Goal: Task Accomplishment & Management: Manage account settings

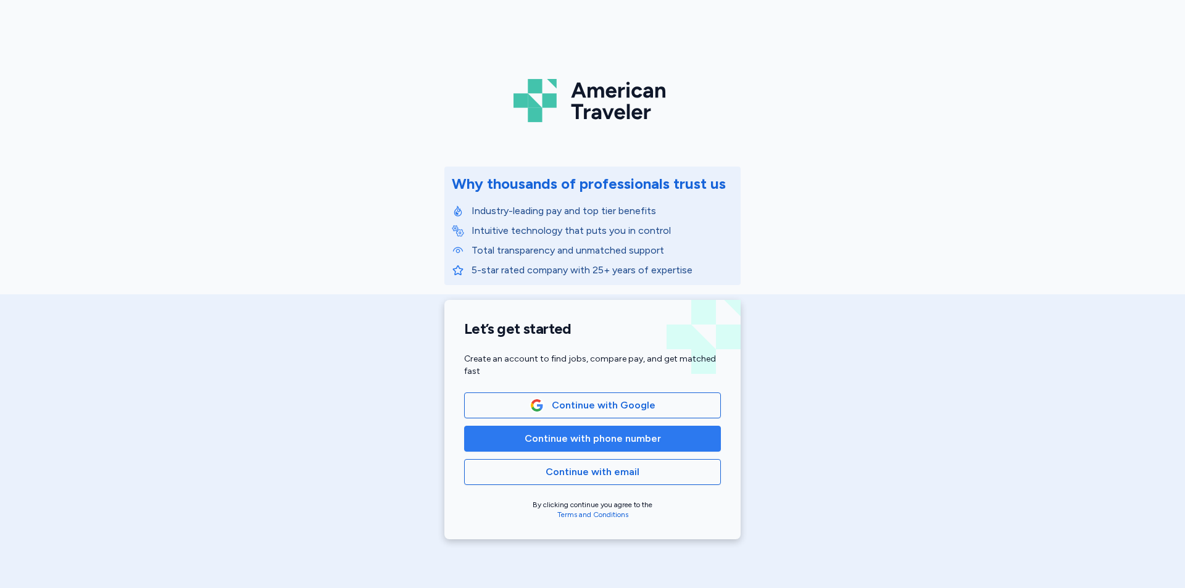
click at [657, 432] on span "Continue with phone number" at bounding box center [593, 438] width 236 height 15
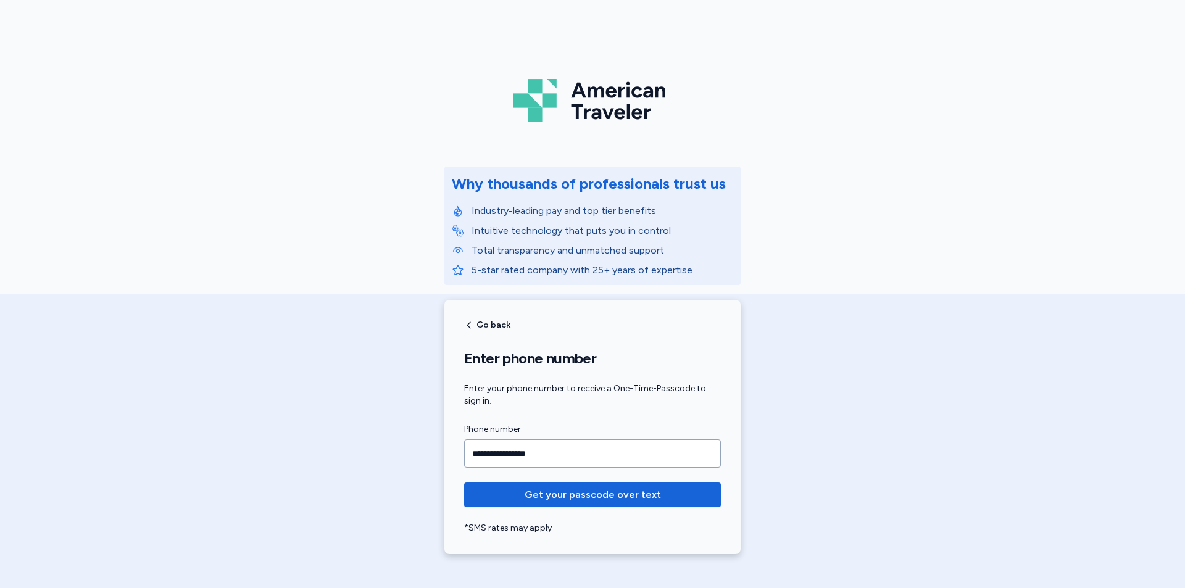
type input "**********"
click at [633, 492] on span "Get your passcode over text" at bounding box center [593, 494] width 136 height 15
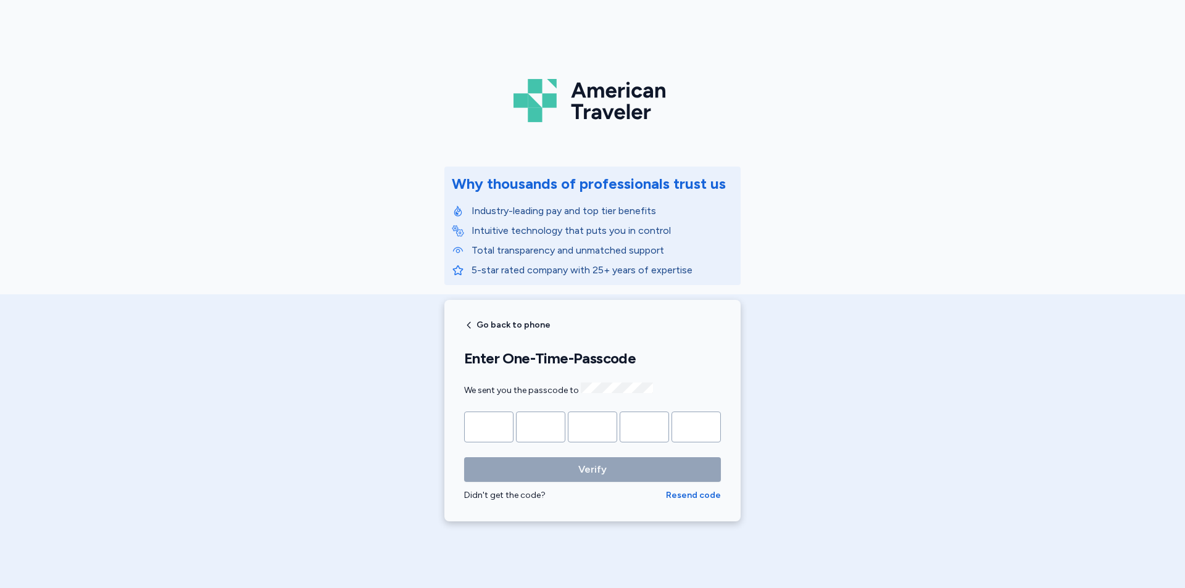
type input "*"
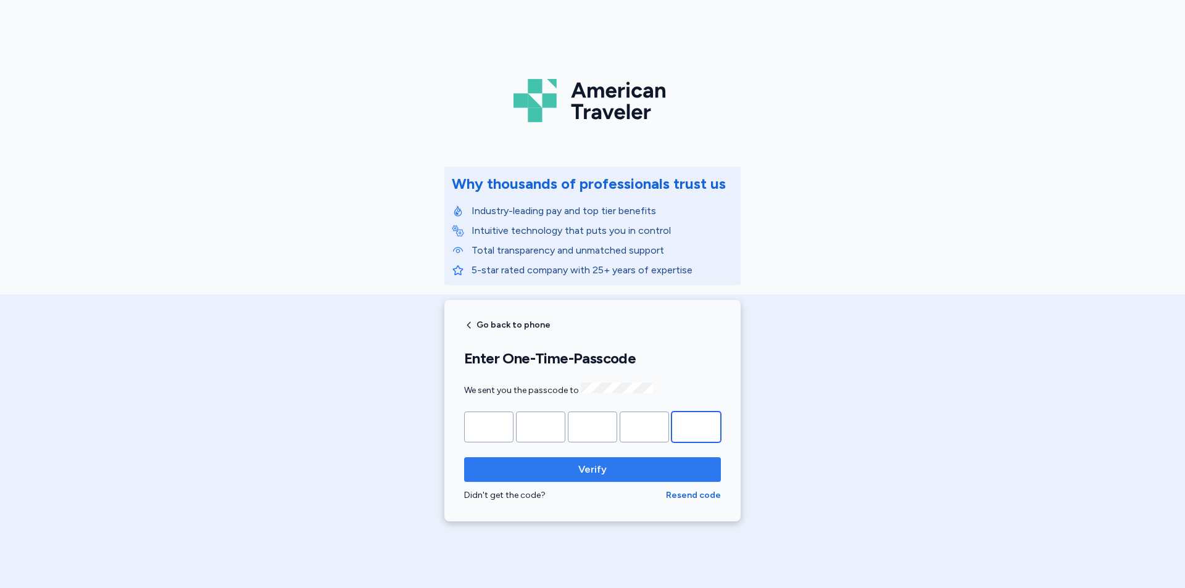
type input "*"
click at [553, 462] on span "Verify" at bounding box center [592, 469] width 237 height 15
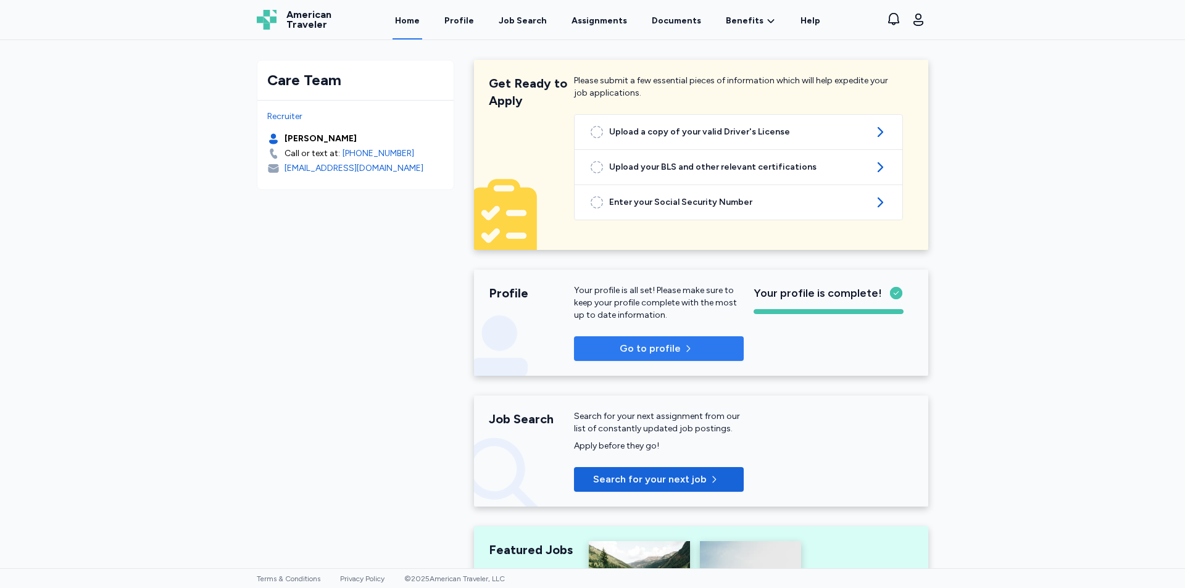
click at [627, 346] on p "Go to profile" at bounding box center [650, 348] width 61 height 15
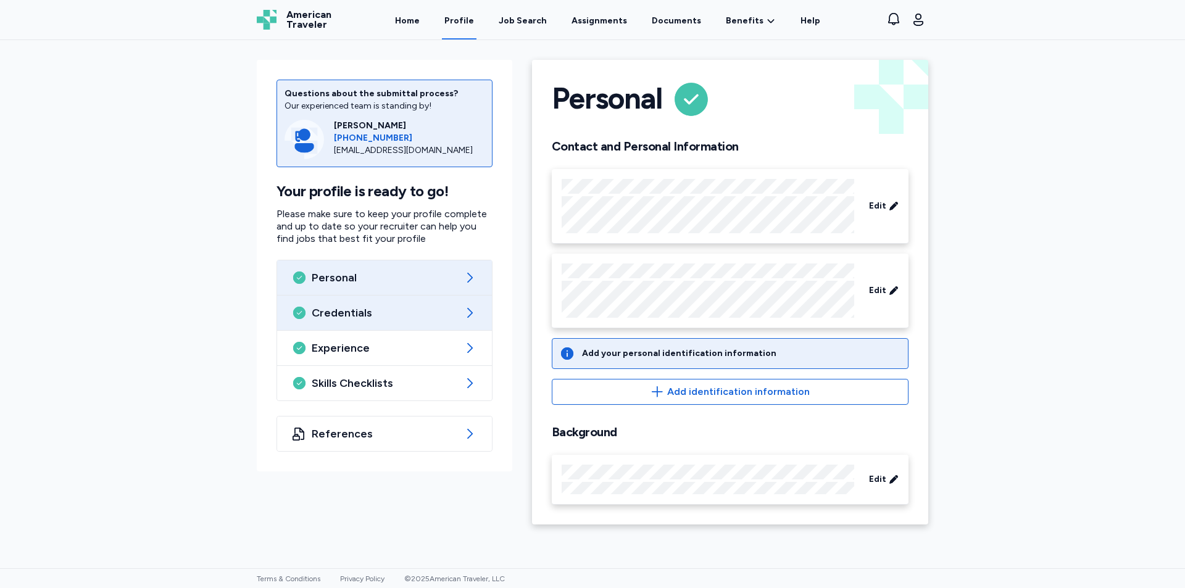
click at [367, 304] on div "Credentials" at bounding box center [384, 313] width 215 height 35
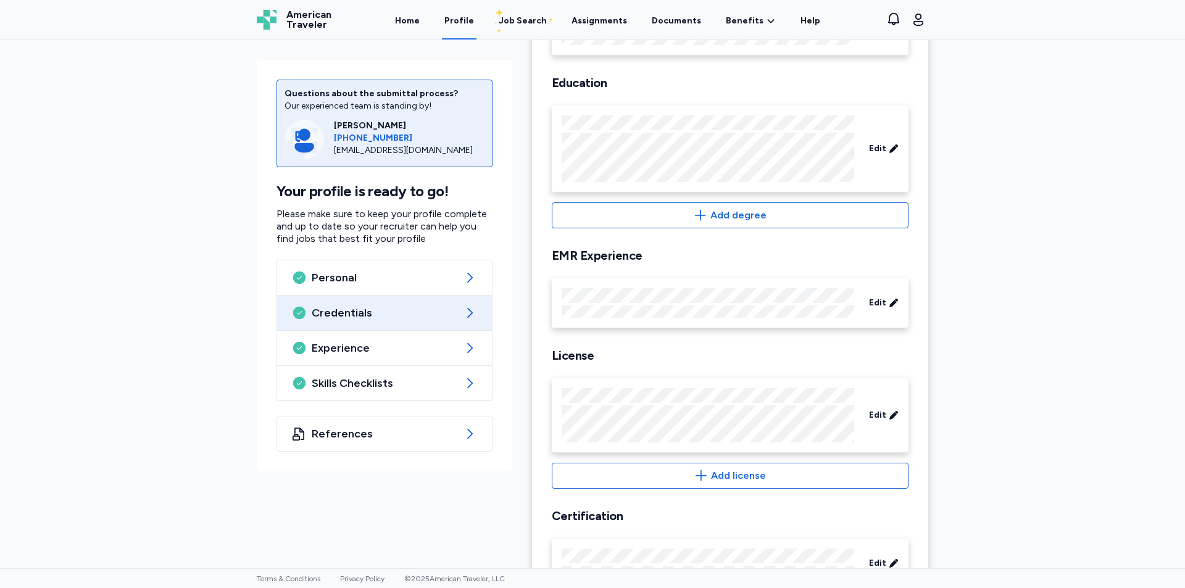
scroll to position [137, 0]
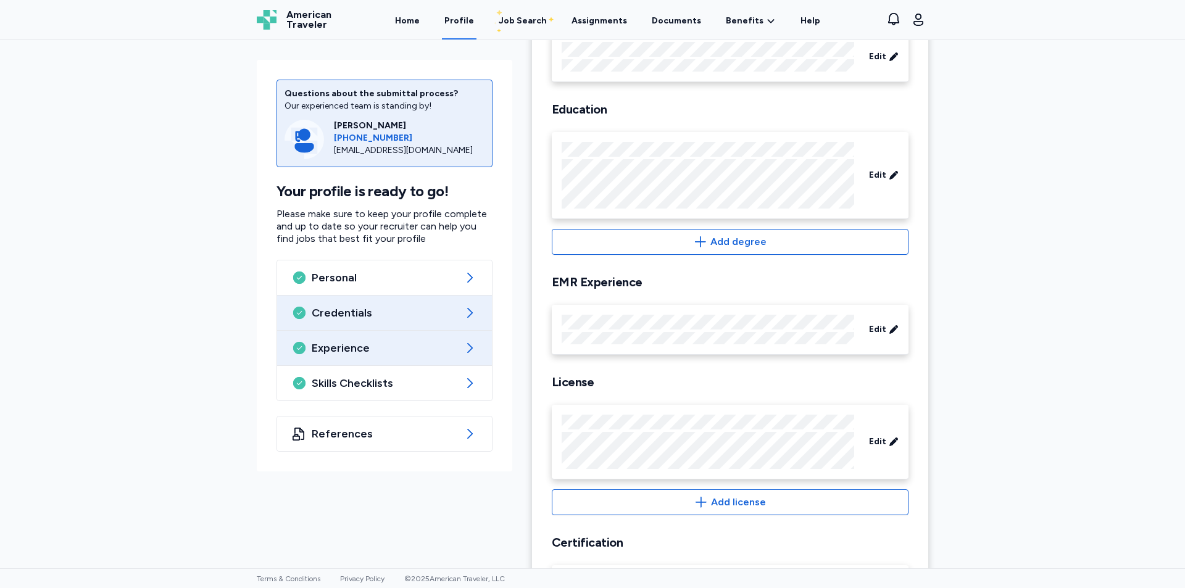
click at [382, 350] on span "Experience" at bounding box center [385, 348] width 146 height 15
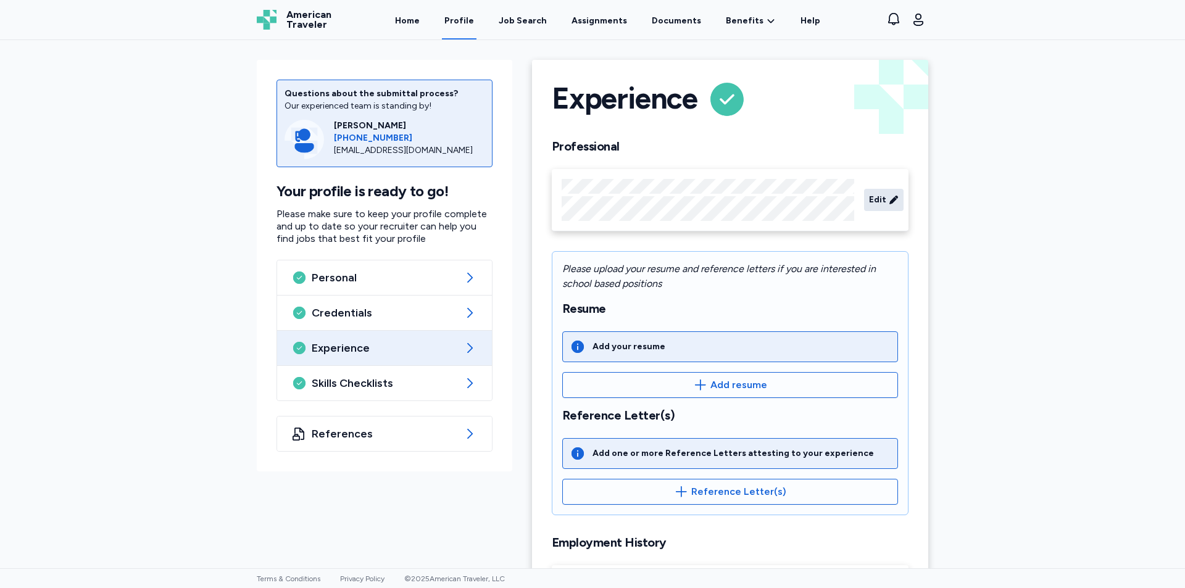
click at [871, 204] on span "Edit" at bounding box center [877, 200] width 17 height 12
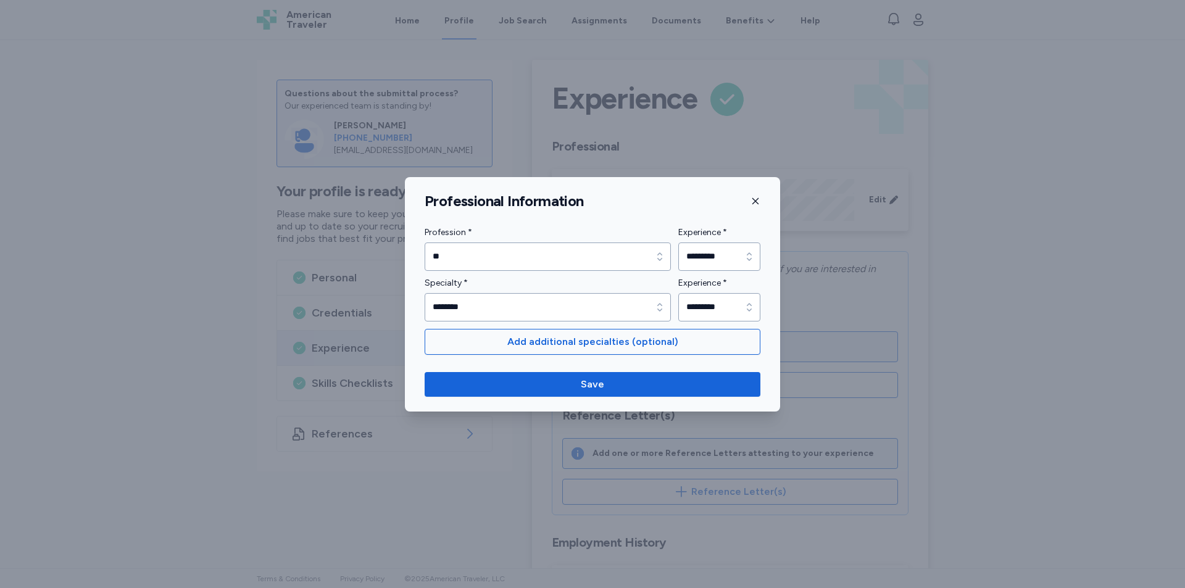
click at [754, 203] on icon "button" at bounding box center [755, 201] width 10 height 10
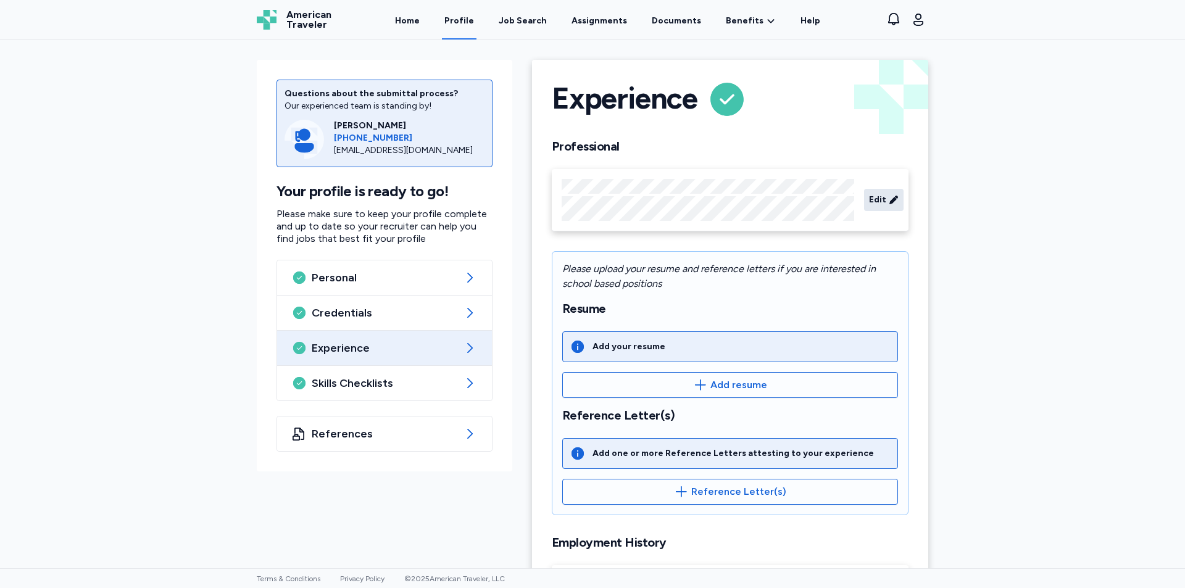
click at [893, 198] on div "Edit" at bounding box center [883, 200] width 39 height 22
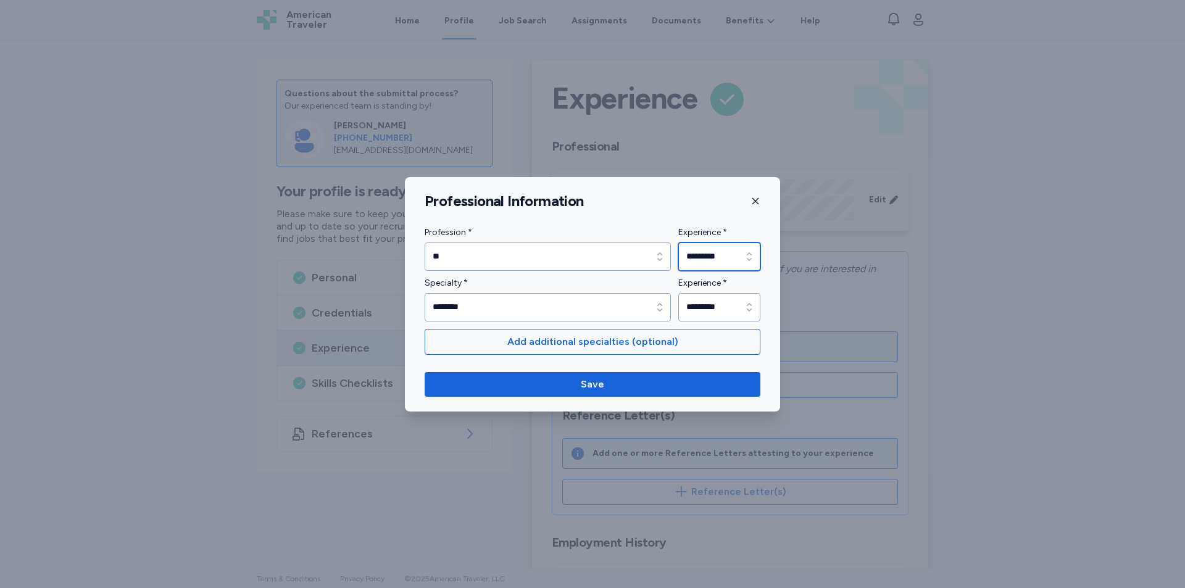
click at [721, 258] on input "*********" at bounding box center [719, 257] width 82 height 28
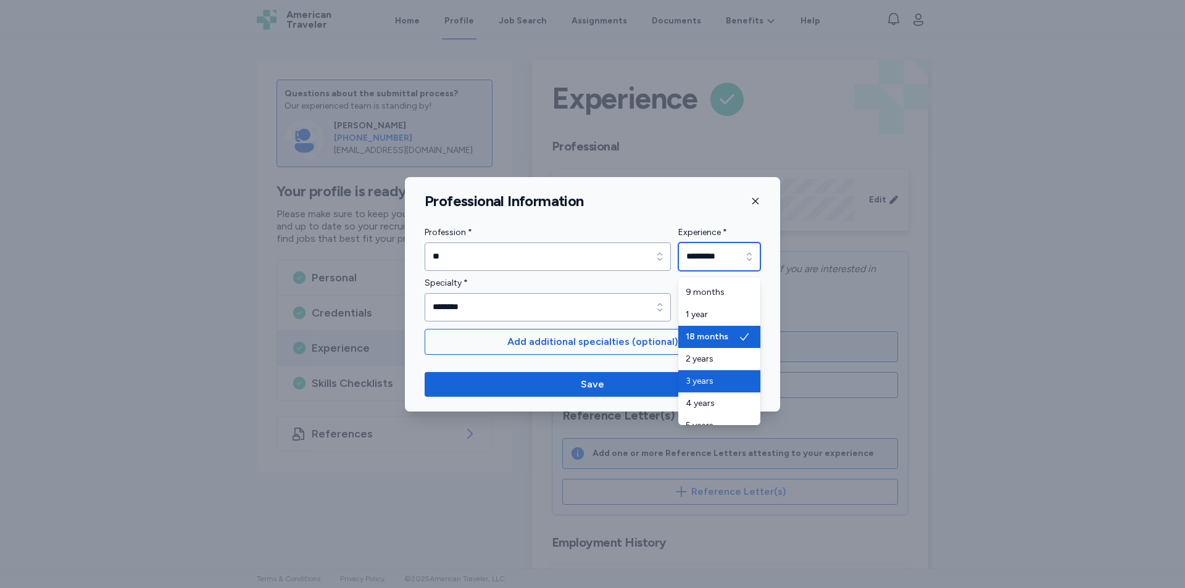
scroll to position [62, 0]
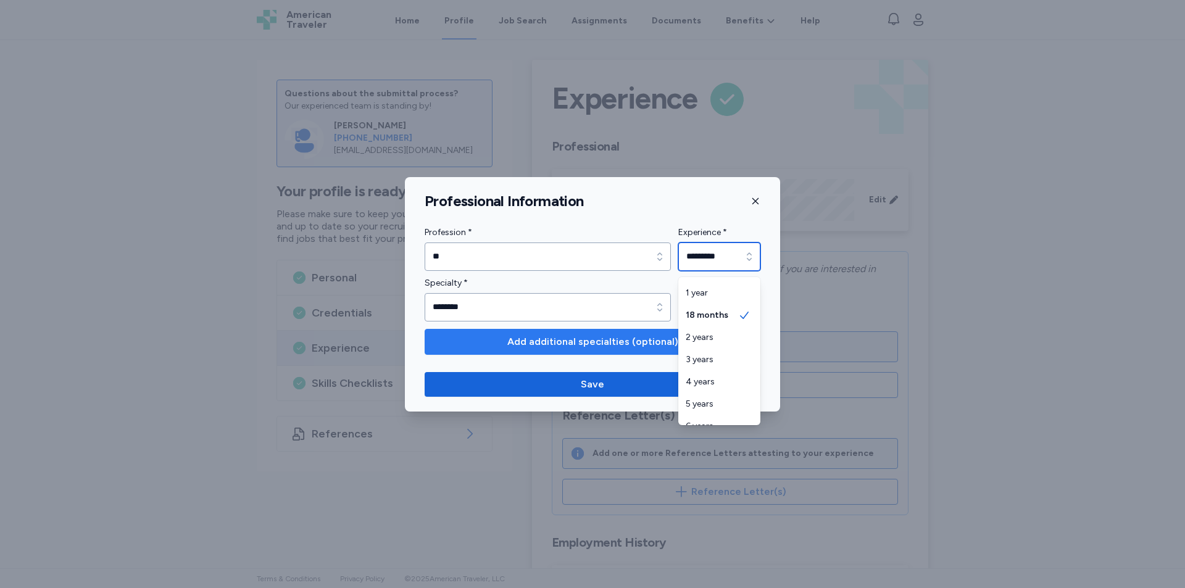
type input "*******"
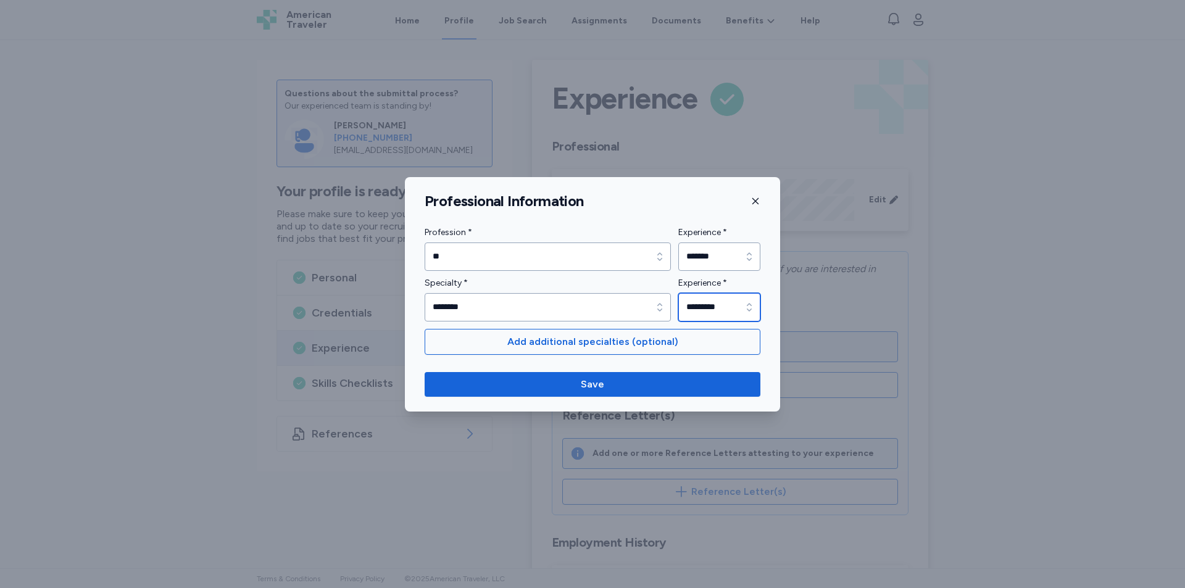
click at [707, 309] on input "*********" at bounding box center [719, 307] width 82 height 28
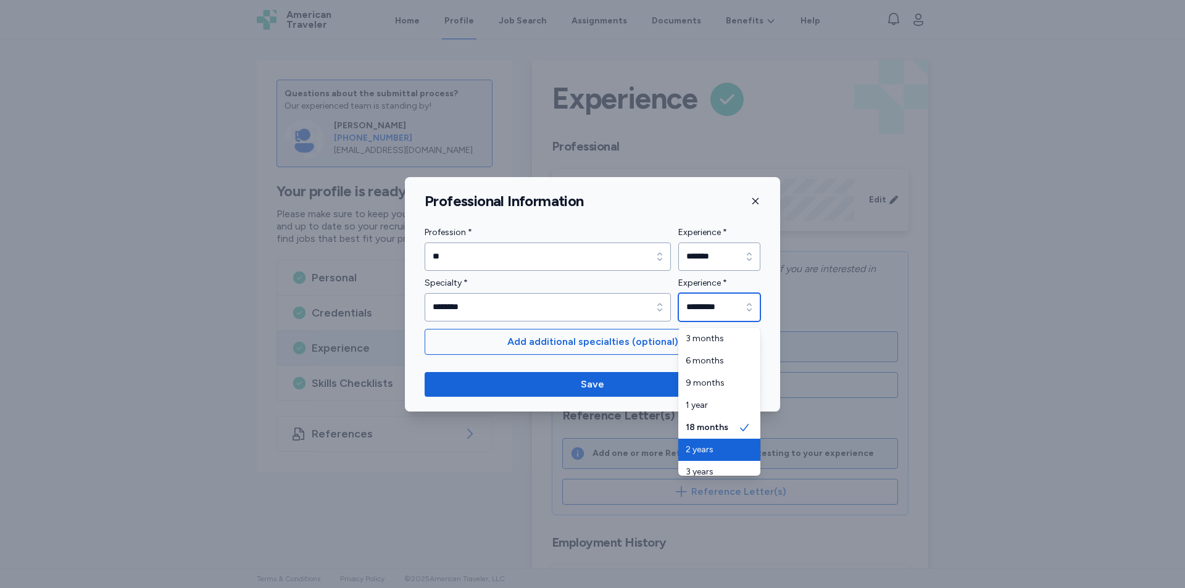
type input "*******"
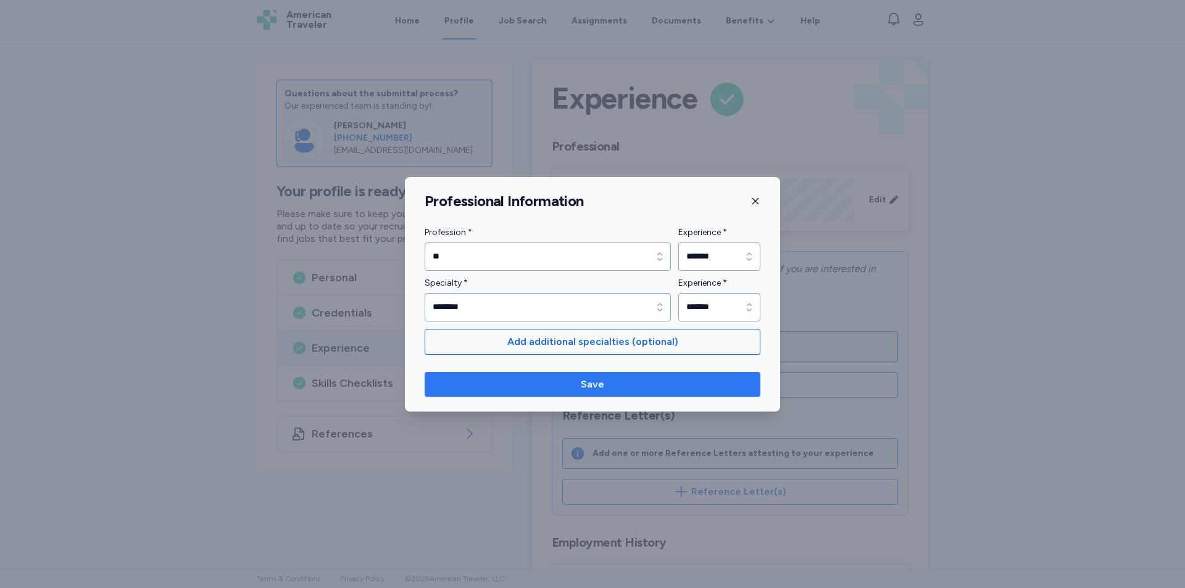
click at [624, 389] on span "Save" at bounding box center [592, 384] width 316 height 15
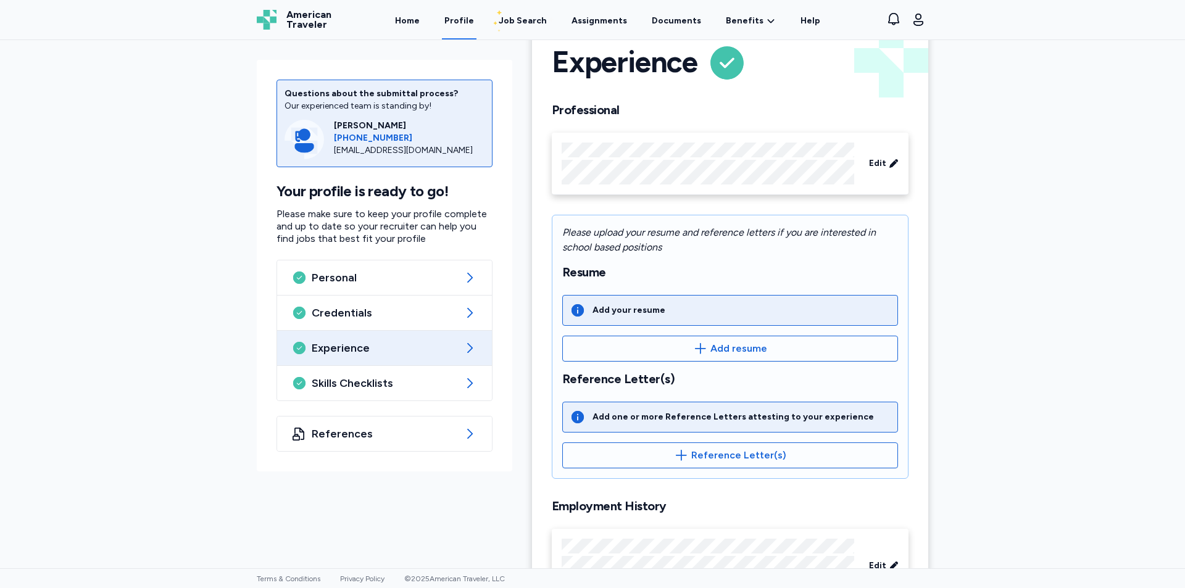
scroll to position [0, 0]
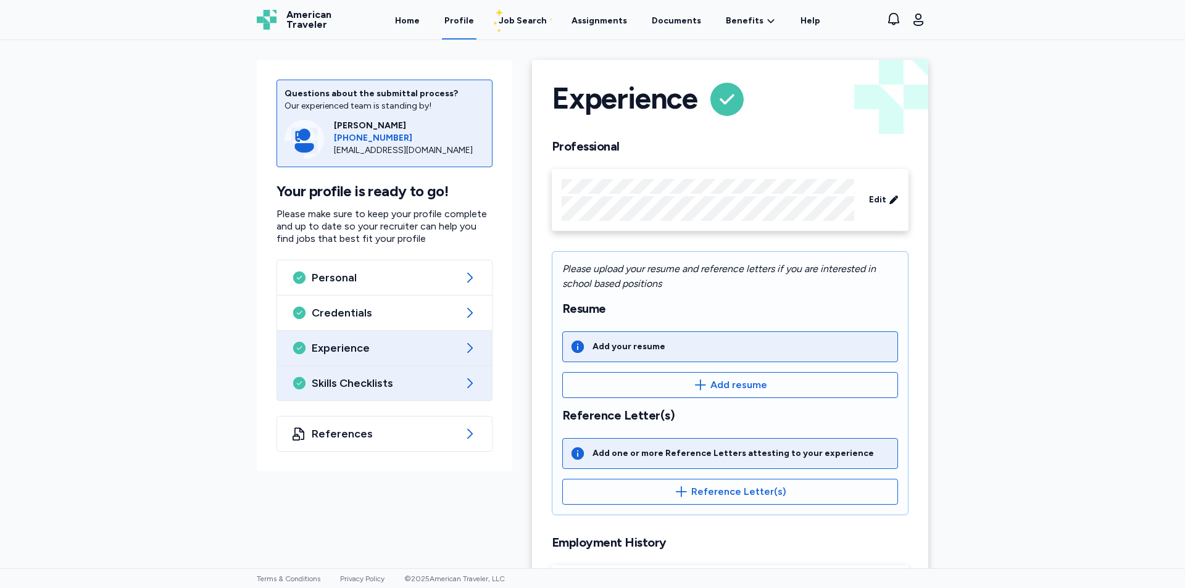
click at [360, 391] on div "Skills Checklists" at bounding box center [384, 383] width 215 height 35
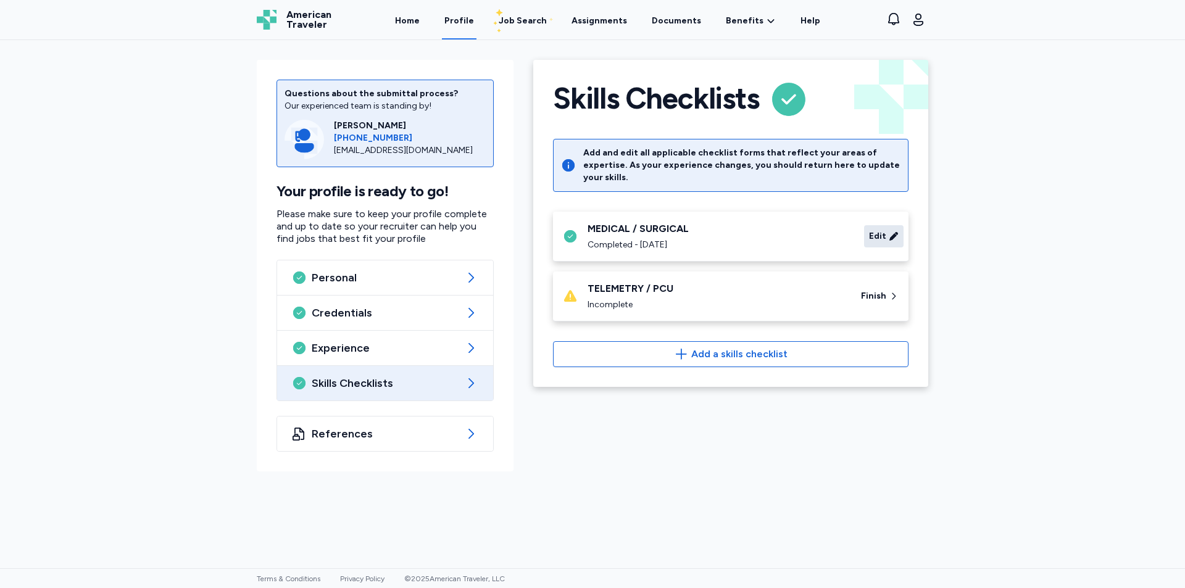
click at [881, 230] on span "Edit" at bounding box center [877, 236] width 17 height 12
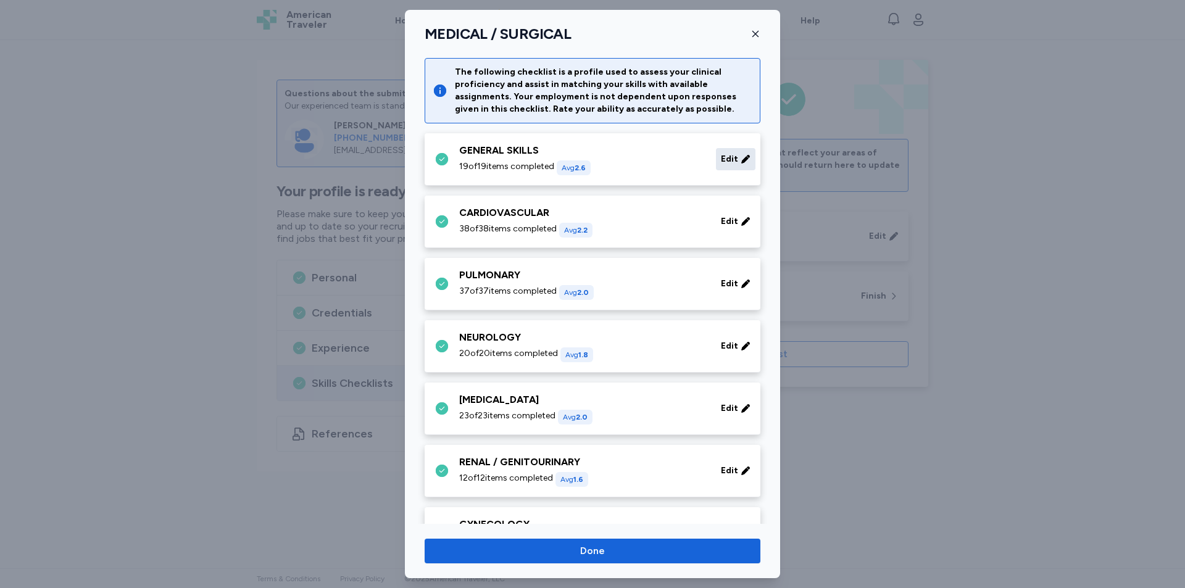
click at [729, 154] on div "Edit" at bounding box center [735, 159] width 39 height 22
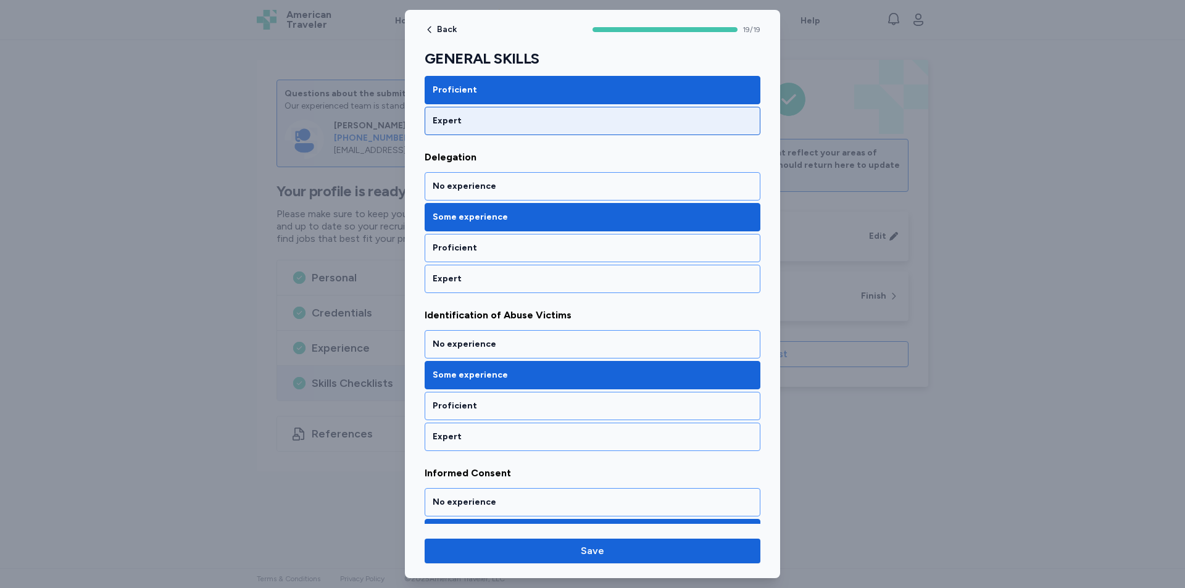
scroll to position [432, 0]
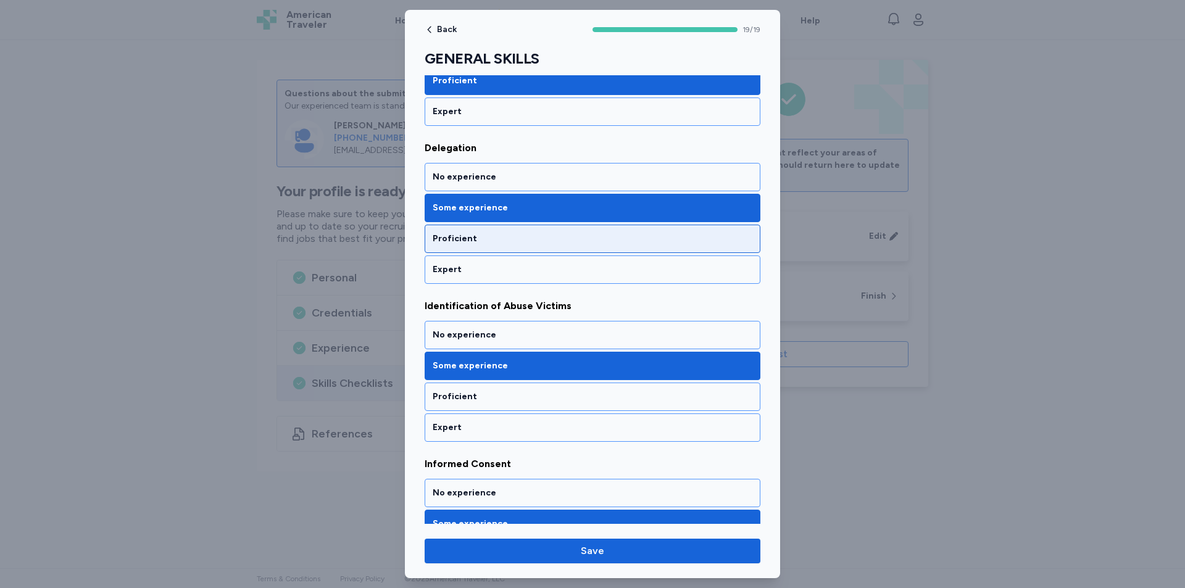
click at [695, 237] on div "Proficient" at bounding box center [593, 239] width 320 height 12
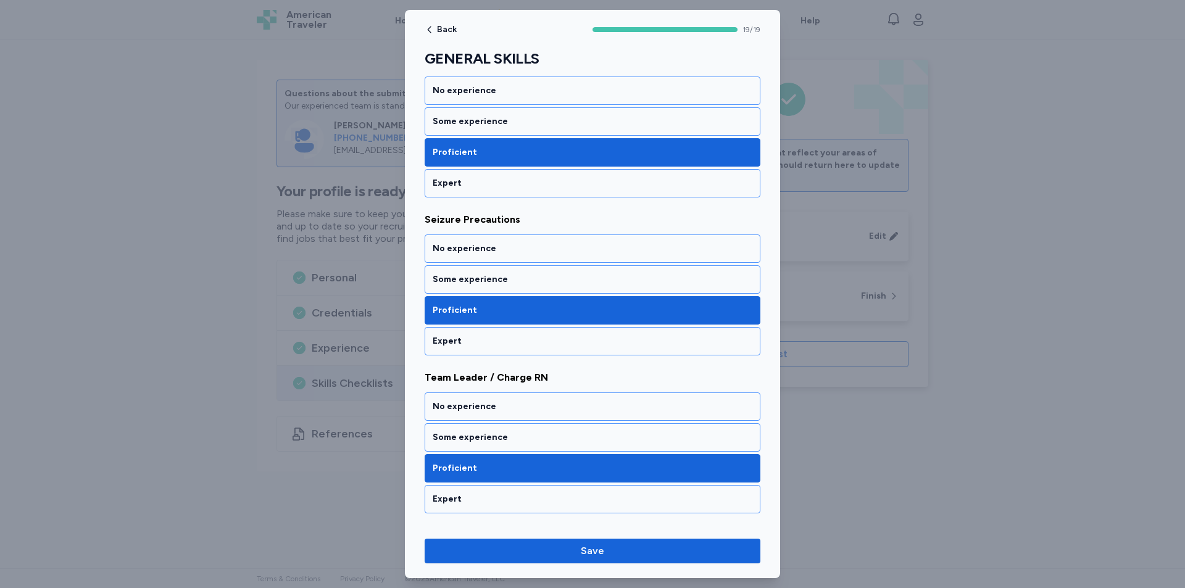
scroll to position [2036, 0]
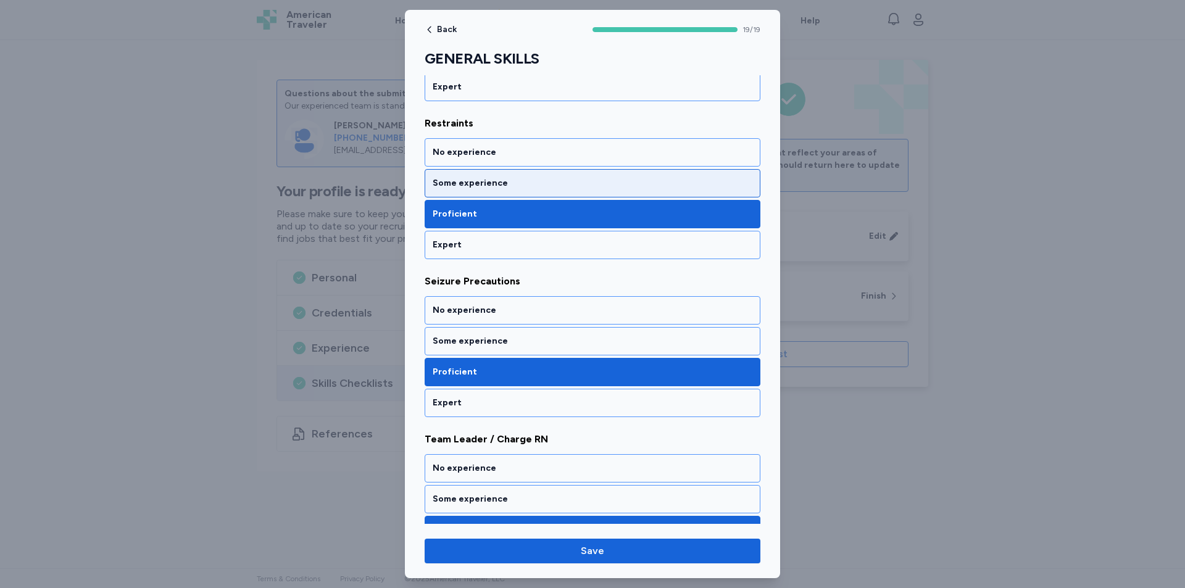
click at [692, 191] on div "Some experience" at bounding box center [593, 183] width 336 height 28
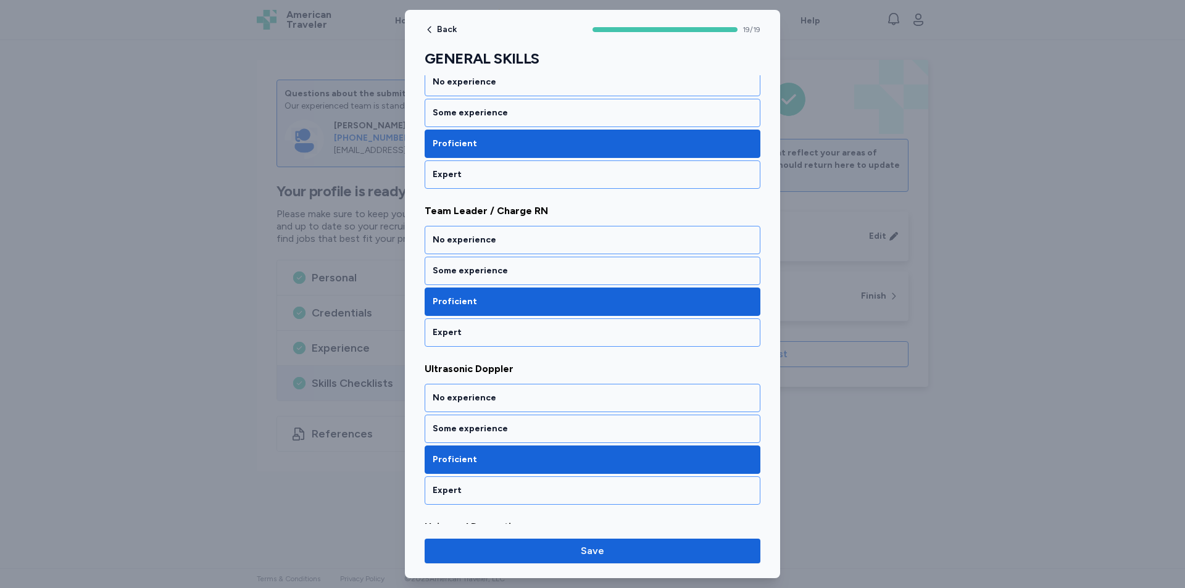
scroll to position [2283, 0]
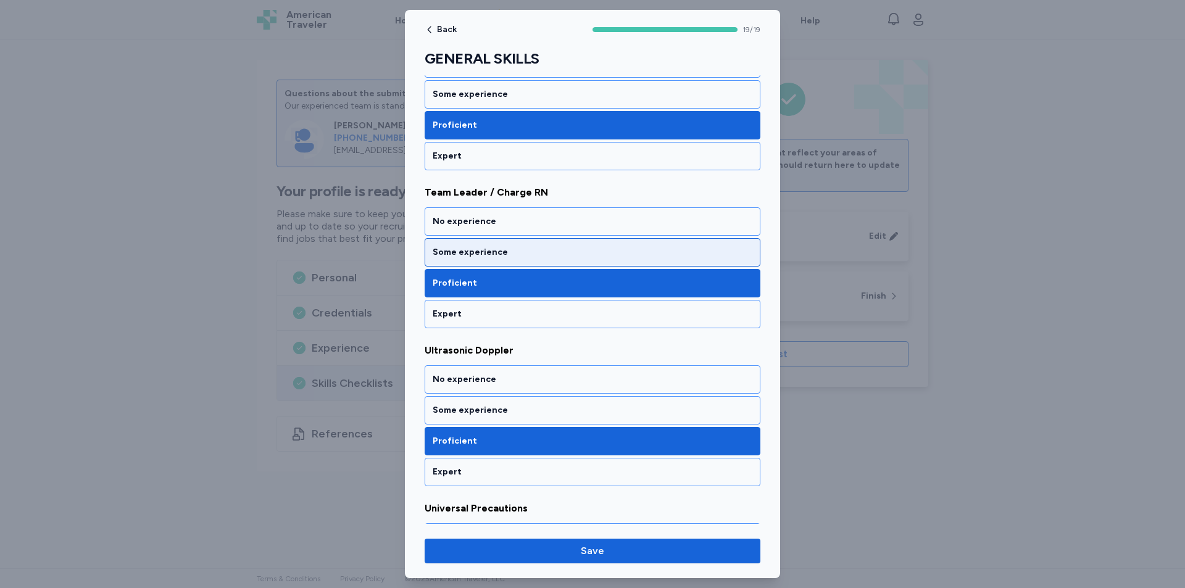
click at [668, 252] on div "Some experience" at bounding box center [593, 252] width 320 height 12
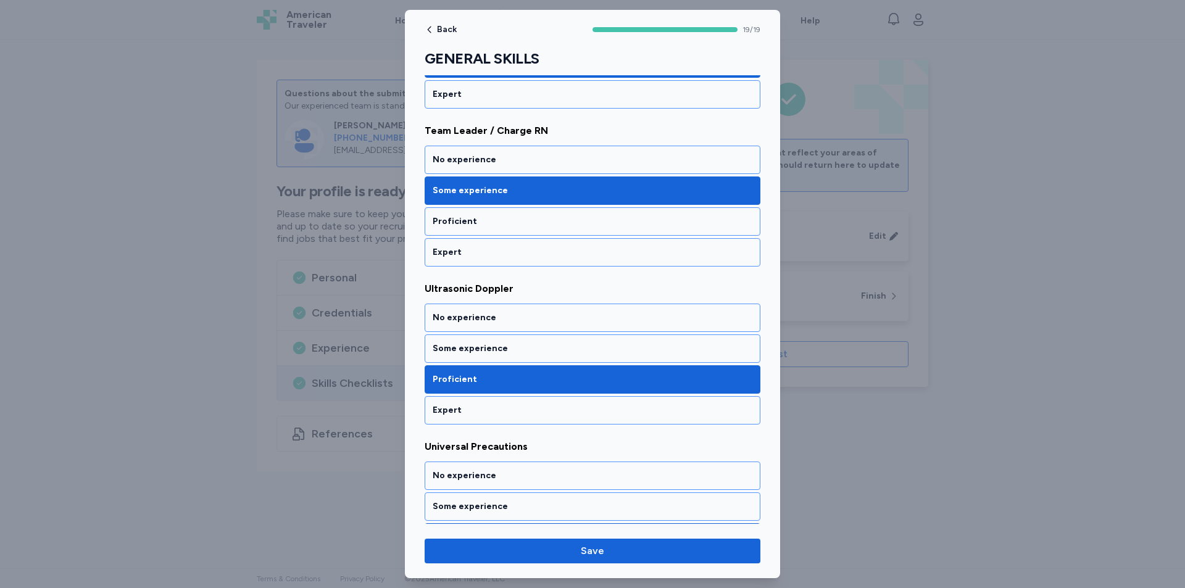
scroll to position [2407, 0]
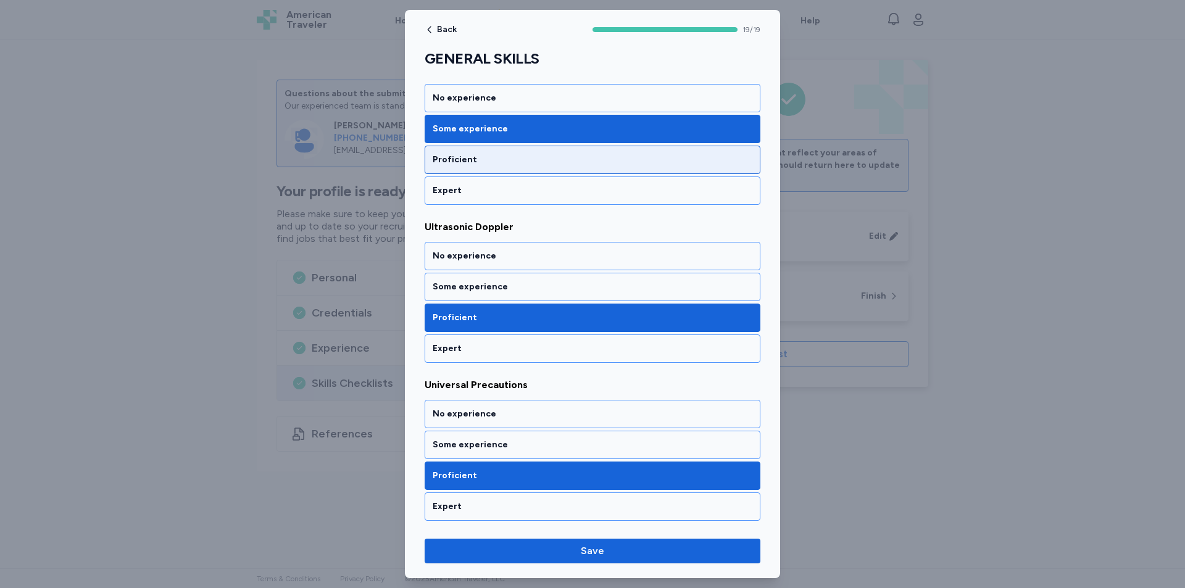
click at [644, 159] on div "Proficient" at bounding box center [593, 160] width 320 height 12
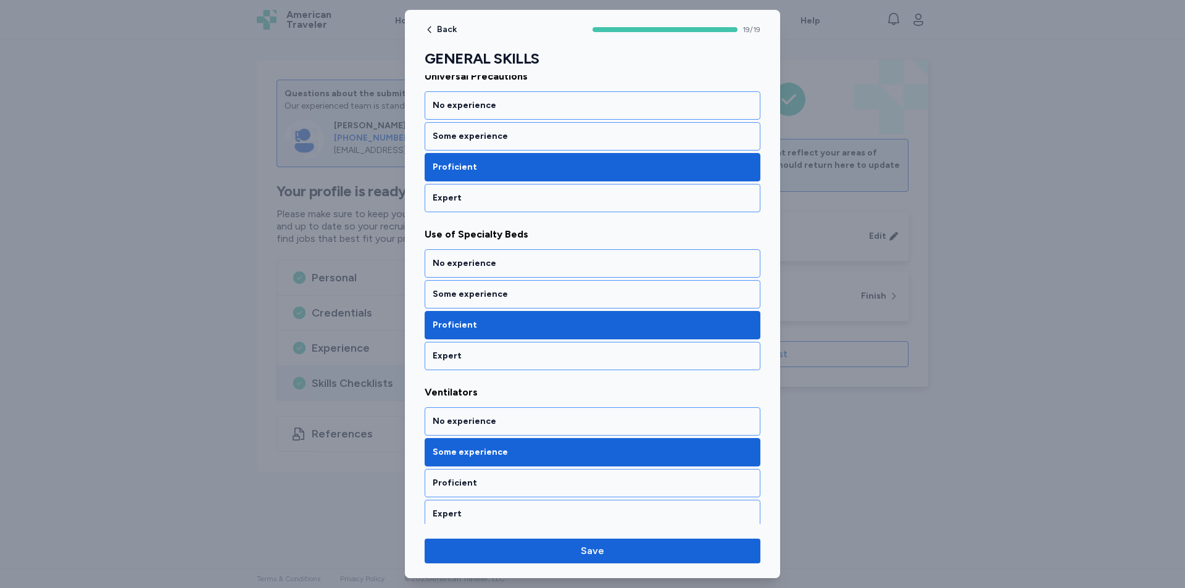
scroll to position [2722, 0]
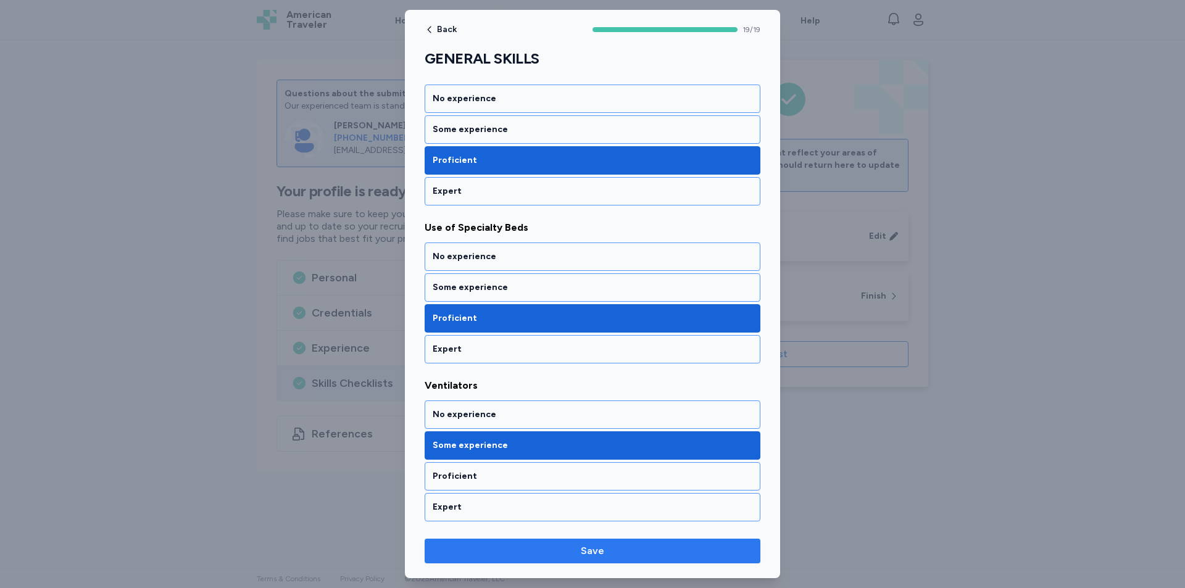
click at [665, 547] on span "Save" at bounding box center [592, 551] width 316 height 15
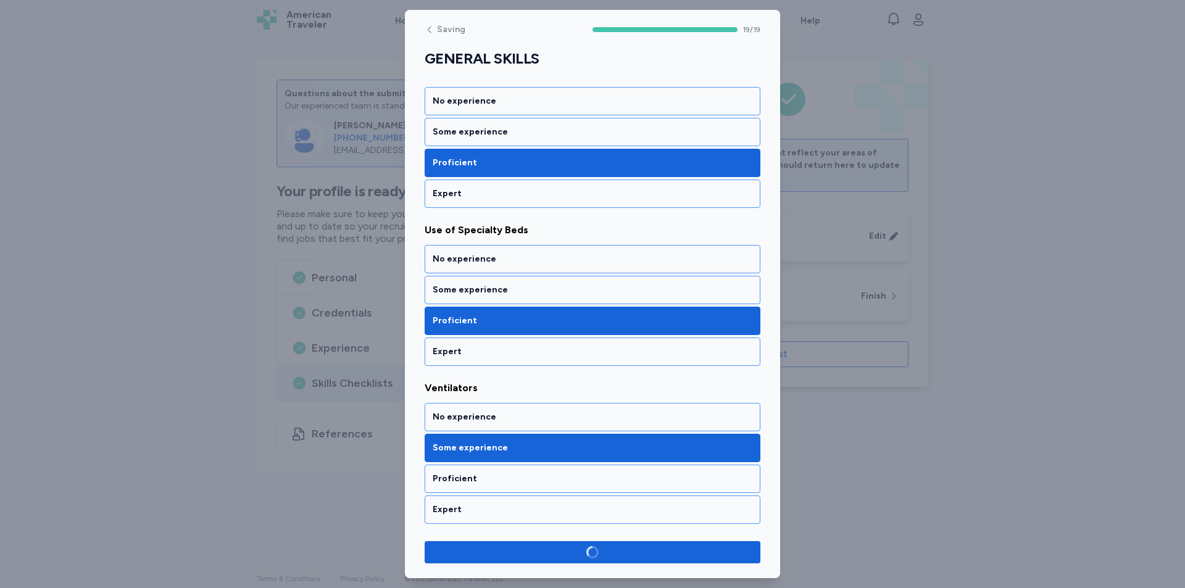
scroll to position [2719, 0]
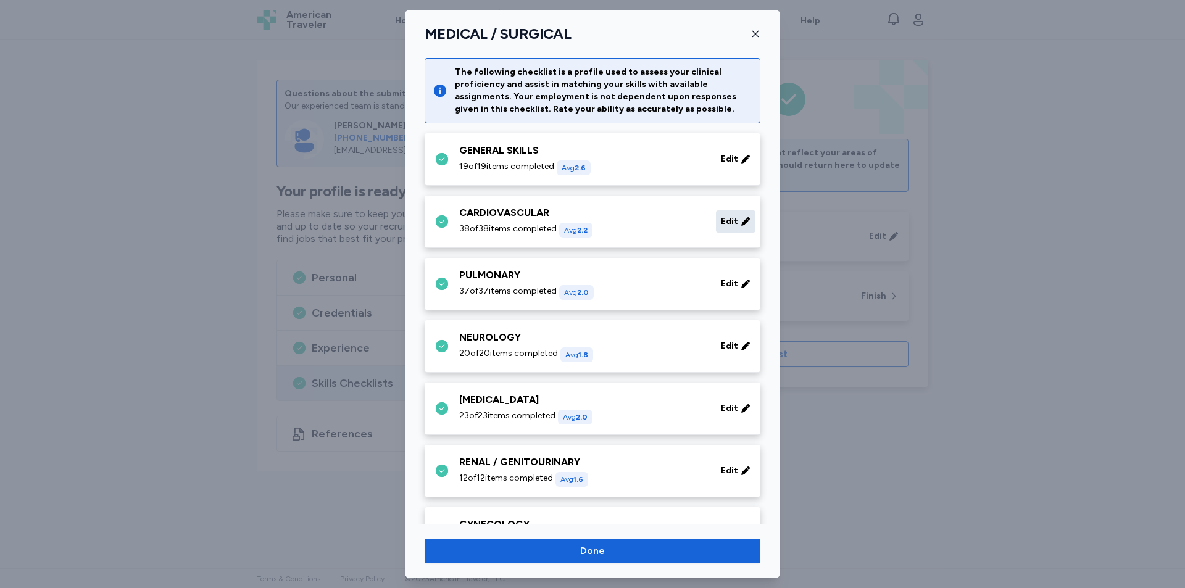
click at [721, 225] on span "Edit" at bounding box center [729, 221] width 17 height 12
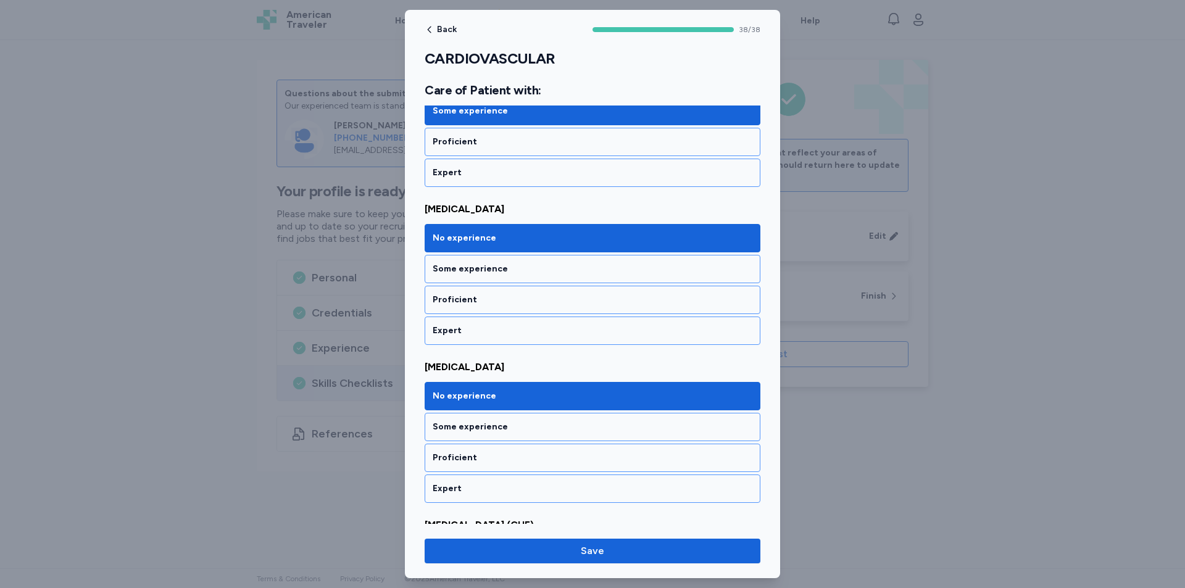
scroll to position [2715, 0]
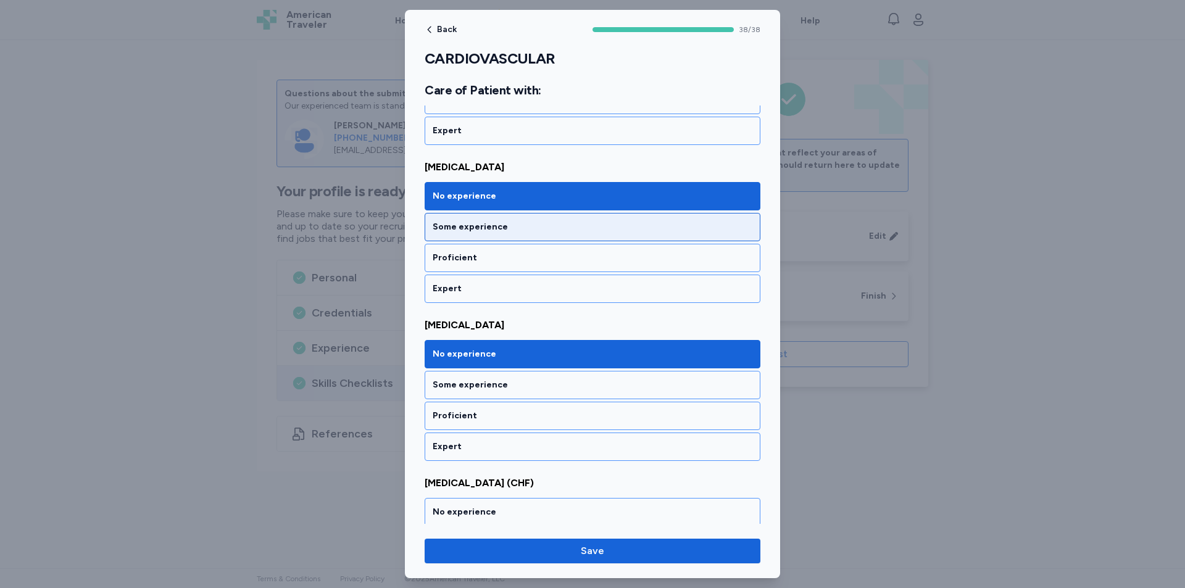
click at [608, 228] on div "Some experience" at bounding box center [593, 227] width 320 height 12
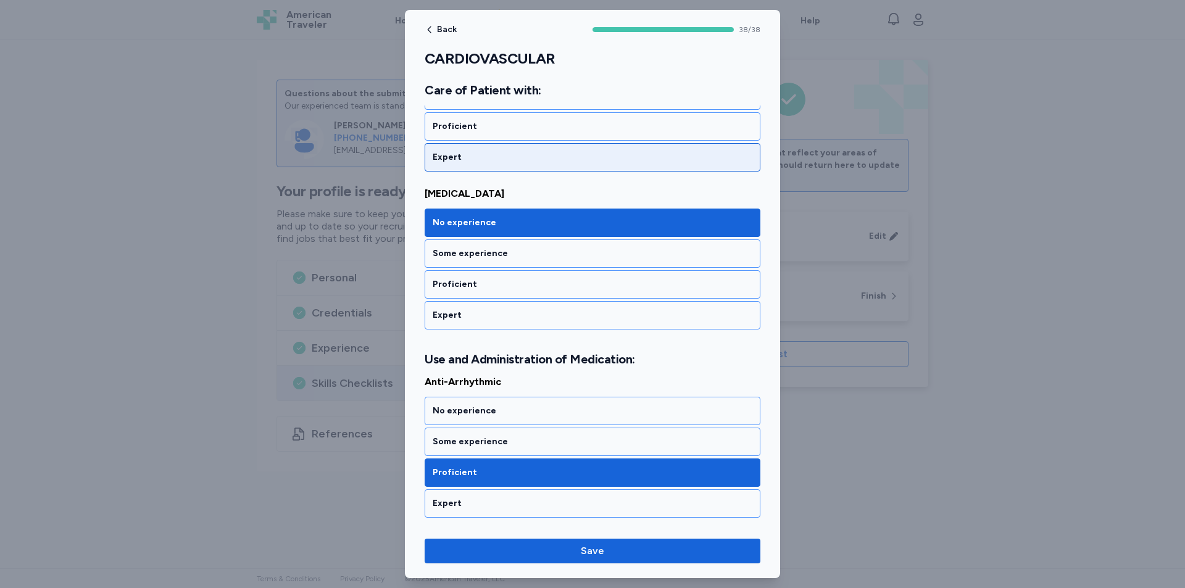
scroll to position [4320, 0]
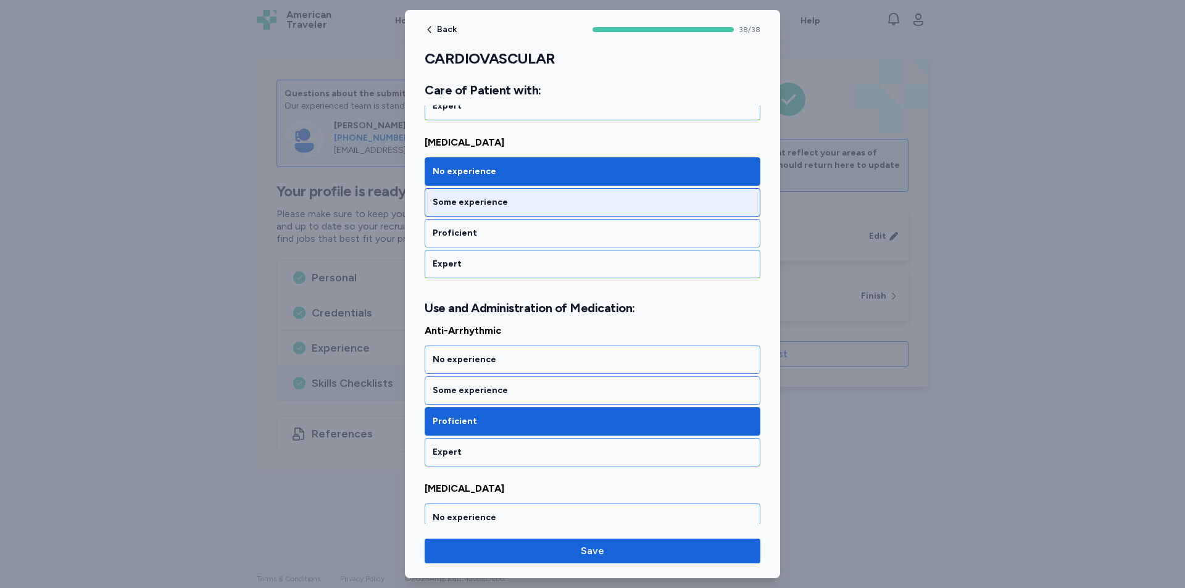
click at [599, 205] on div "Some experience" at bounding box center [593, 202] width 320 height 12
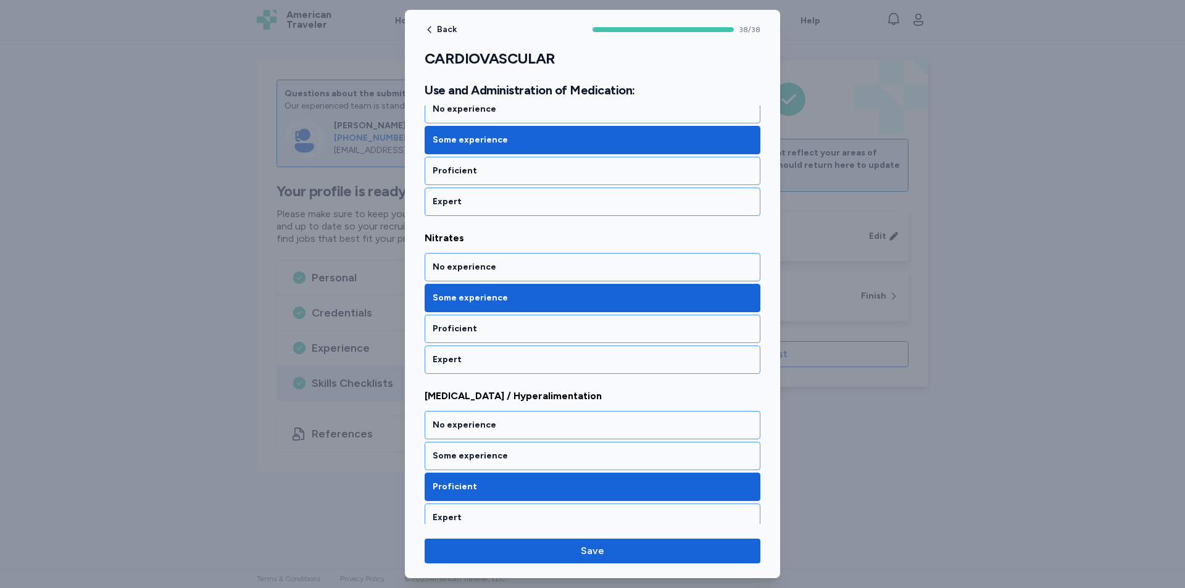
scroll to position [5844, 0]
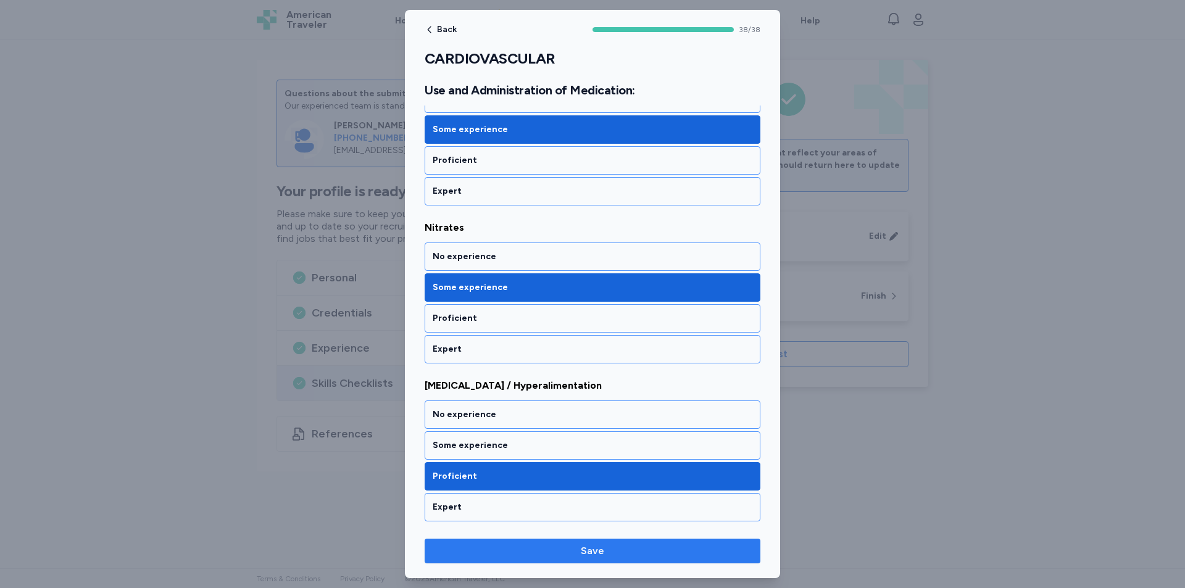
click at [670, 552] on span "Save" at bounding box center [592, 551] width 316 height 15
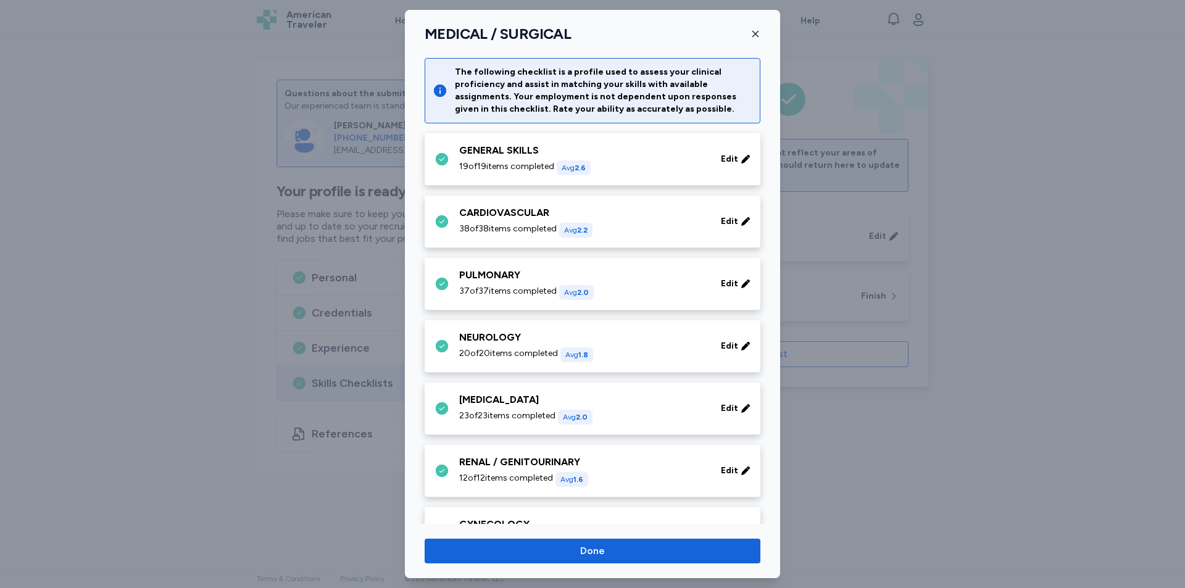
scroll to position [62, 0]
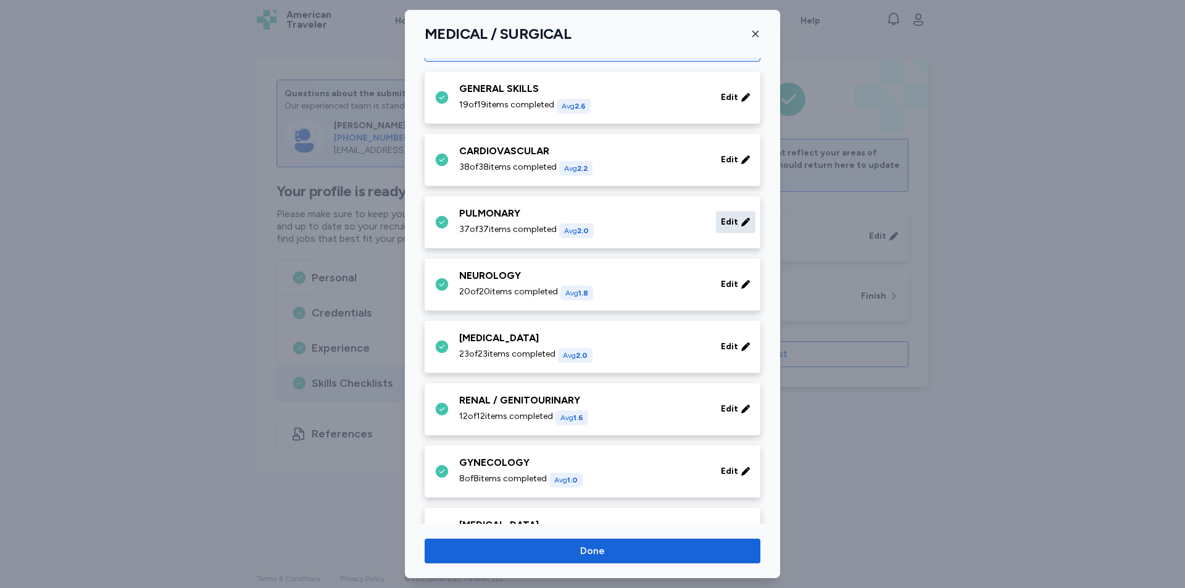
click at [724, 220] on span "Edit" at bounding box center [729, 222] width 17 height 12
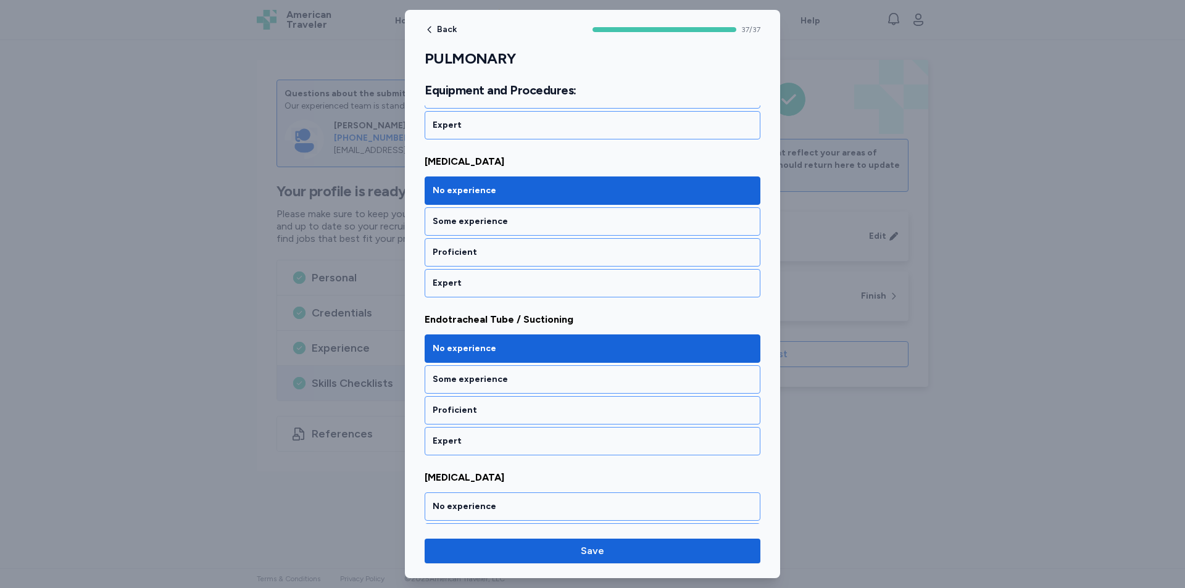
scroll to position [1172, 0]
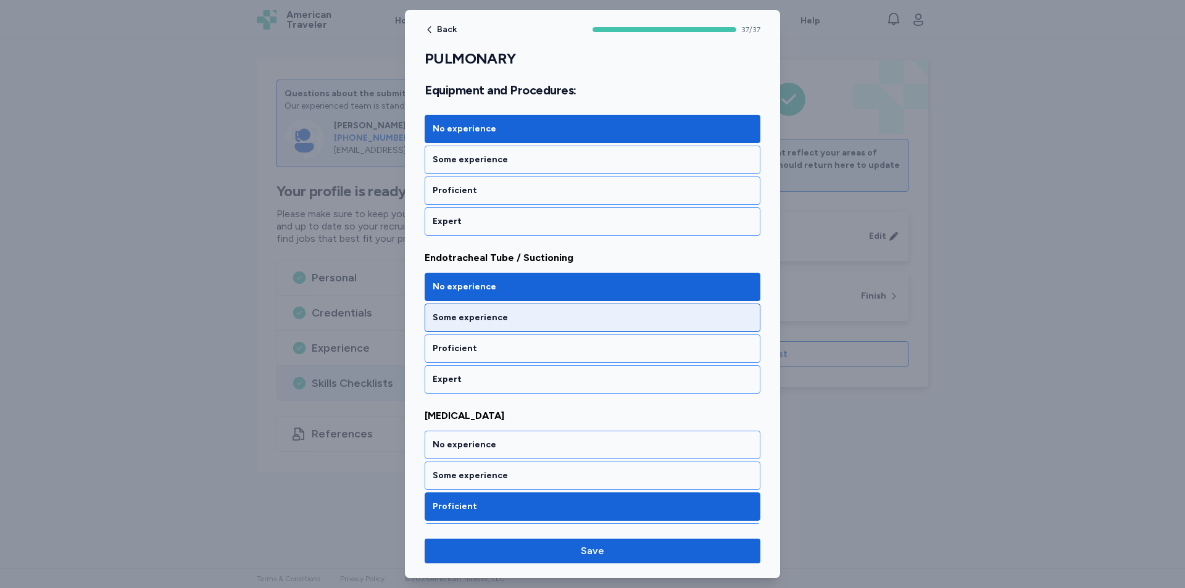
click at [646, 324] on div "Some experience" at bounding box center [593, 318] width 336 height 28
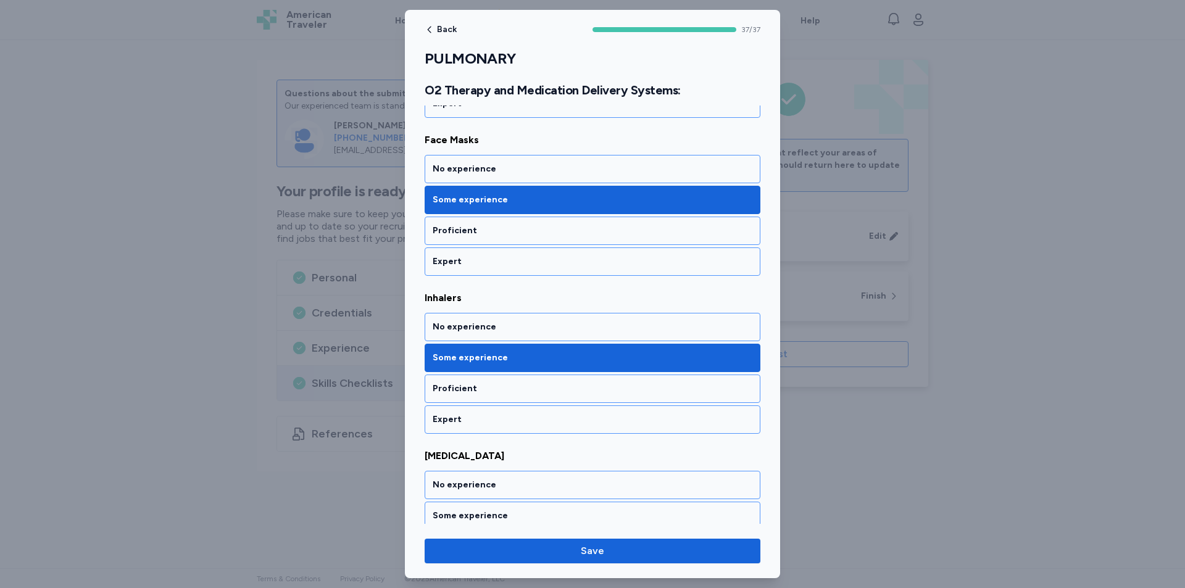
scroll to position [2962, 0]
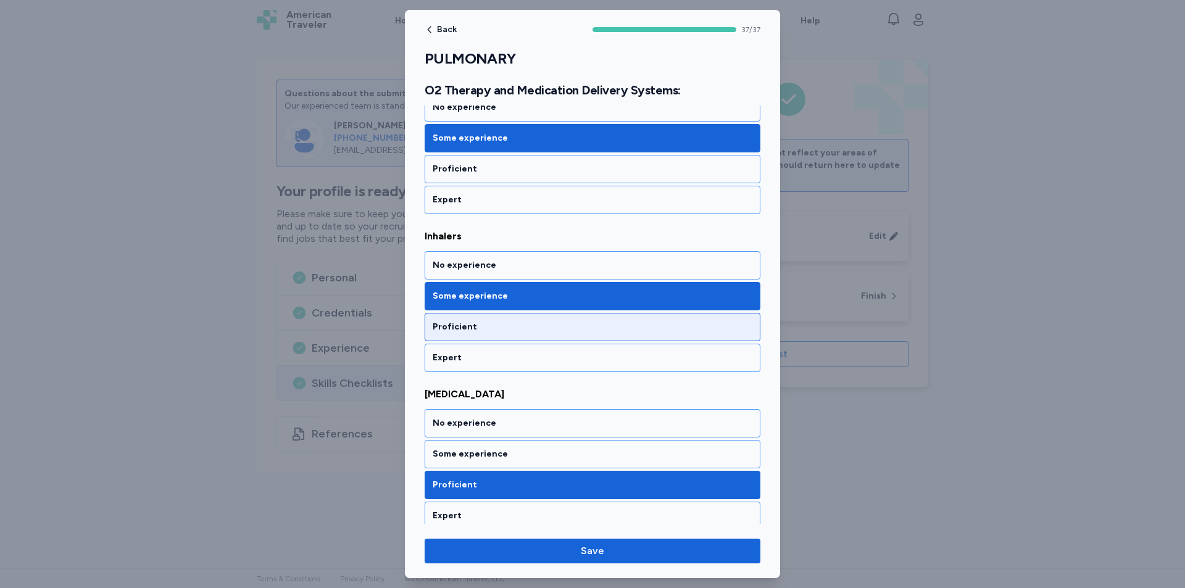
click at [561, 321] on div "Proficient" at bounding box center [593, 327] width 320 height 12
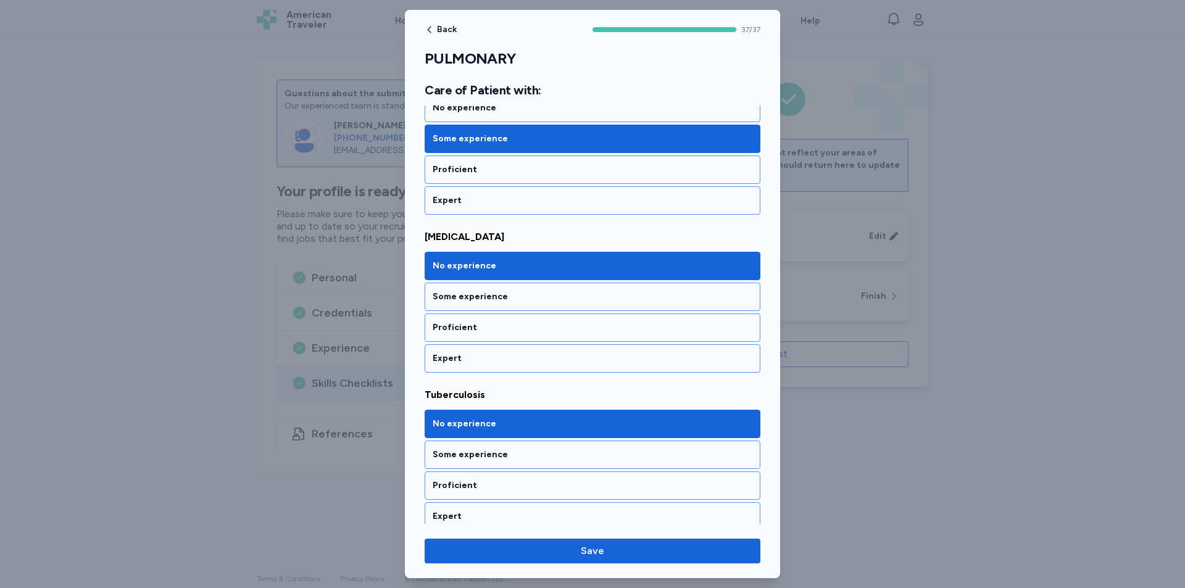
scroll to position [5686, 0]
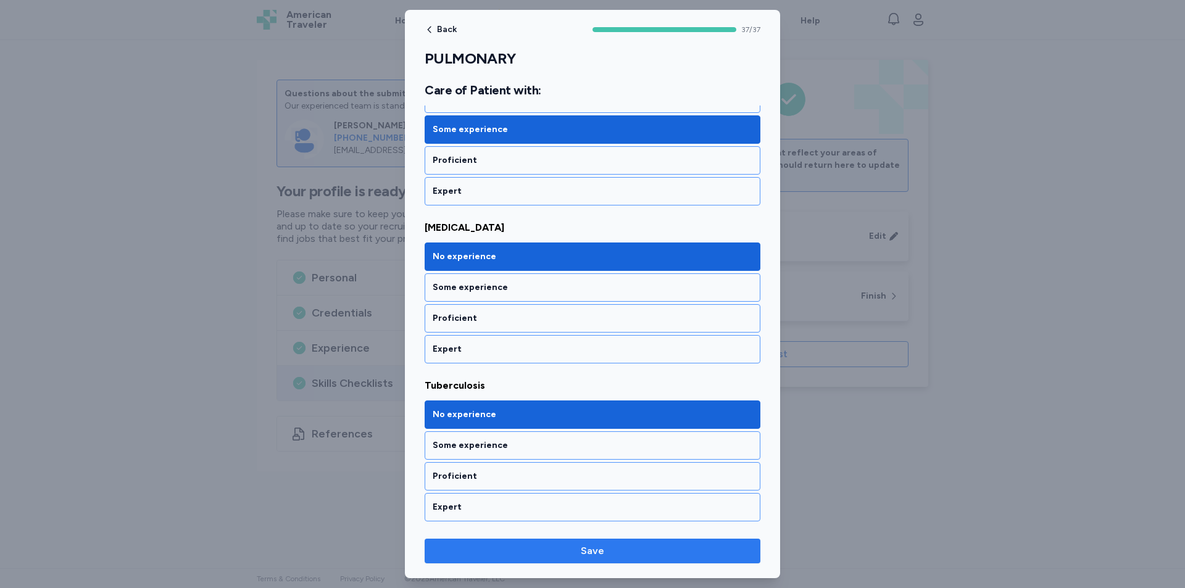
click at [528, 555] on span "Save" at bounding box center [592, 551] width 316 height 15
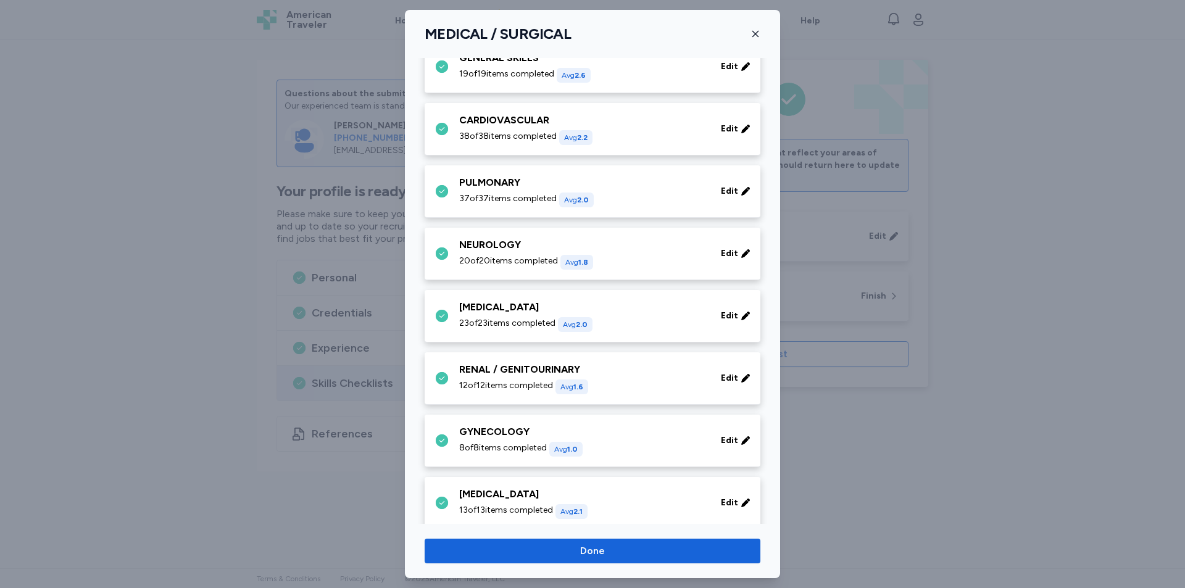
scroll to position [123, 0]
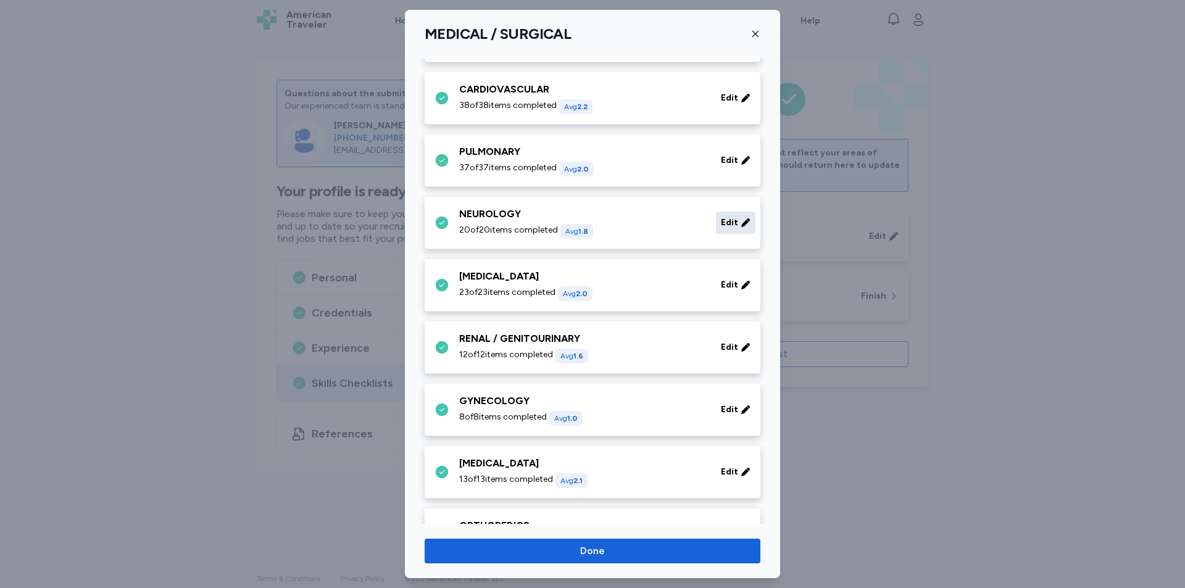
click at [724, 226] on span "Edit" at bounding box center [729, 223] width 17 height 12
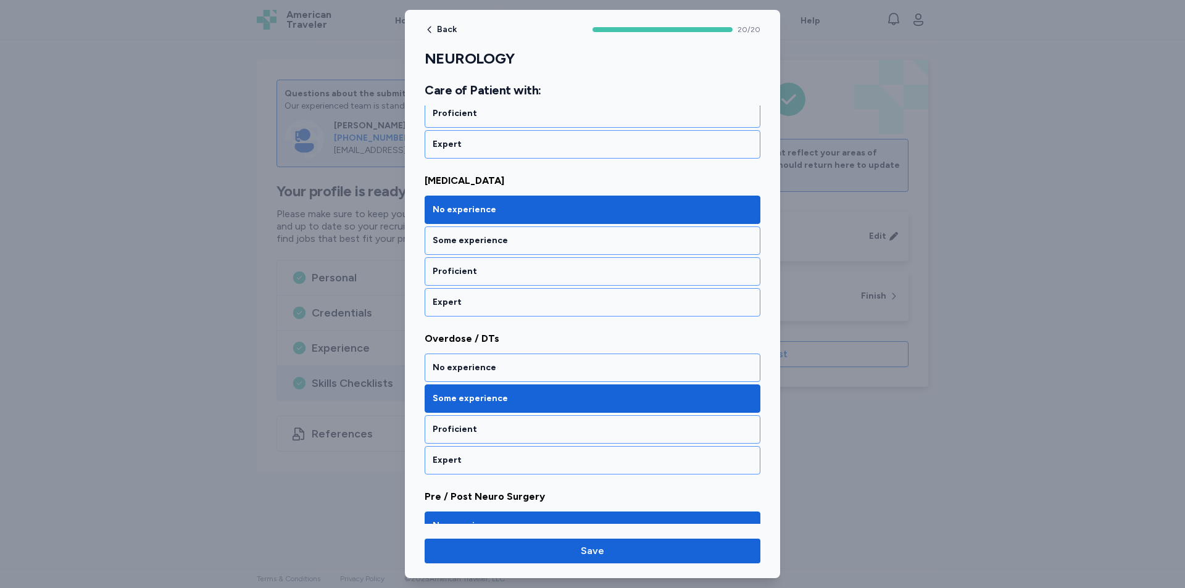
scroll to position [2098, 0]
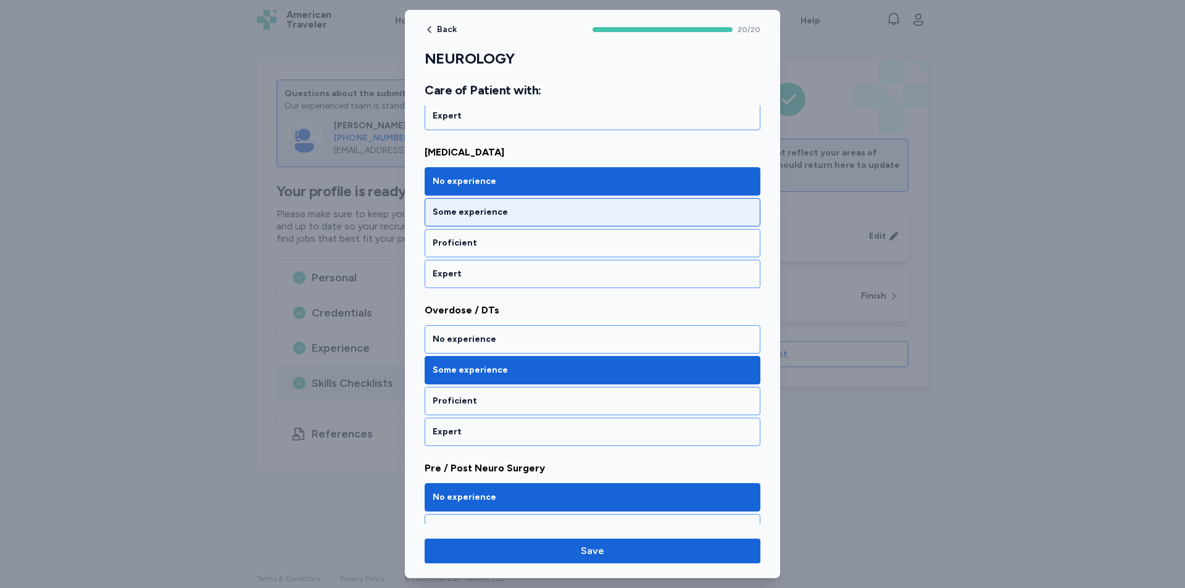
click at [699, 222] on div "Some experience" at bounding box center [593, 212] width 336 height 28
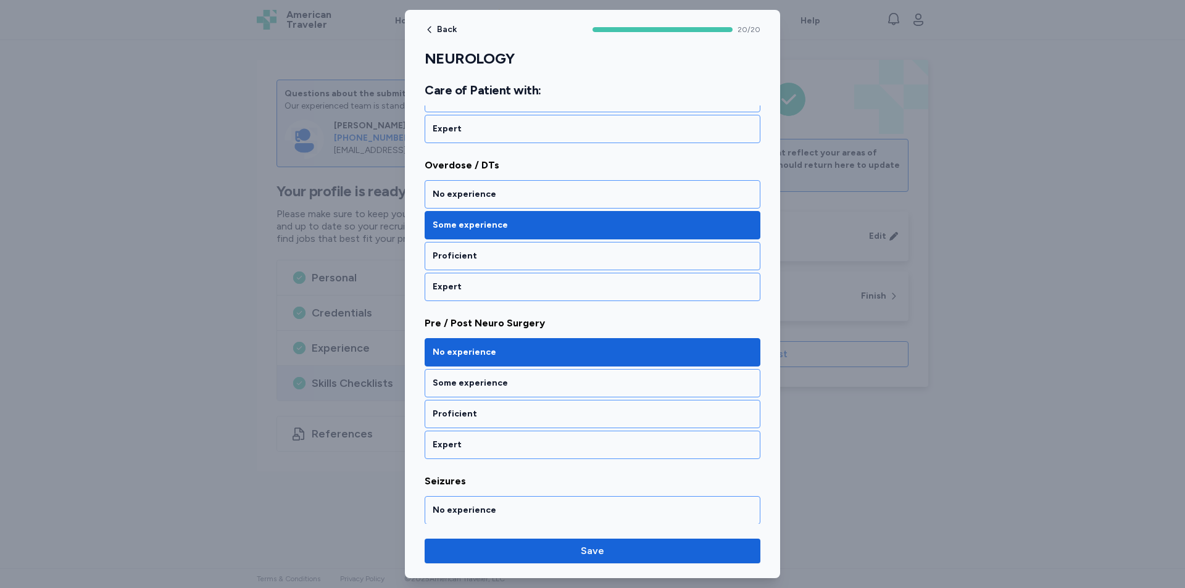
scroll to position [2221, 0]
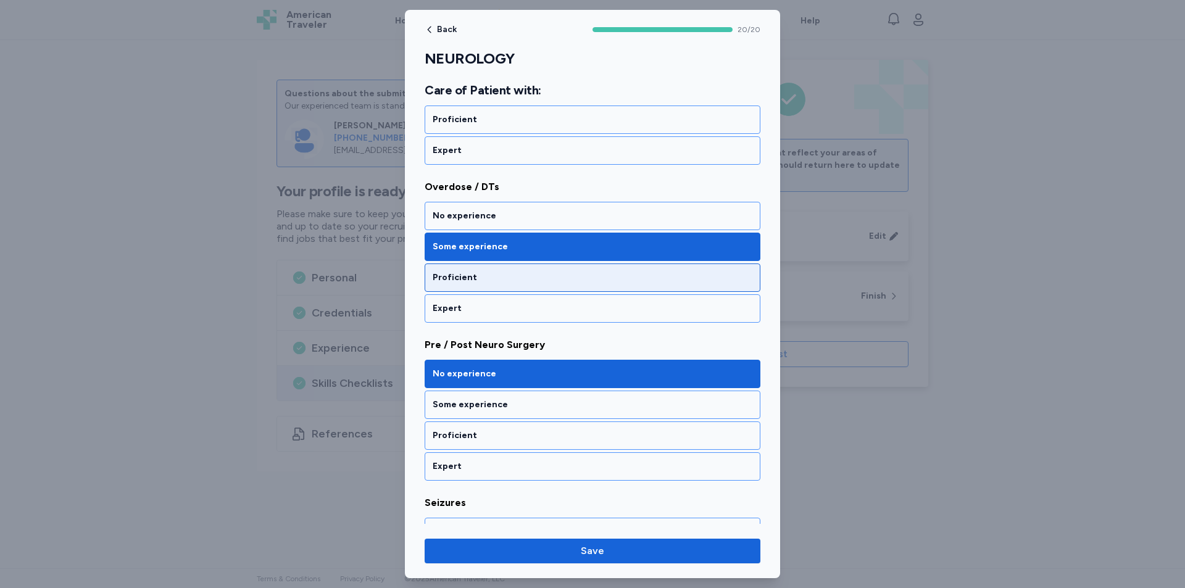
click at [491, 275] on div "Proficient" at bounding box center [593, 278] width 320 height 12
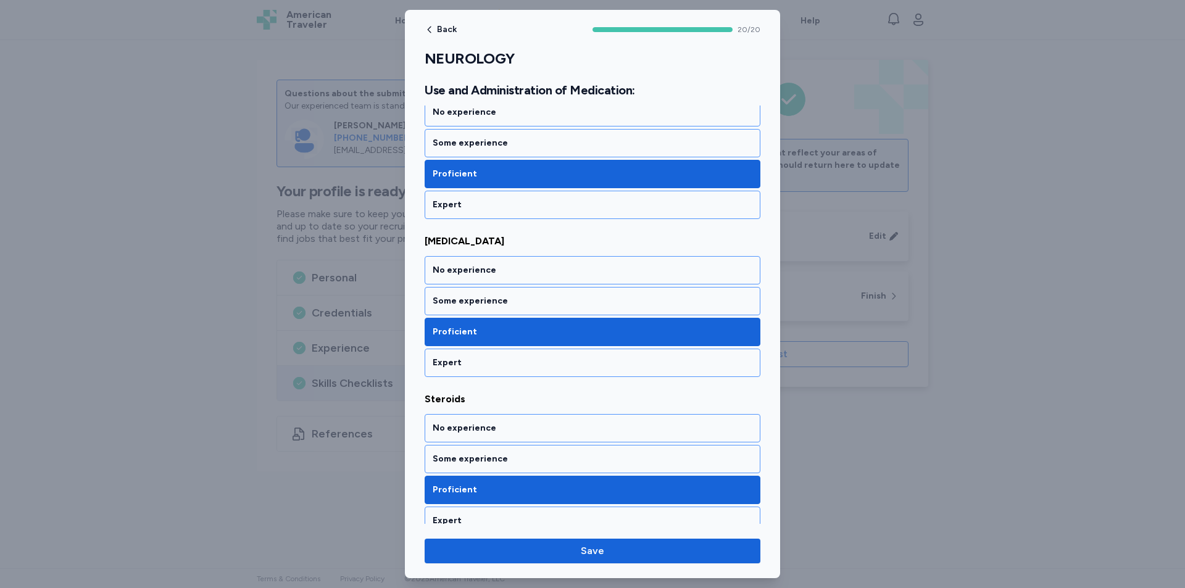
scroll to position [3001, 0]
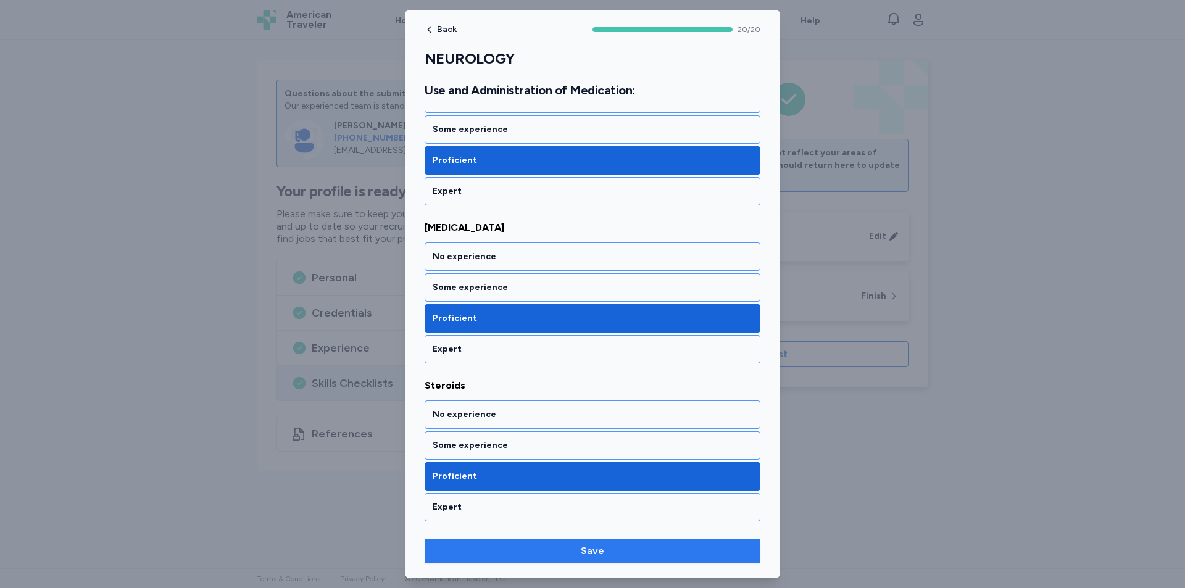
click at [663, 547] on span "Save" at bounding box center [592, 551] width 316 height 15
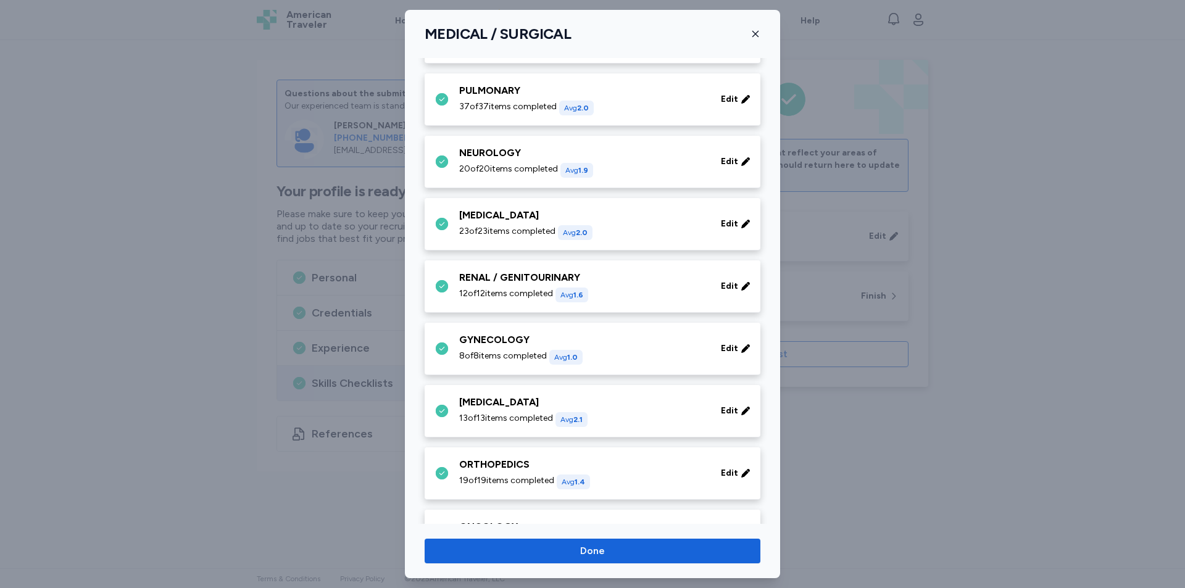
scroll to position [185, 0]
click at [720, 230] on div "Edit" at bounding box center [735, 223] width 39 height 22
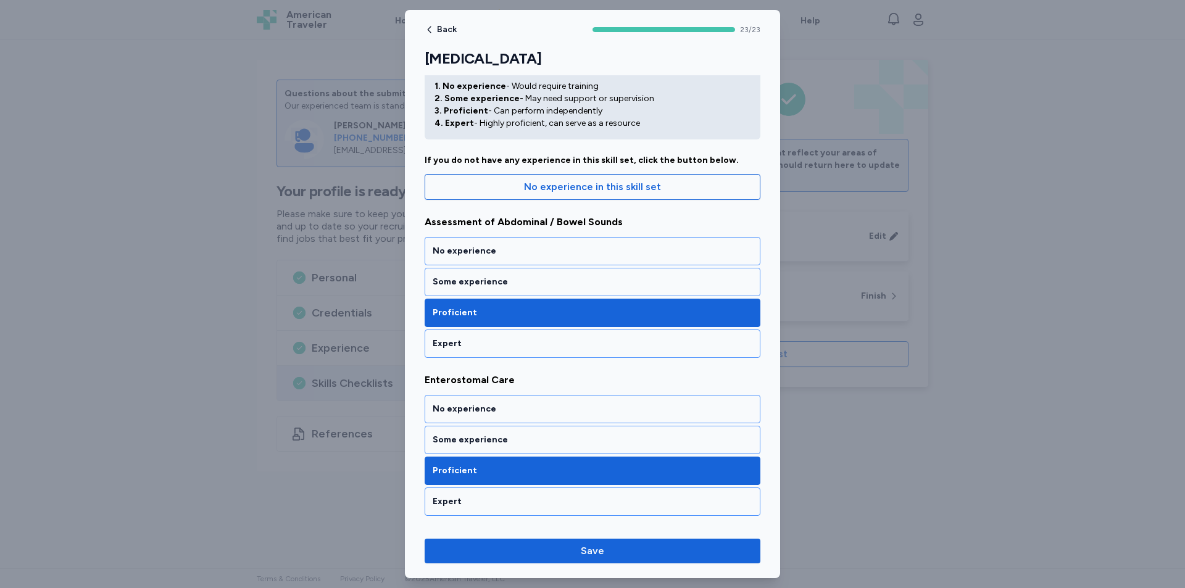
scroll to position [123, 0]
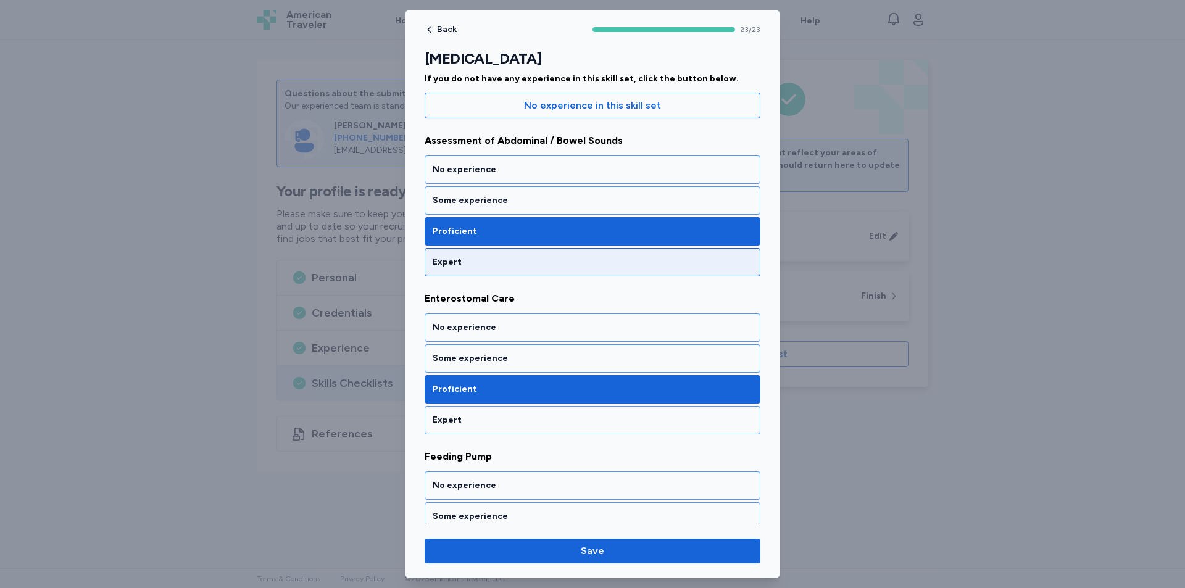
click at [498, 265] on div "Expert" at bounding box center [593, 262] width 320 height 12
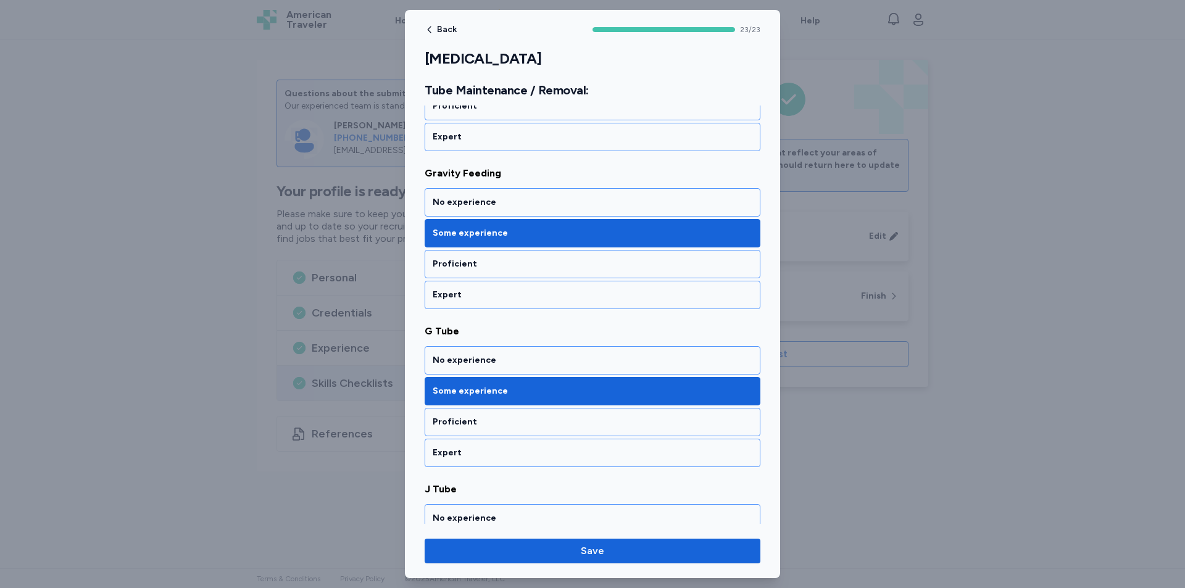
scroll to position [1049, 0]
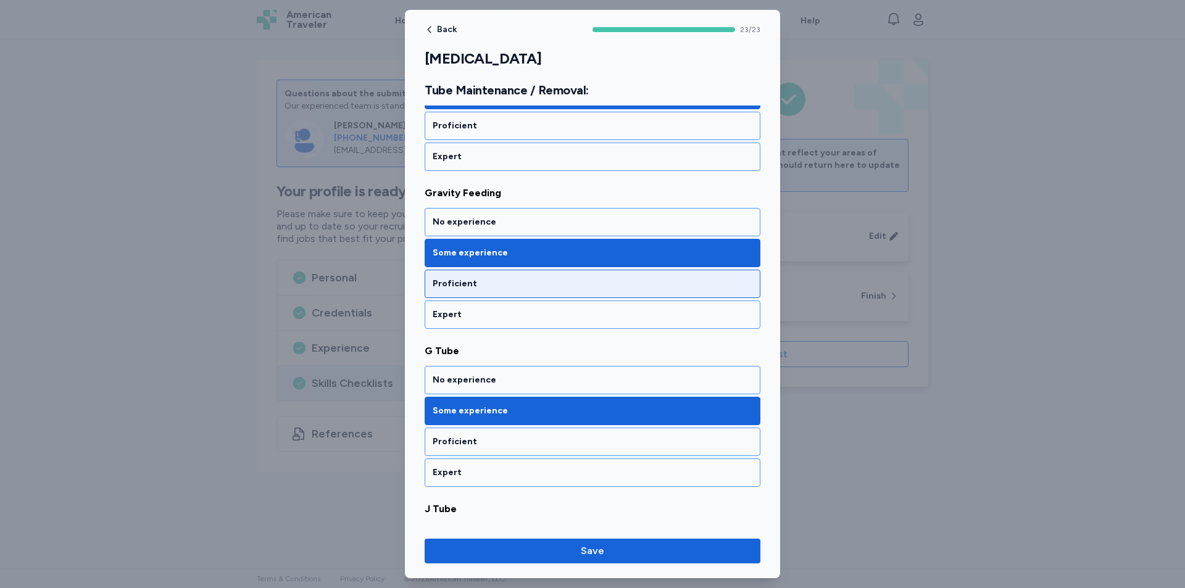
drag, startPoint x: 553, startPoint y: 287, endPoint x: 566, endPoint y: 295, distance: 15.8
click at [552, 287] on div "Proficient" at bounding box center [593, 284] width 320 height 12
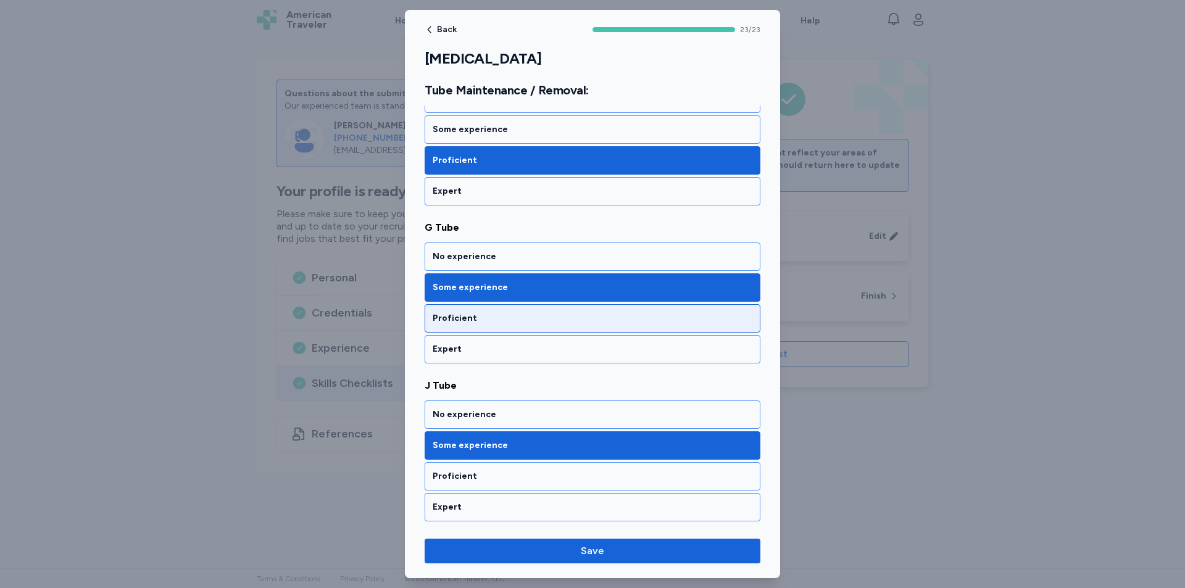
scroll to position [1234, 0]
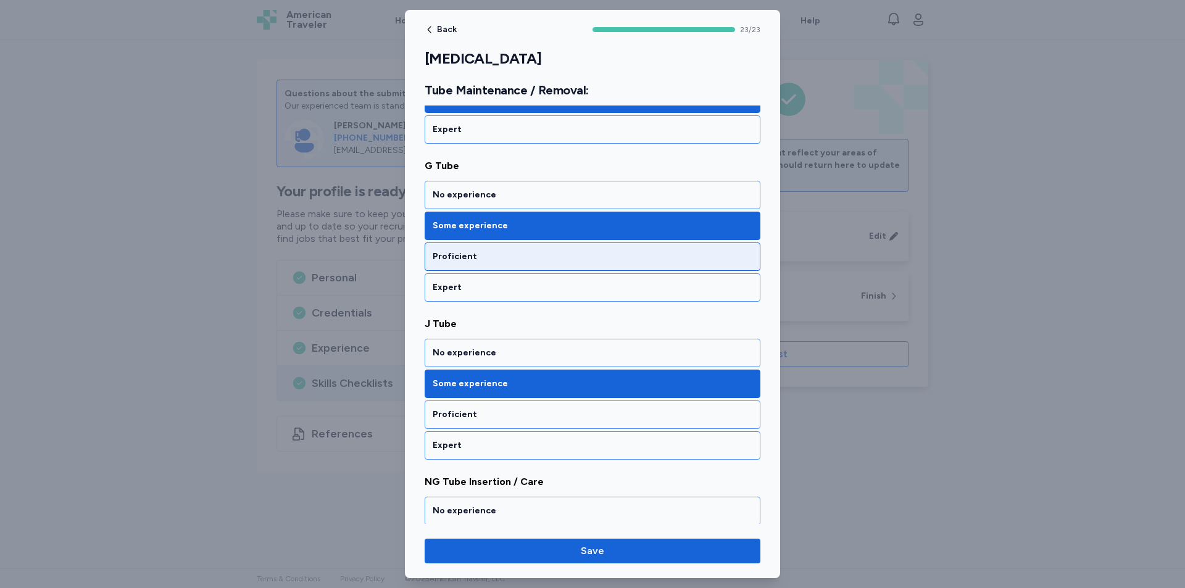
click at [566, 255] on div "Proficient" at bounding box center [593, 257] width 320 height 12
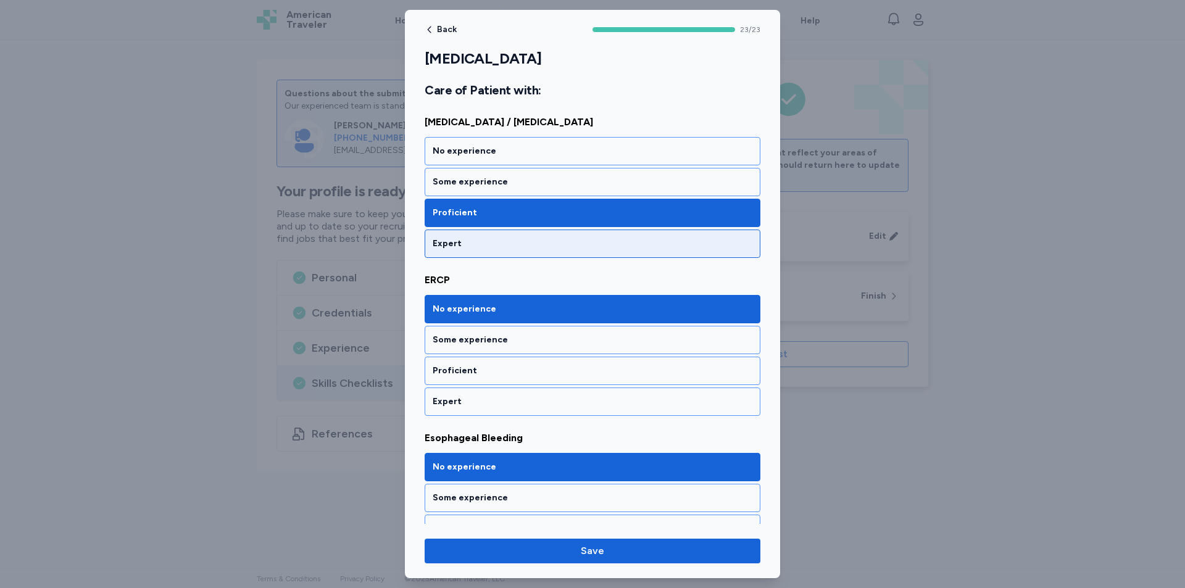
scroll to position [2036, 0]
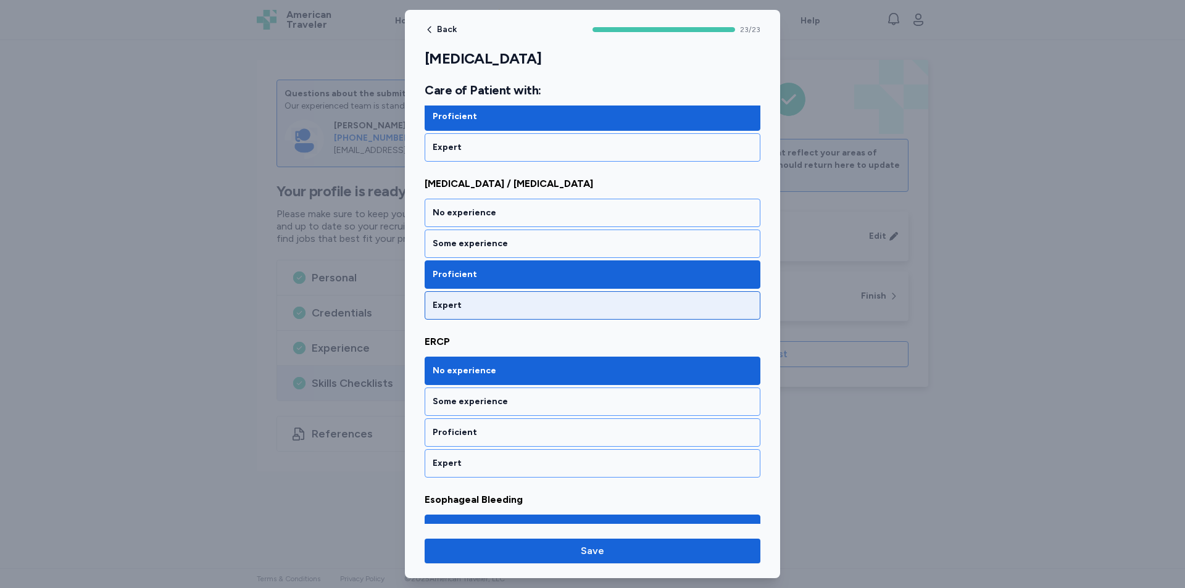
click at [611, 306] on div "Expert" at bounding box center [593, 305] width 320 height 12
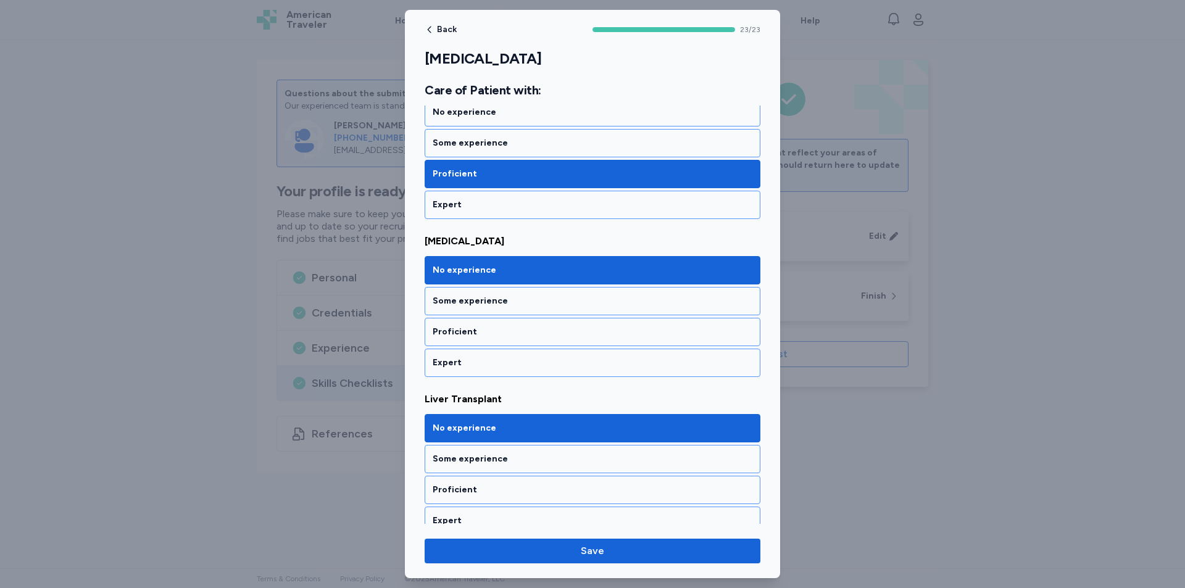
scroll to position [2653, 0]
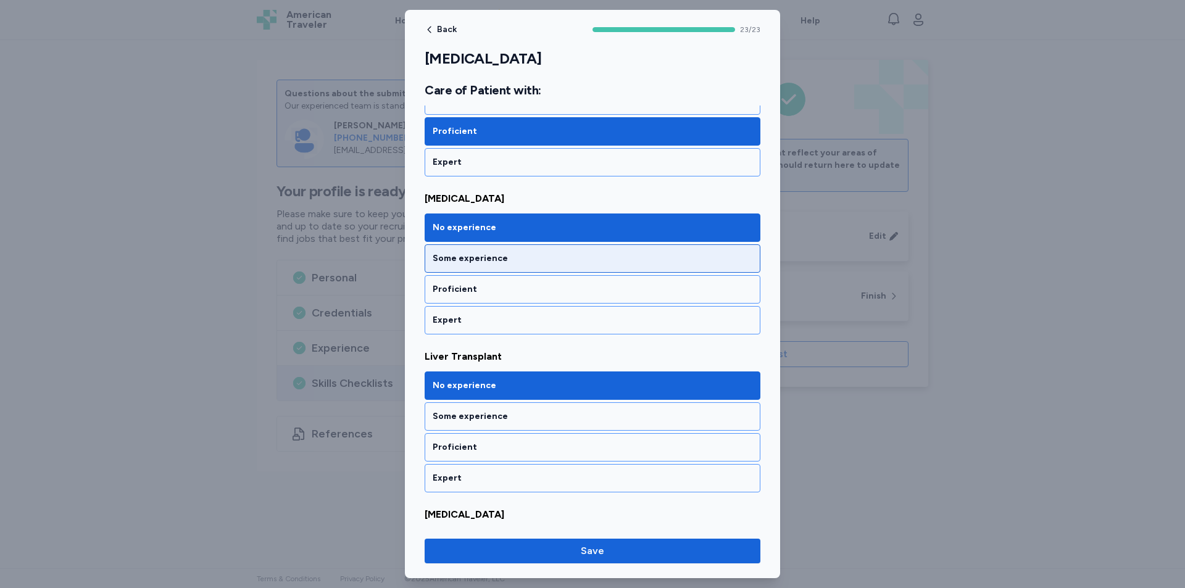
click at [565, 256] on div "Some experience" at bounding box center [593, 258] width 320 height 12
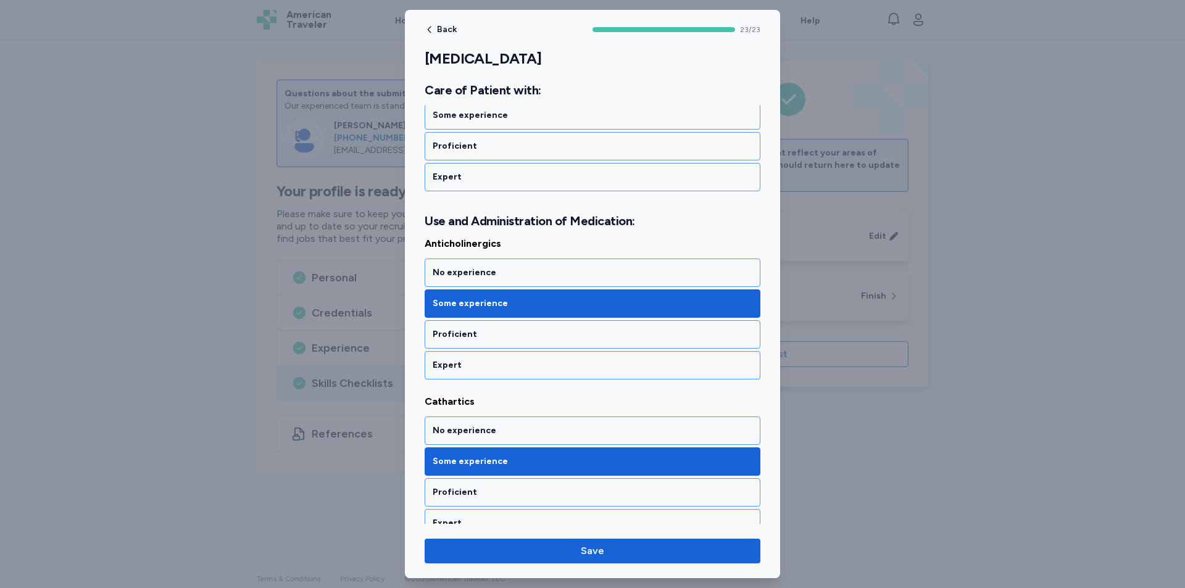
scroll to position [3445, 0]
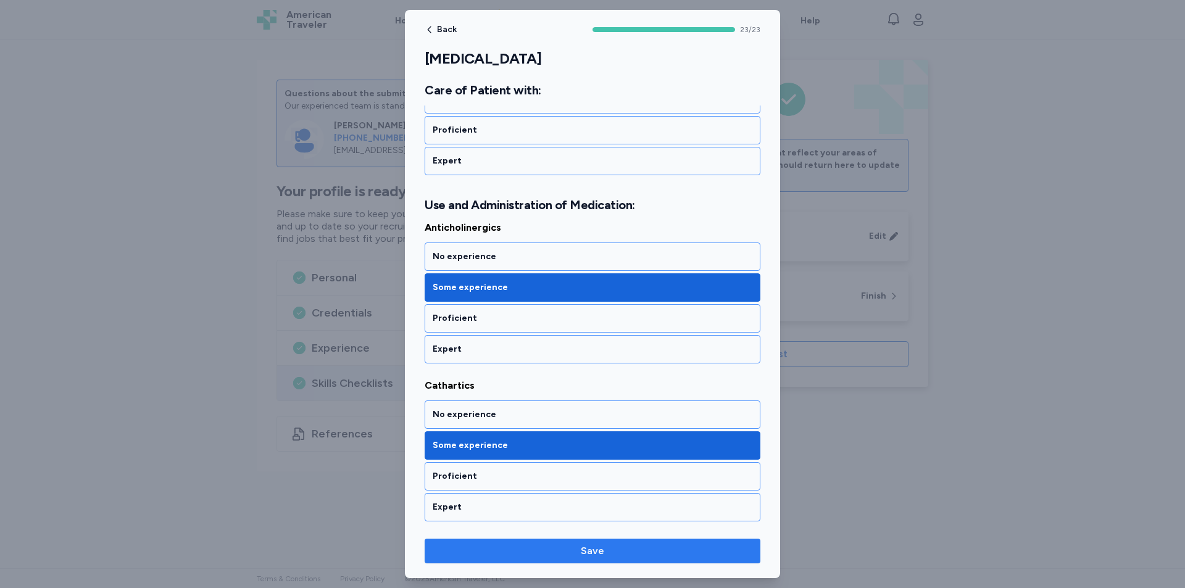
click at [604, 549] on span "Save" at bounding box center [592, 551] width 316 height 15
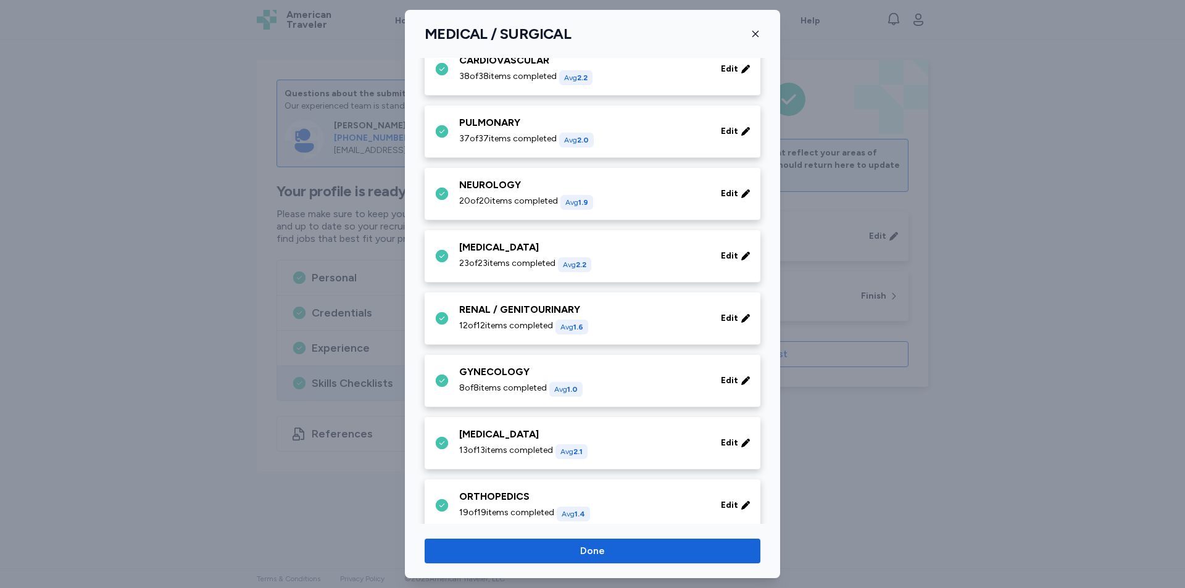
scroll to position [123, 0]
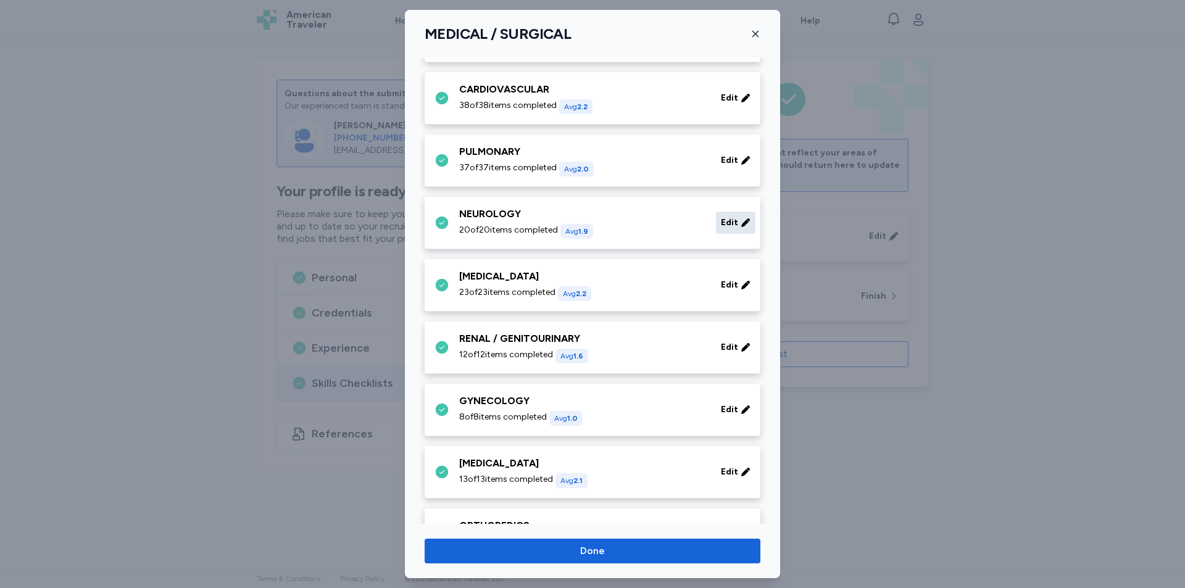
click at [721, 223] on span "Edit" at bounding box center [729, 223] width 17 height 12
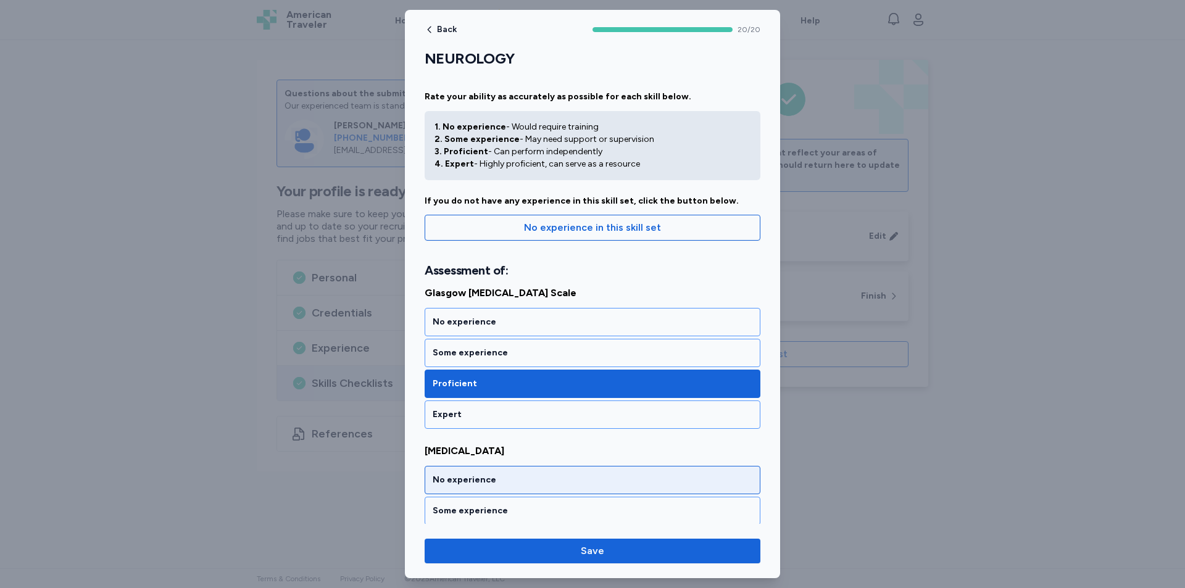
scroll to position [0, 0]
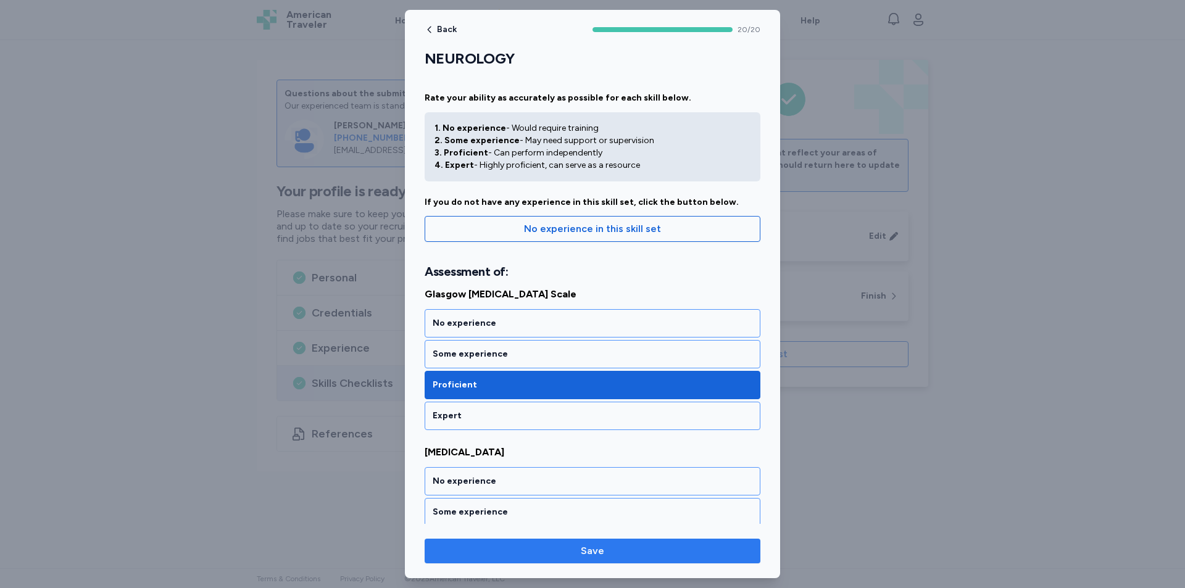
click at [528, 557] on span "Save" at bounding box center [592, 551] width 316 height 15
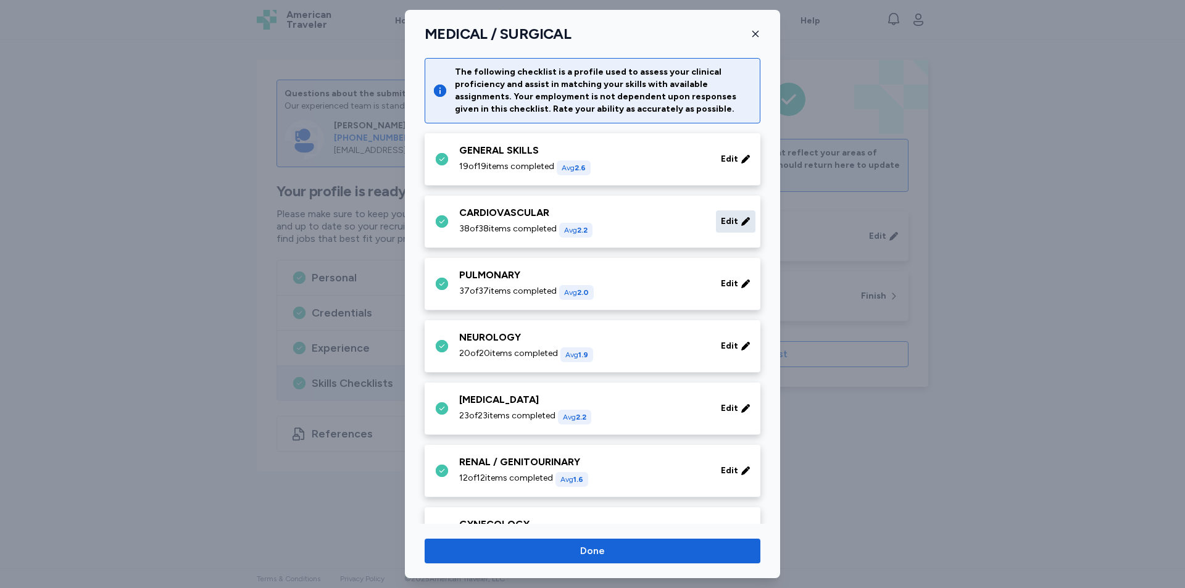
click at [721, 223] on span "Edit" at bounding box center [729, 221] width 17 height 12
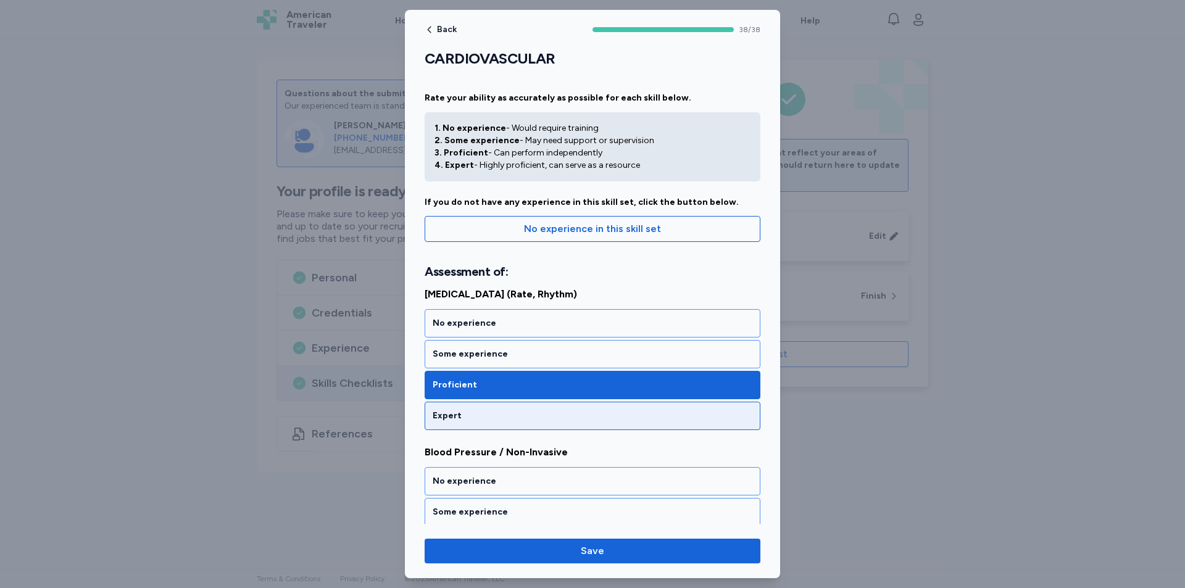
click at [554, 411] on div "Expert" at bounding box center [593, 416] width 320 height 12
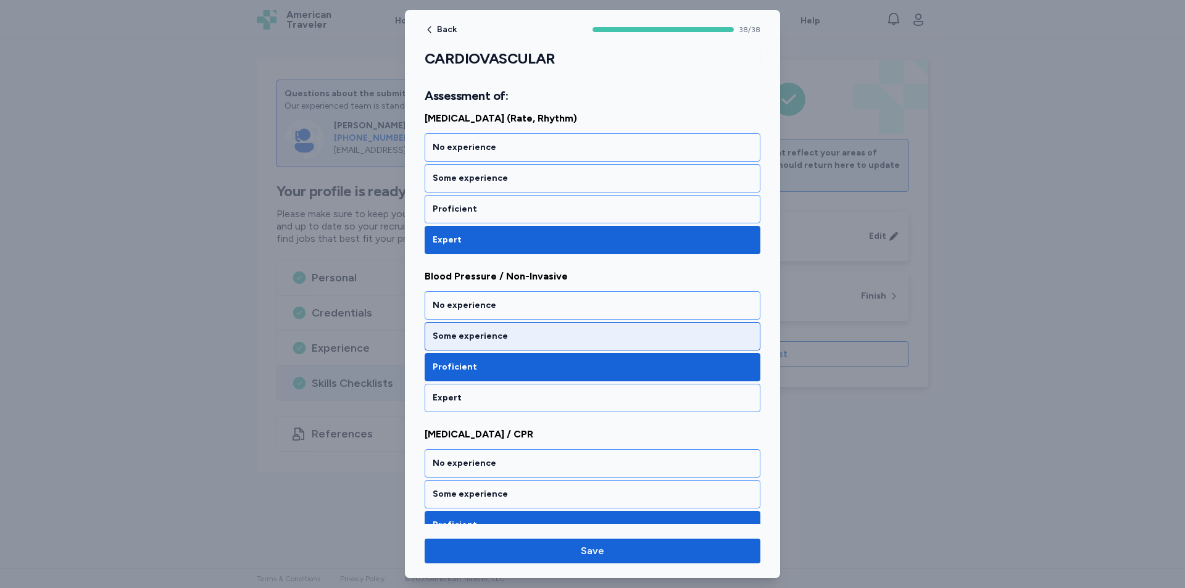
scroll to position [185, 0]
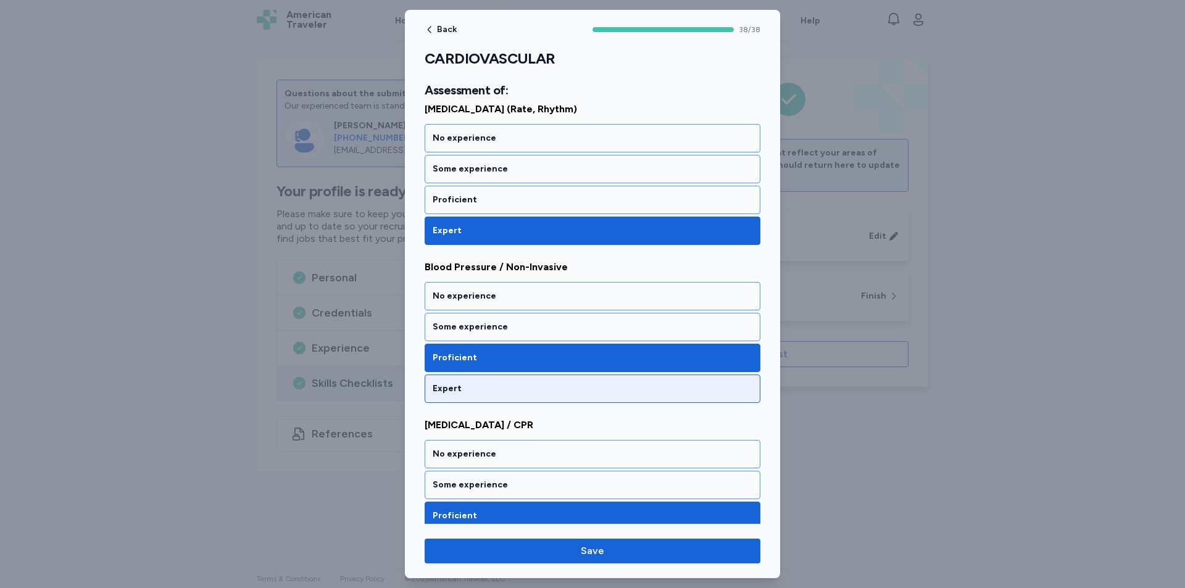
click at [565, 388] on div "Expert" at bounding box center [593, 389] width 320 height 12
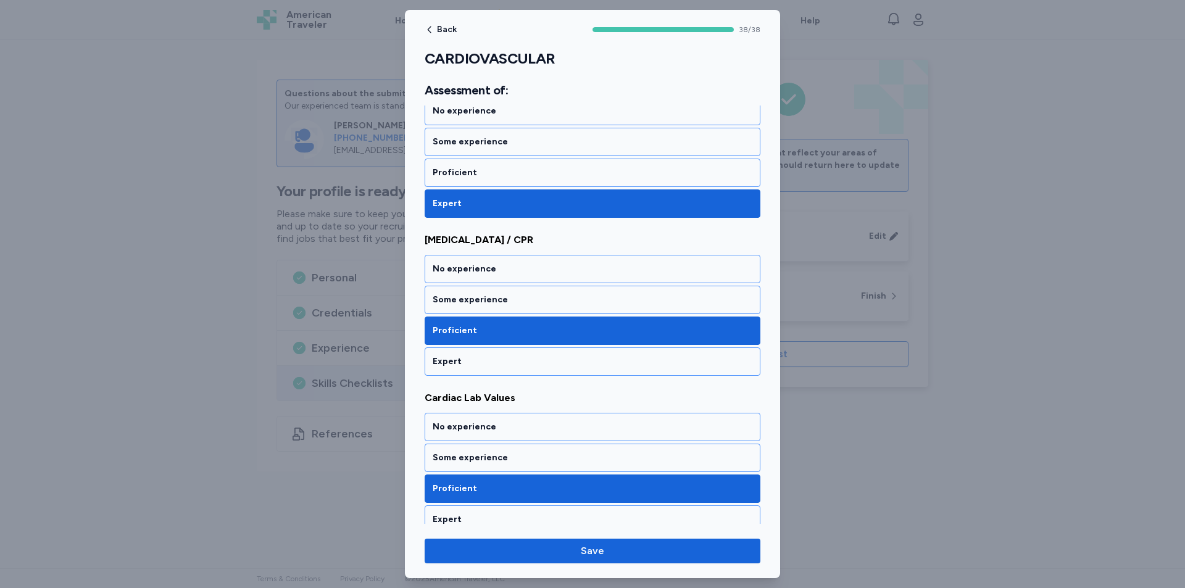
scroll to position [432, 0]
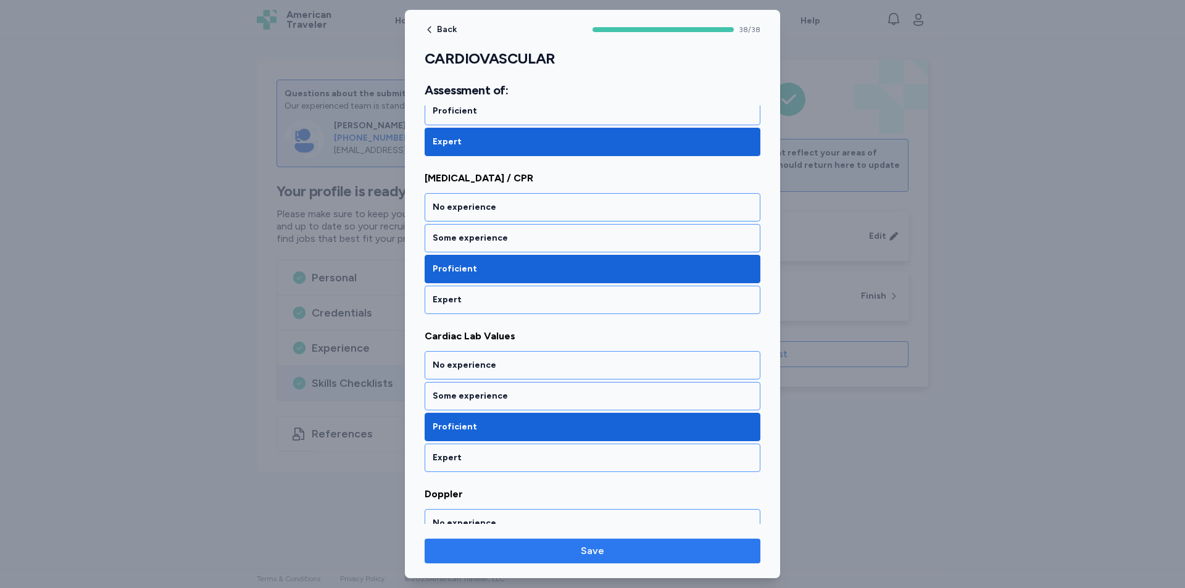
click at [602, 554] on span "Save" at bounding box center [592, 551] width 23 height 15
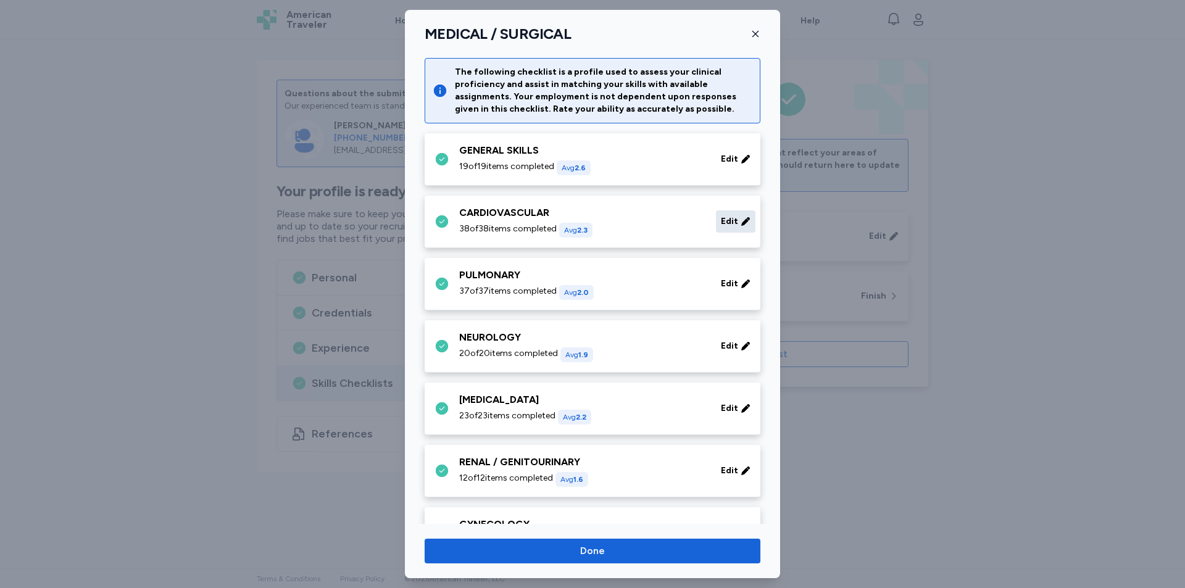
click at [721, 219] on span "Edit" at bounding box center [729, 221] width 17 height 12
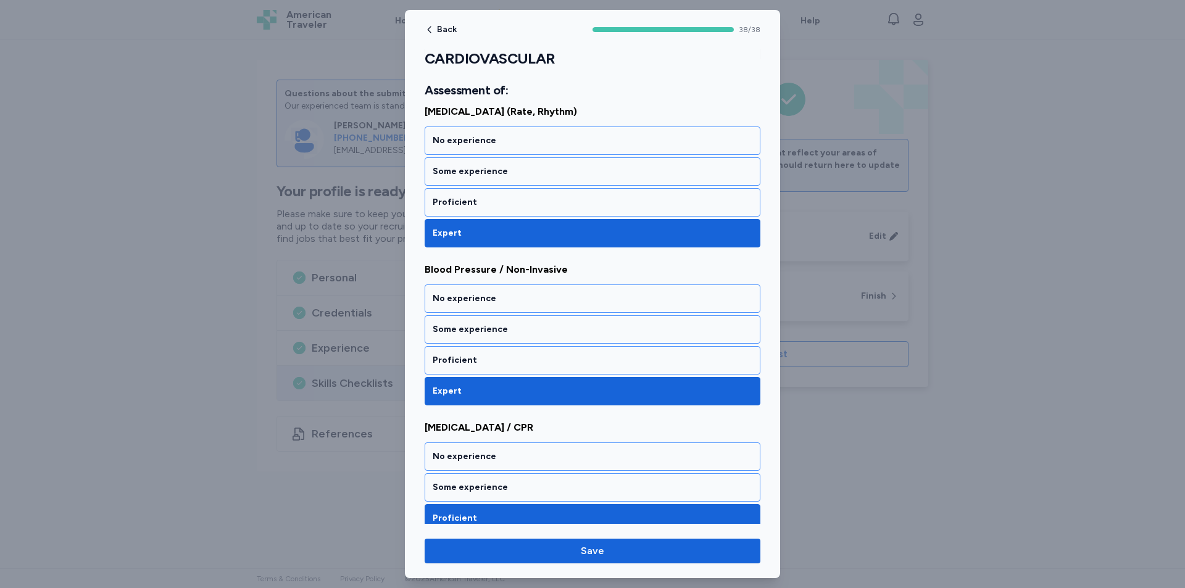
scroll to position [185, 0]
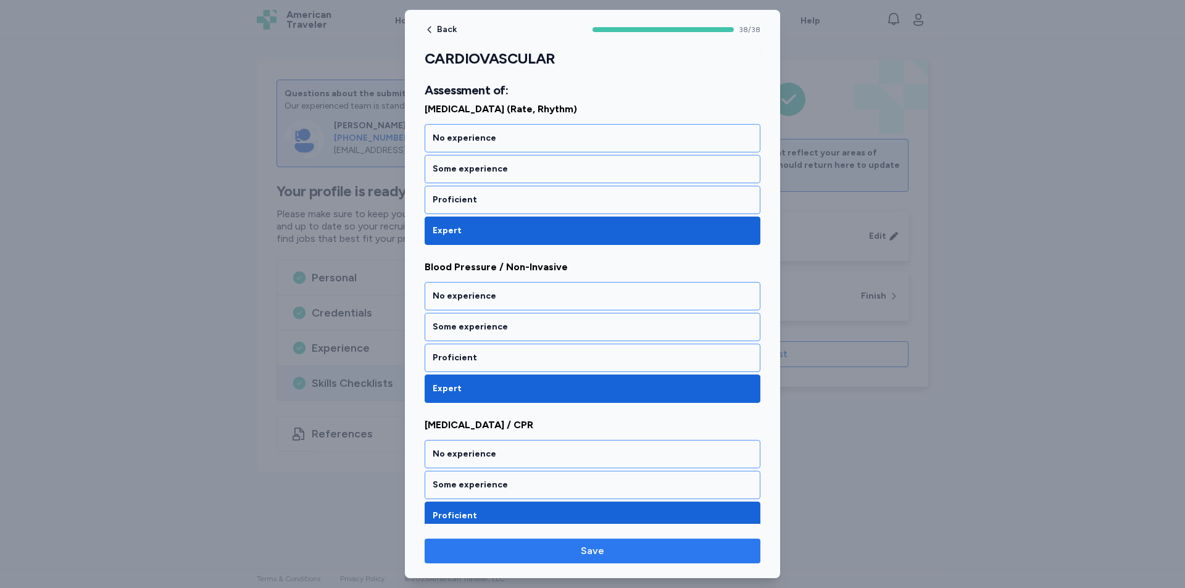
click at [641, 546] on span "Save" at bounding box center [592, 551] width 316 height 15
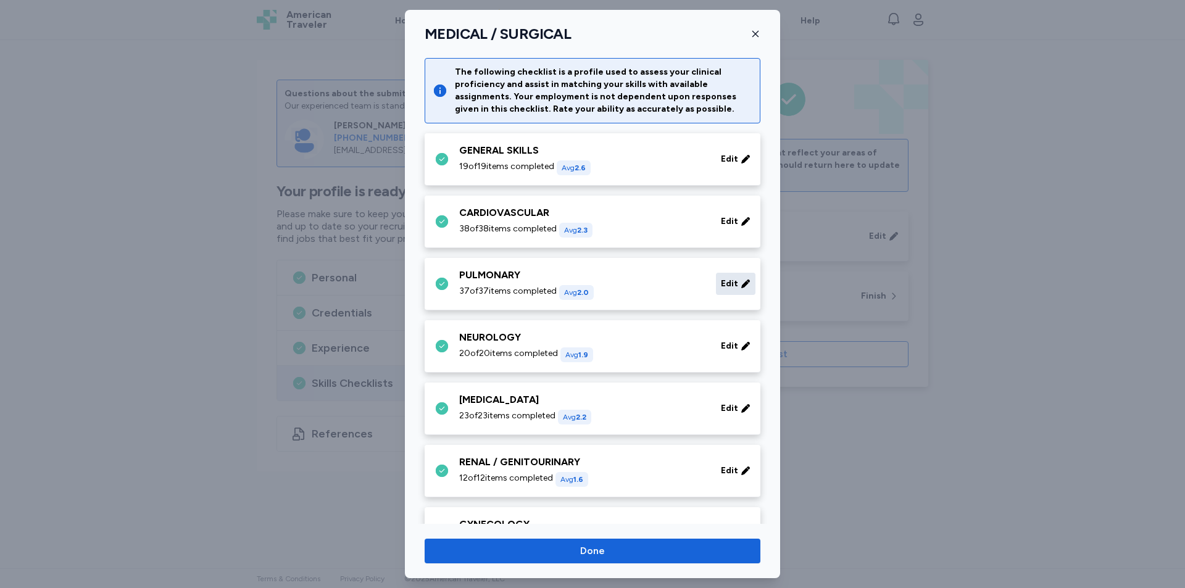
click at [724, 288] on span "Edit" at bounding box center [729, 284] width 17 height 12
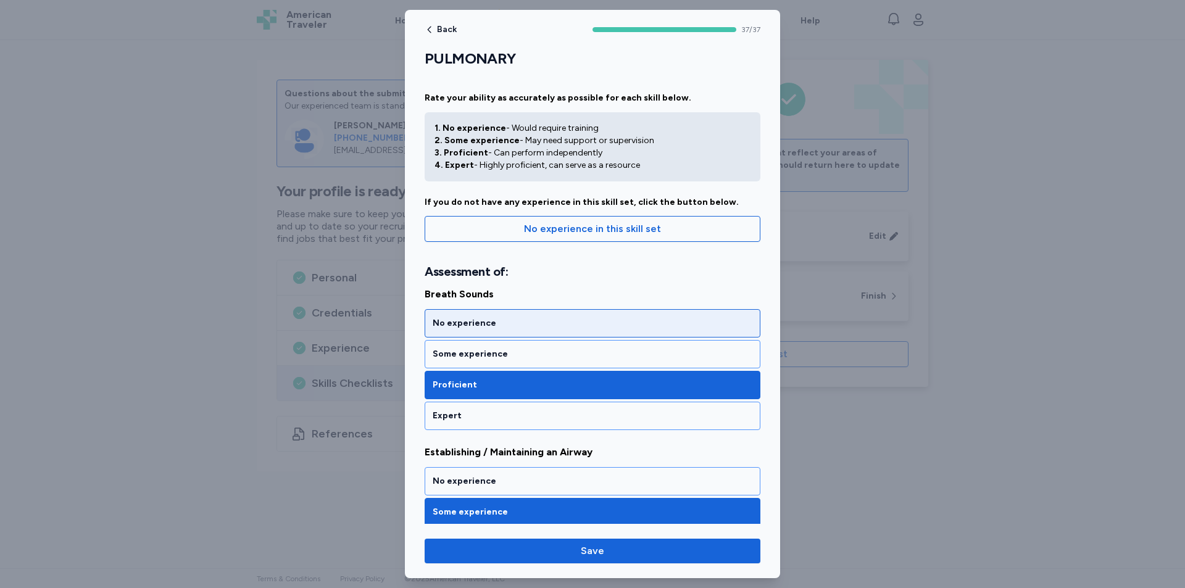
scroll to position [62, 0]
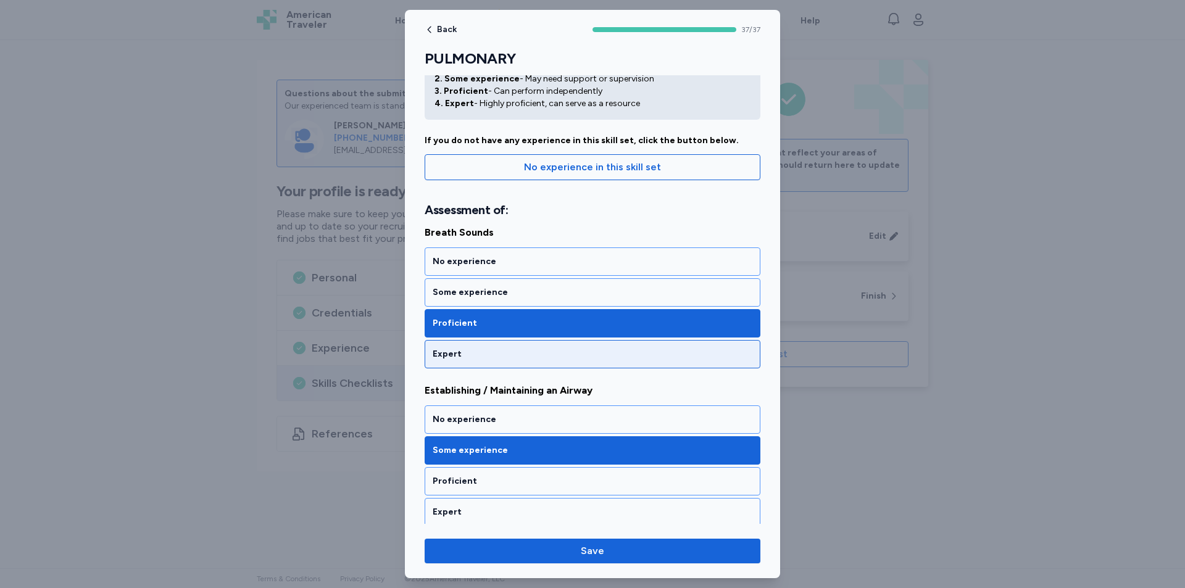
click at [530, 362] on div "Expert" at bounding box center [593, 354] width 336 height 28
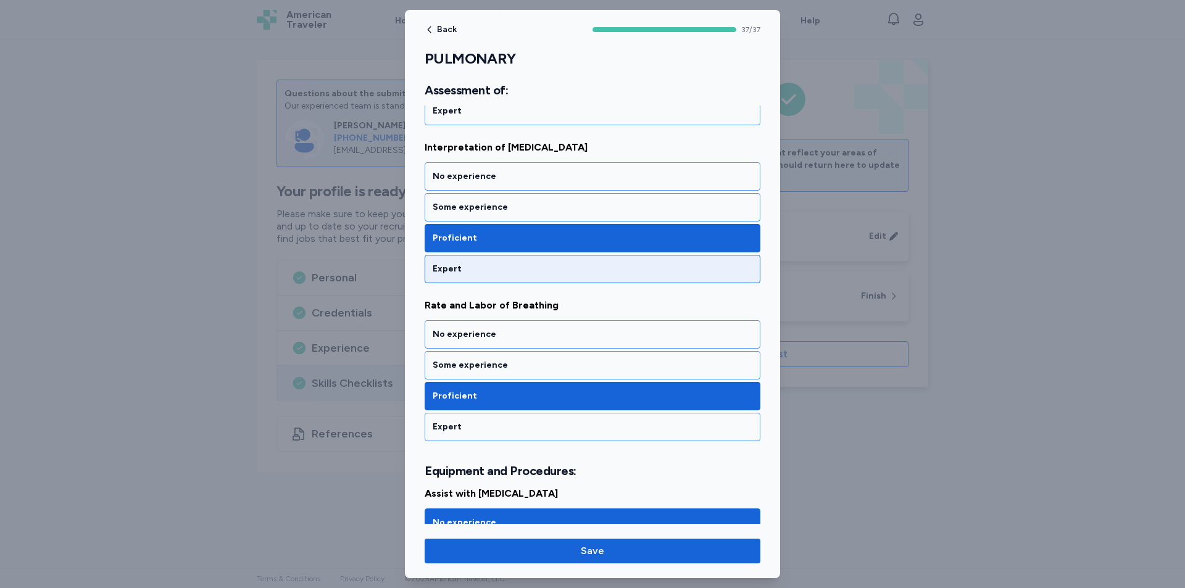
scroll to position [494, 0]
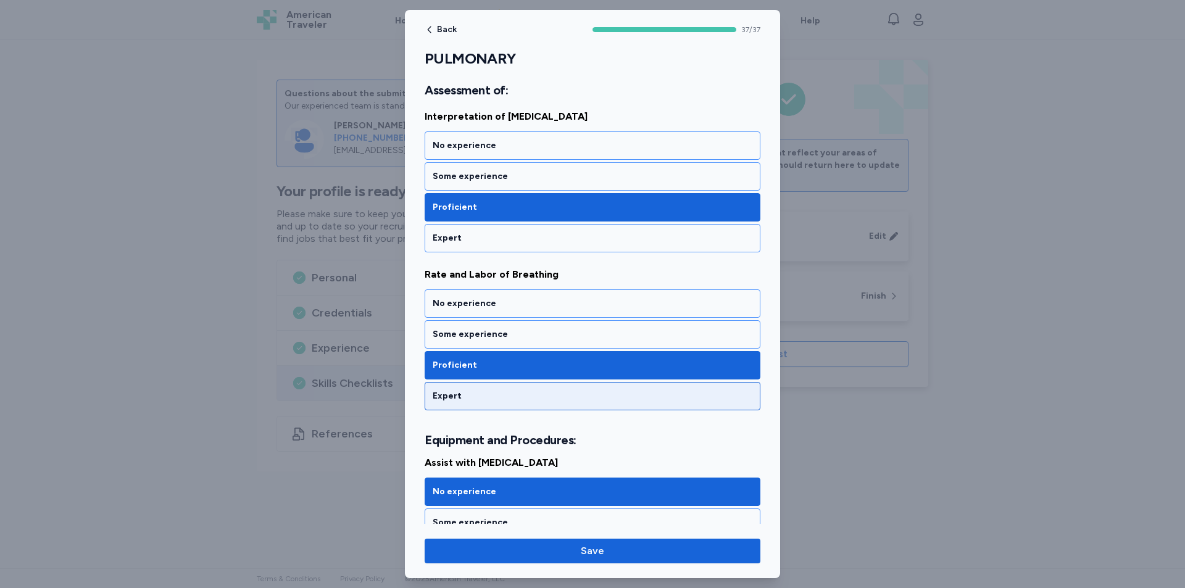
click at [462, 396] on div "Expert" at bounding box center [593, 396] width 320 height 12
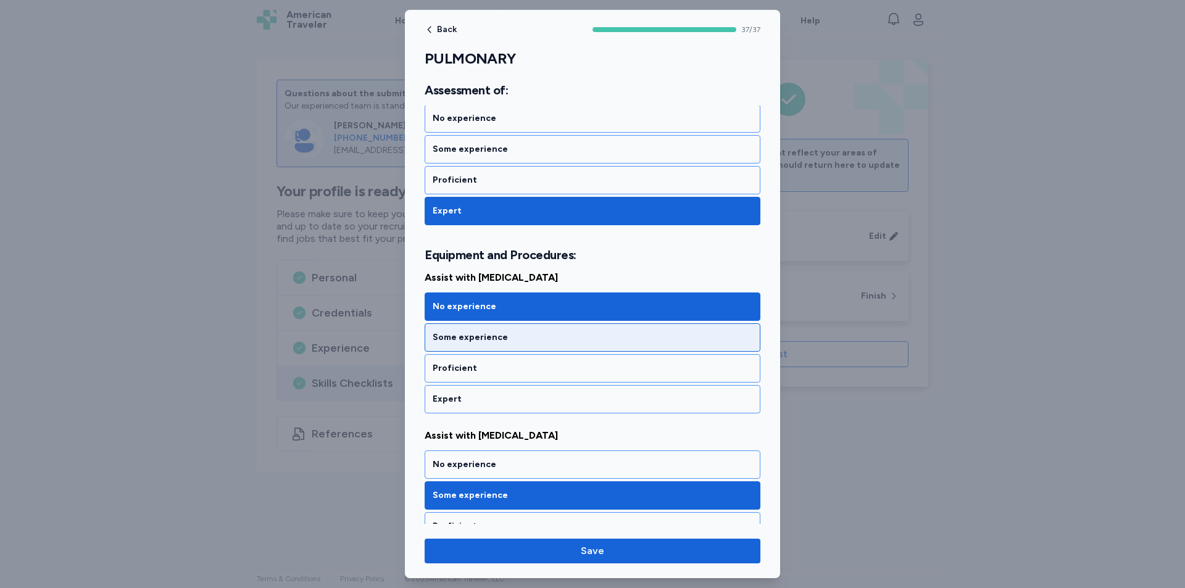
scroll to position [740, 0]
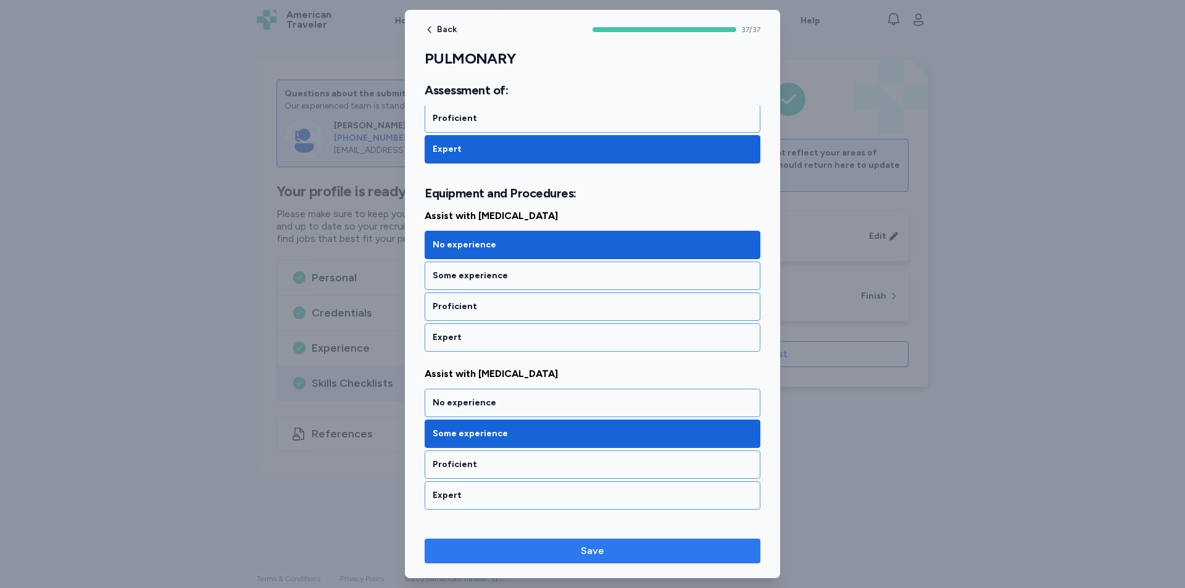
click at [656, 551] on span "Save" at bounding box center [592, 551] width 316 height 15
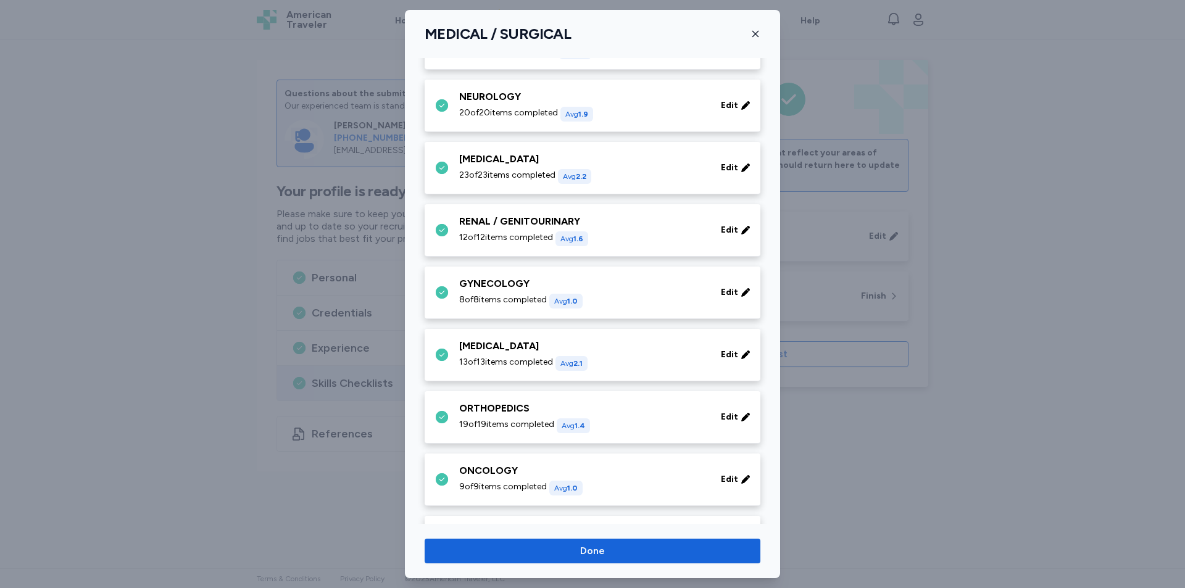
scroll to position [247, 0]
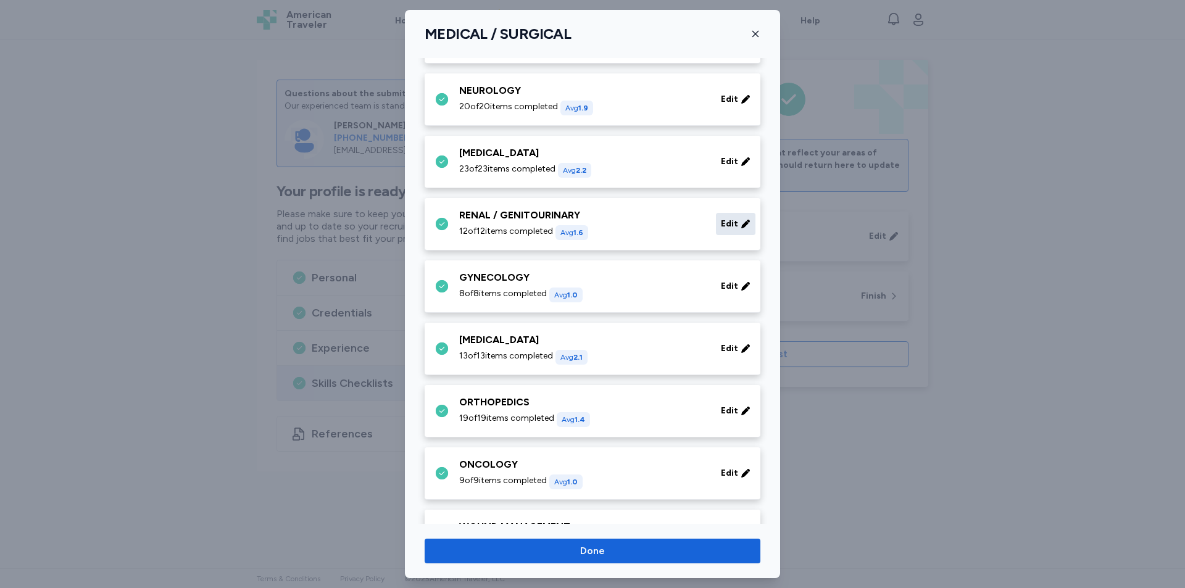
click at [725, 228] on span "Edit" at bounding box center [729, 224] width 17 height 12
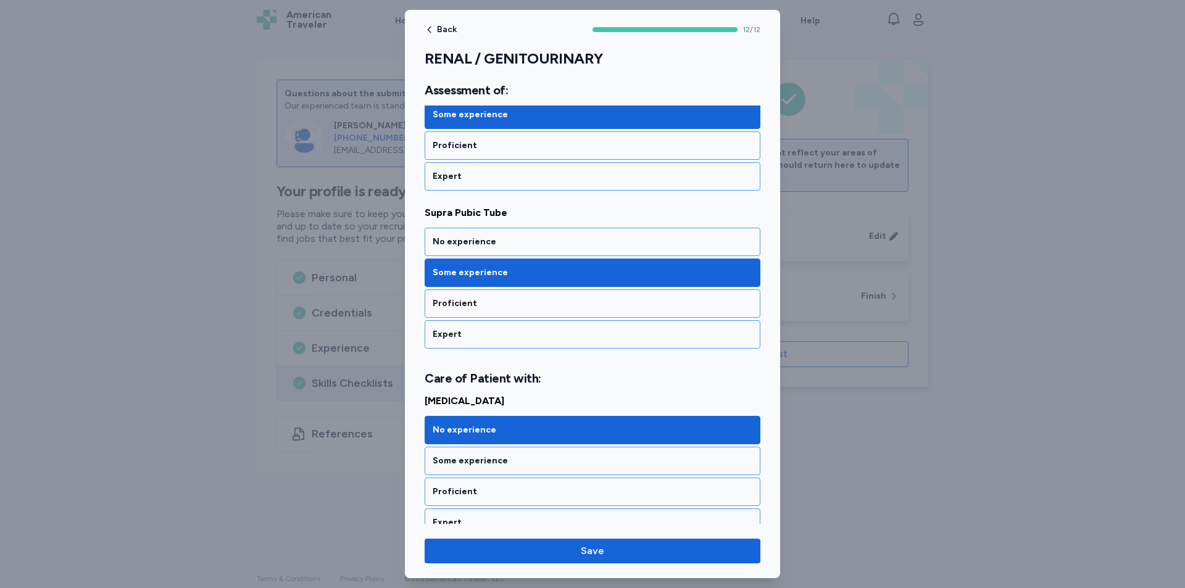
scroll to position [740, 0]
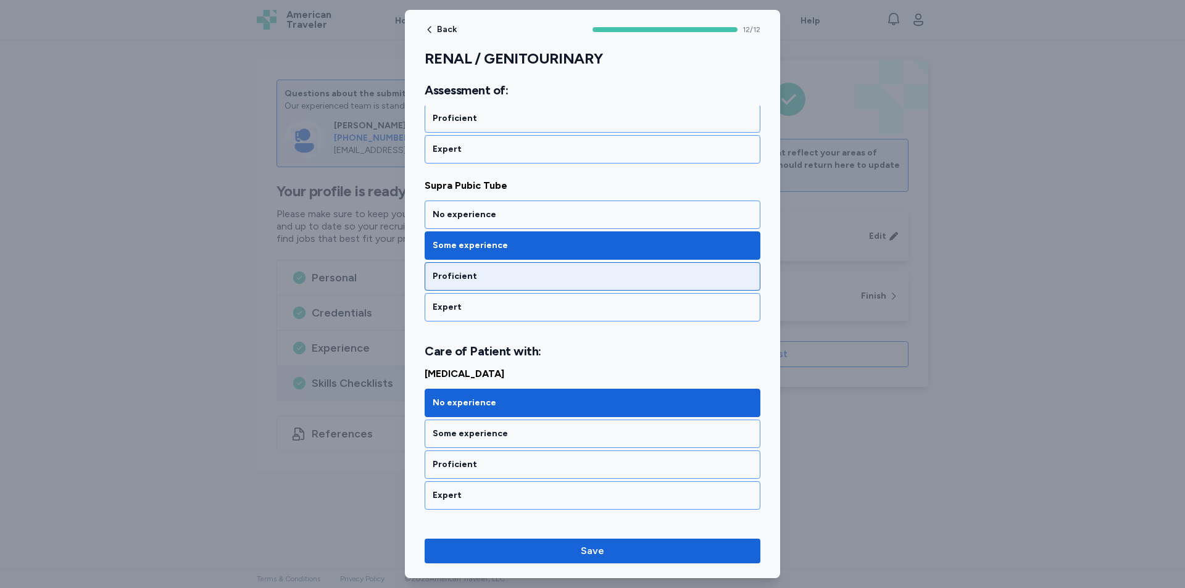
drag, startPoint x: 534, startPoint y: 289, endPoint x: 549, endPoint y: 288, distance: 14.3
click at [536, 286] on div "Proficient" at bounding box center [593, 276] width 336 height 28
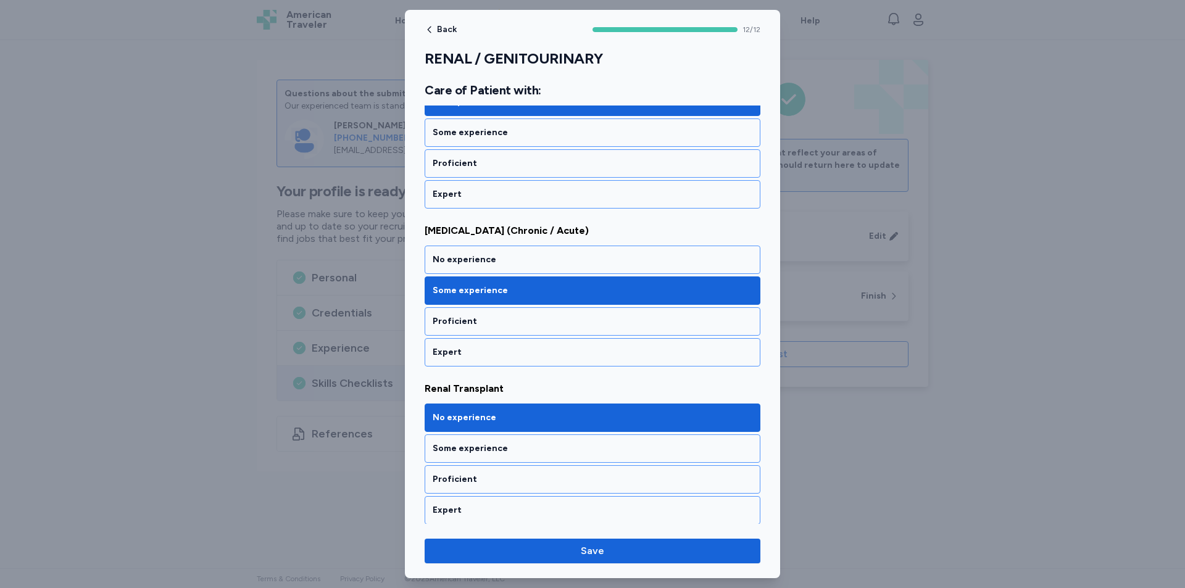
scroll to position [1419, 0]
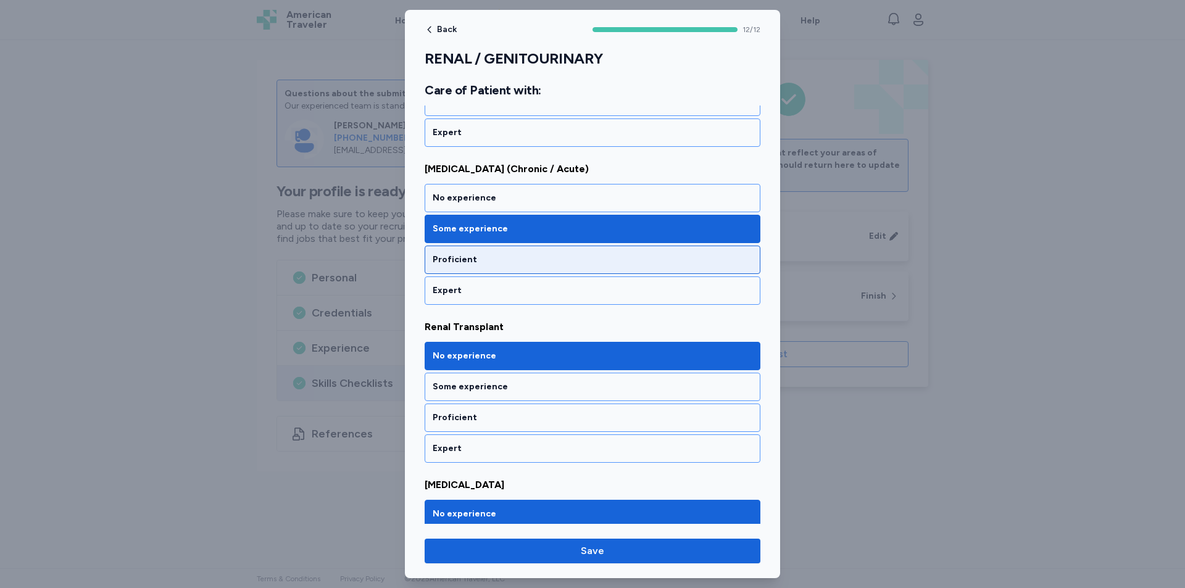
click at [534, 262] on div "Proficient" at bounding box center [593, 260] width 320 height 12
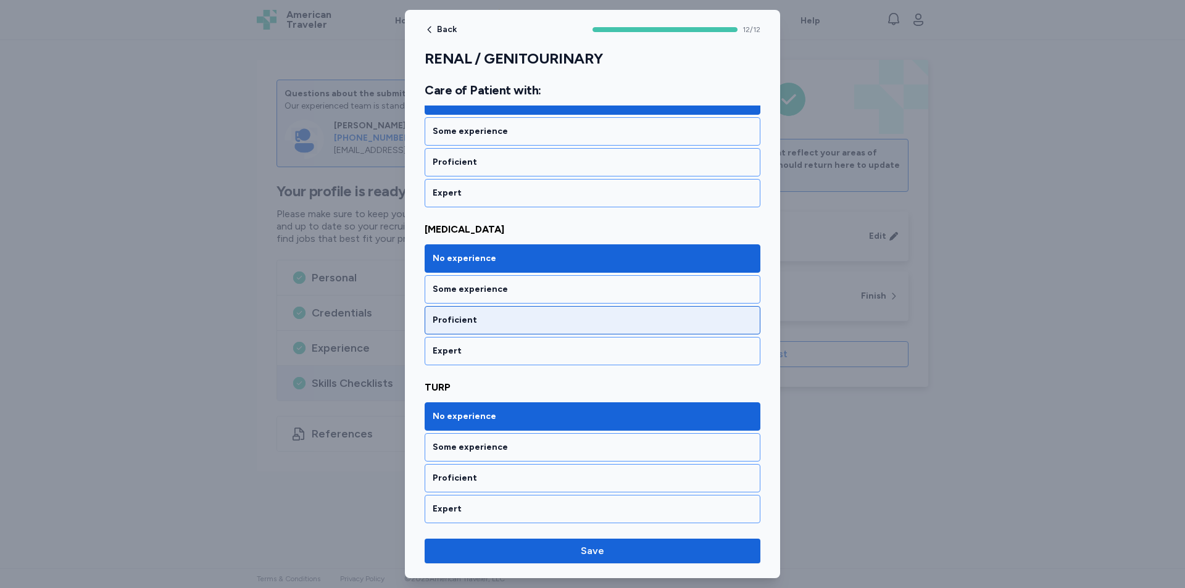
scroll to position [1677, 0]
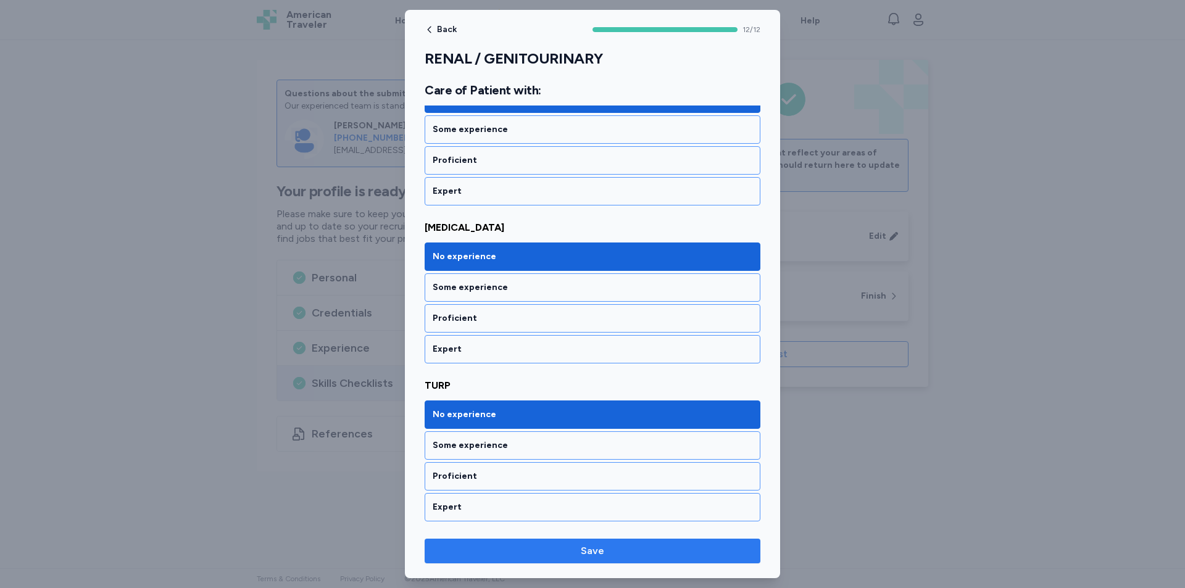
click at [597, 556] on span "Save" at bounding box center [592, 551] width 23 height 15
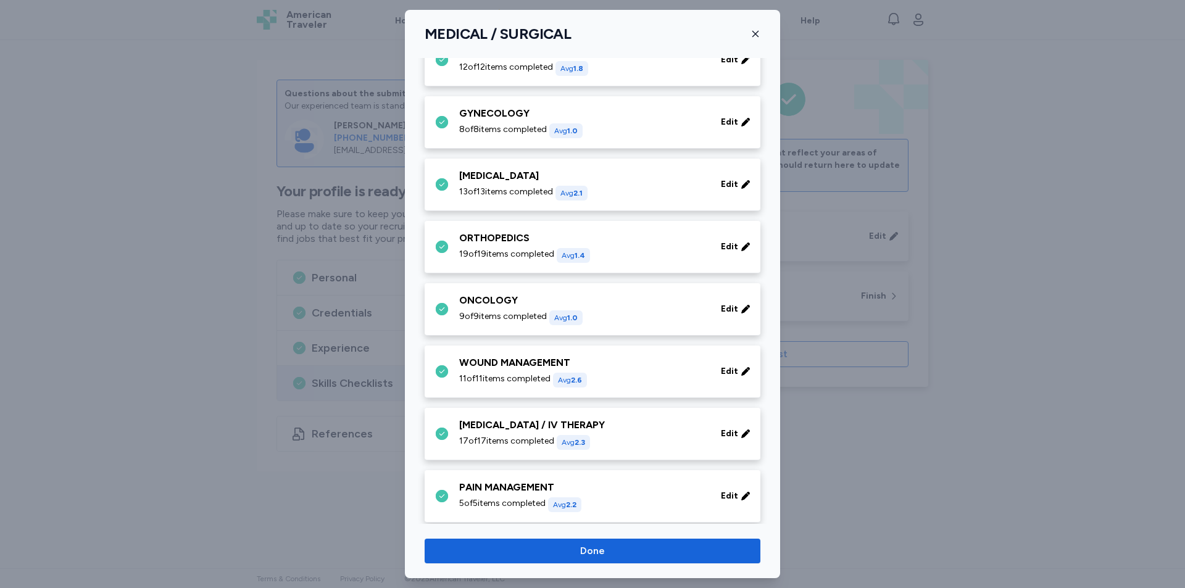
scroll to position [432, 0]
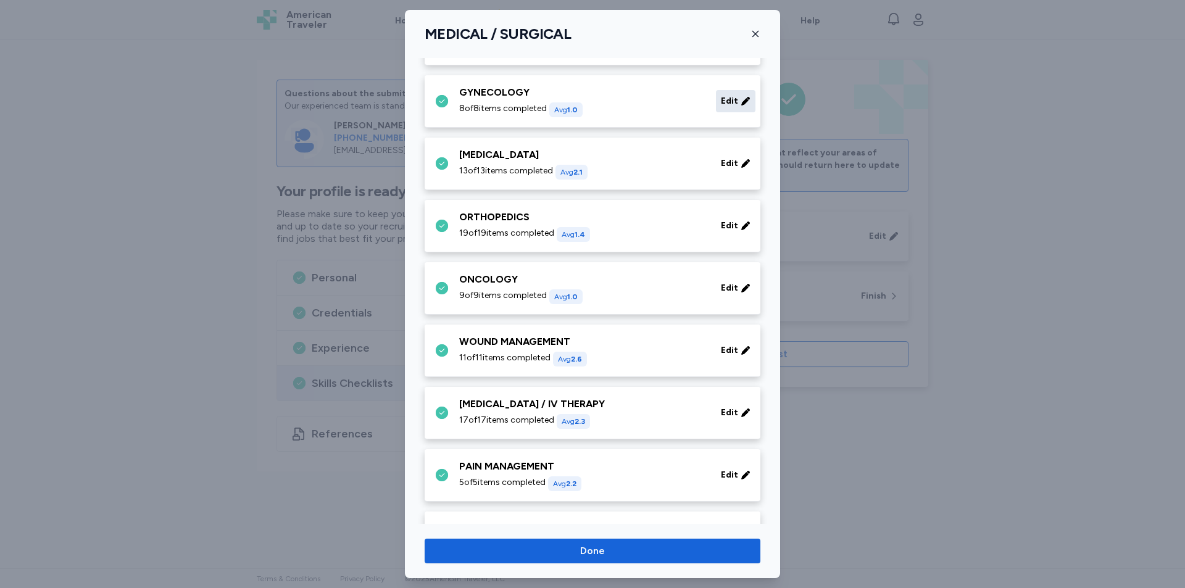
click at [721, 97] on span "Edit" at bounding box center [729, 101] width 17 height 12
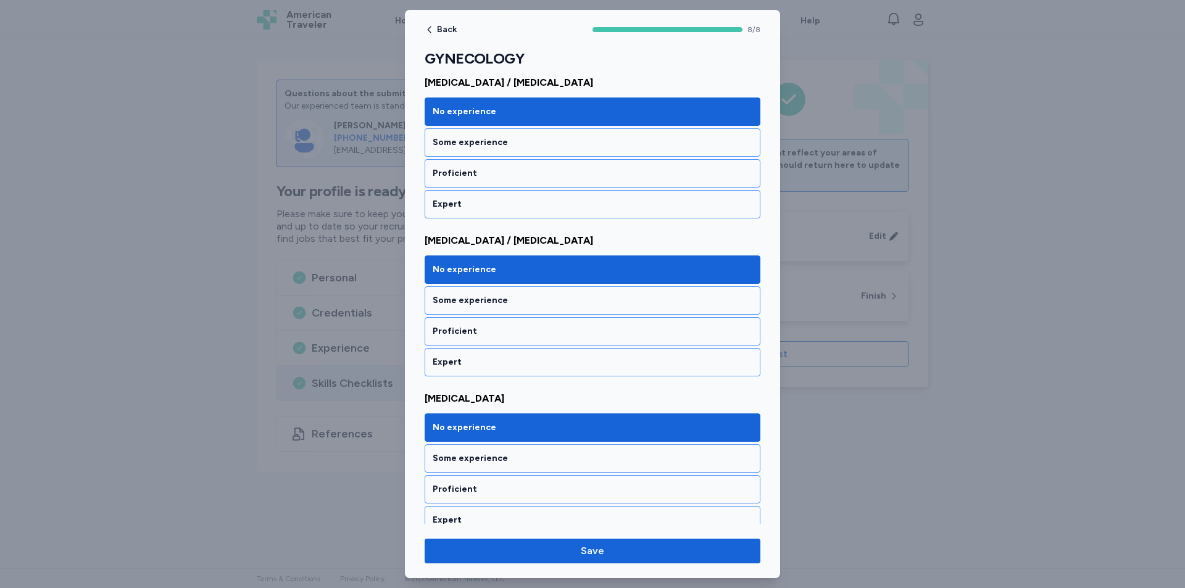
scroll to position [984, 0]
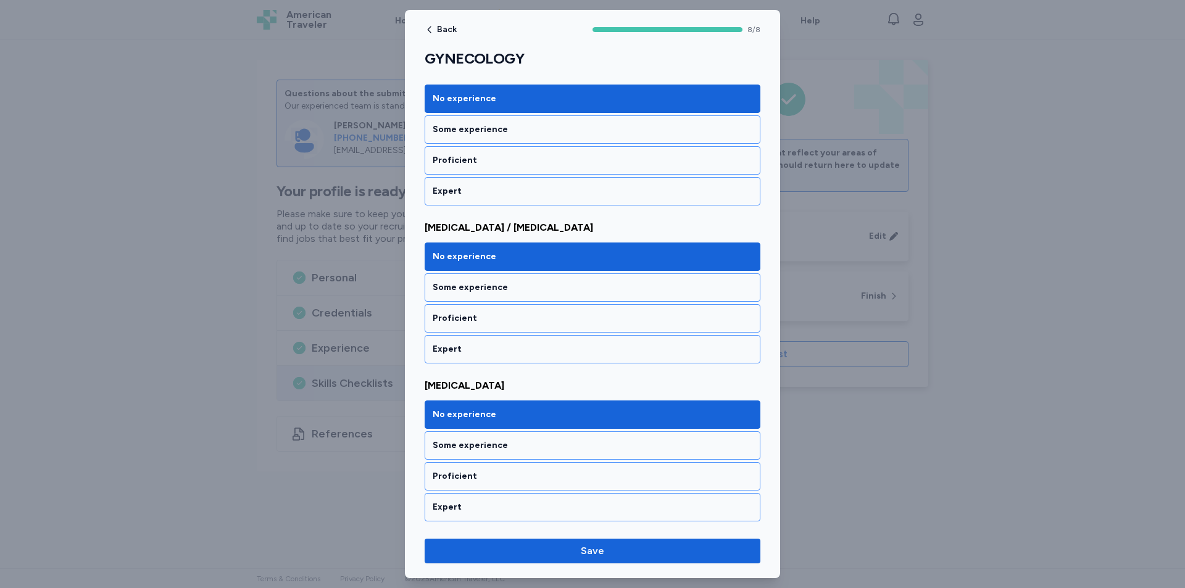
click at [916, 133] on div at bounding box center [592, 294] width 1185 height 588
click at [543, 550] on span "Save" at bounding box center [592, 551] width 316 height 15
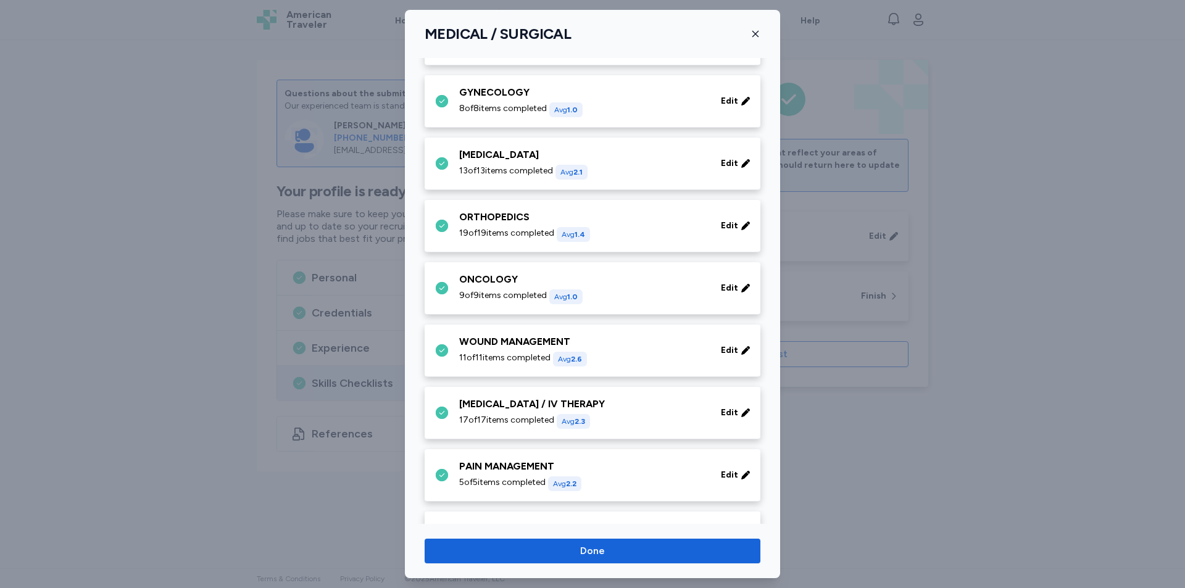
scroll to position [484, 0]
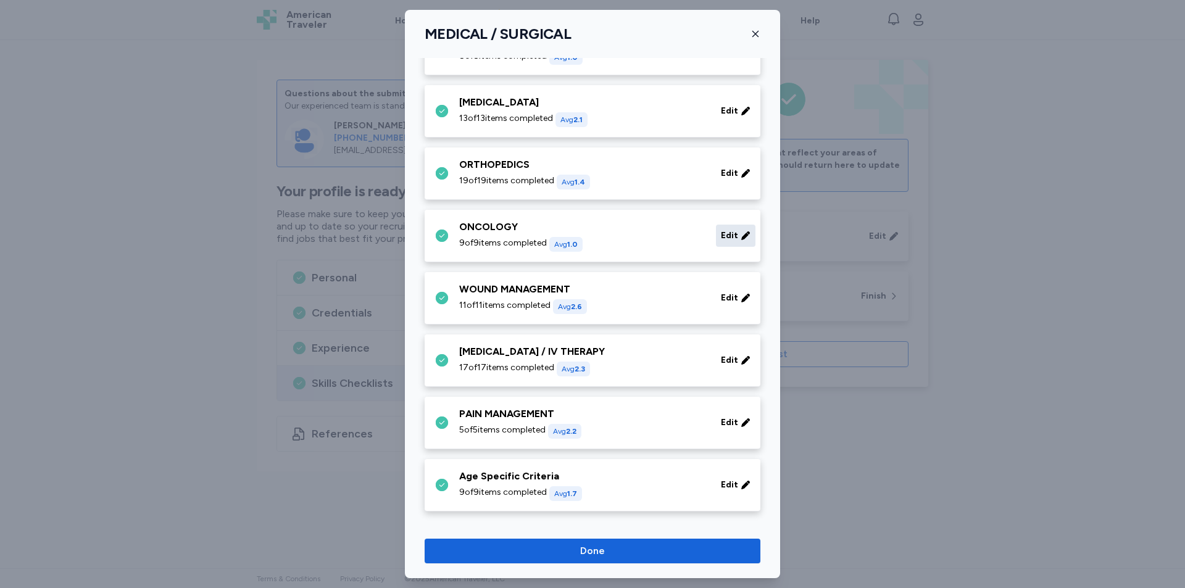
click at [721, 238] on span "Edit" at bounding box center [729, 236] width 17 height 12
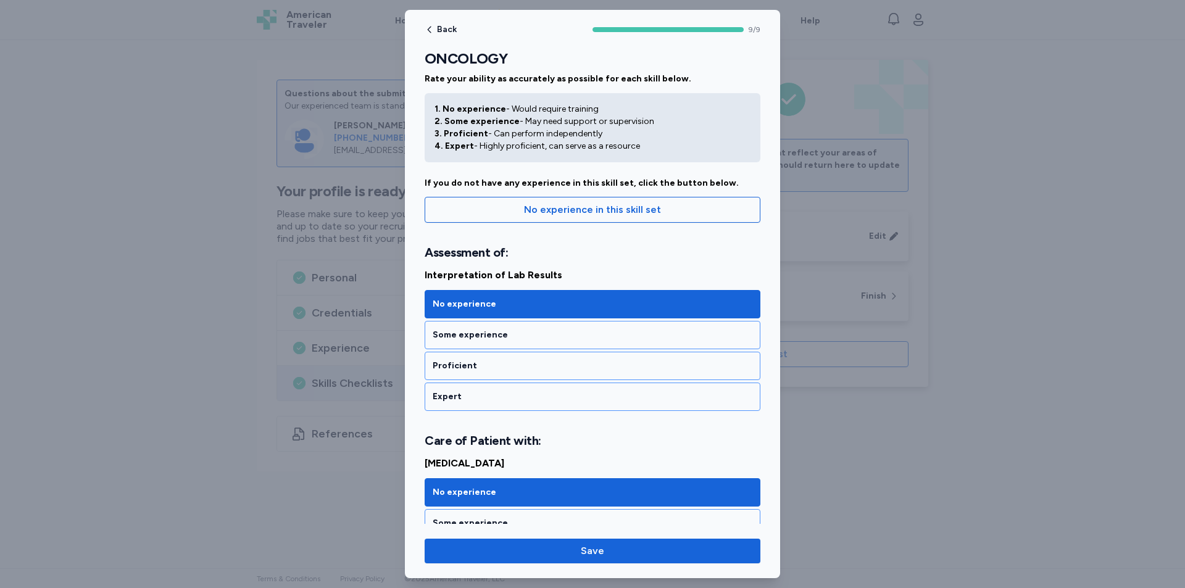
scroll to position [0, 0]
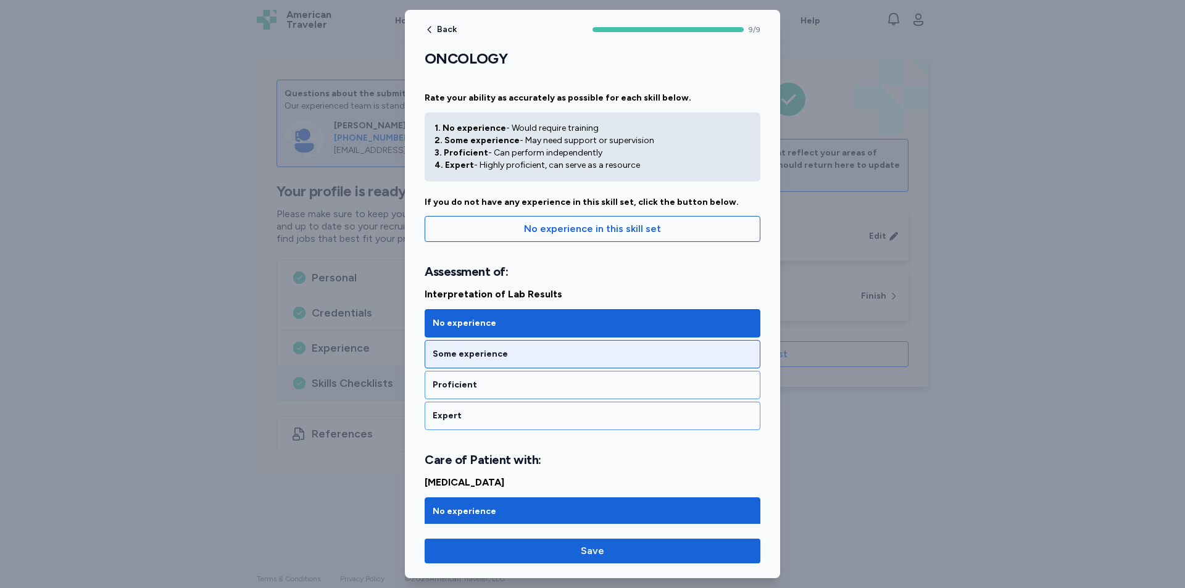
click at [518, 349] on div "Some experience" at bounding box center [593, 354] width 320 height 12
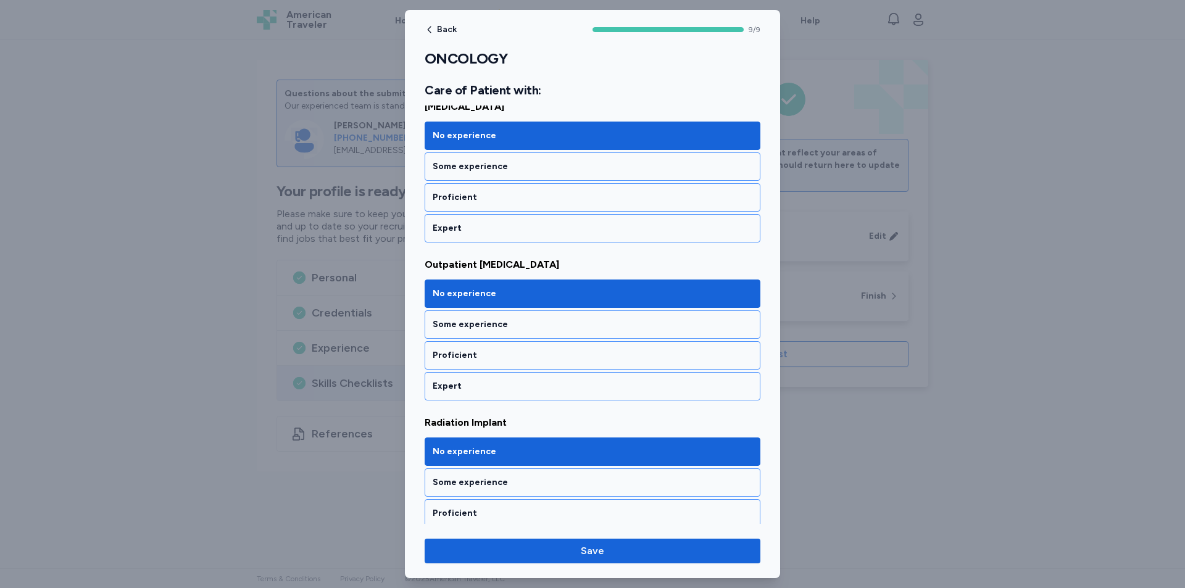
scroll to position [987, 0]
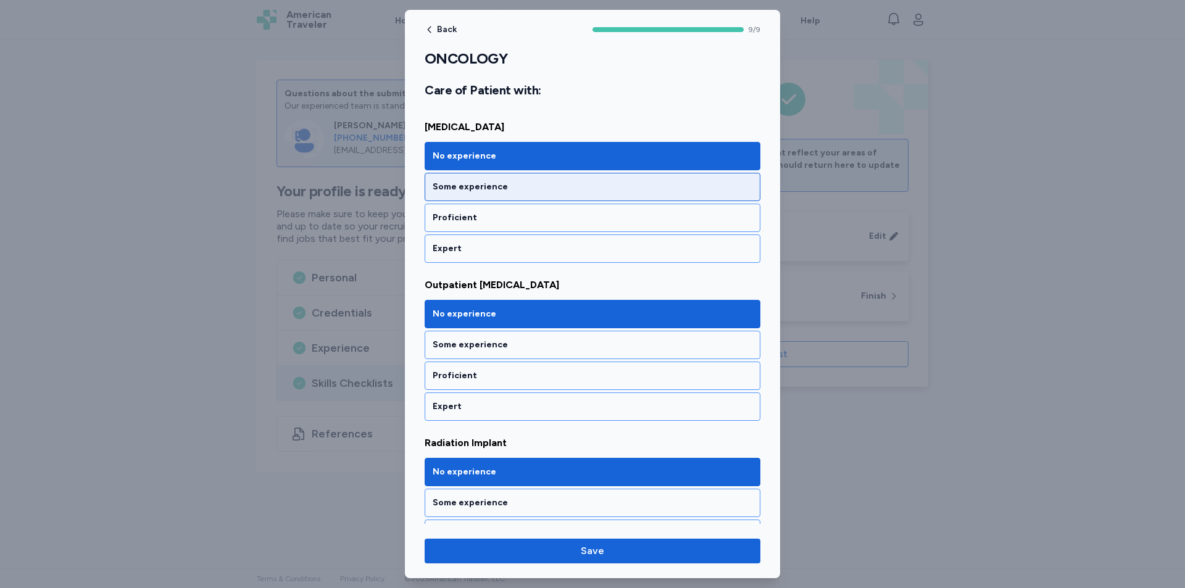
click at [529, 186] on div "Some experience" at bounding box center [593, 187] width 320 height 12
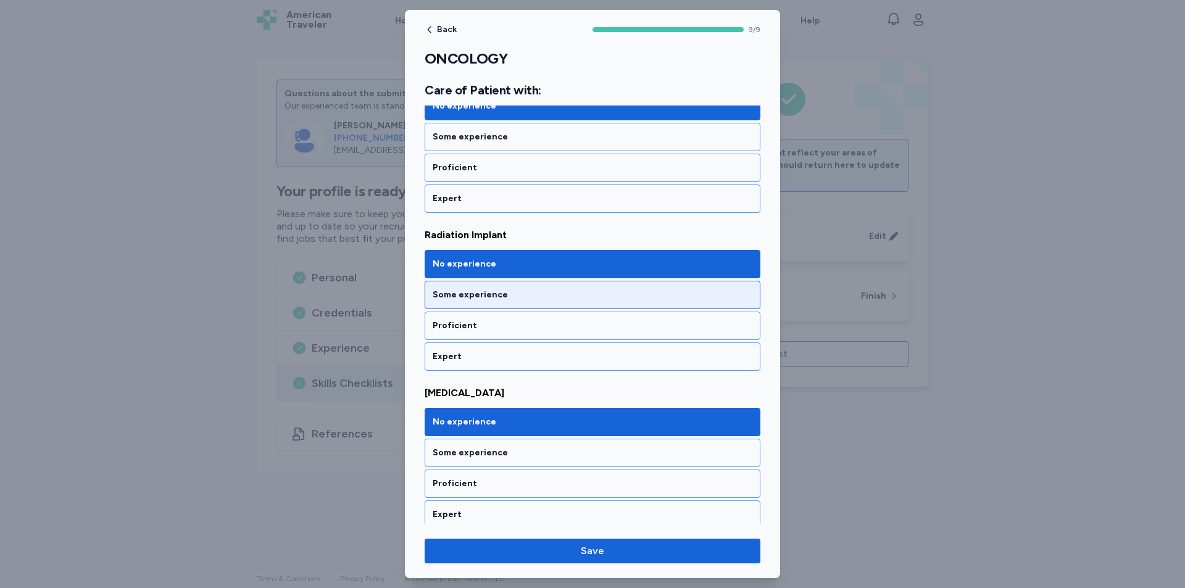
scroll to position [1203, 0]
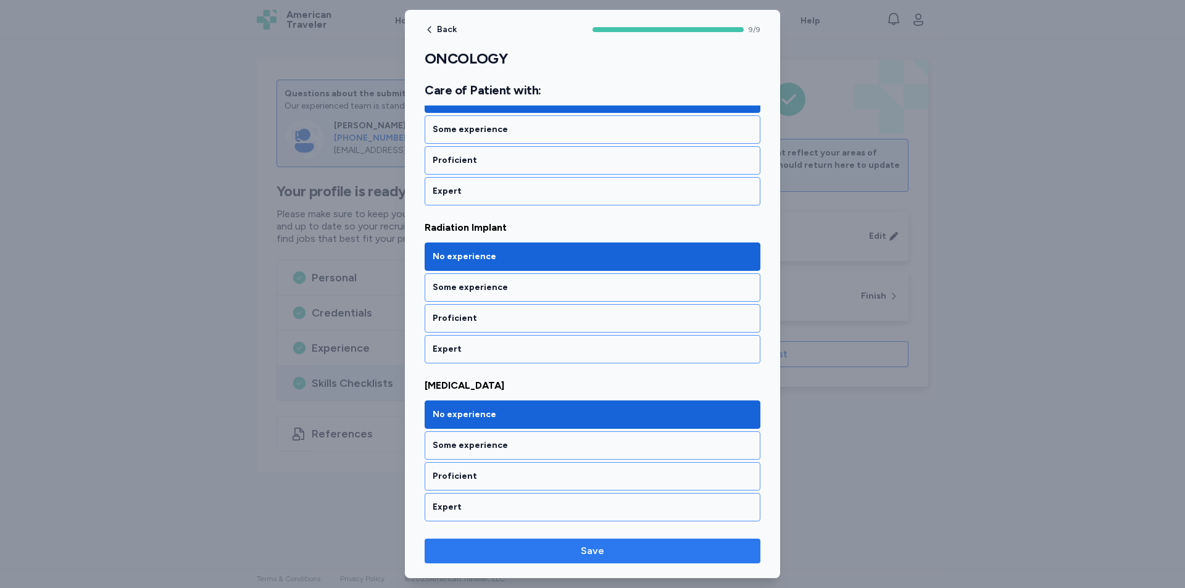
click at [586, 557] on span "Save" at bounding box center [592, 551] width 23 height 15
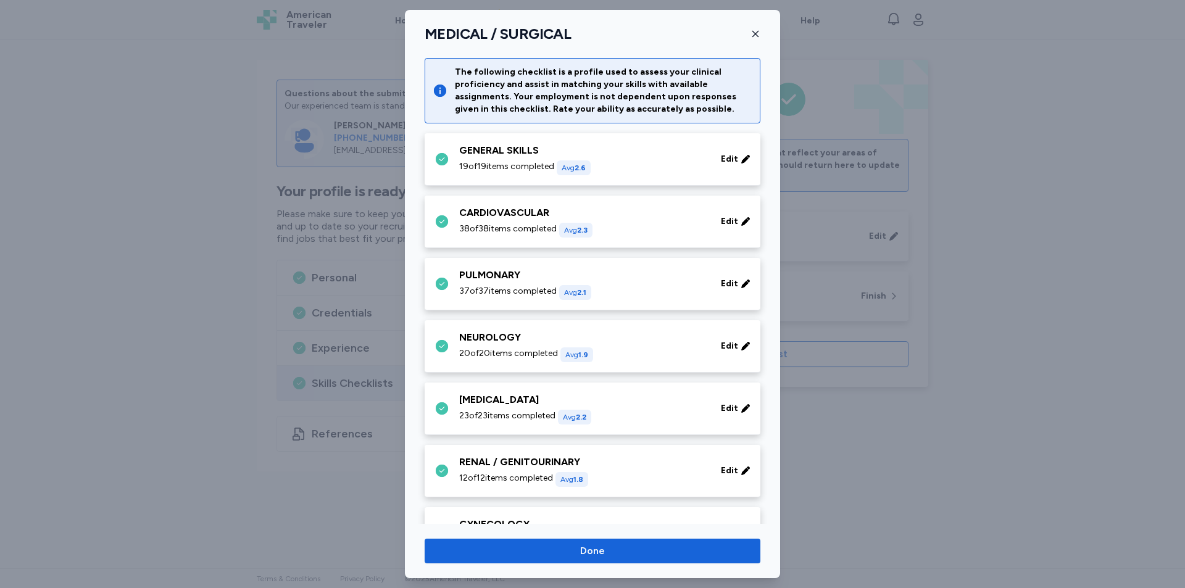
scroll to position [484, 0]
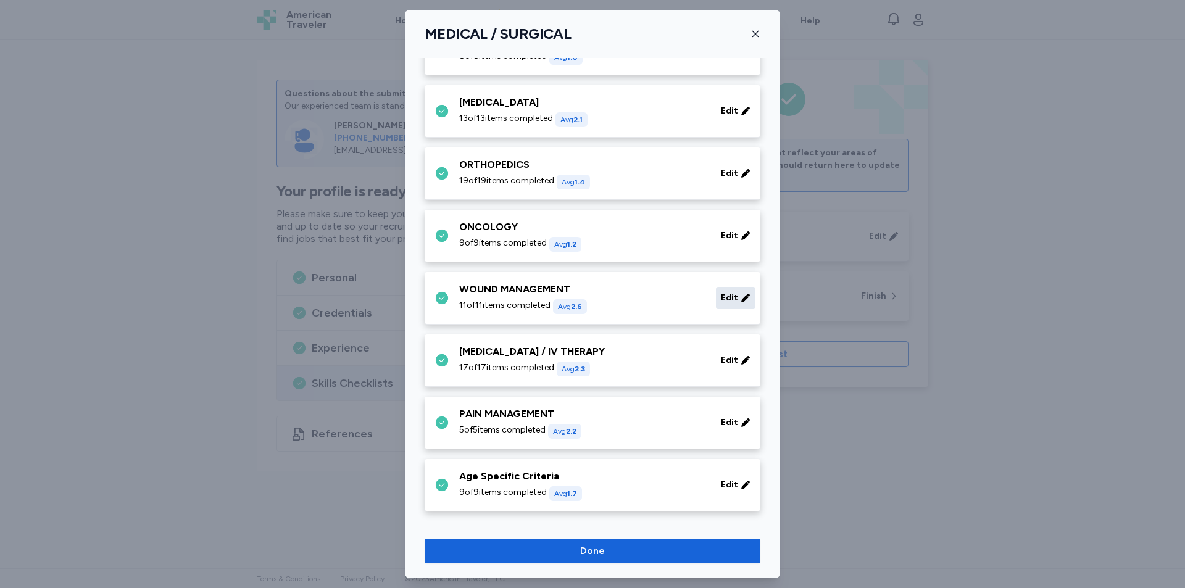
click at [721, 301] on span "Edit" at bounding box center [729, 298] width 17 height 12
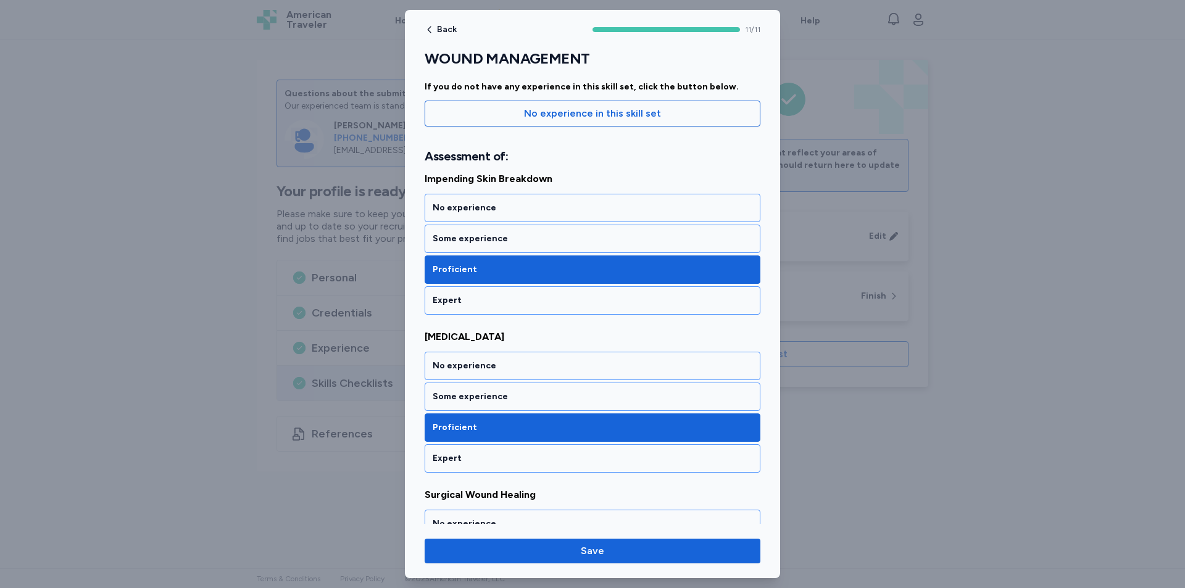
scroll to position [123, 0]
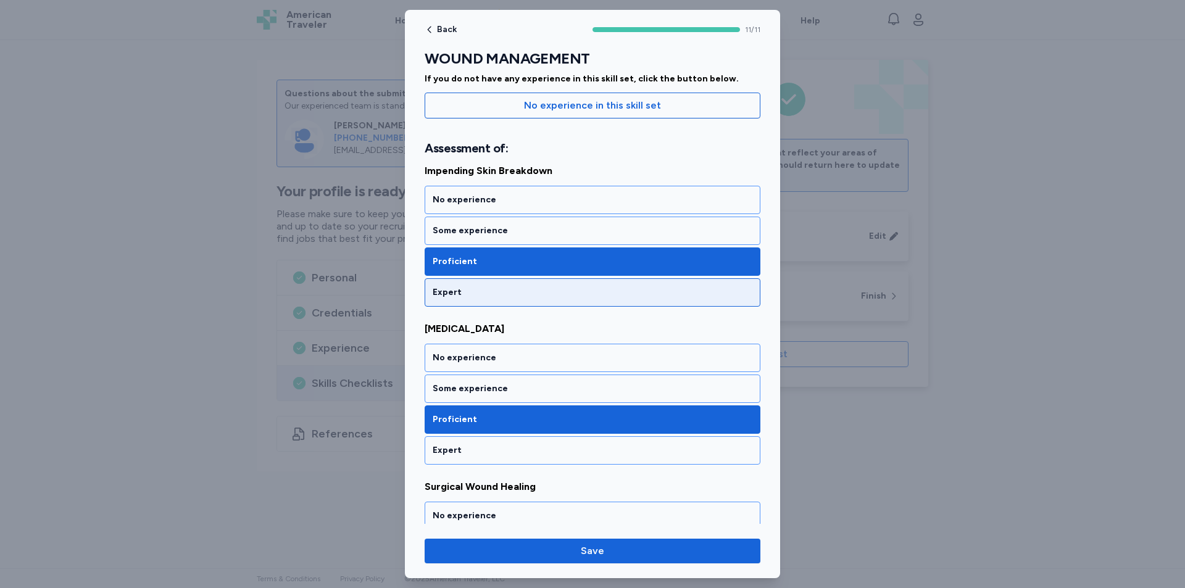
click at [521, 292] on div "Expert" at bounding box center [593, 292] width 320 height 12
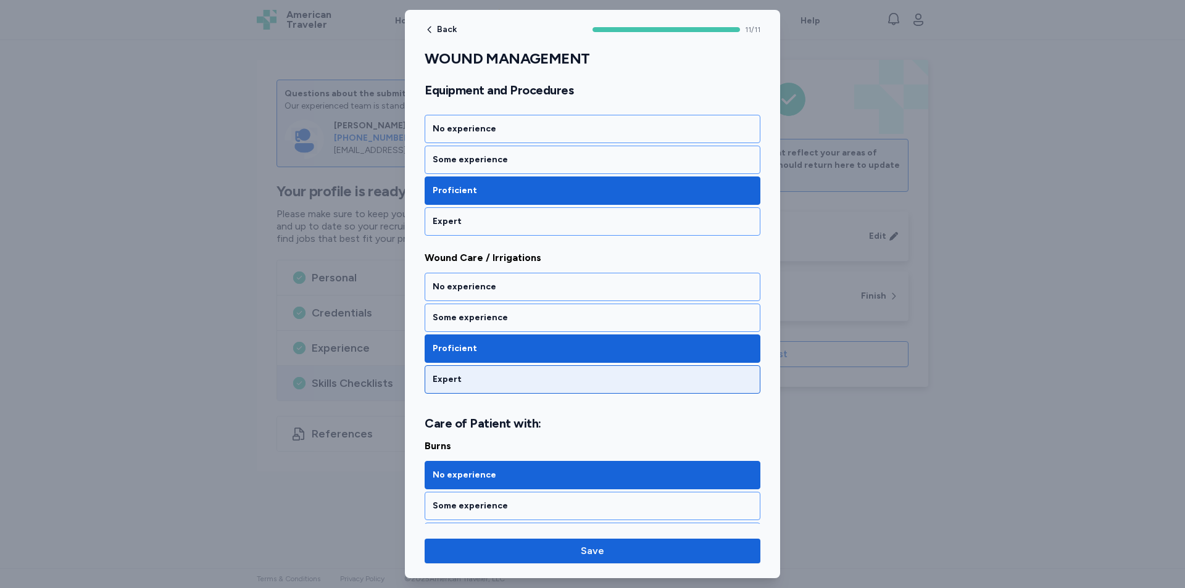
scroll to position [864, 0]
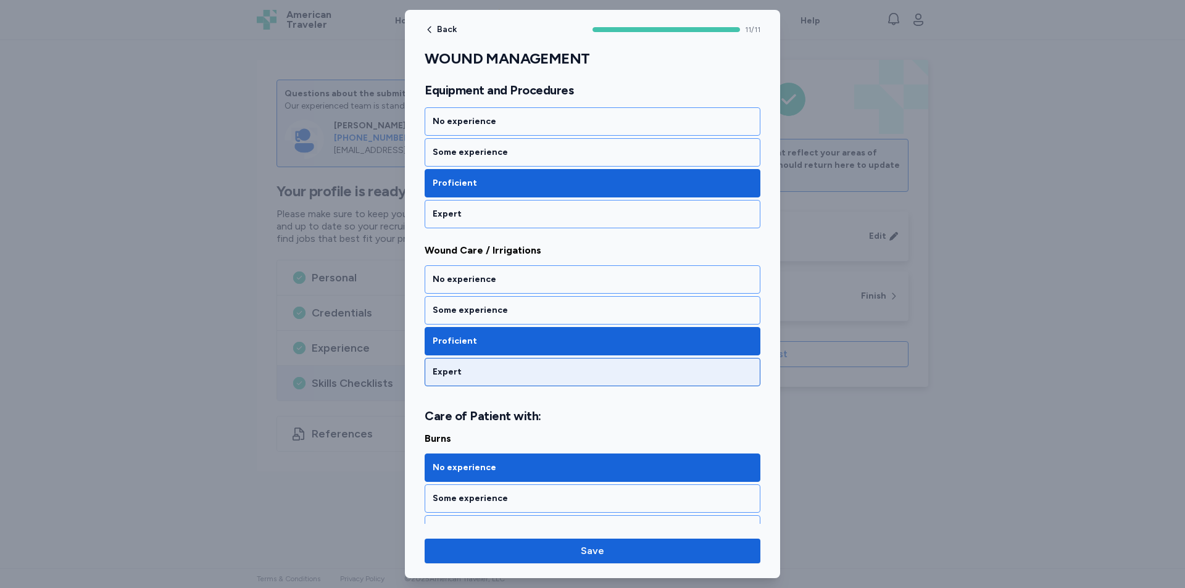
click at [500, 372] on div "Expert" at bounding box center [593, 372] width 320 height 12
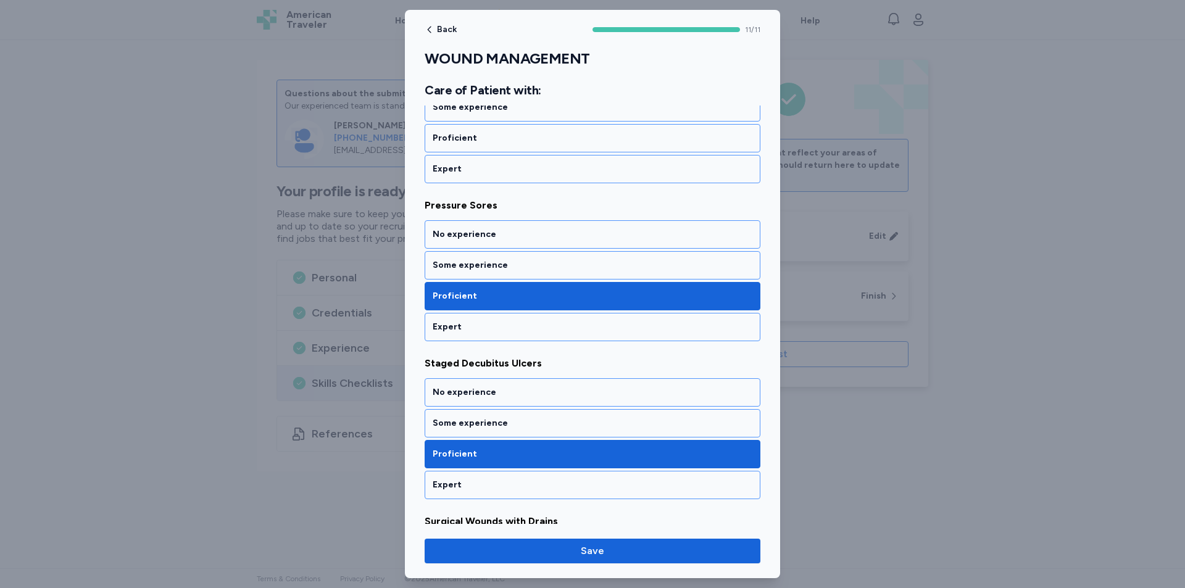
scroll to position [1296, 0]
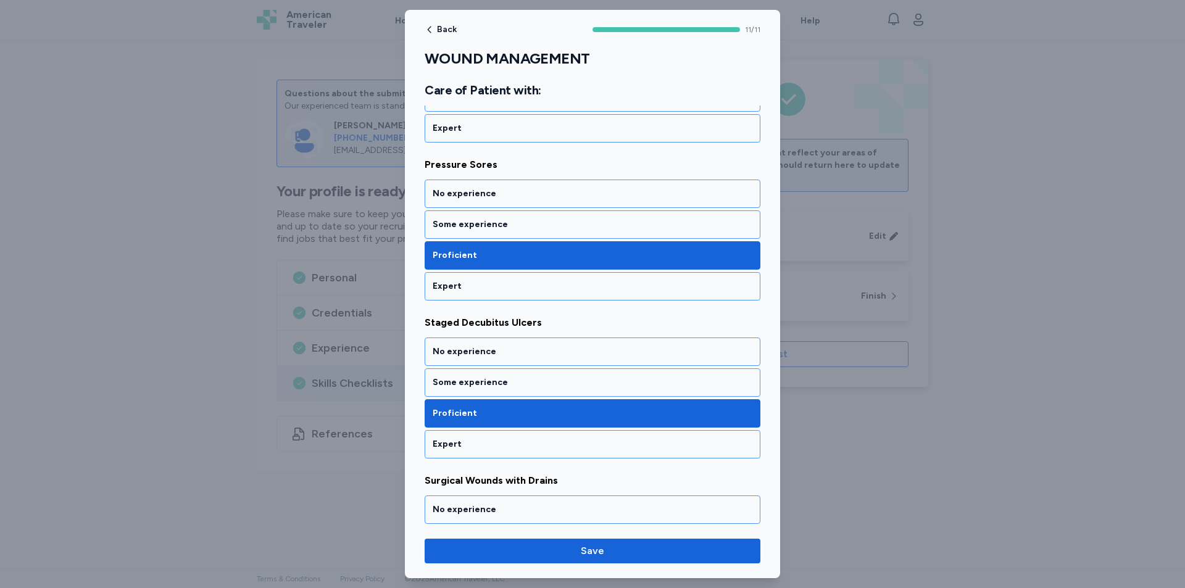
drag, startPoint x: 604, startPoint y: 290, endPoint x: 613, endPoint y: 302, distance: 15.4
click at [602, 294] on div "Expert" at bounding box center [593, 286] width 336 height 28
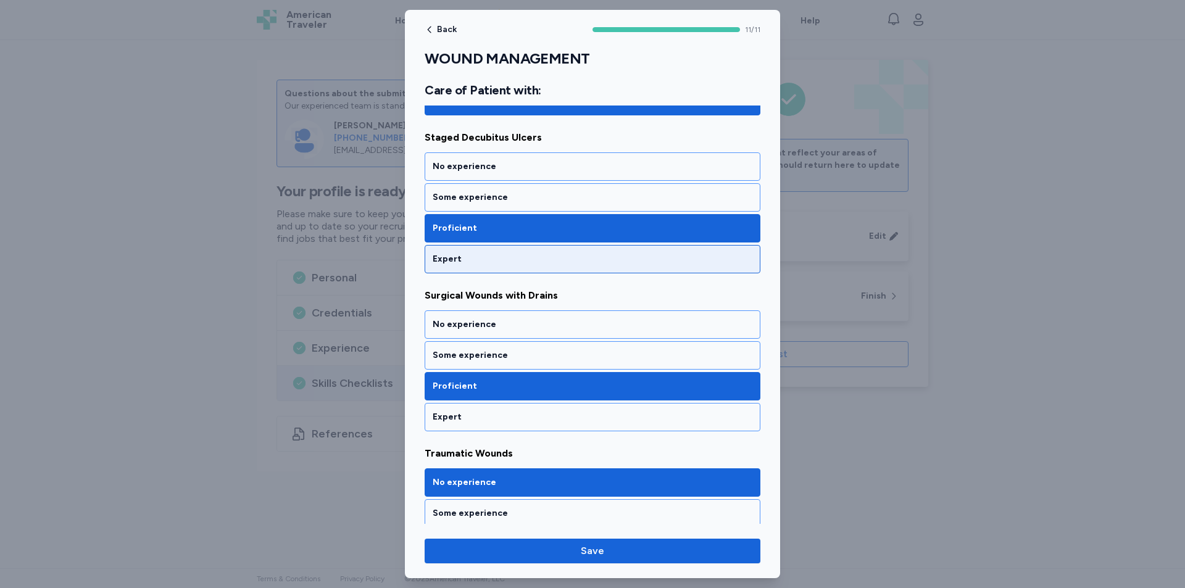
scroll to position [1419, 0]
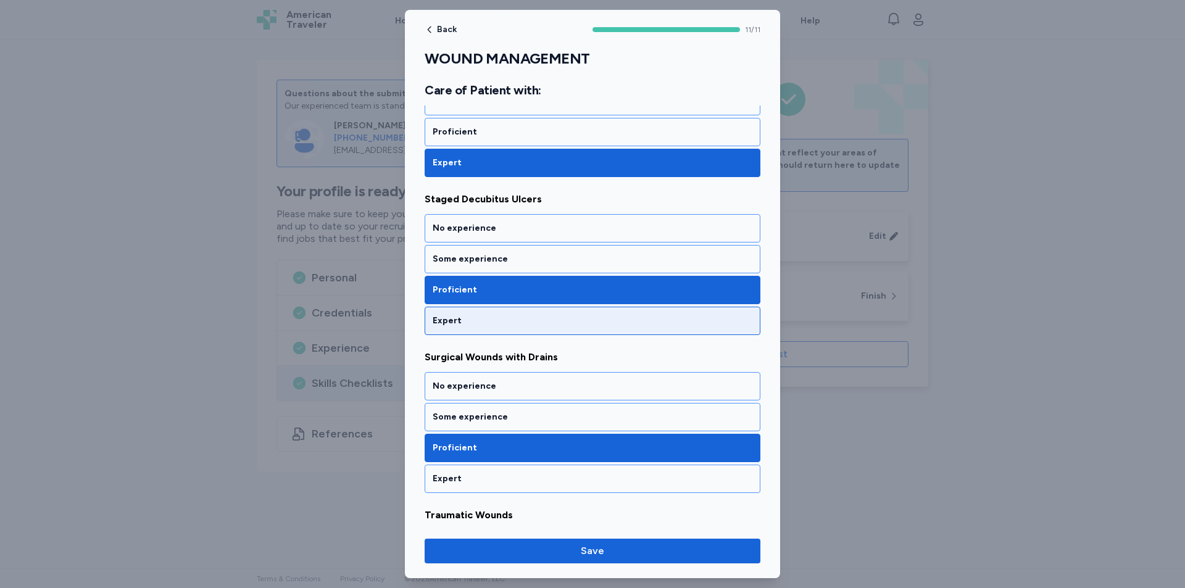
click at [566, 315] on div "Expert" at bounding box center [593, 321] width 320 height 12
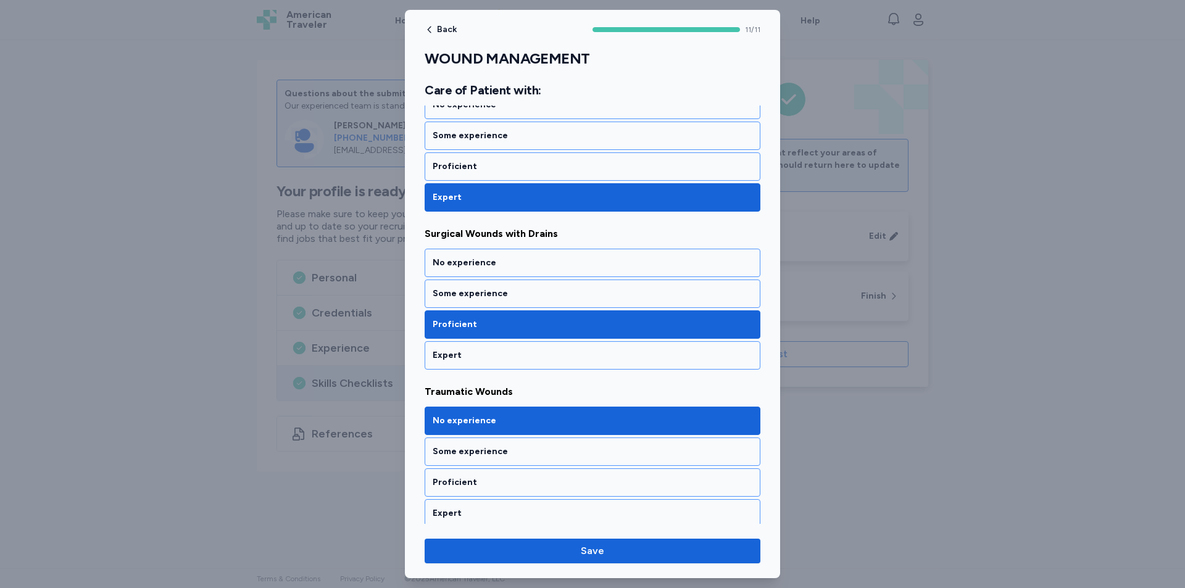
scroll to position [1549, 0]
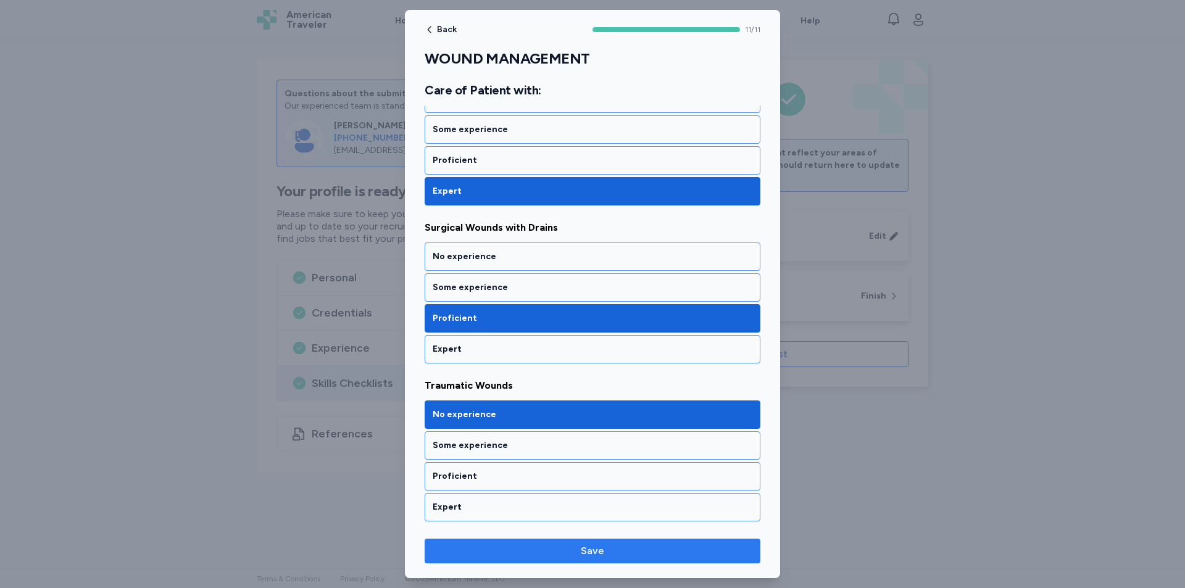
click at [563, 550] on span "Save" at bounding box center [592, 551] width 316 height 15
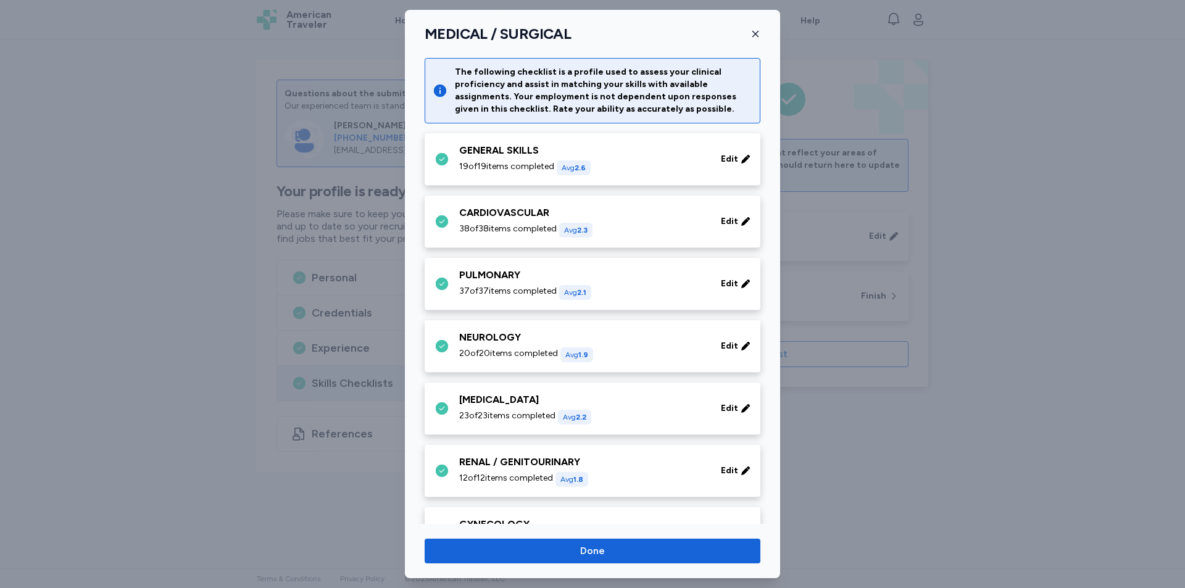
scroll to position [484, 0]
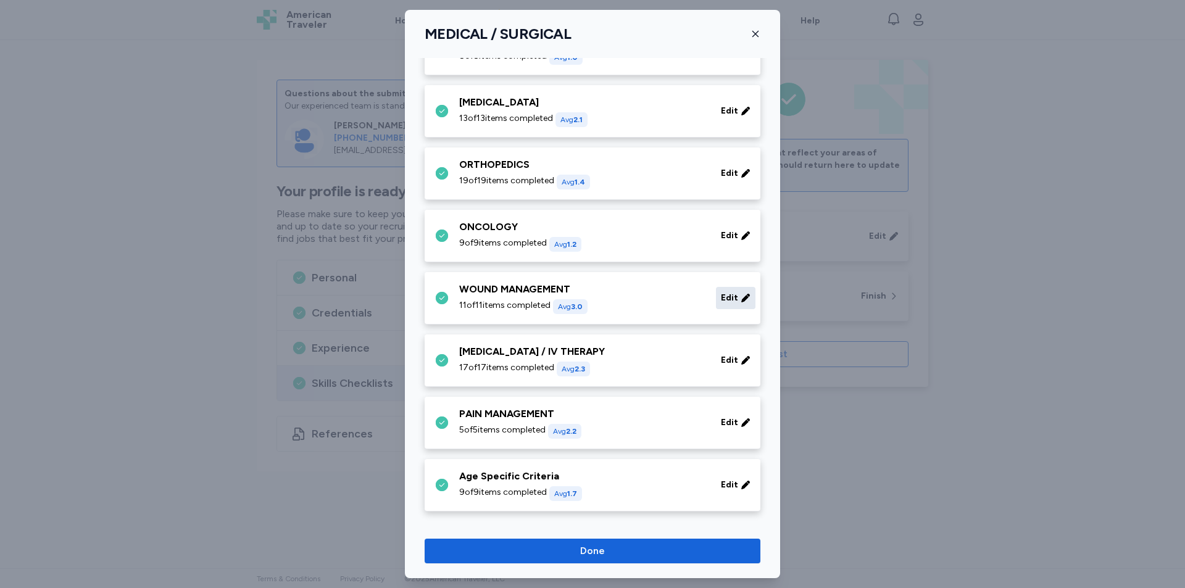
click at [724, 302] on span "Edit" at bounding box center [729, 298] width 17 height 12
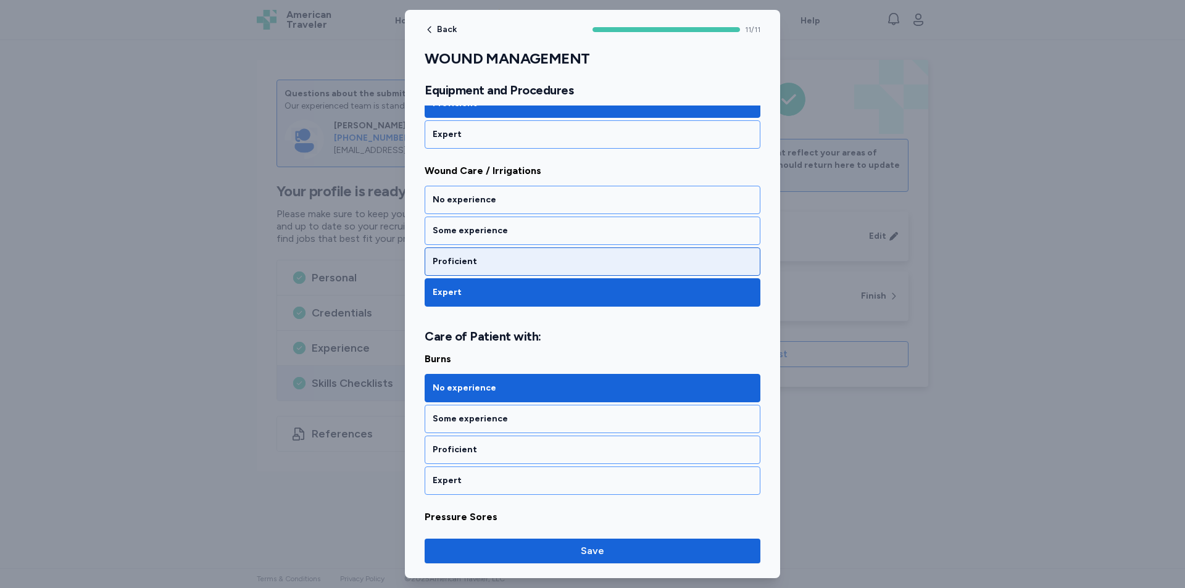
scroll to position [926, 0]
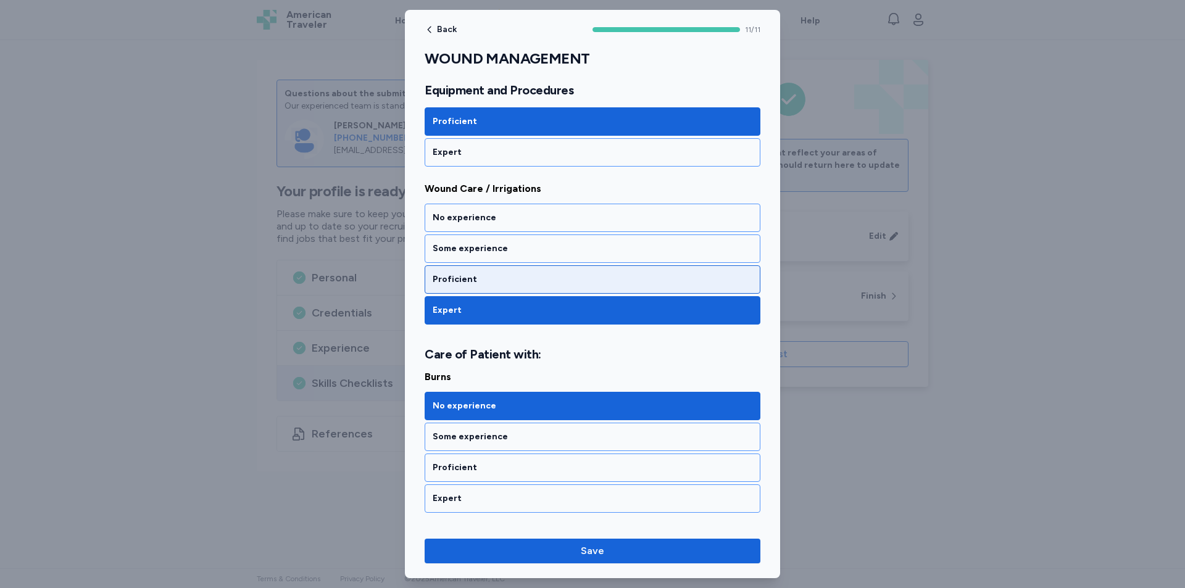
click at [476, 272] on div "Proficient" at bounding box center [593, 279] width 336 height 28
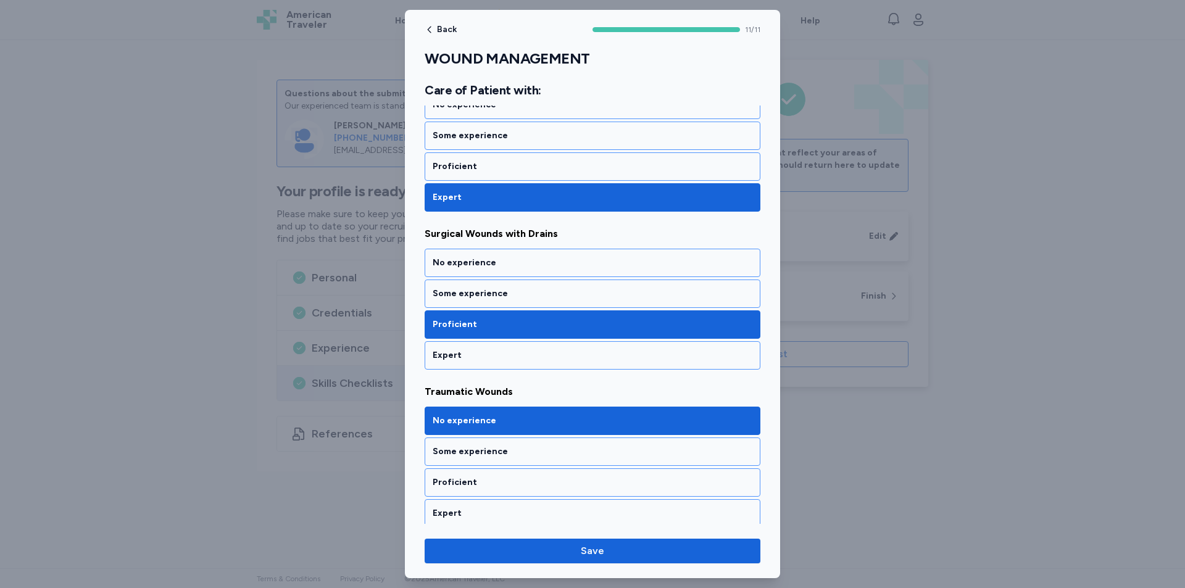
scroll to position [1549, 0]
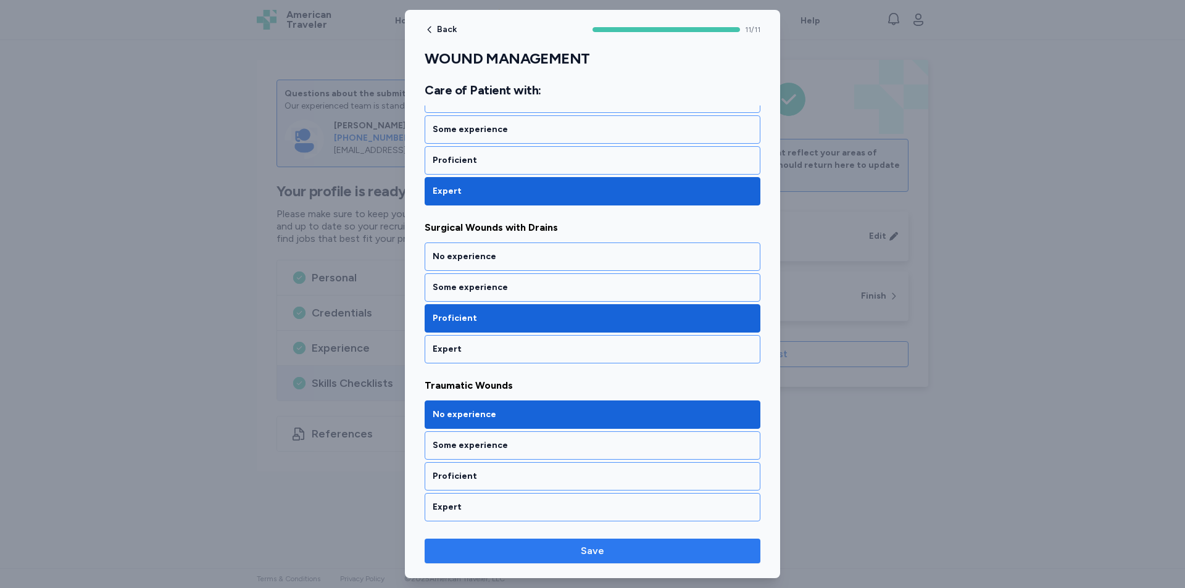
click at [660, 549] on span "Save" at bounding box center [592, 551] width 316 height 15
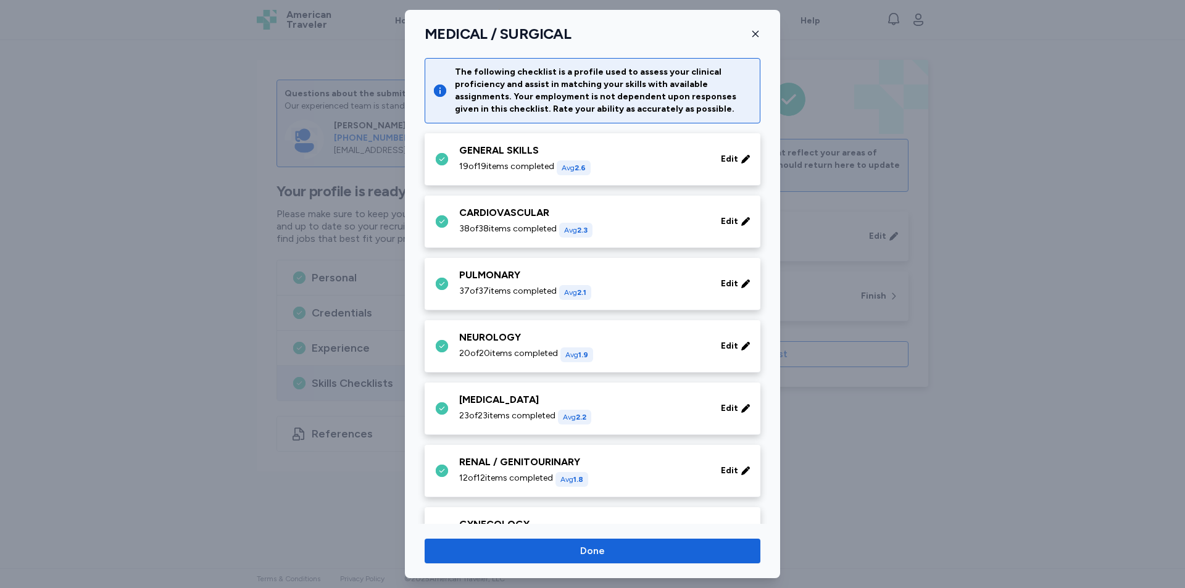
scroll to position [484, 0]
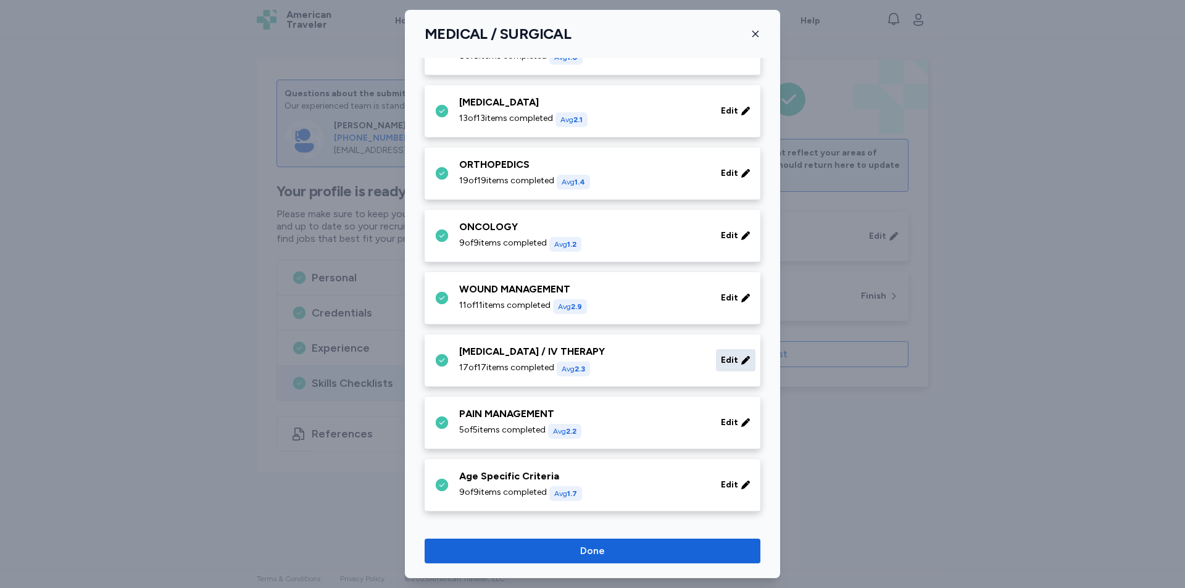
click at [721, 359] on span "Edit" at bounding box center [729, 360] width 17 height 12
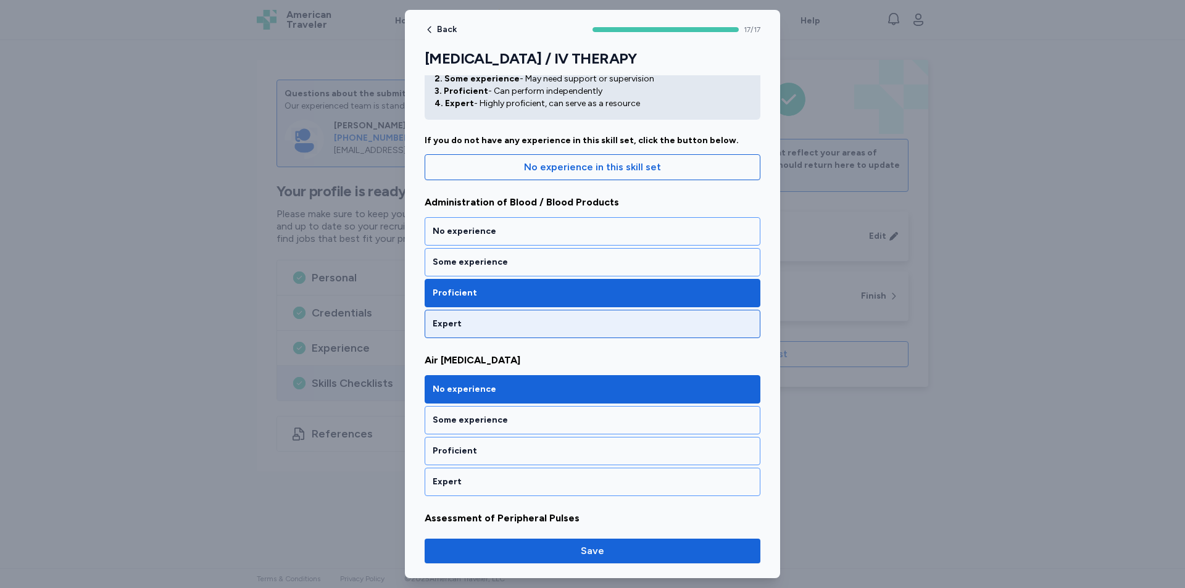
scroll to position [0, 0]
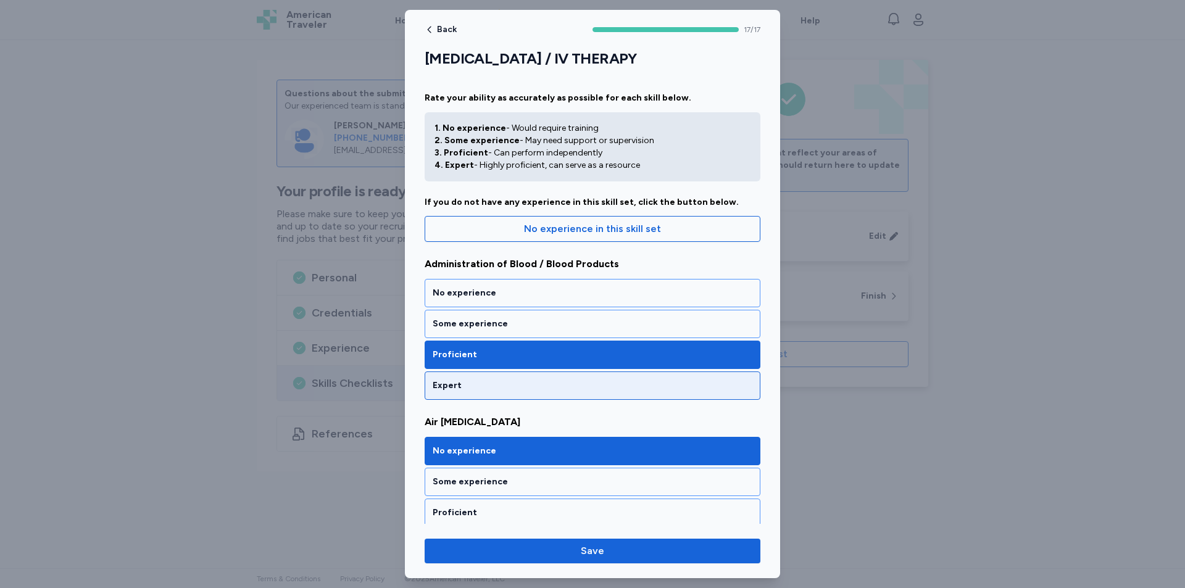
drag, startPoint x: 512, startPoint y: 386, endPoint x: 563, endPoint y: 373, distance: 52.8
click at [511, 386] on div "Expert" at bounding box center [593, 386] width 320 height 12
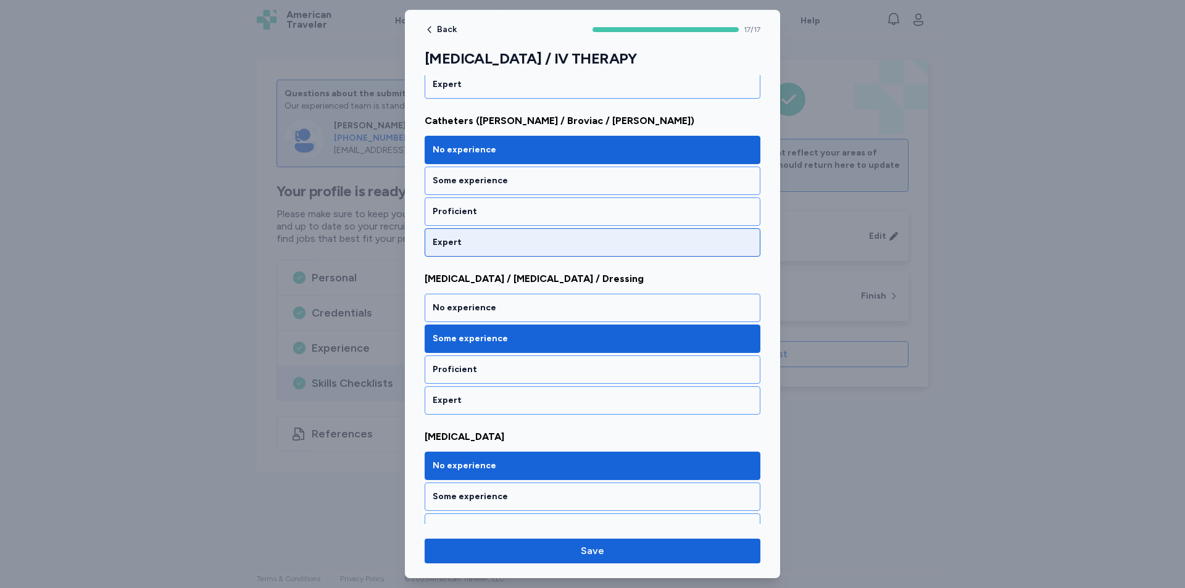
scroll to position [679, 0]
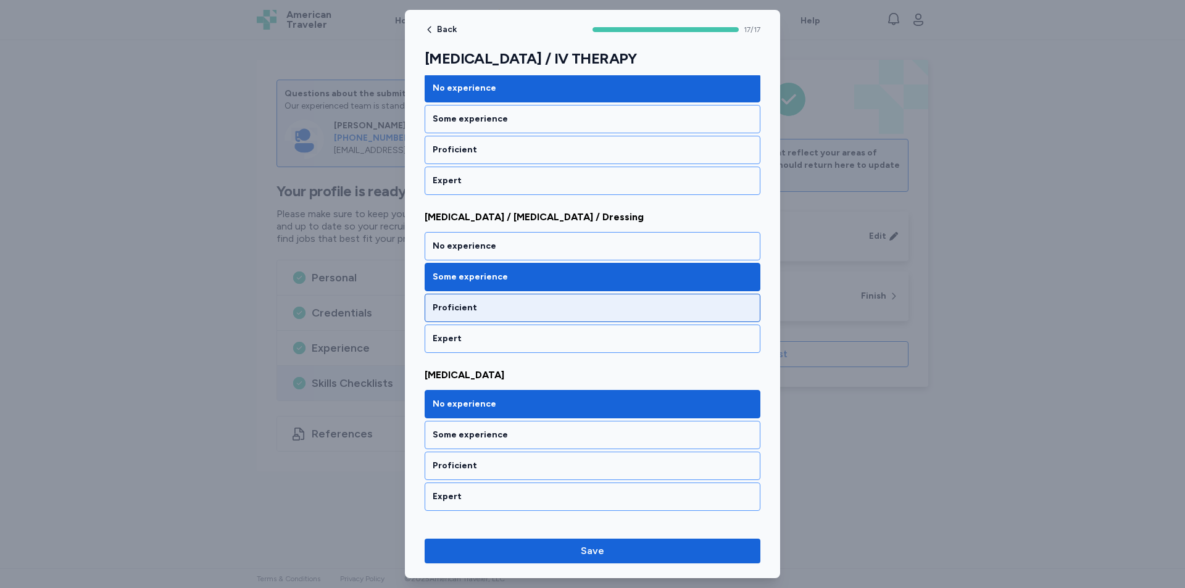
click at [531, 301] on div "Proficient" at bounding box center [593, 308] width 336 height 28
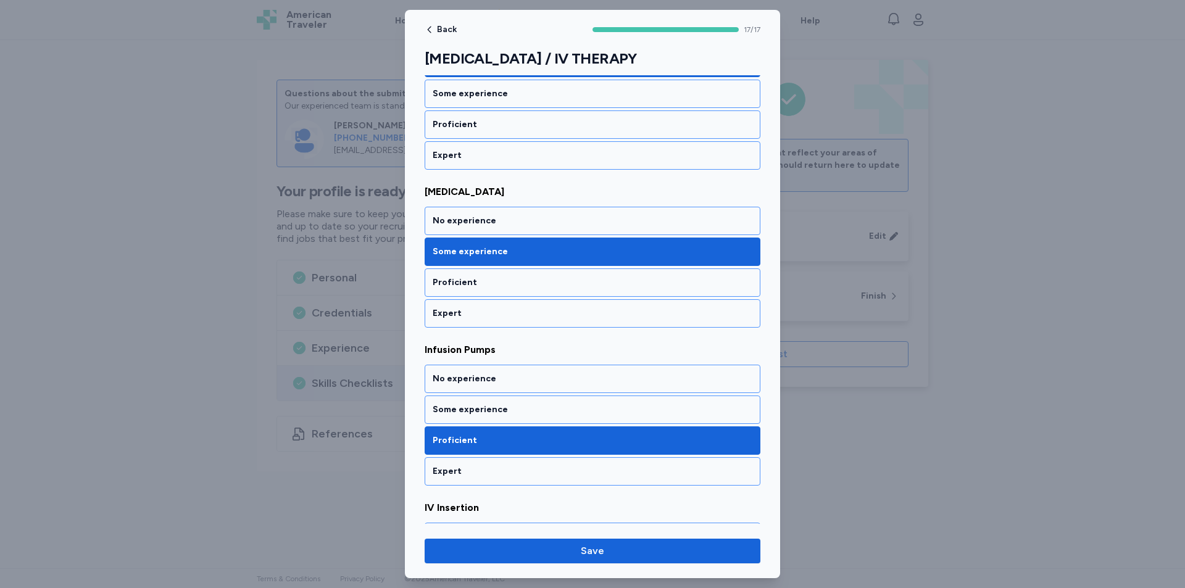
scroll to position [1049, 0]
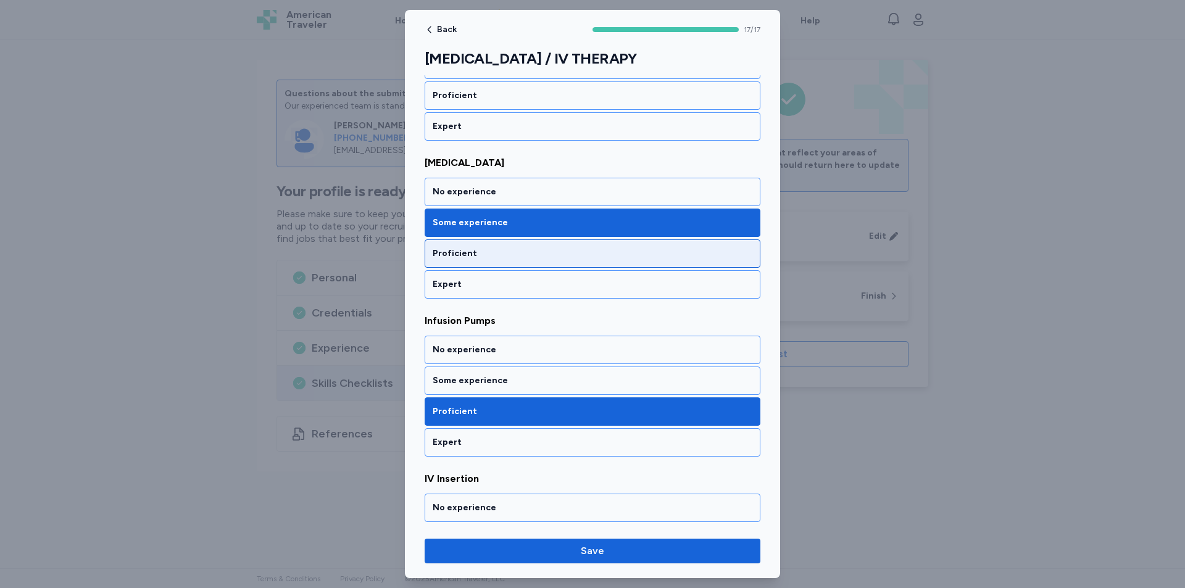
click at [578, 252] on div "Proficient" at bounding box center [593, 253] width 320 height 12
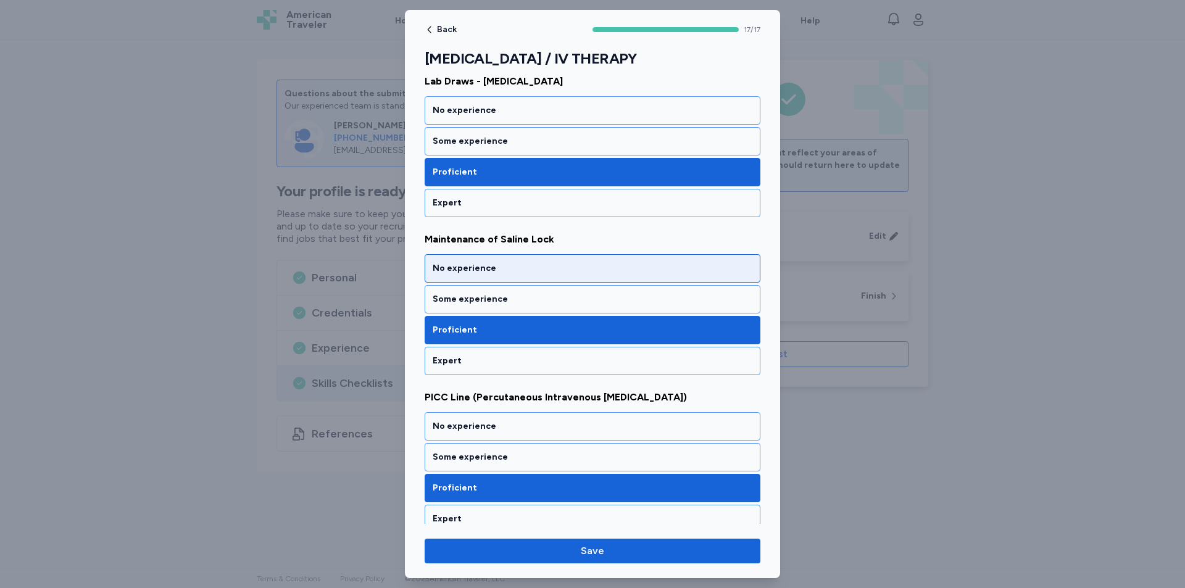
scroll to position [1666, 0]
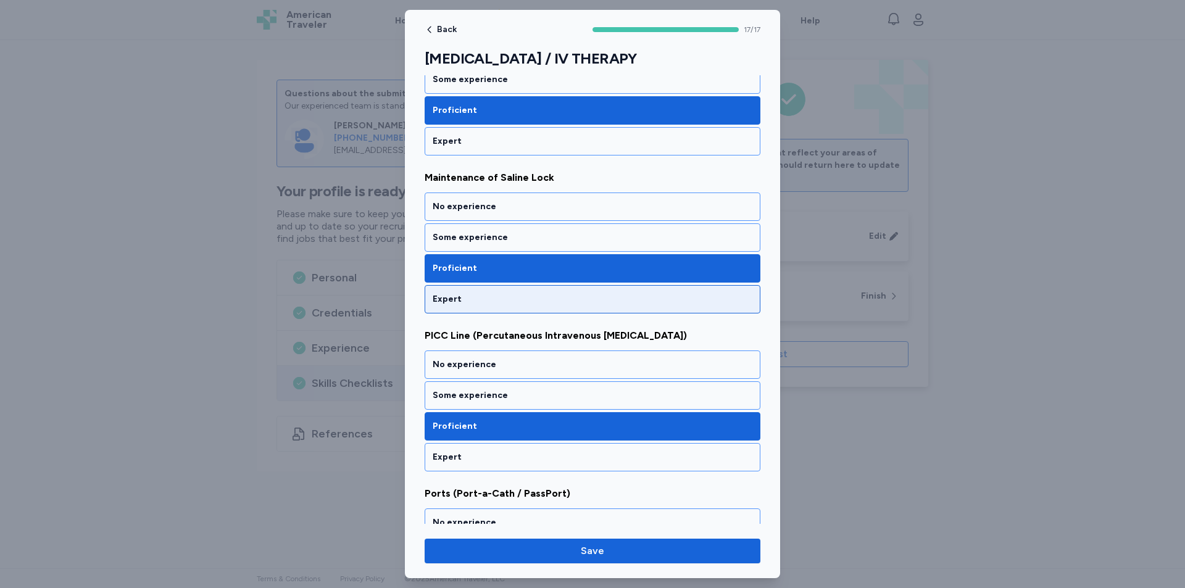
click at [456, 301] on div "Expert" at bounding box center [593, 299] width 320 height 12
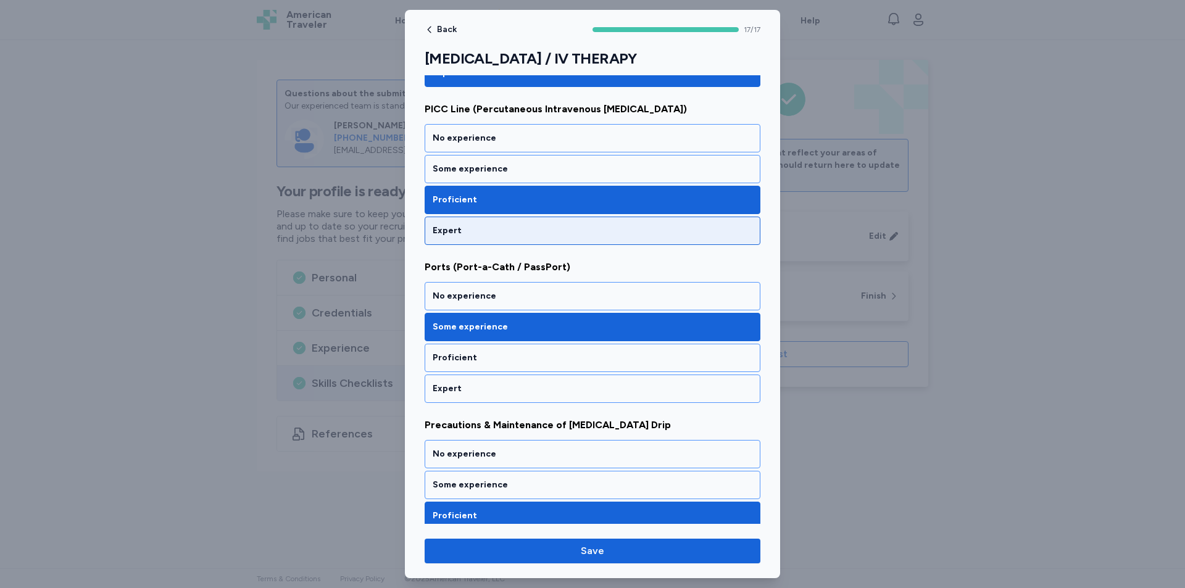
scroll to position [1913, 0]
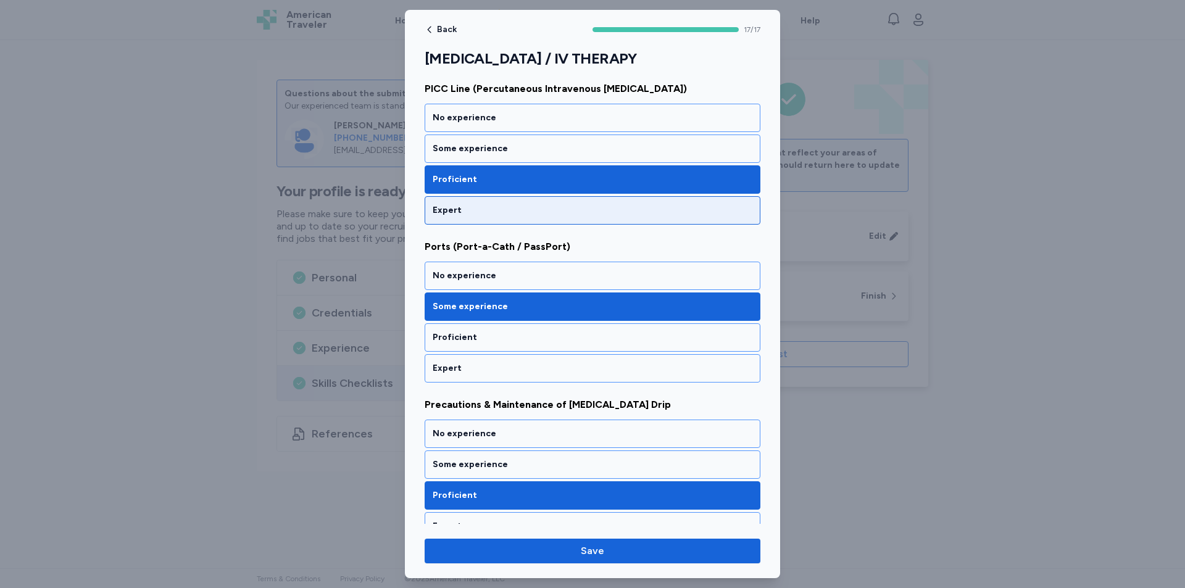
click at [487, 211] on div "Expert" at bounding box center [593, 210] width 320 height 12
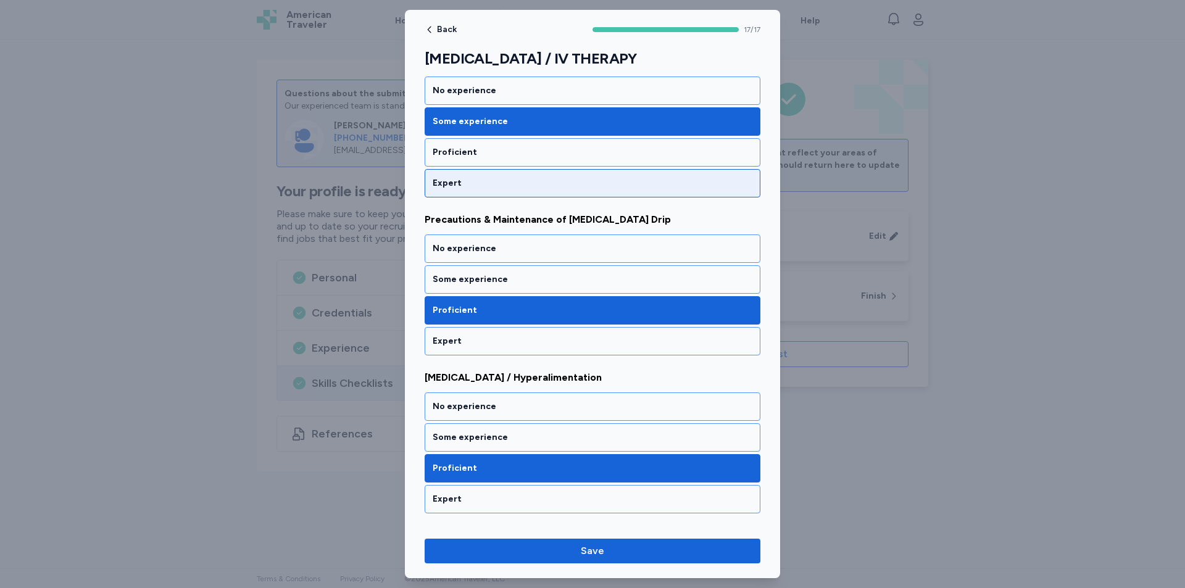
scroll to position [2160, 0]
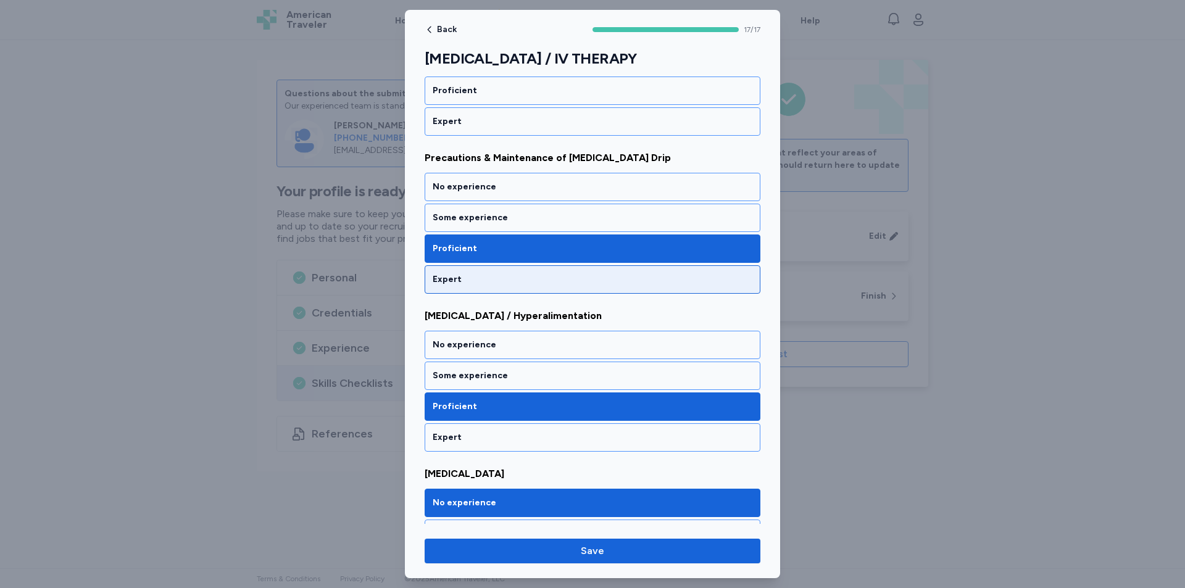
click at [543, 276] on div "Expert" at bounding box center [593, 279] width 320 height 12
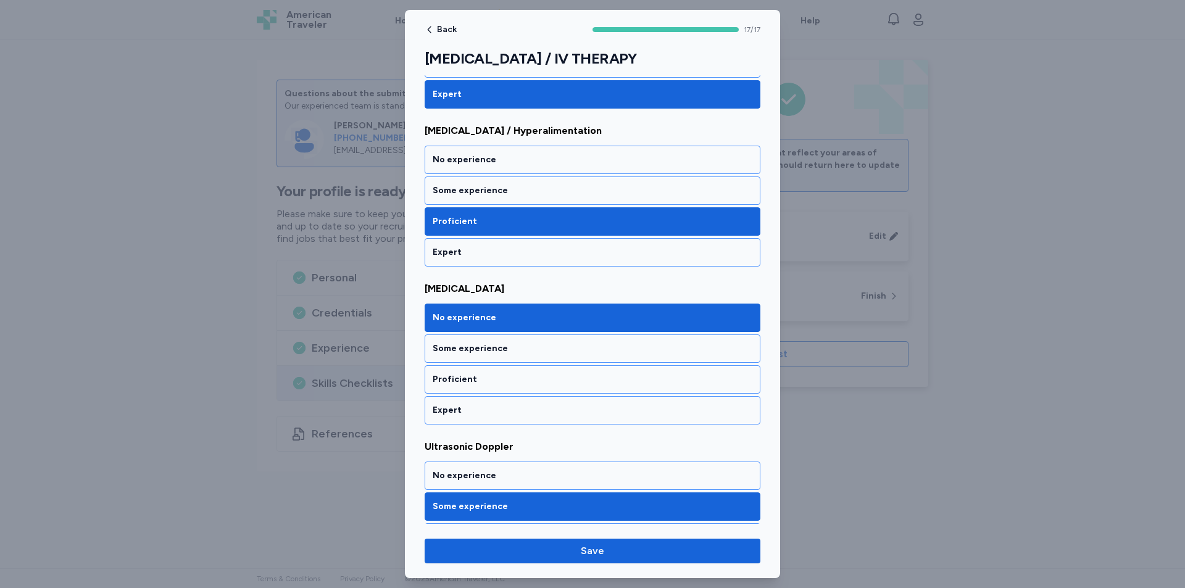
scroll to position [2406, 0]
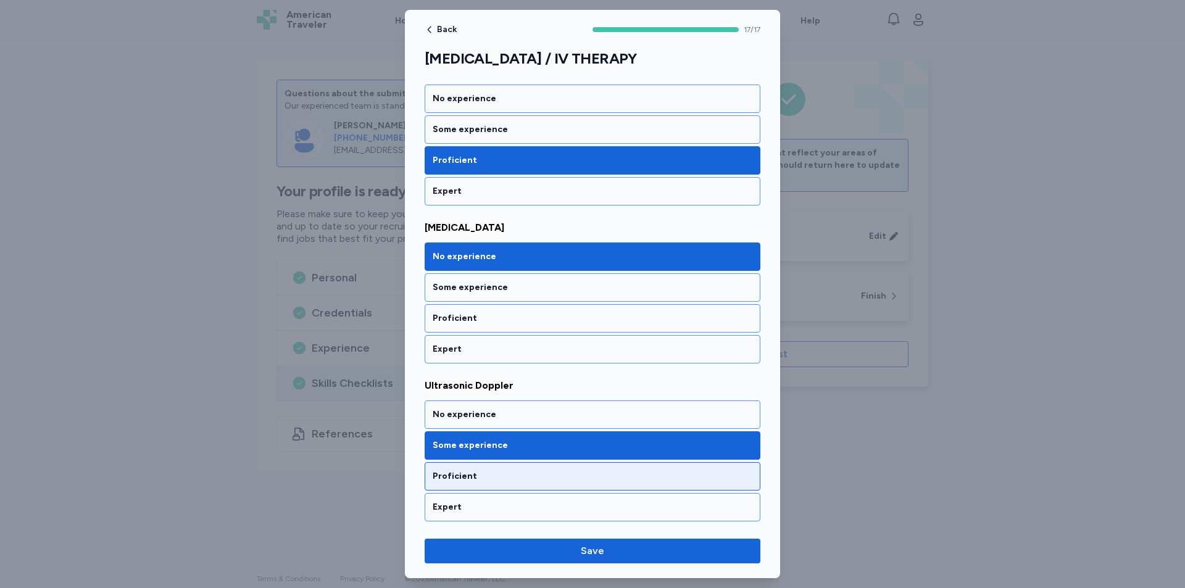
click at [505, 478] on div "Proficient" at bounding box center [593, 476] width 320 height 12
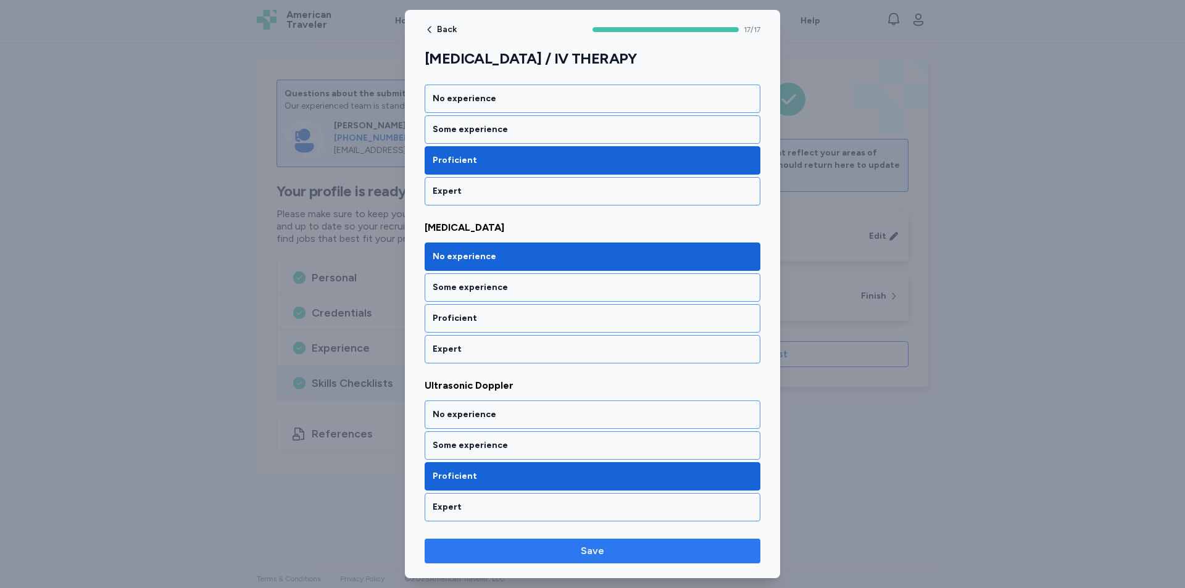
click at [650, 555] on span "Save" at bounding box center [592, 551] width 316 height 15
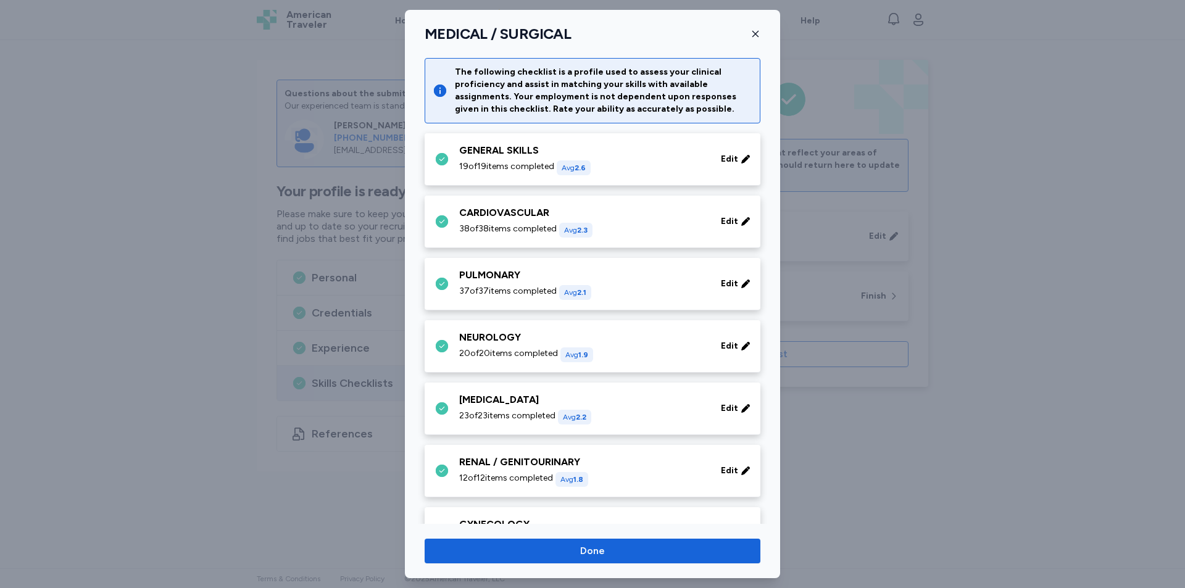
scroll to position [484, 0]
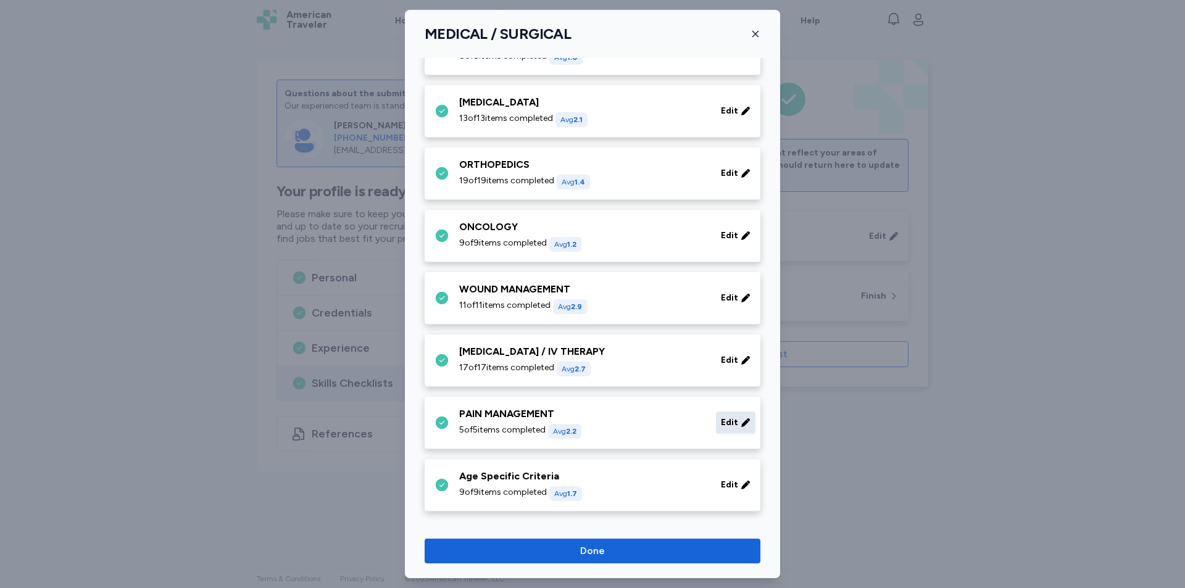
click at [721, 427] on span "Edit" at bounding box center [729, 423] width 17 height 12
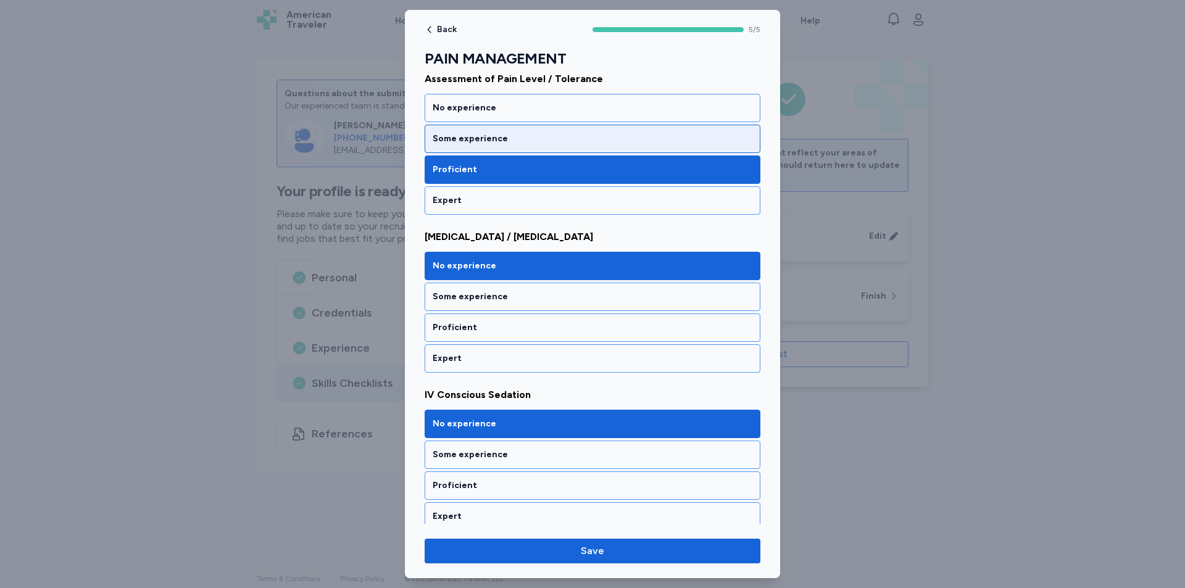
scroll to position [123, 0]
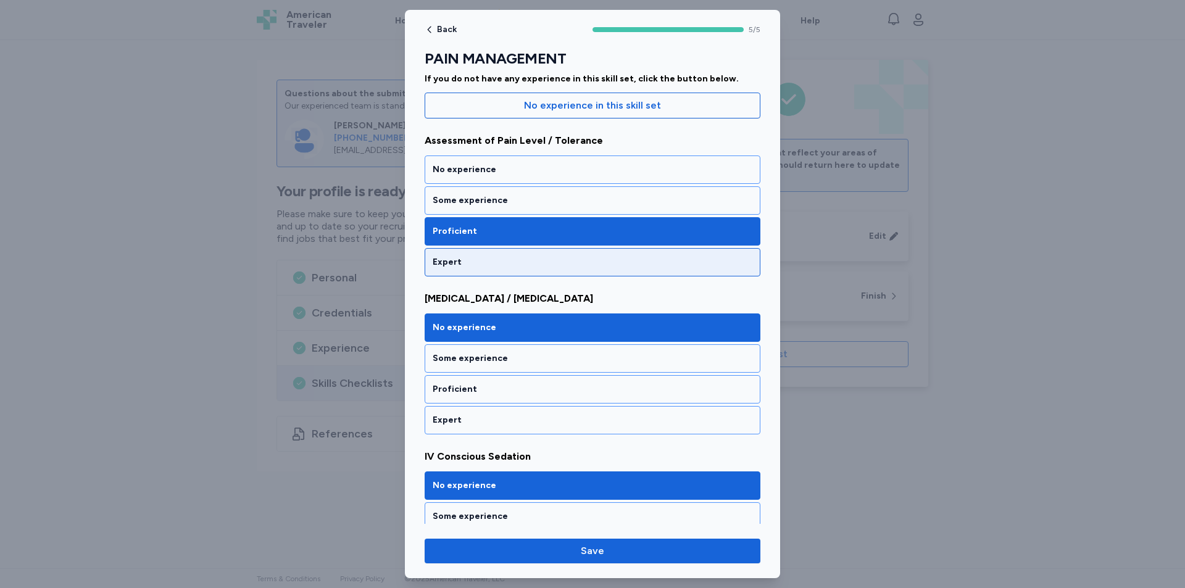
click at [464, 260] on div "Expert" at bounding box center [593, 262] width 320 height 12
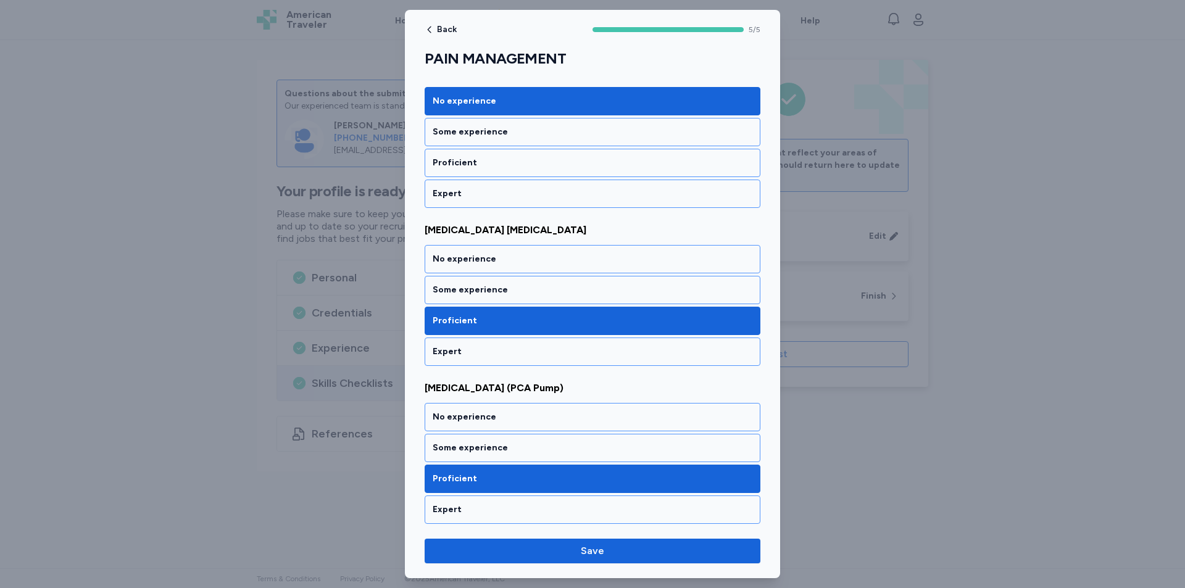
scroll to position [510, 0]
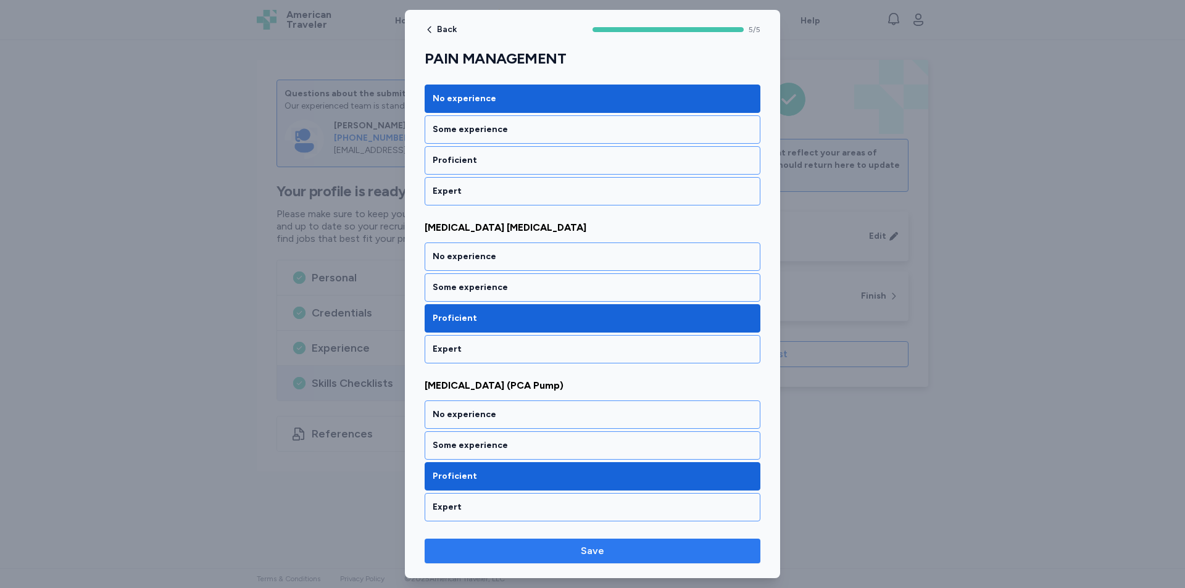
click at [657, 557] on span "Save" at bounding box center [592, 551] width 316 height 15
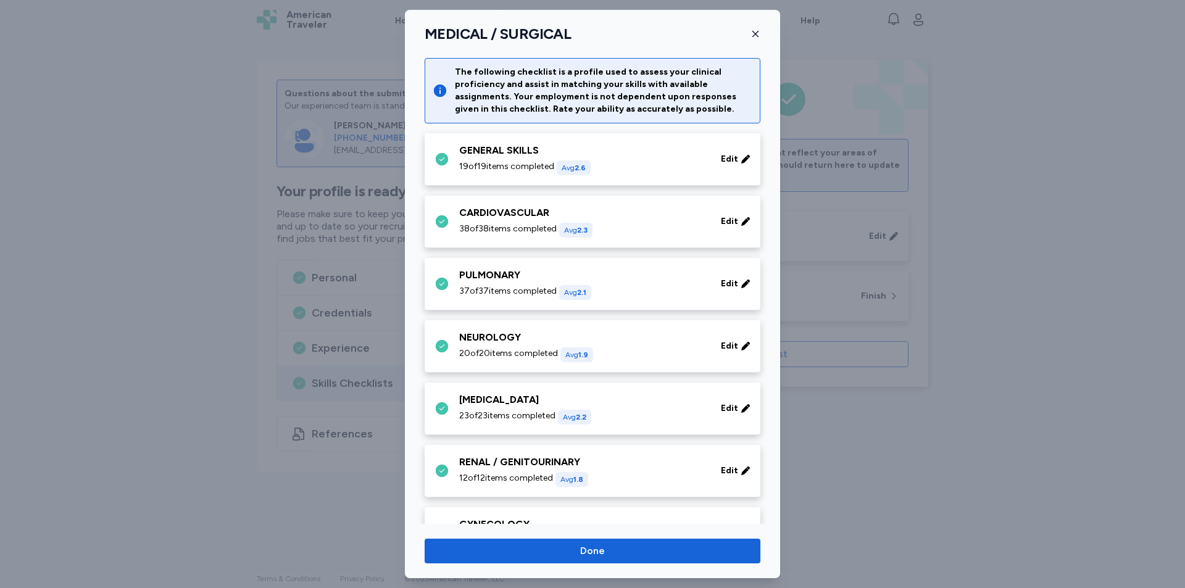
scroll to position [484, 0]
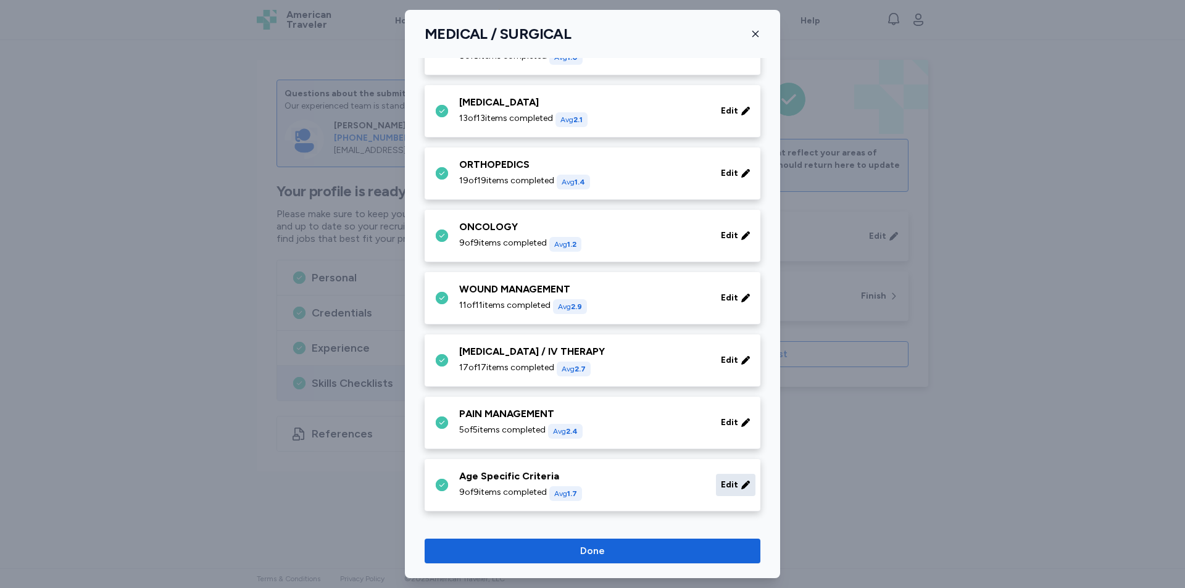
click at [721, 486] on span "Edit" at bounding box center [729, 485] width 17 height 12
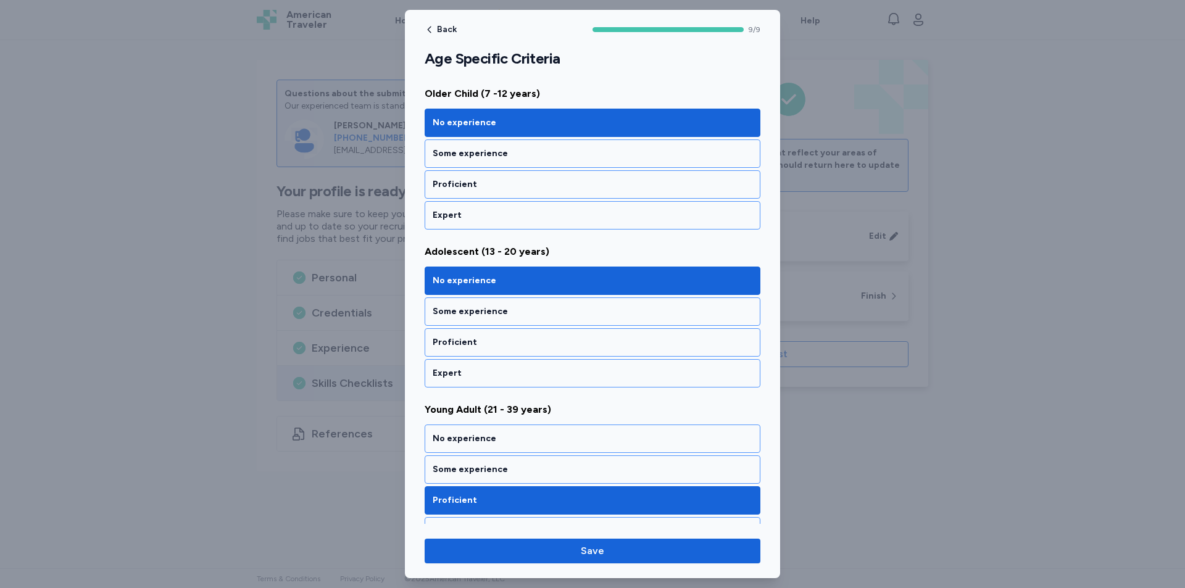
scroll to position [864, 0]
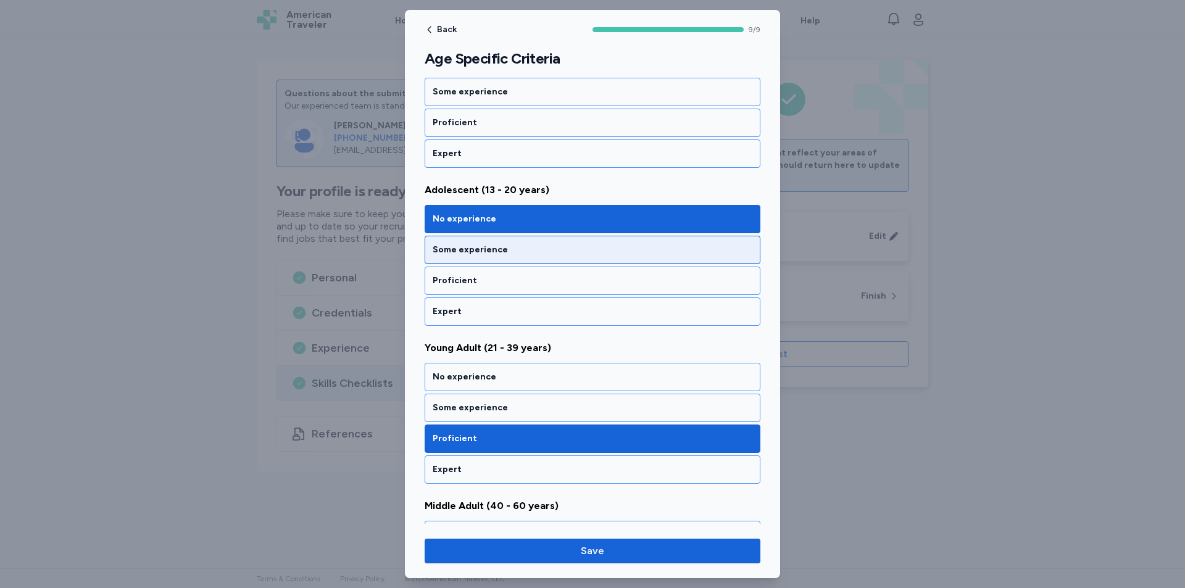
click at [490, 252] on div "Some experience" at bounding box center [593, 250] width 320 height 12
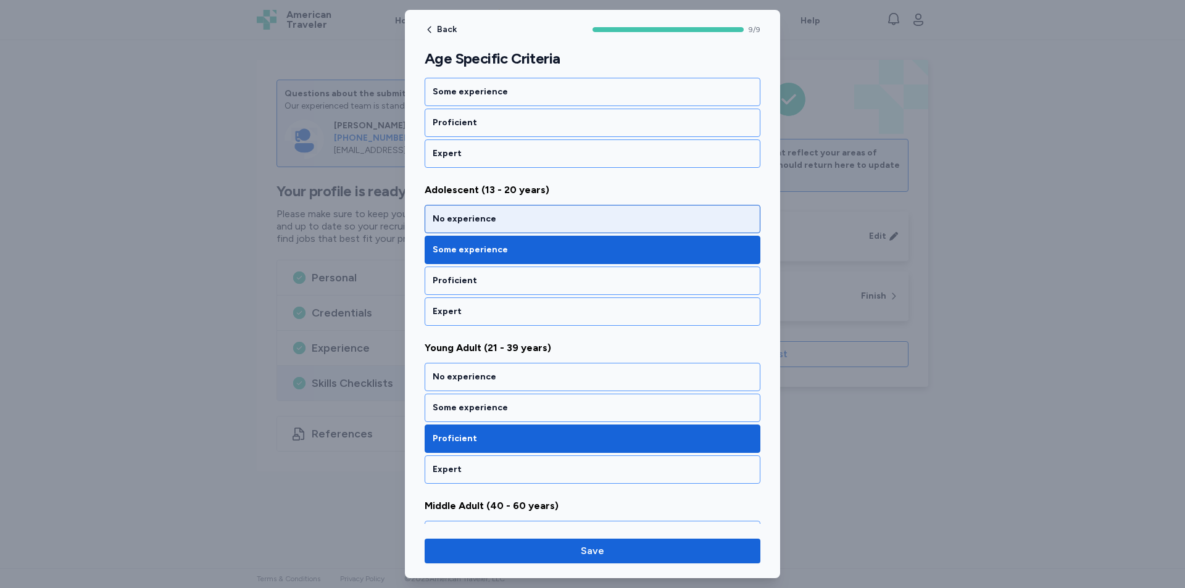
click at [620, 215] on div "No experience" at bounding box center [593, 219] width 320 height 12
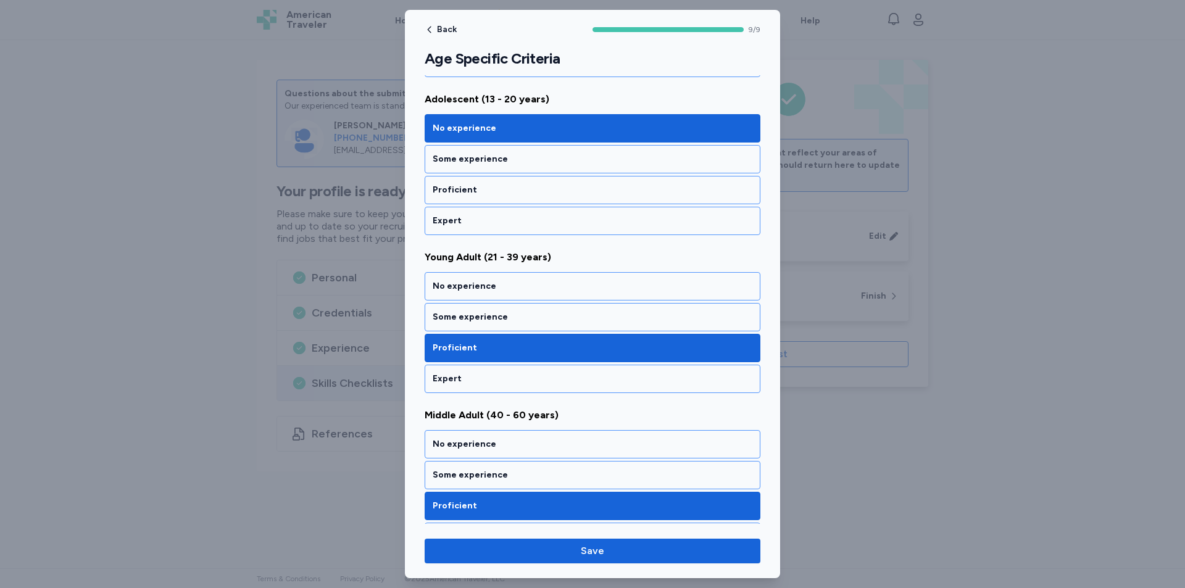
scroll to position [987, 0]
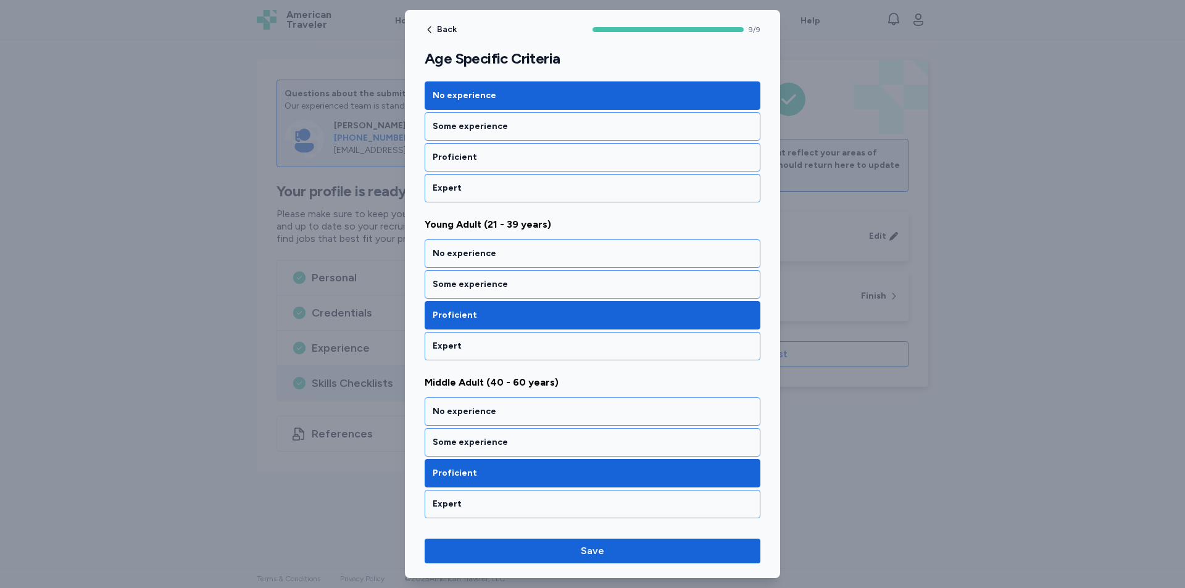
drag, startPoint x: 677, startPoint y: 352, endPoint x: 608, endPoint y: 368, distance: 71.0
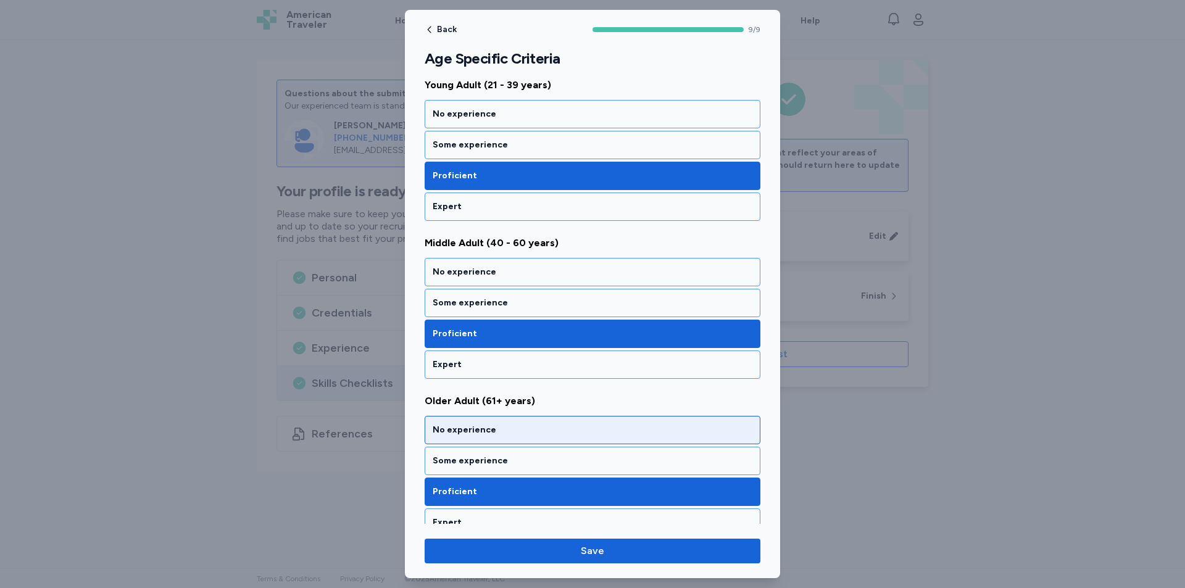
scroll to position [1142, 0]
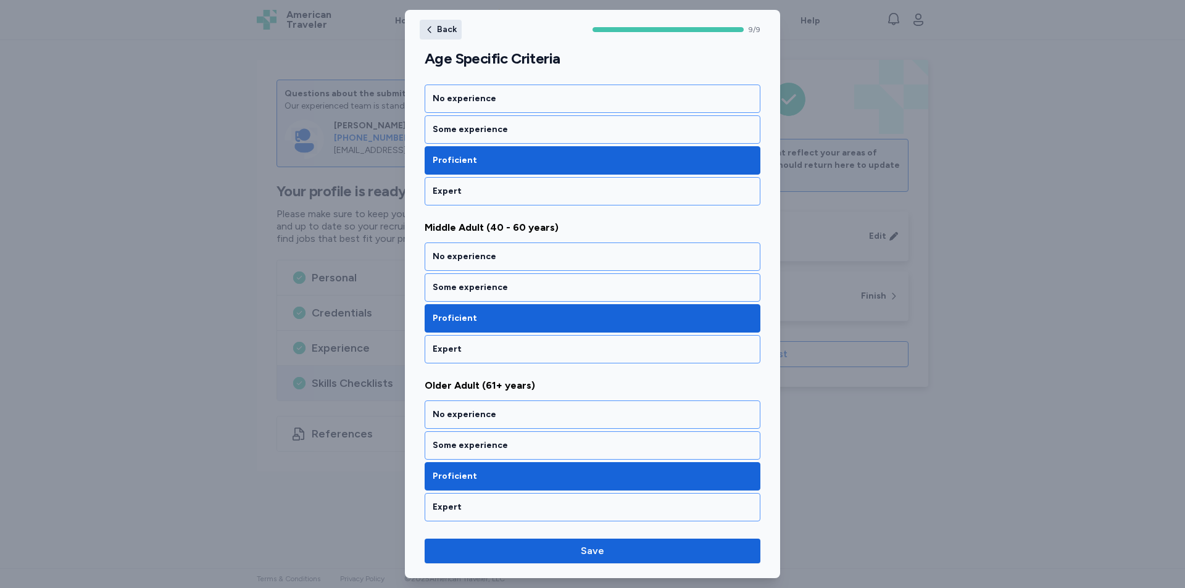
click at [438, 27] on span "Back" at bounding box center [447, 29] width 20 height 9
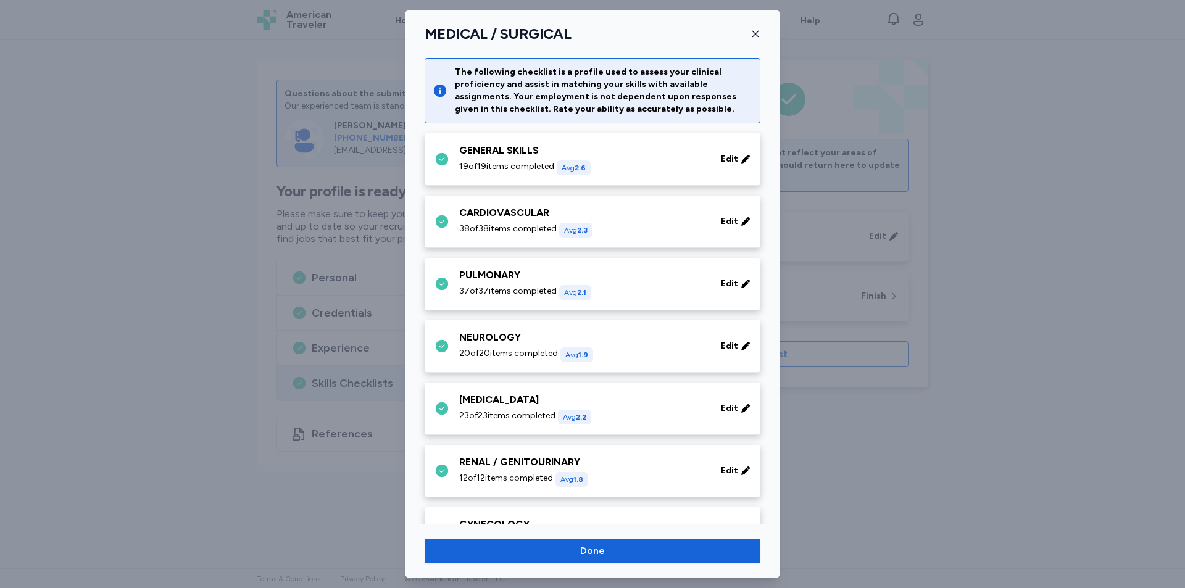
click at [1023, 304] on div at bounding box center [592, 294] width 1185 height 588
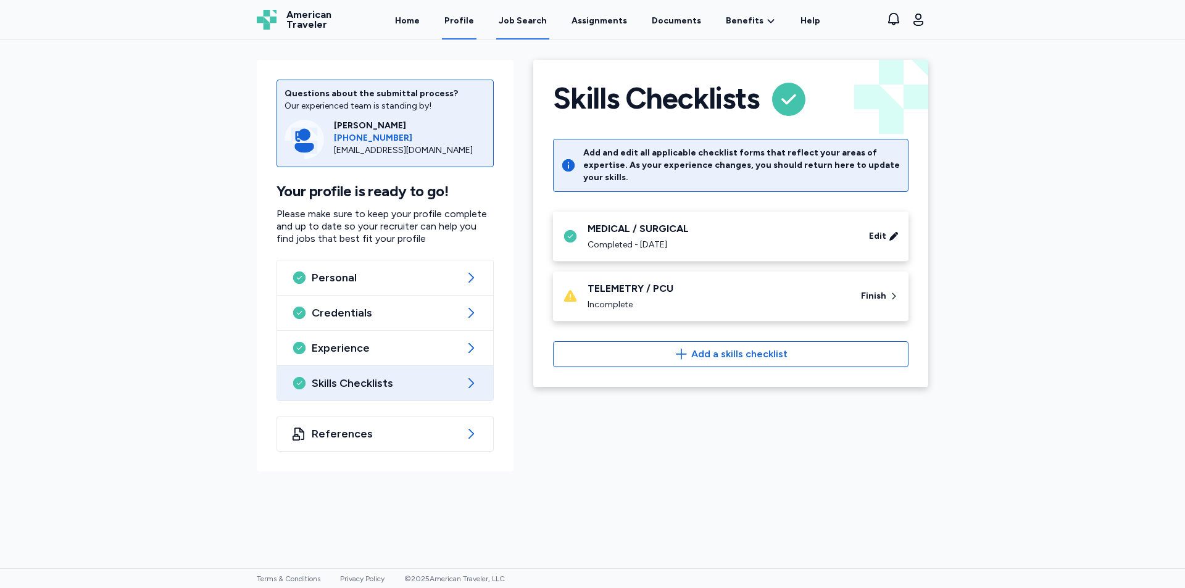
click at [528, 15] on div "Job Search" at bounding box center [523, 21] width 48 height 12
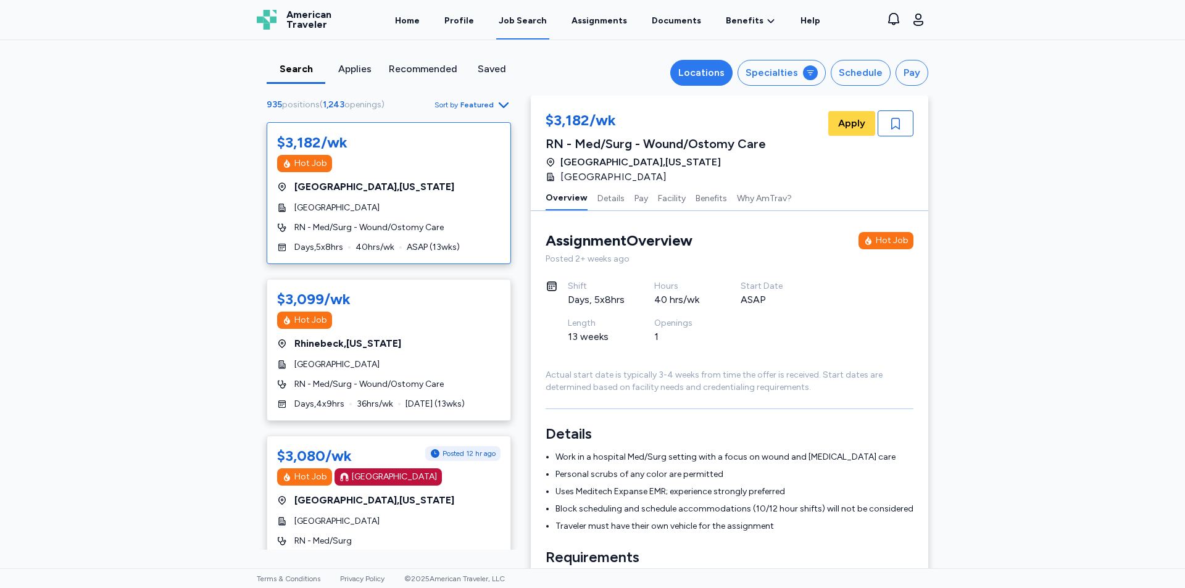
click at [704, 76] on div "Locations" at bounding box center [701, 72] width 46 height 15
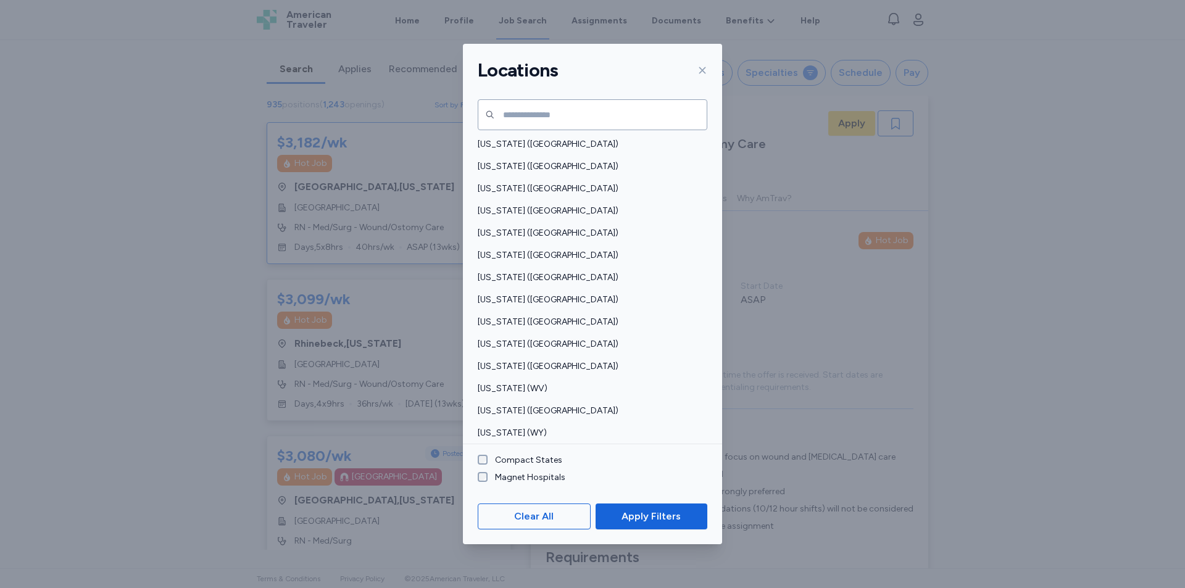
scroll to position [824, 0]
click at [492, 319] on span "Vermont (VT)" at bounding box center [589, 321] width 222 height 12
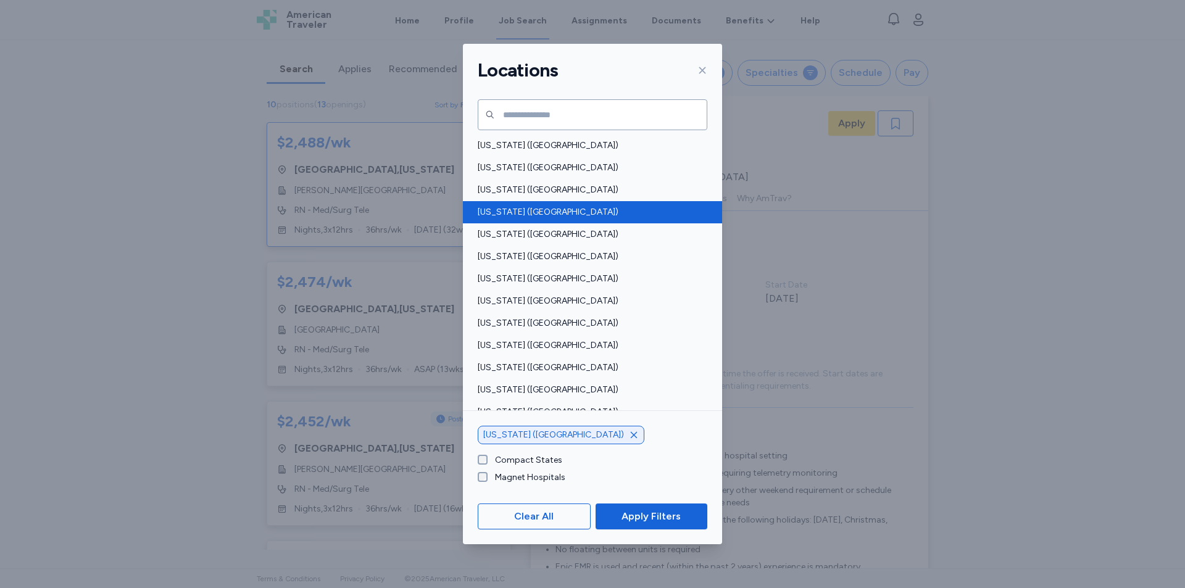
scroll to position [578, 0]
click at [508, 210] on span "New Hampshire (NH)" at bounding box center [589, 213] width 222 height 12
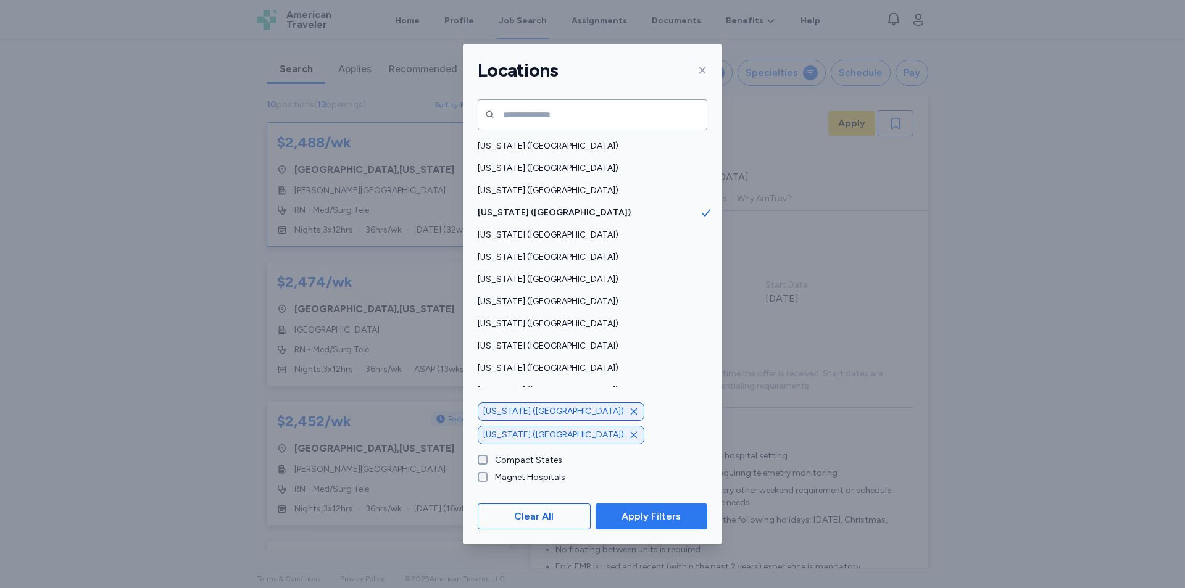
click at [636, 513] on span "Apply Filters" at bounding box center [650, 516] width 59 height 15
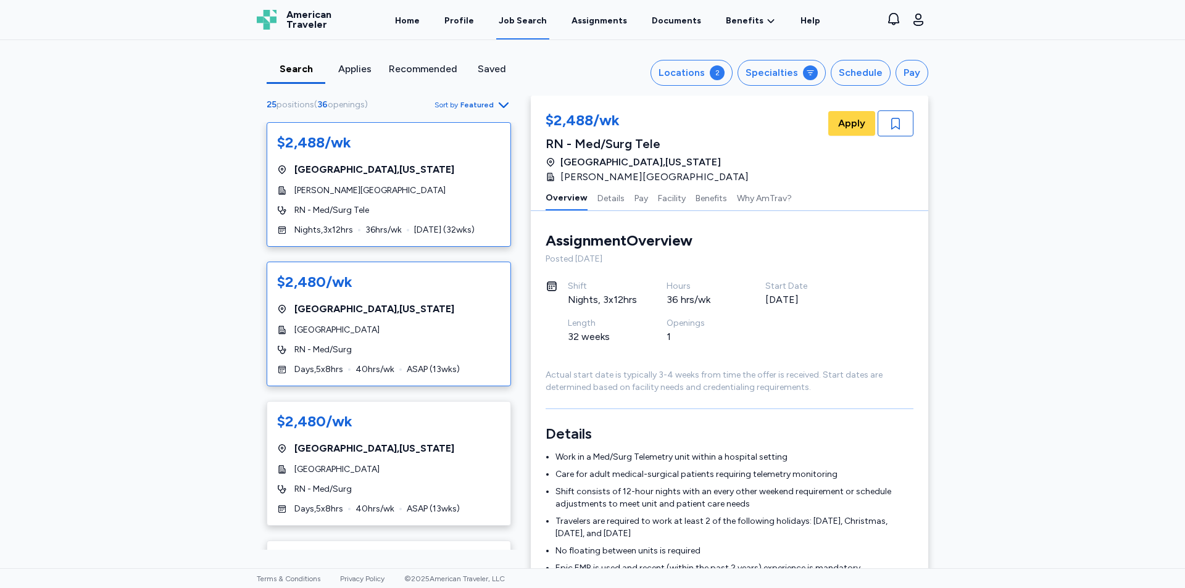
click at [388, 332] on div "[GEOGRAPHIC_DATA]" at bounding box center [388, 330] width 223 height 12
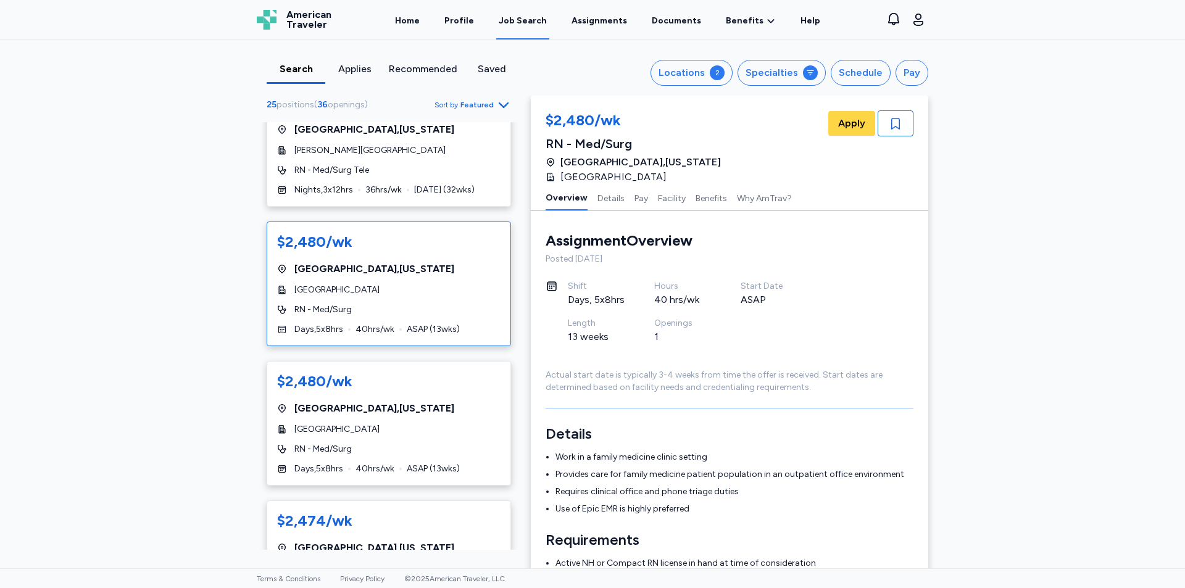
scroll to position [62, 0]
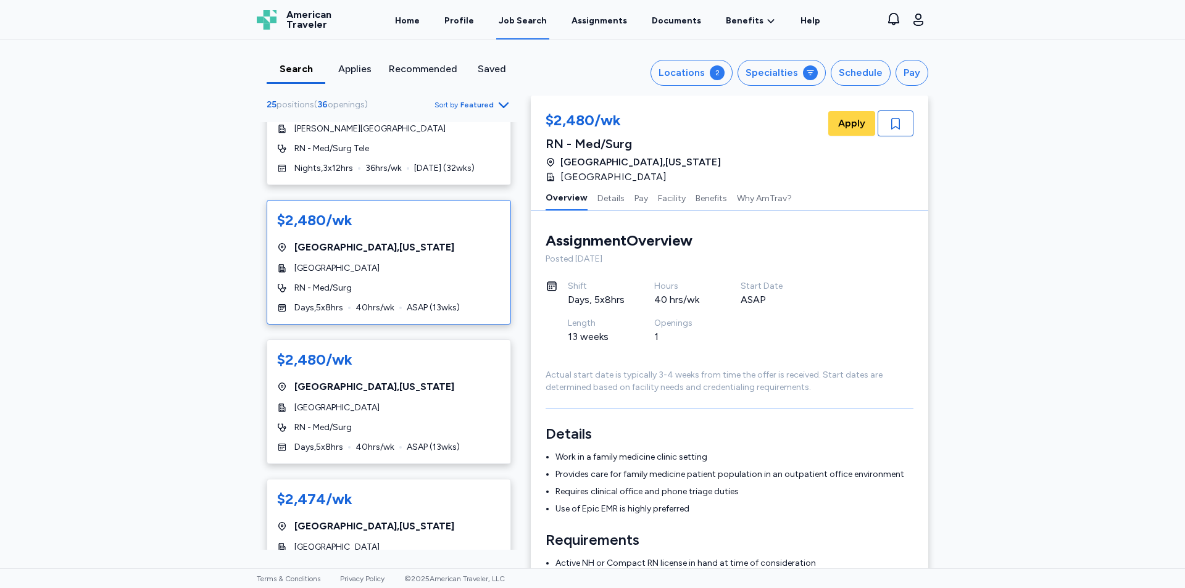
click at [344, 301] on div "$2,480/wk New London , New Hampshire New London Hospital RN - Med/Surg Days , 5…" at bounding box center [389, 262] width 244 height 125
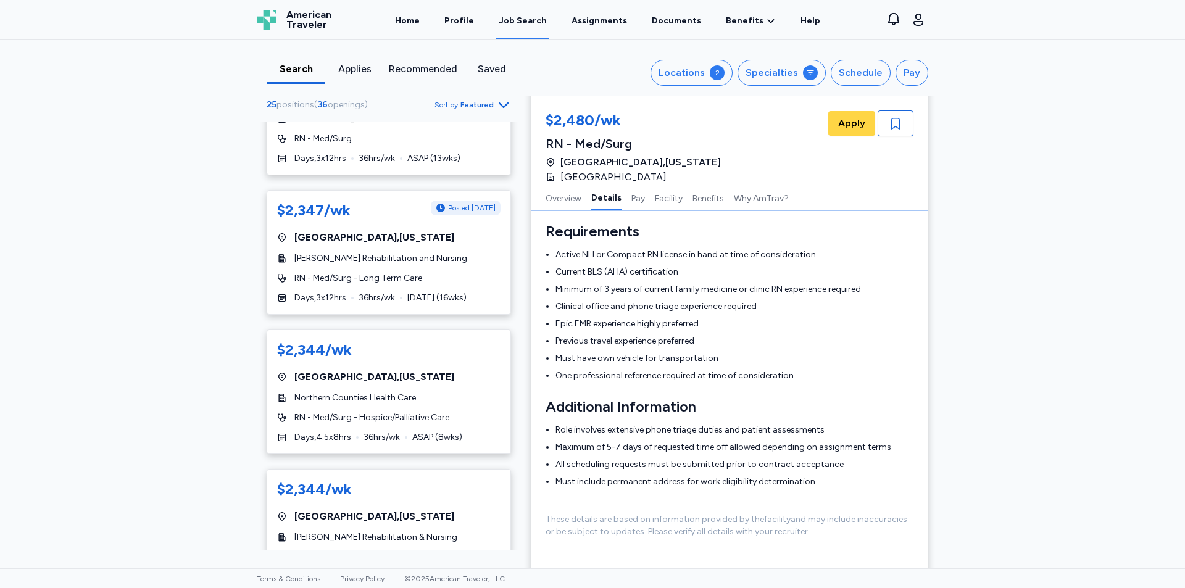
scroll to position [1913, 0]
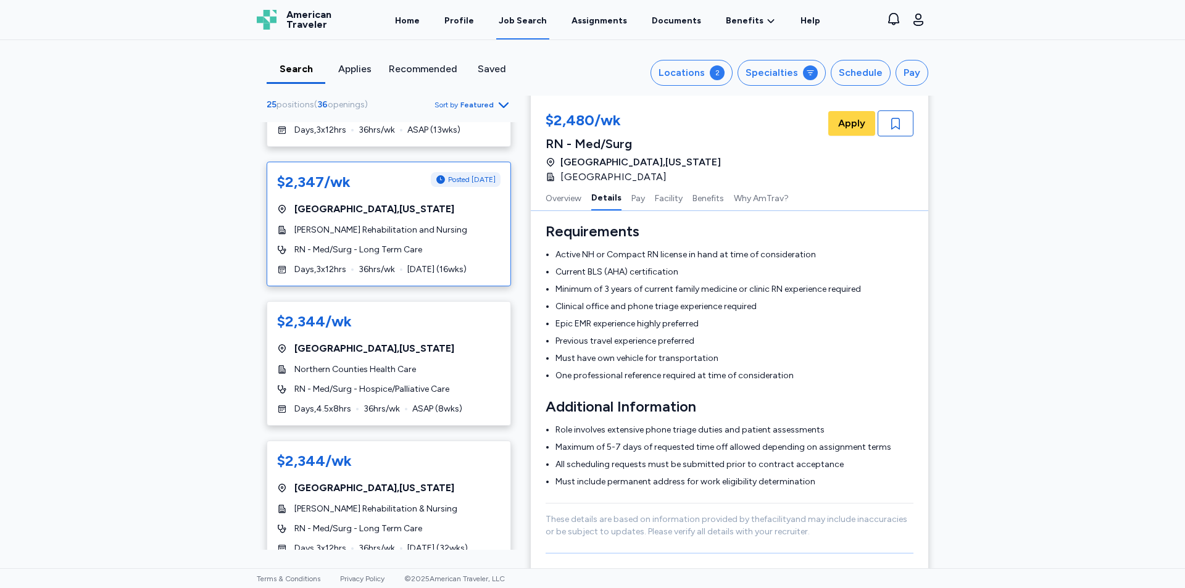
click at [436, 248] on div "RN - Med/Surg - Long Term Care" at bounding box center [388, 250] width 223 height 12
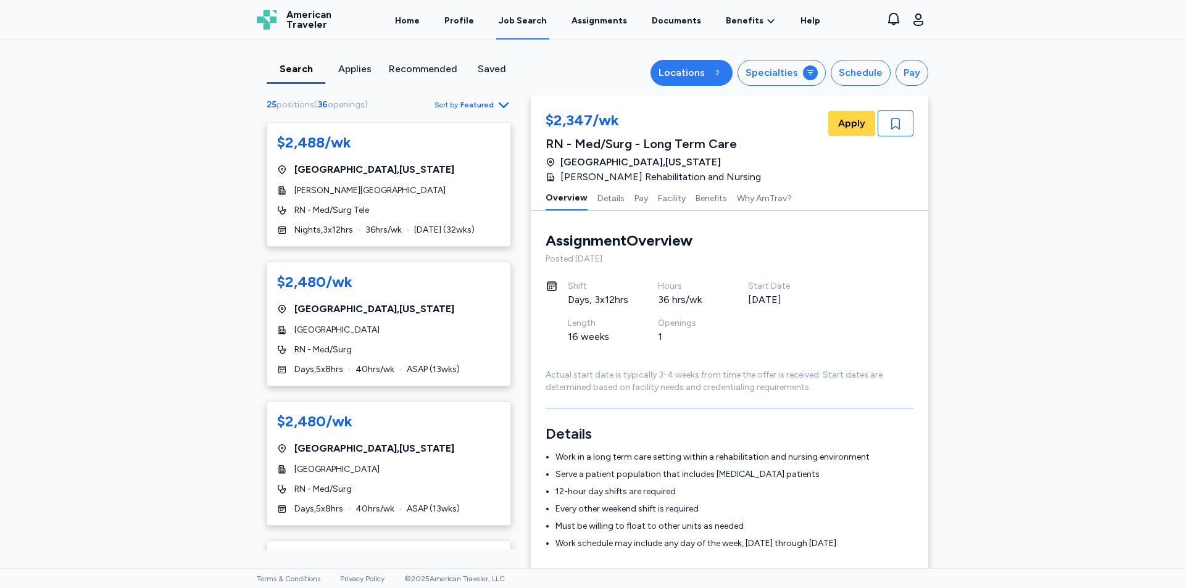
click at [692, 80] on div "Locations" at bounding box center [681, 72] width 46 height 15
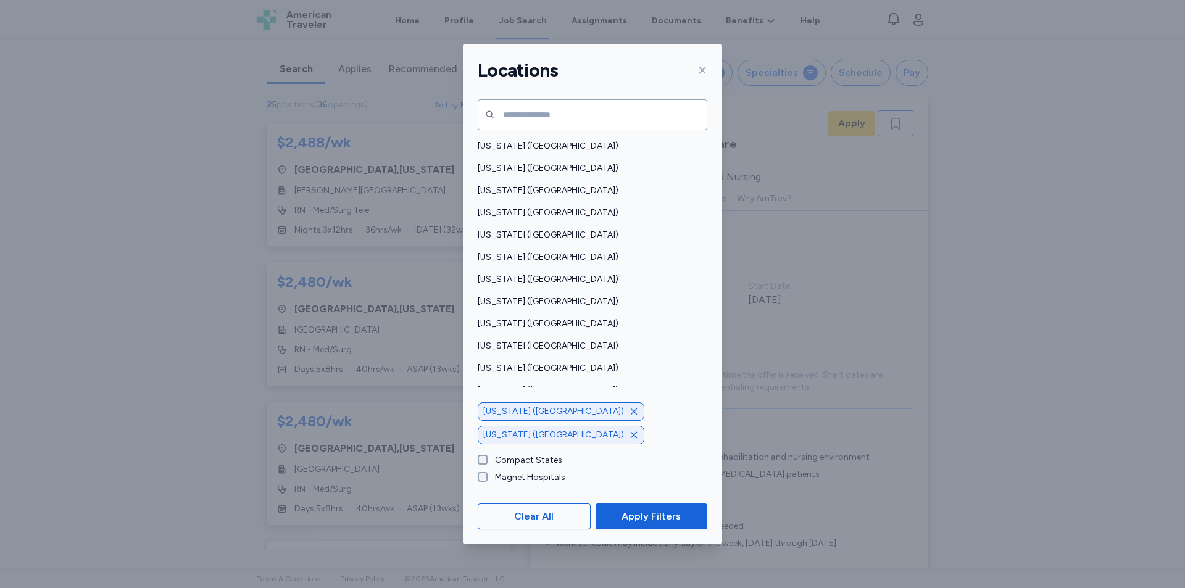
click at [629, 417] on icon "button" at bounding box center [634, 412] width 10 height 10
click at [629, 432] on icon "button" at bounding box center [634, 435] width 10 height 10
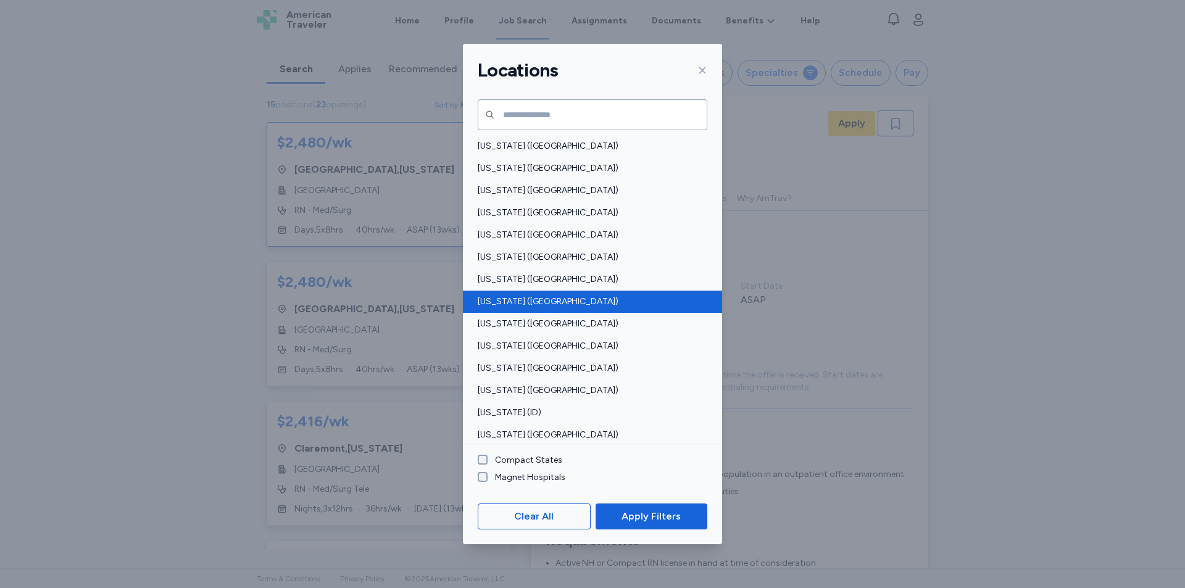
scroll to position [1, 0]
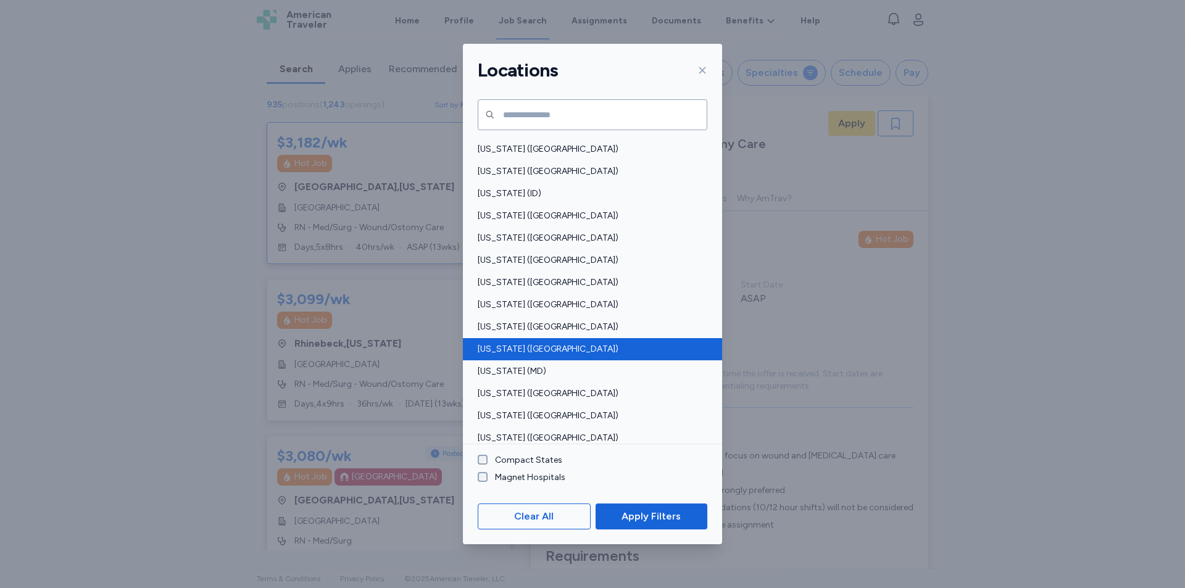
scroll to position [247, 0]
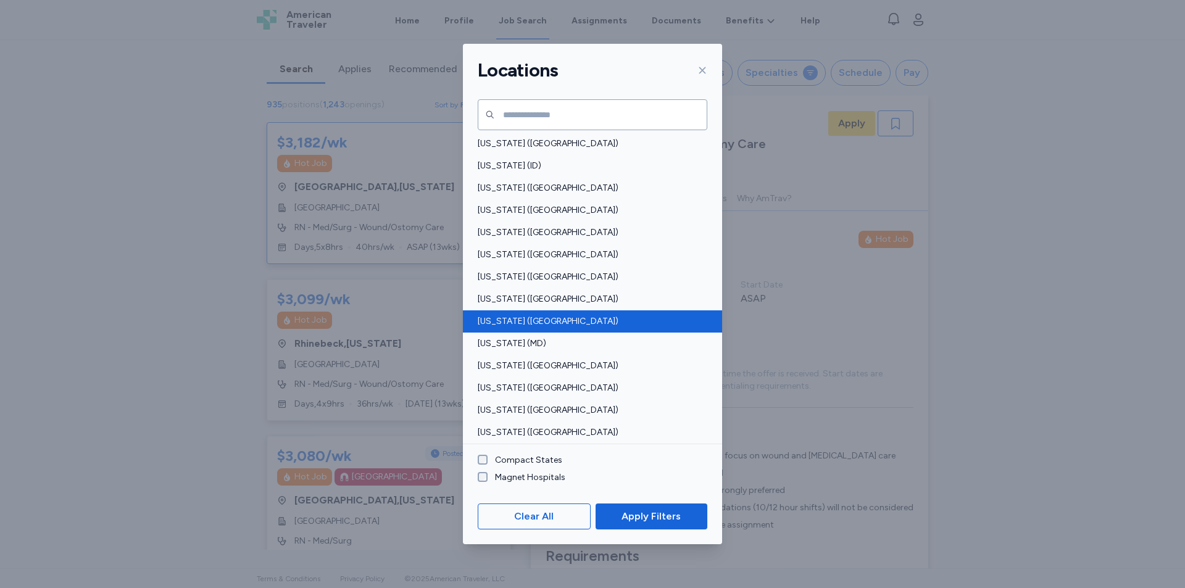
click at [553, 320] on span "Maine (ME)" at bounding box center [589, 321] width 222 height 12
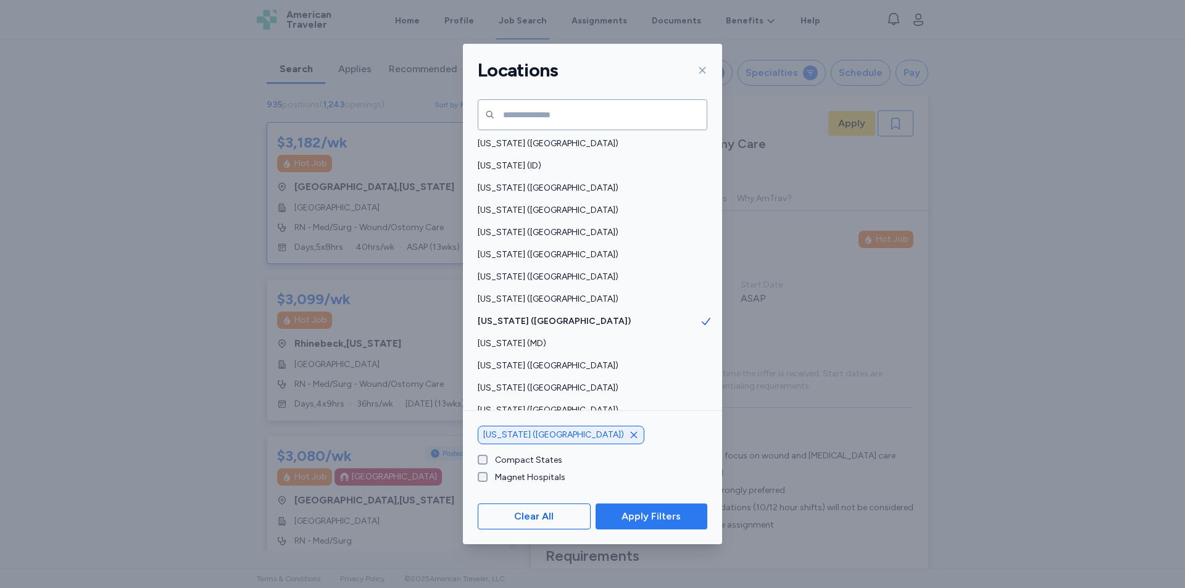
click at [638, 507] on button "Apply Filters" at bounding box center [651, 517] width 112 height 26
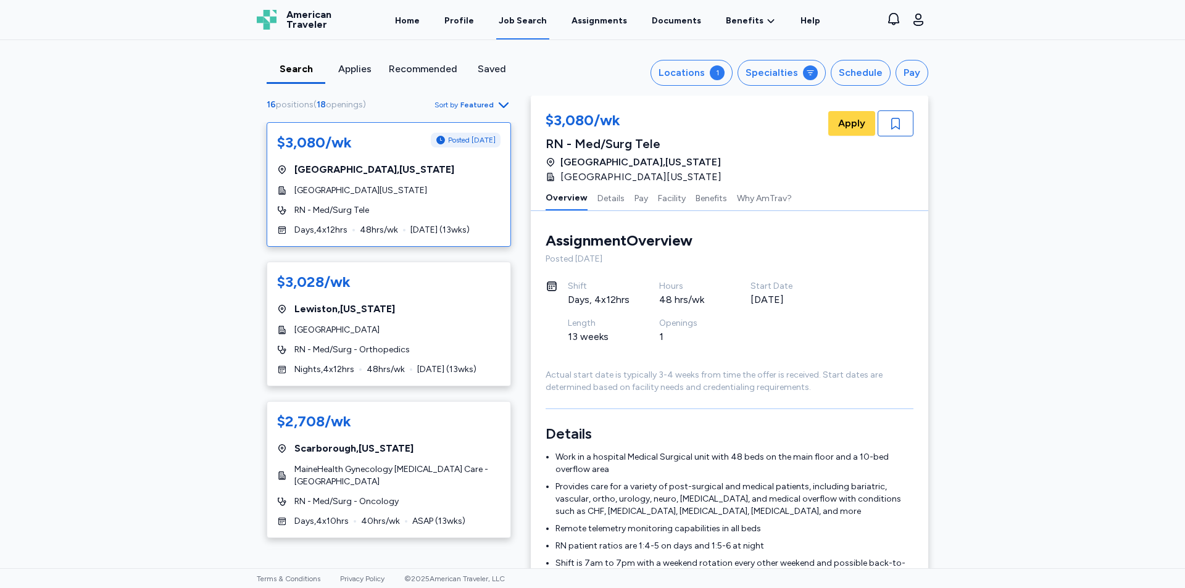
click at [419, 210] on div "RN - Med/Surg Tele" at bounding box center [388, 210] width 223 height 12
click at [408, 295] on div "$3,028/wk Lewiston , Maine St. Mary's Regional Medical Center RN - Med/Surg - O…" at bounding box center [389, 324] width 244 height 125
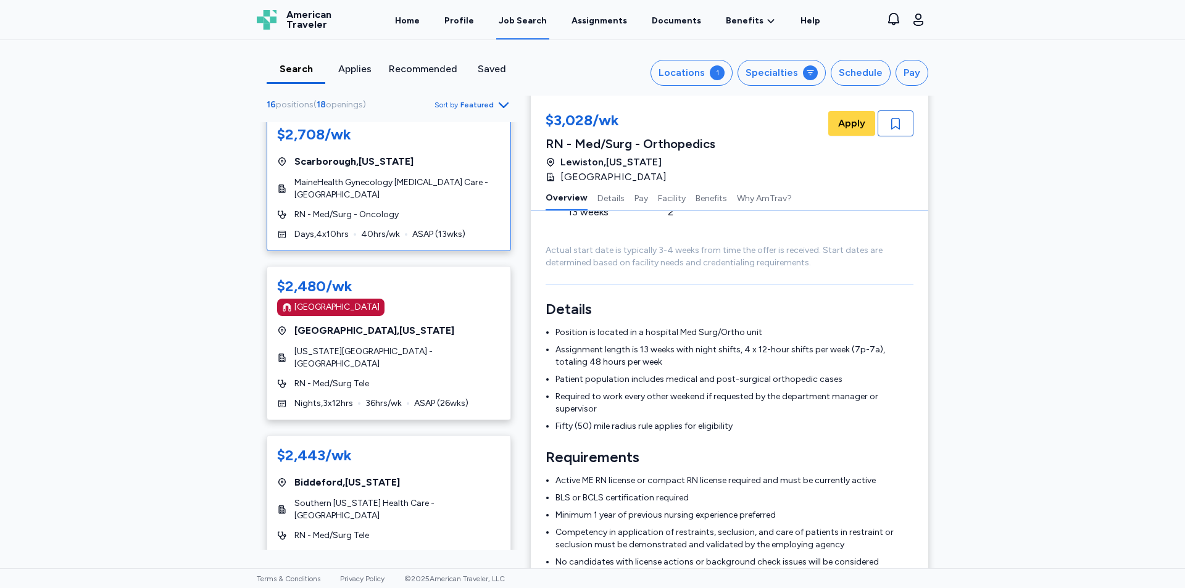
scroll to position [309, 0]
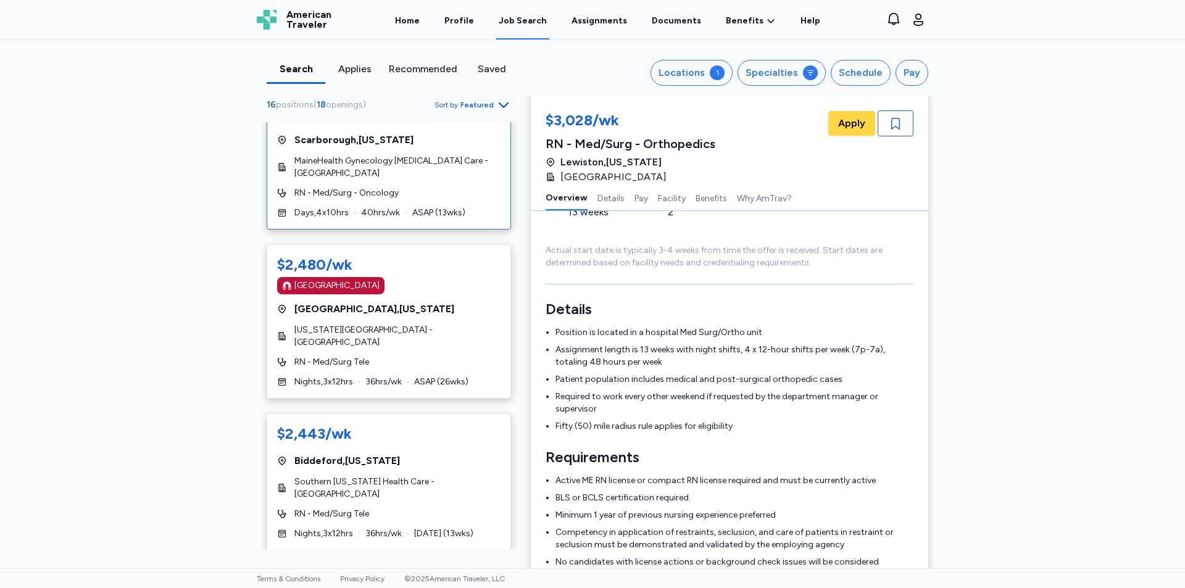
click at [399, 314] on div "Portland , Maine" at bounding box center [388, 309] width 223 height 15
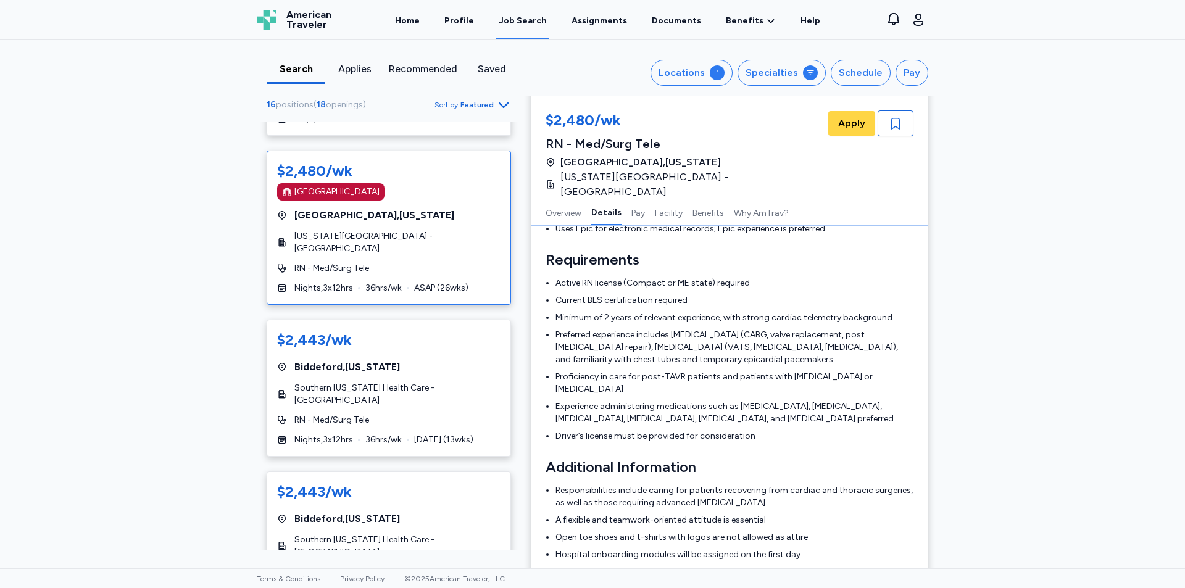
scroll to position [432, 0]
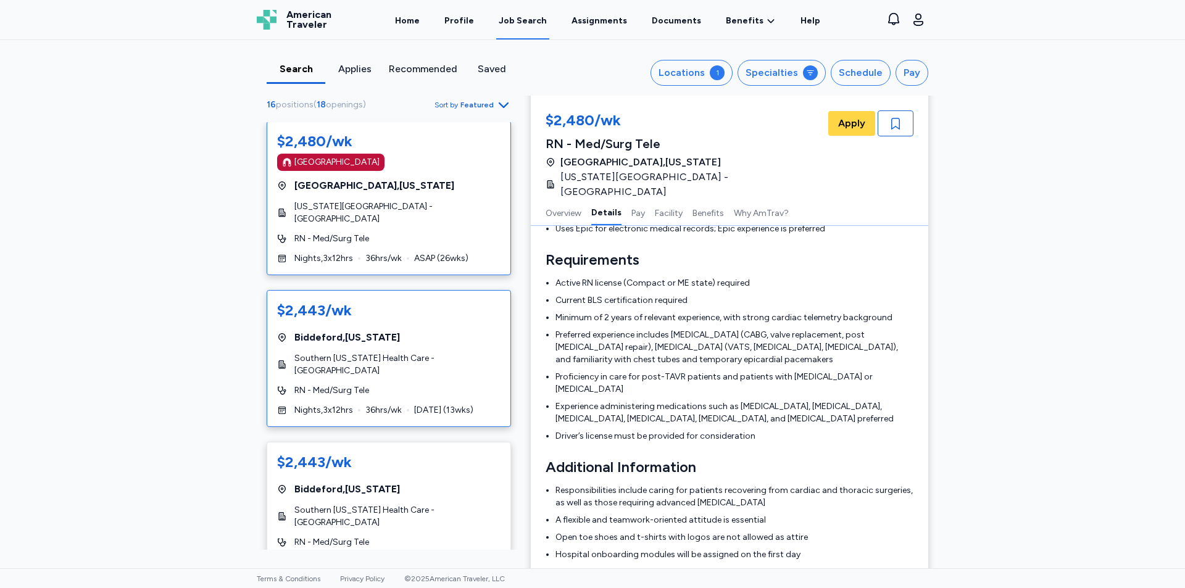
click at [405, 301] on div "$2,443/wk" at bounding box center [388, 311] width 223 height 20
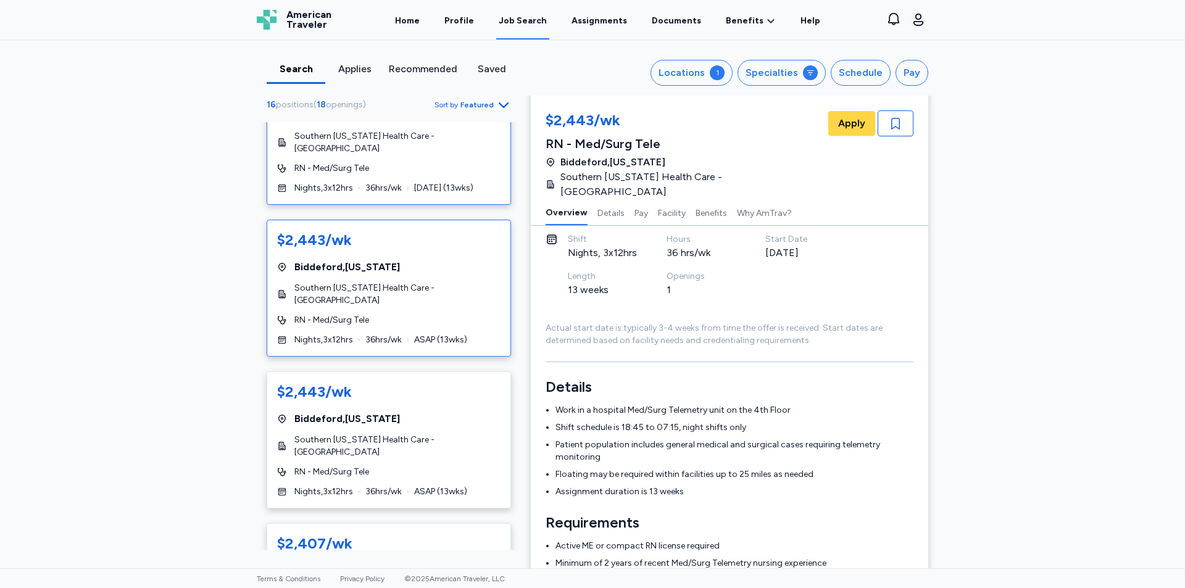
scroll to position [679, 0]
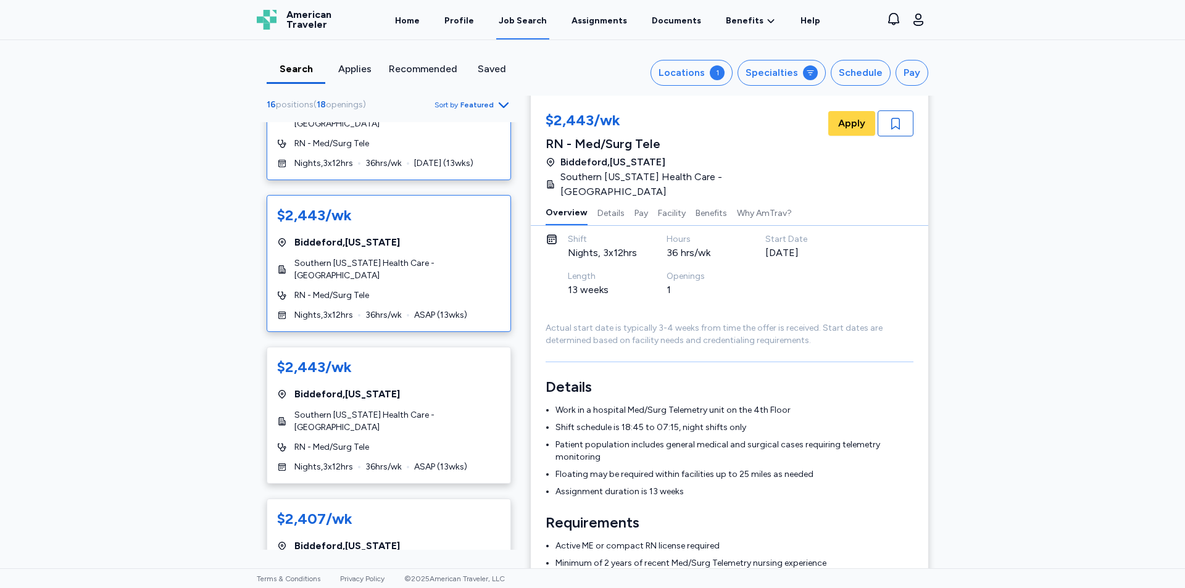
click at [381, 266] on div "$2,443/wk Biddeford , Maine Southern Maine Health Care - Biddeford Campus RN - …" at bounding box center [389, 263] width 244 height 137
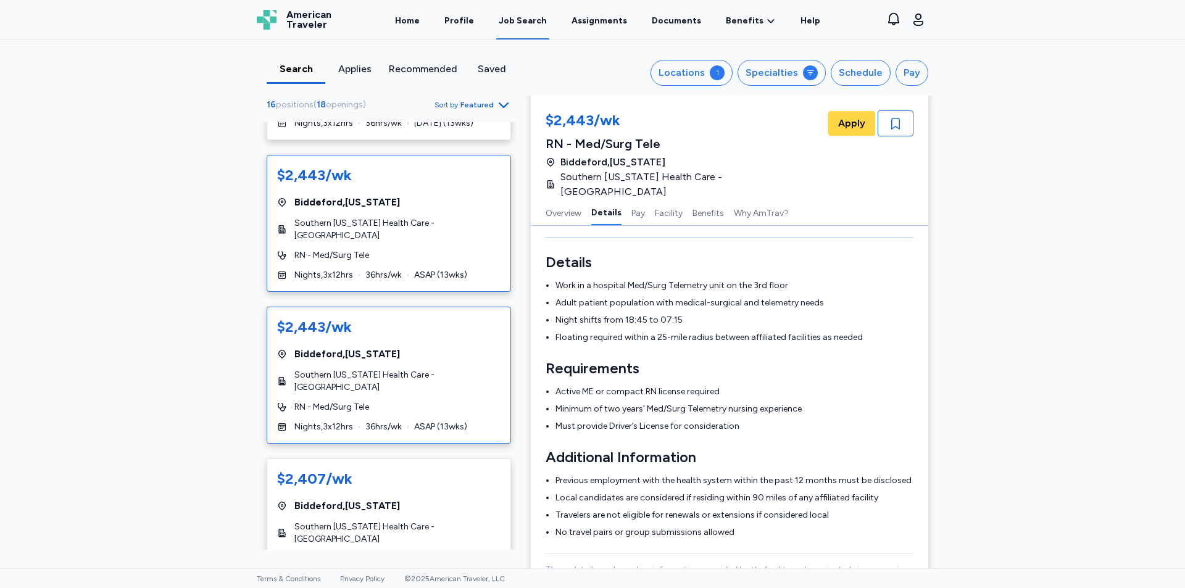
scroll to position [740, 0]
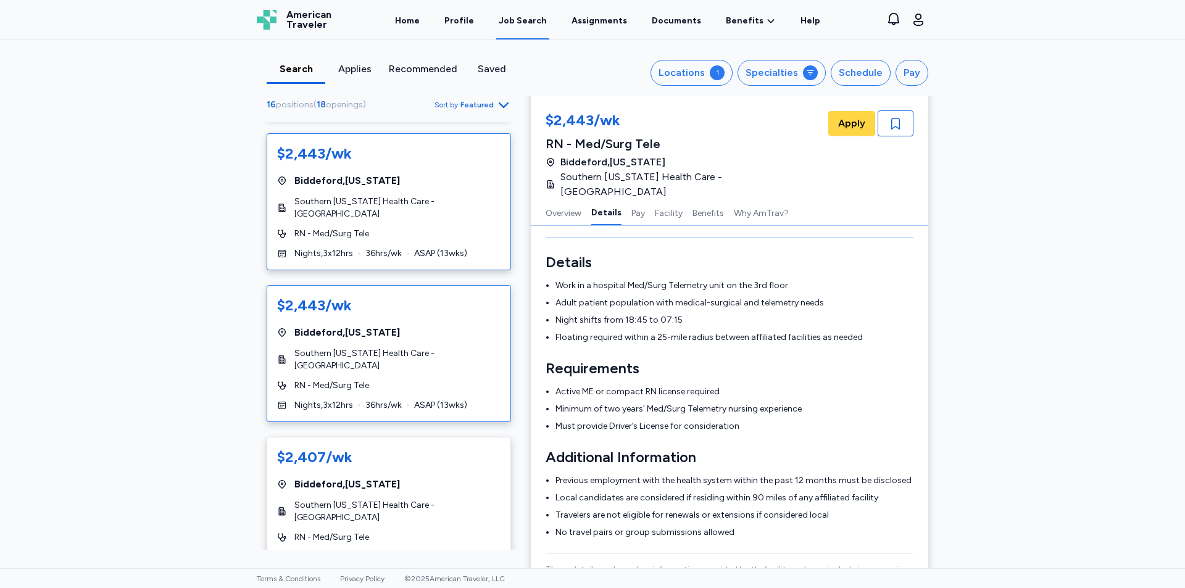
click at [393, 347] on span "Southern Maine Health Care - Biddeford Campus" at bounding box center [397, 359] width 206 height 25
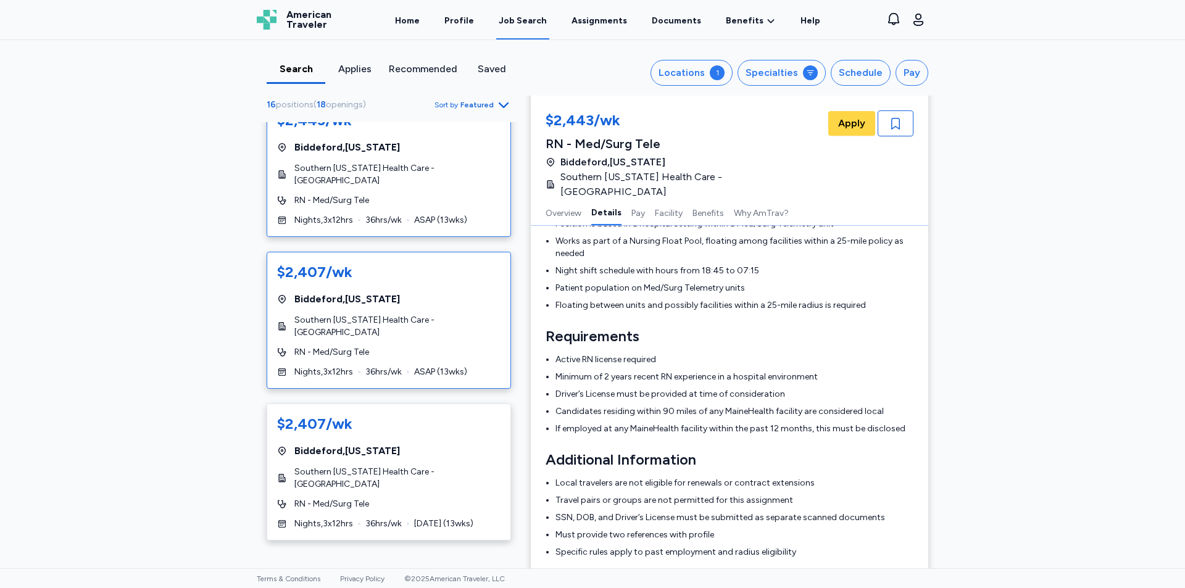
scroll to position [987, 0]
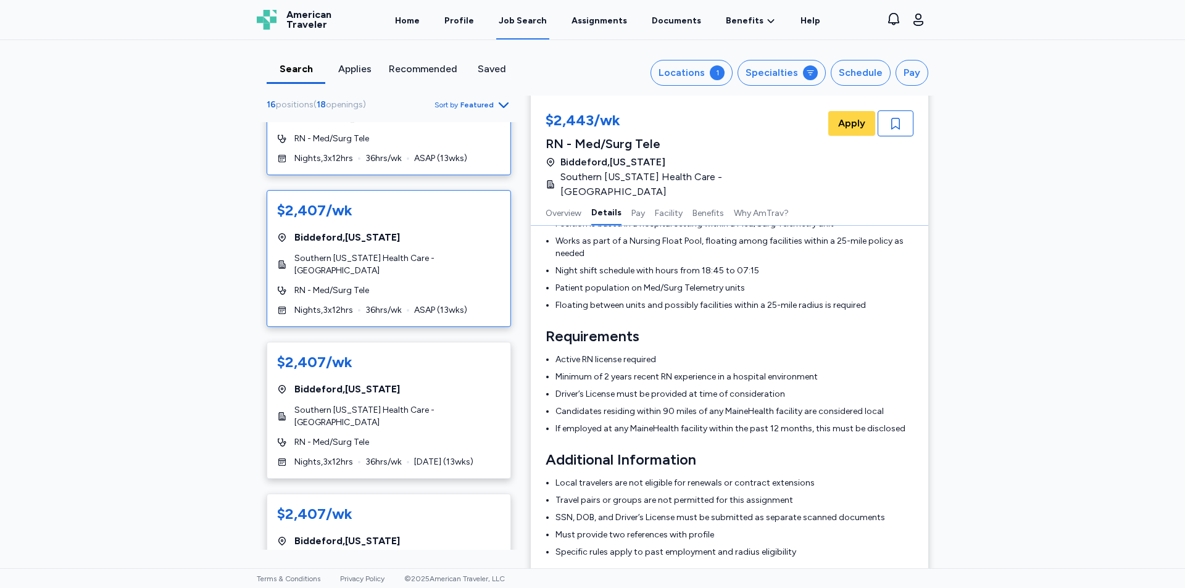
click at [414, 404] on span "Southern Maine Health Care - Biddeford Campus" at bounding box center [397, 416] width 206 height 25
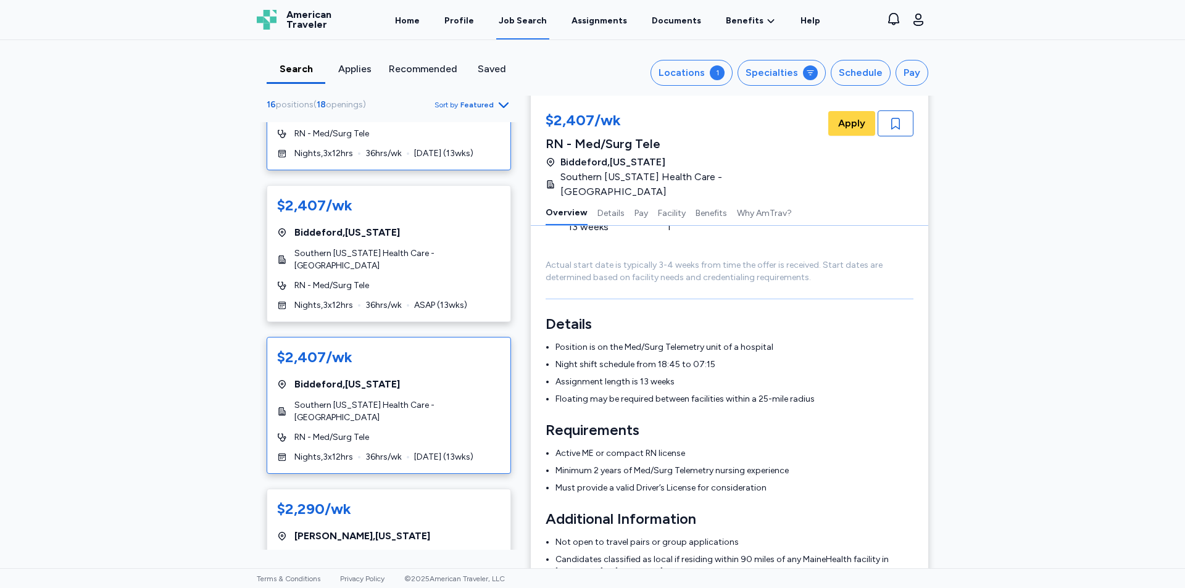
scroll to position [1358, 0]
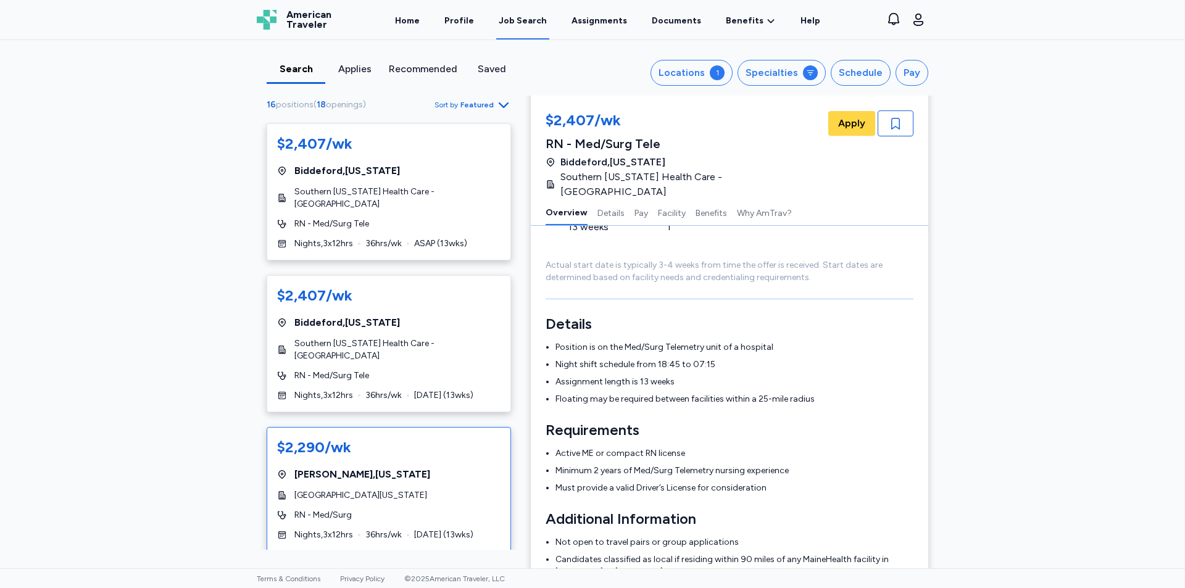
click at [410, 489] on span "Northern Light Maine Coast Hospital" at bounding box center [360, 495] width 133 height 12
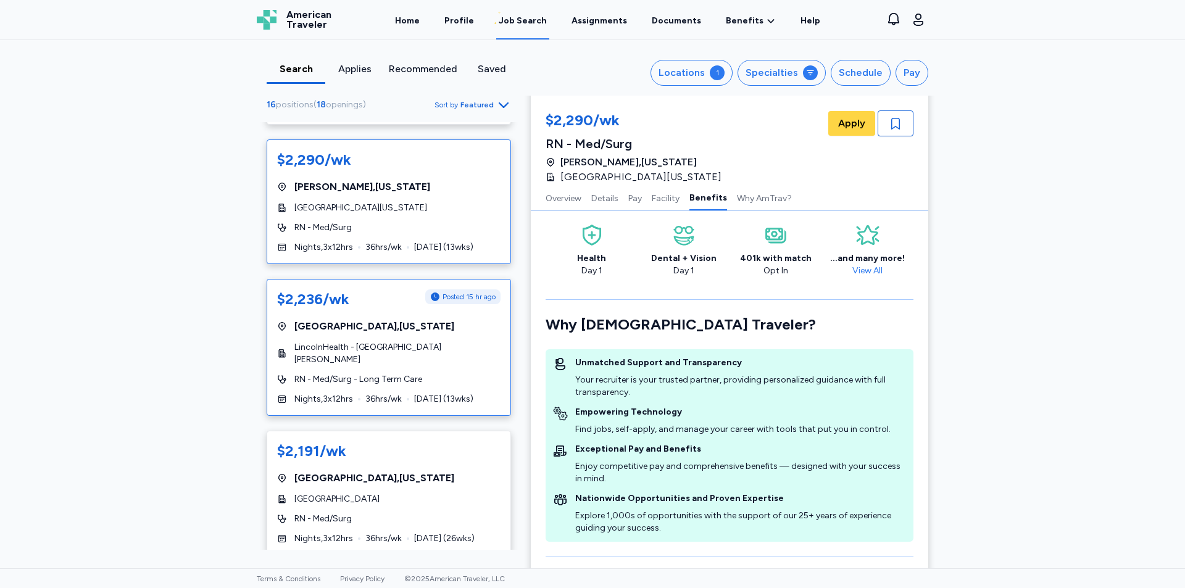
scroll to position [1666, 0]
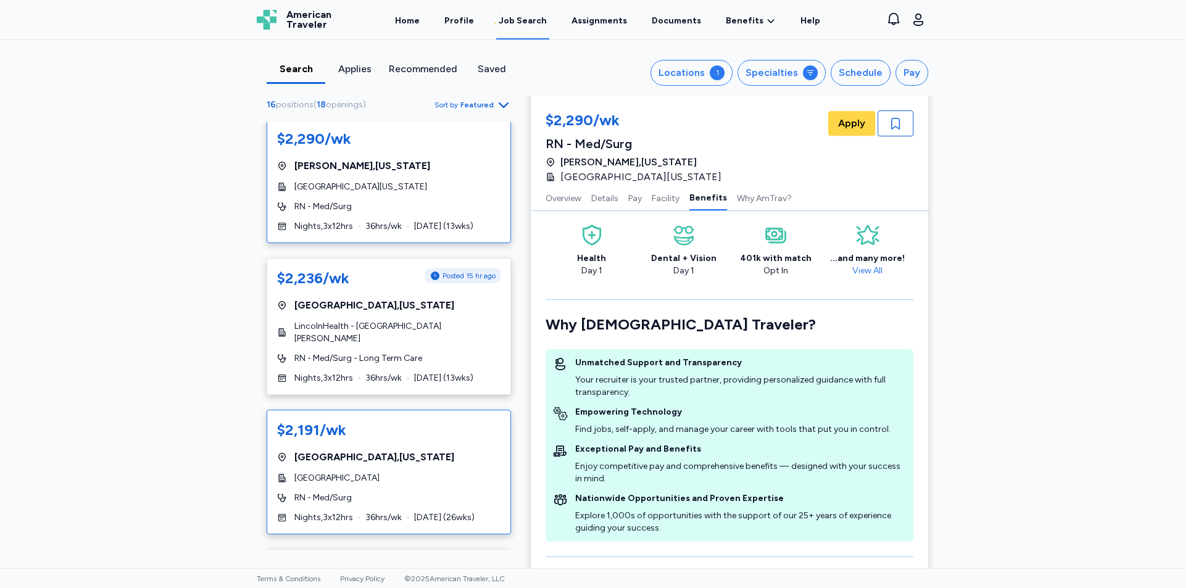
click at [403, 410] on div "$2,191/wk York , Maine York Hospital RN - Med/Surg Nights , 3 x 12 hrs 36 hrs/w…" at bounding box center [389, 472] width 244 height 125
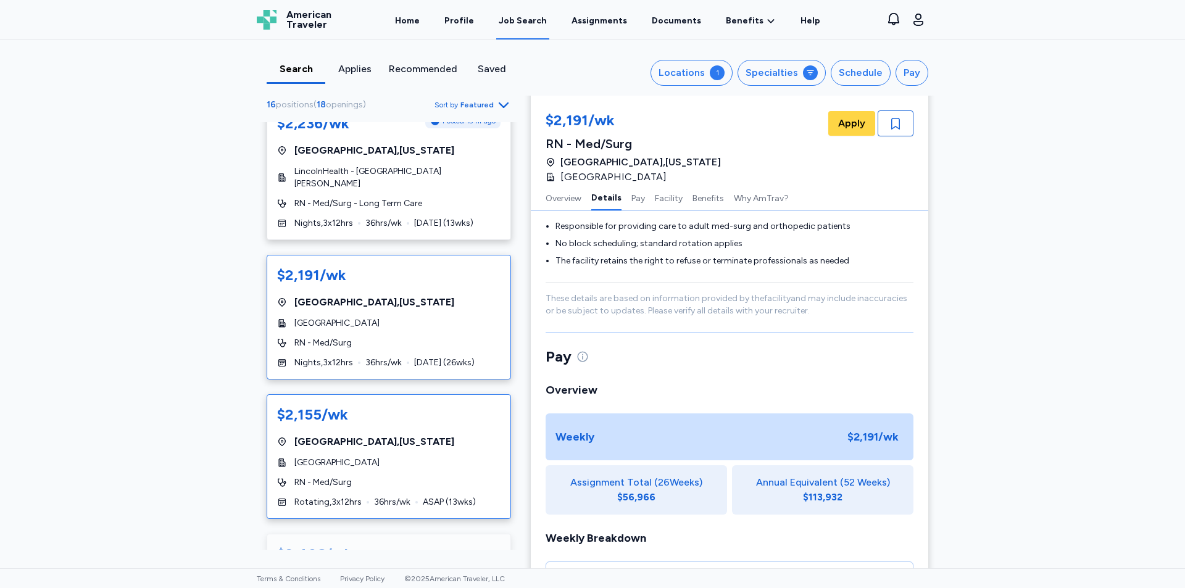
scroll to position [1851, 0]
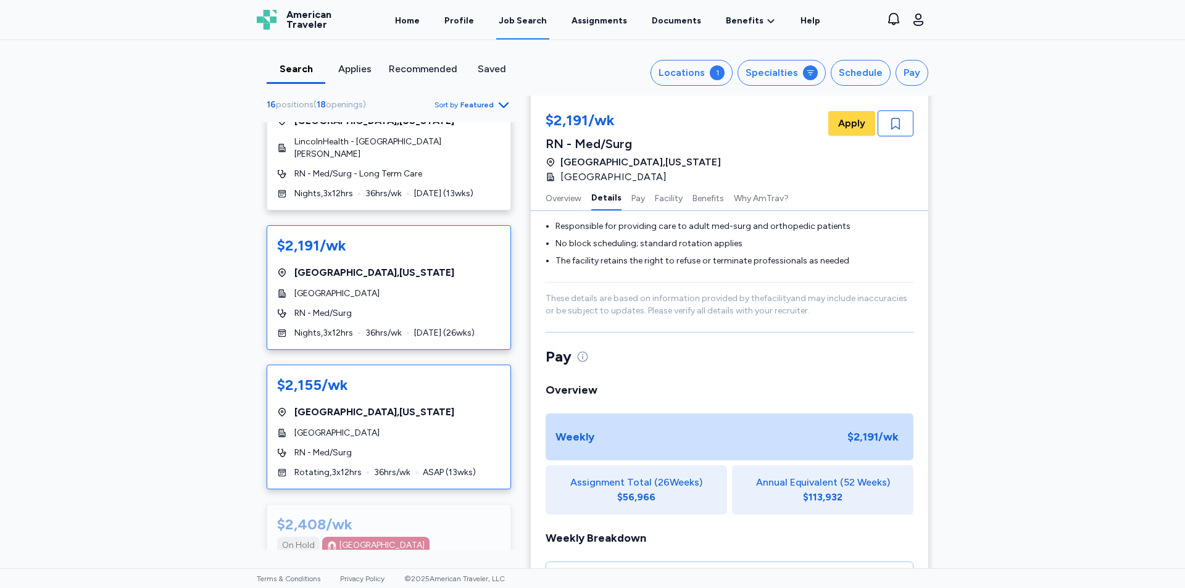
click at [404, 365] on div "$2,155/wk York , Maine York Hospital RN - Med/Surg Rotating , 3 x 12 hrs 36 hrs…" at bounding box center [389, 427] width 244 height 125
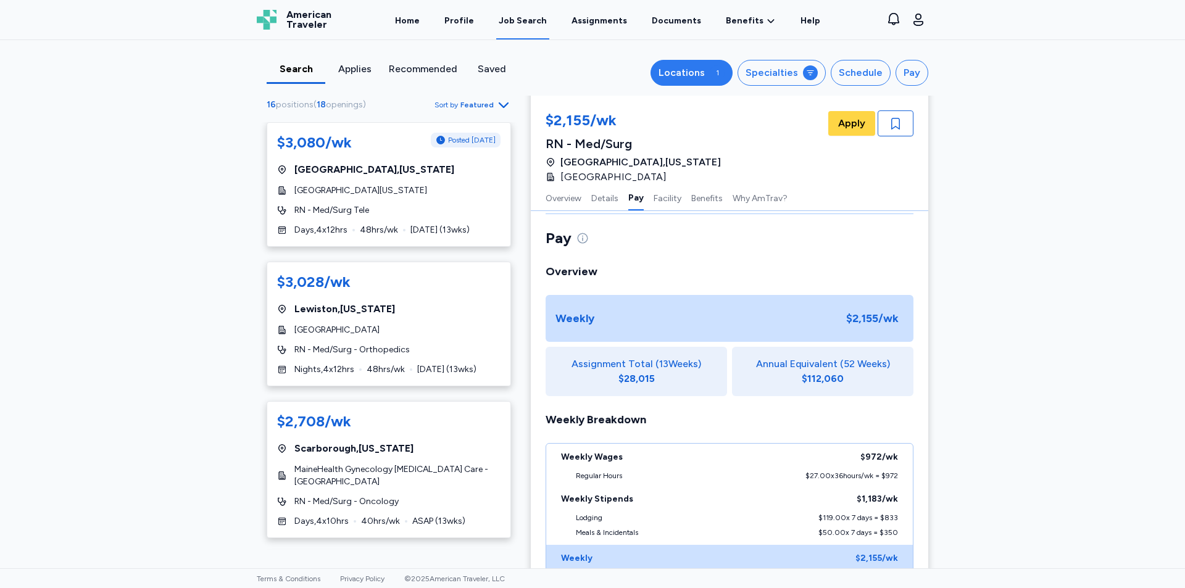
click at [705, 81] on button "Locations 1" at bounding box center [691, 73] width 82 height 26
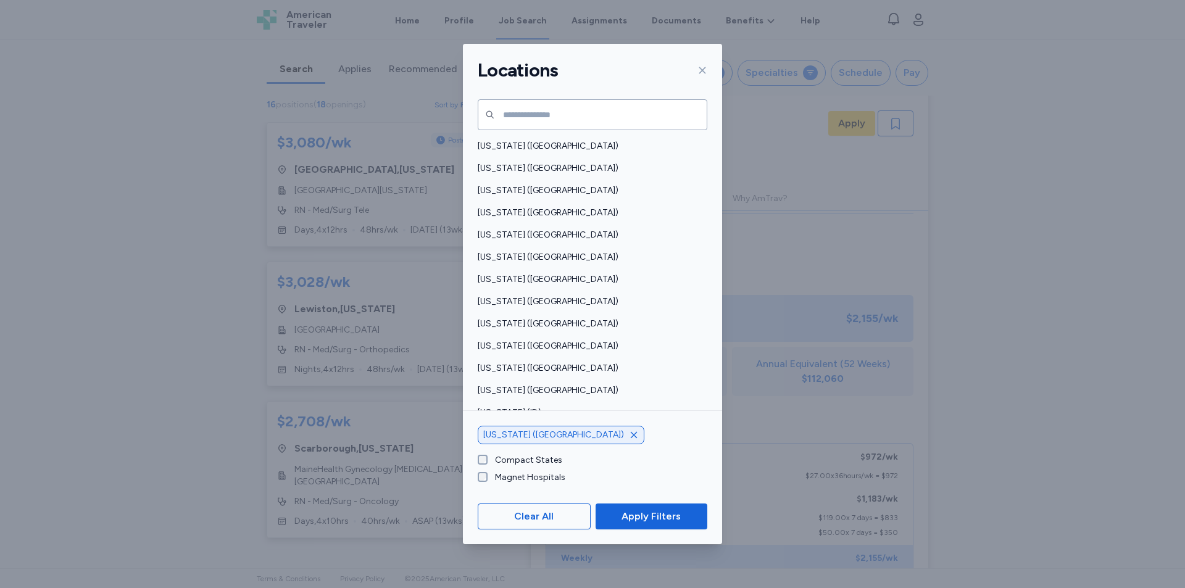
click at [629, 437] on icon "button" at bounding box center [634, 435] width 10 height 10
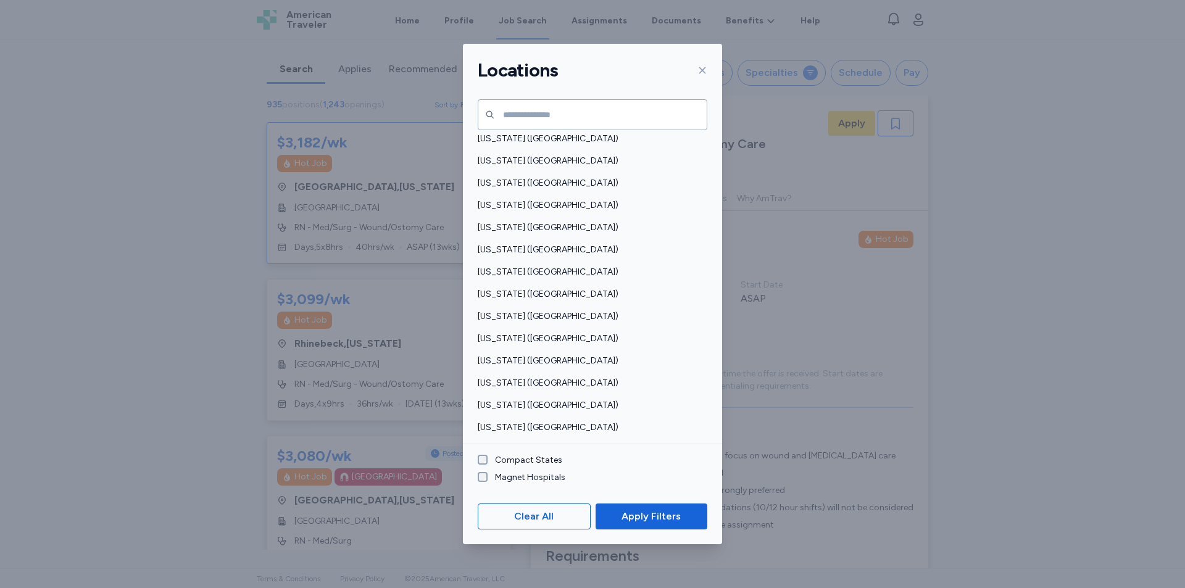
scroll to position [802, 0]
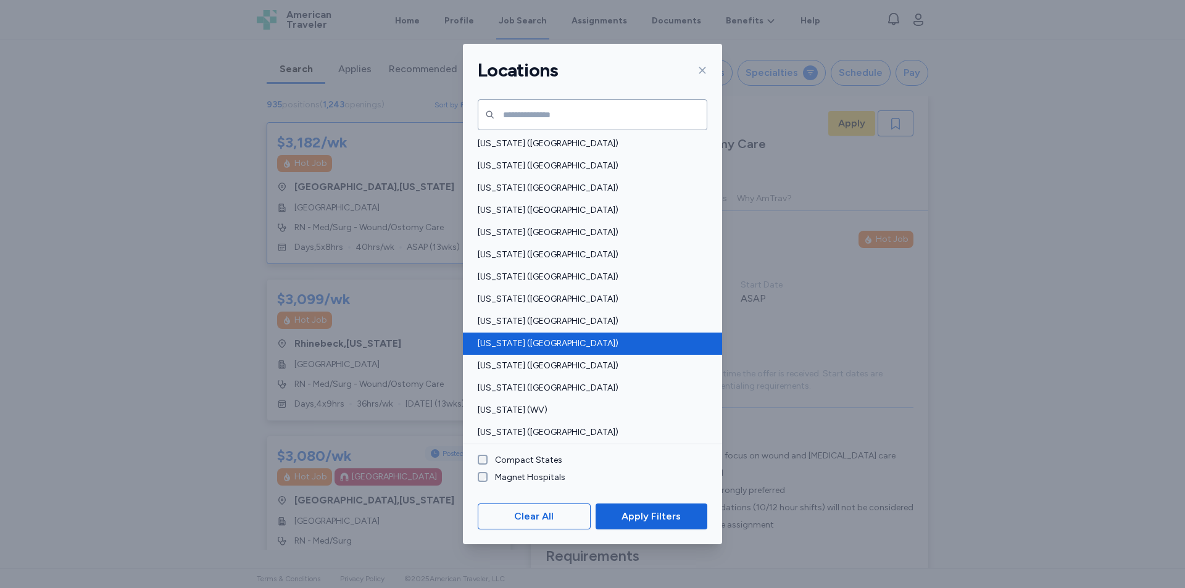
click at [515, 341] on span "Vermont (VT)" at bounding box center [589, 344] width 222 height 12
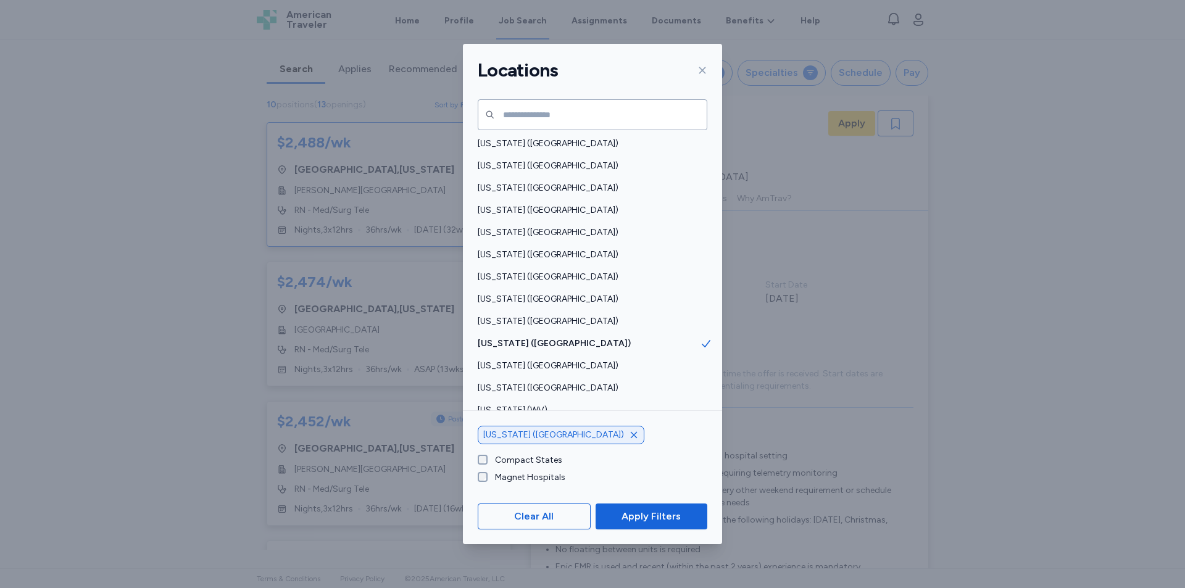
drag, startPoint x: 649, startPoint y: 525, endPoint x: 653, endPoint y: 519, distance: 7.4
click at [650, 523] on button "Apply Filters" at bounding box center [651, 517] width 112 height 26
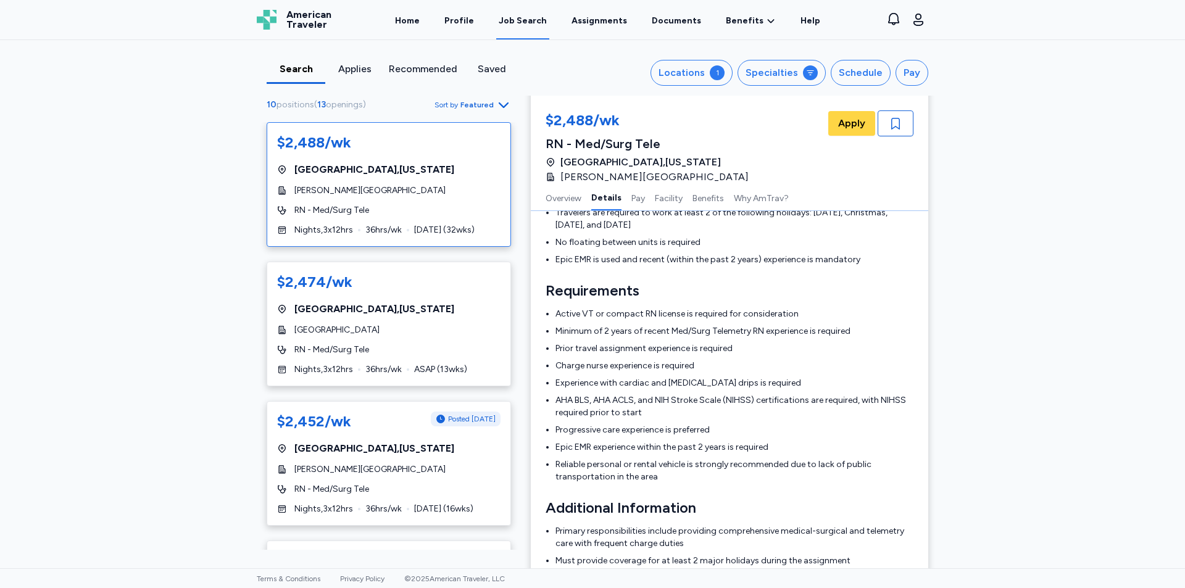
scroll to position [370, 0]
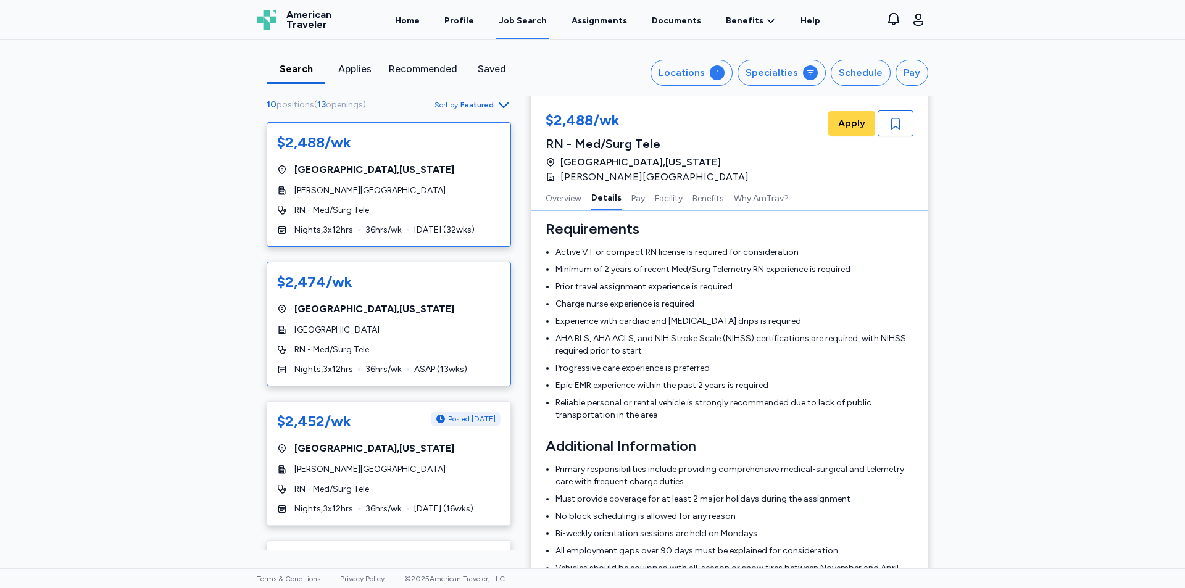
click at [386, 320] on div "$2,474/wk Windsor , Vermont Mount Ascutney Hospital & Health Center RN - Med/Su…" at bounding box center [389, 324] width 244 height 125
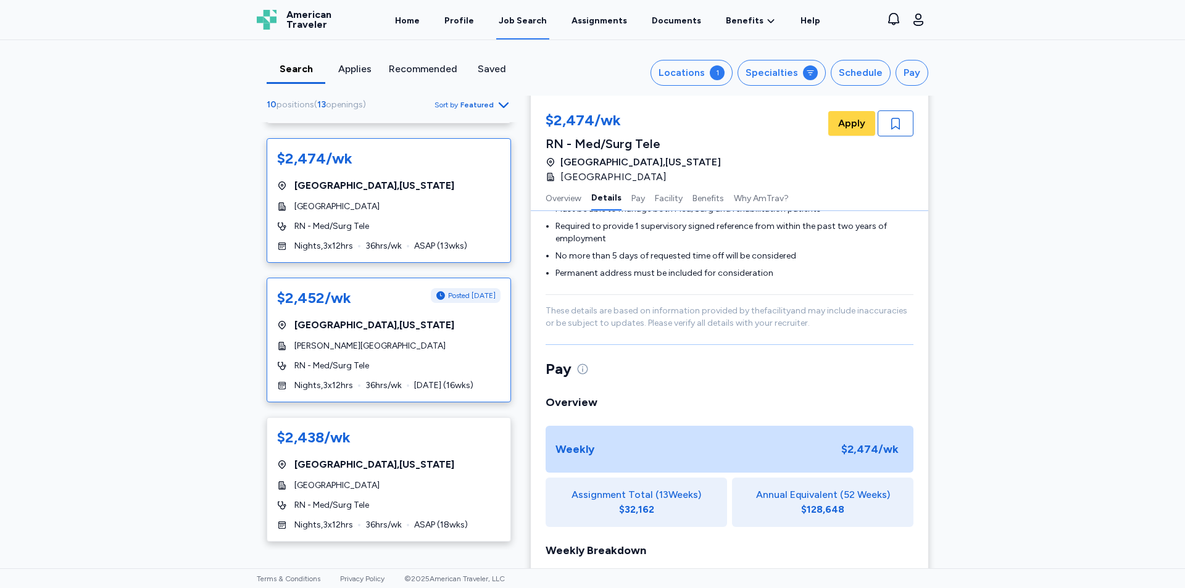
scroll to position [185, 0]
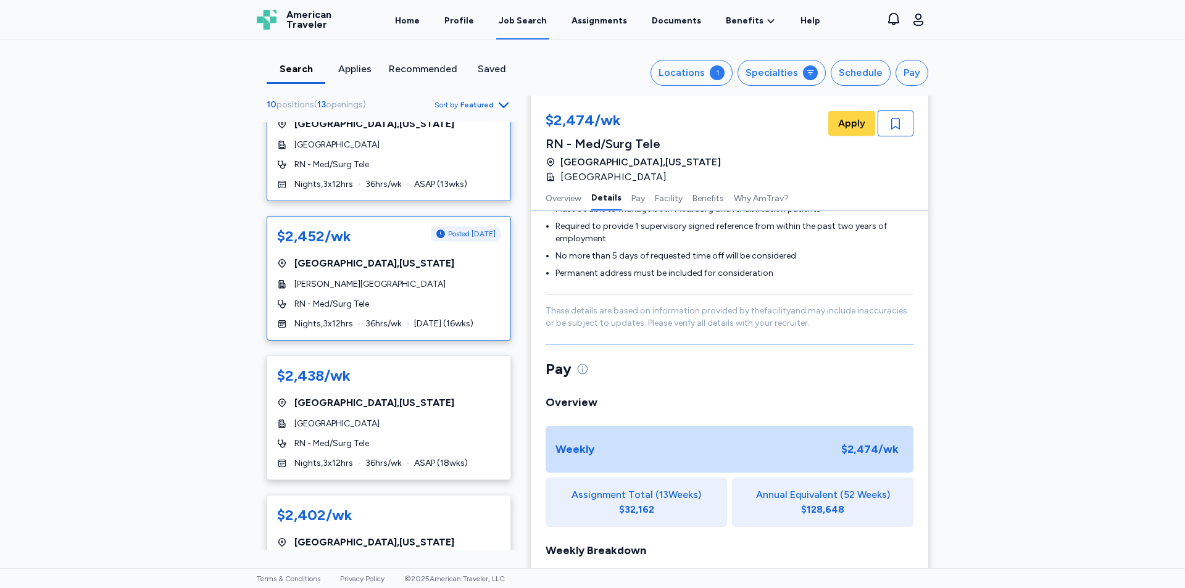
click at [413, 286] on div "[PERSON_NAME][GEOGRAPHIC_DATA]" at bounding box center [388, 284] width 223 height 12
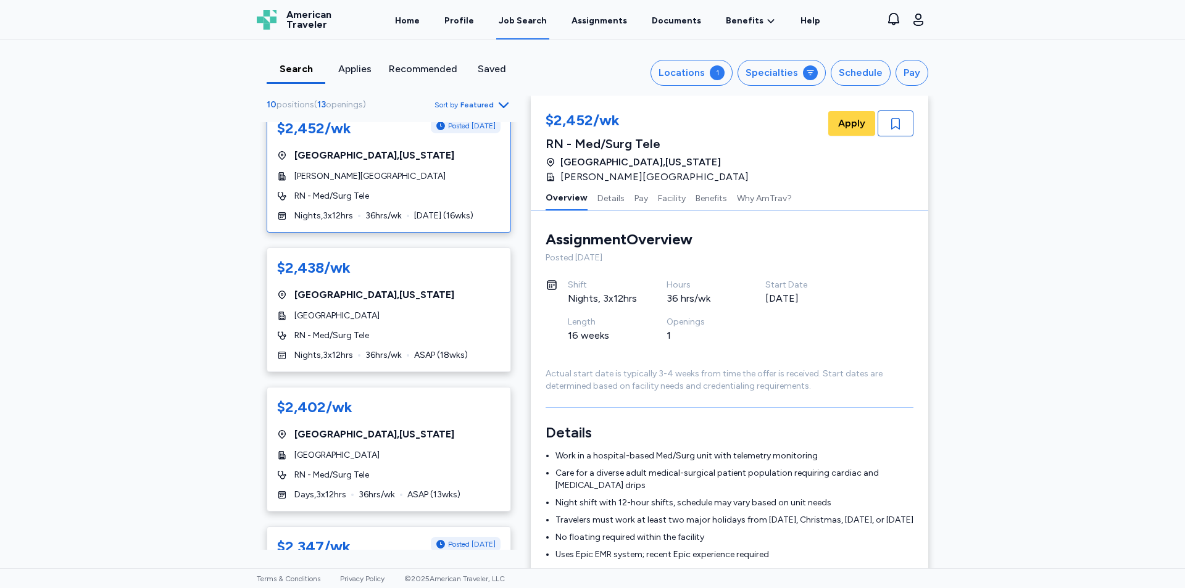
scroll to position [309, 0]
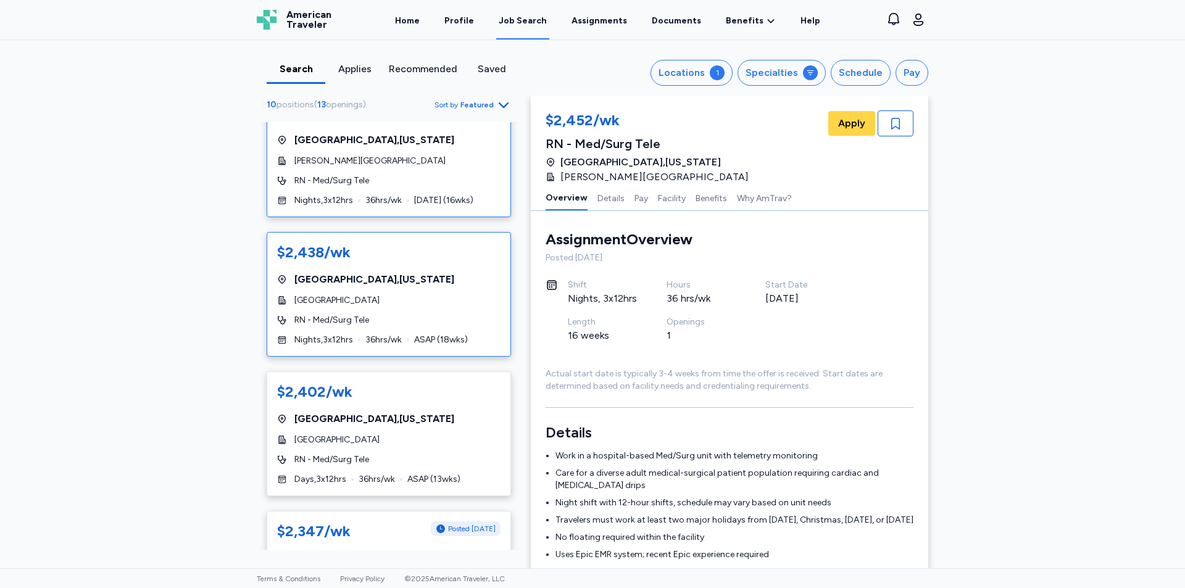
click at [411, 298] on div "[GEOGRAPHIC_DATA]" at bounding box center [388, 300] width 223 height 12
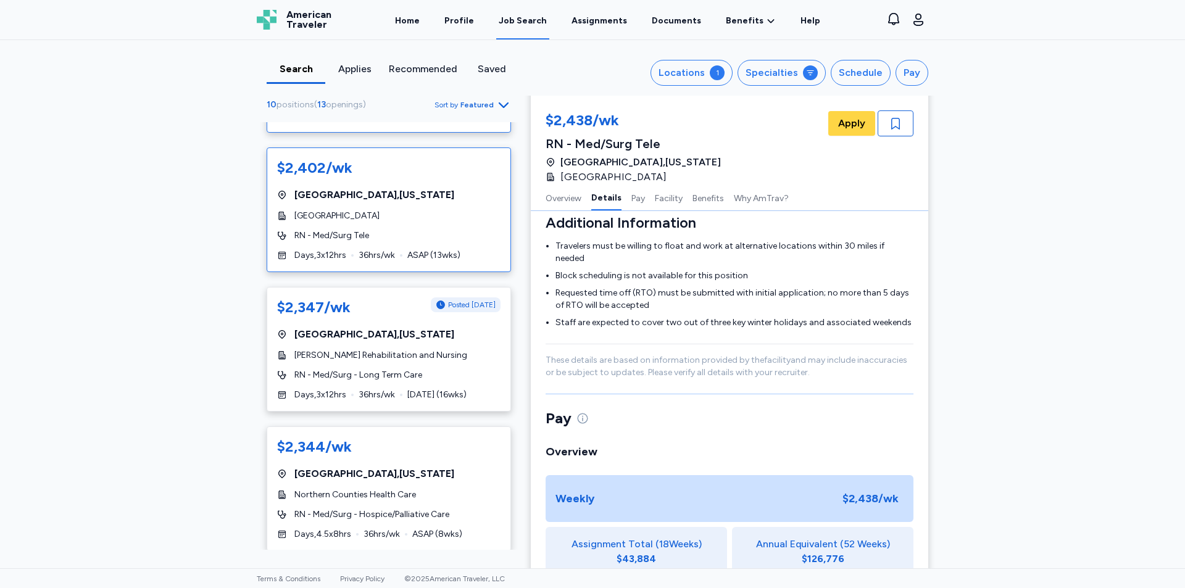
scroll to position [555, 0]
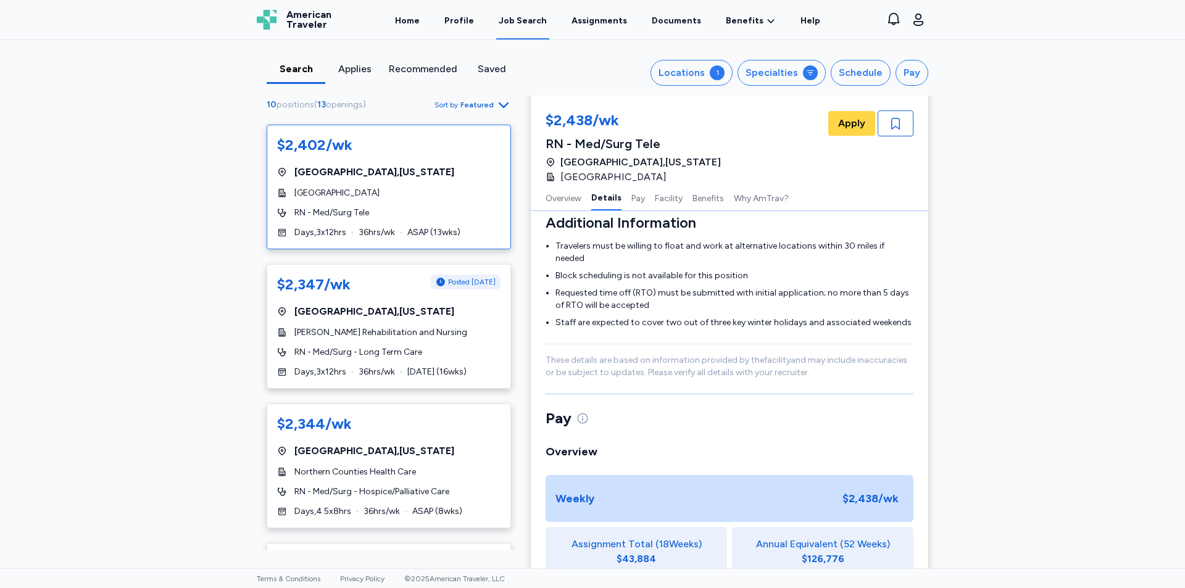
click at [399, 315] on div "Berlin , Vermont" at bounding box center [388, 311] width 223 height 15
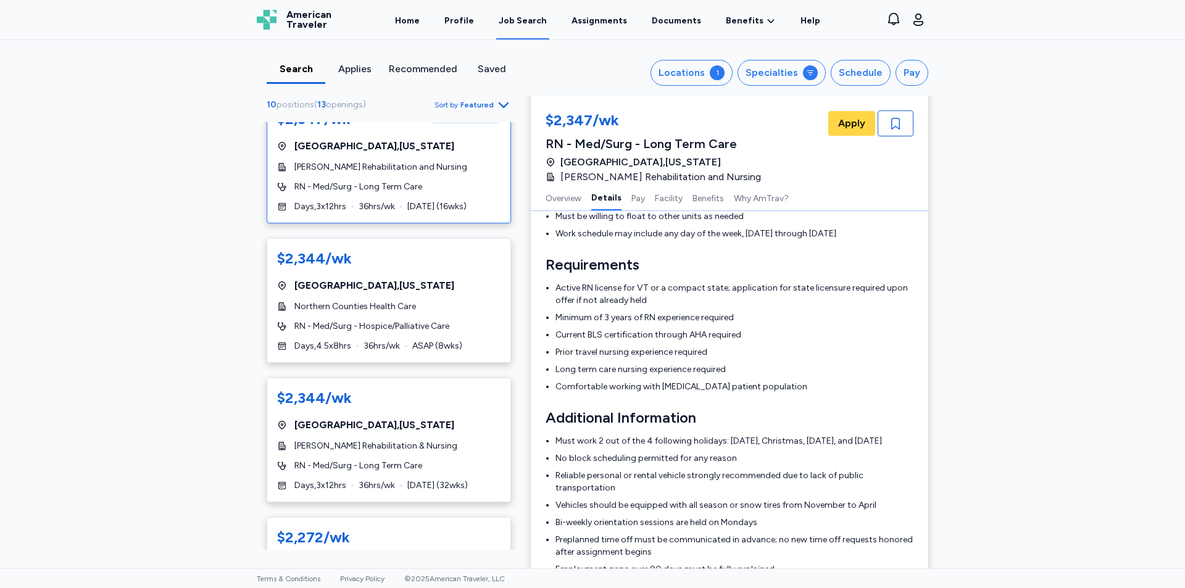
scroll to position [740, 0]
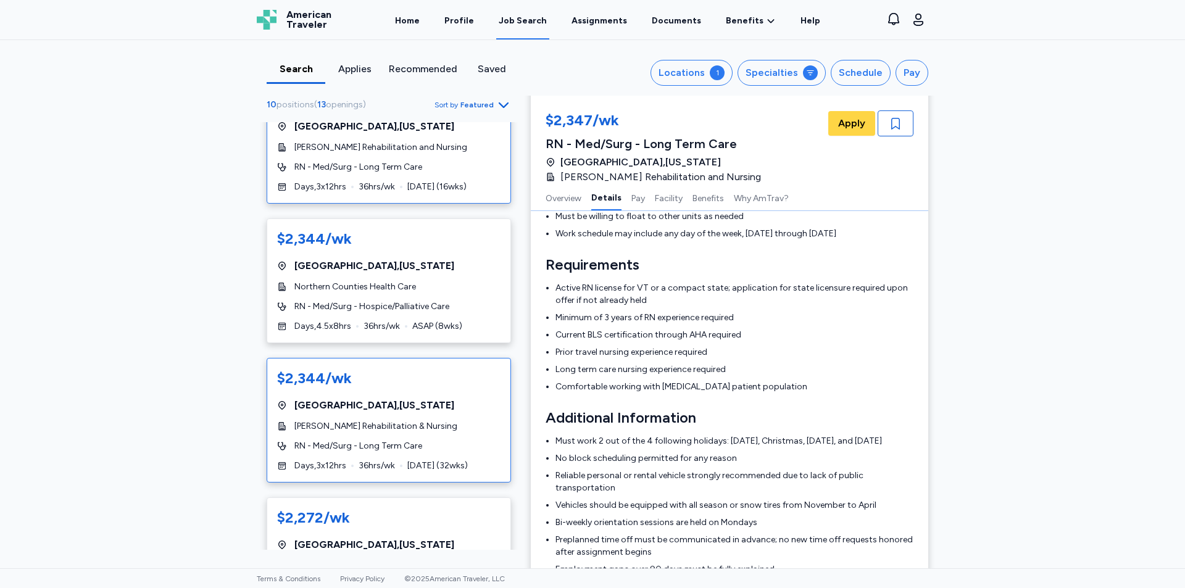
click at [388, 411] on div "Middlebury , Vermont" at bounding box center [388, 405] width 223 height 15
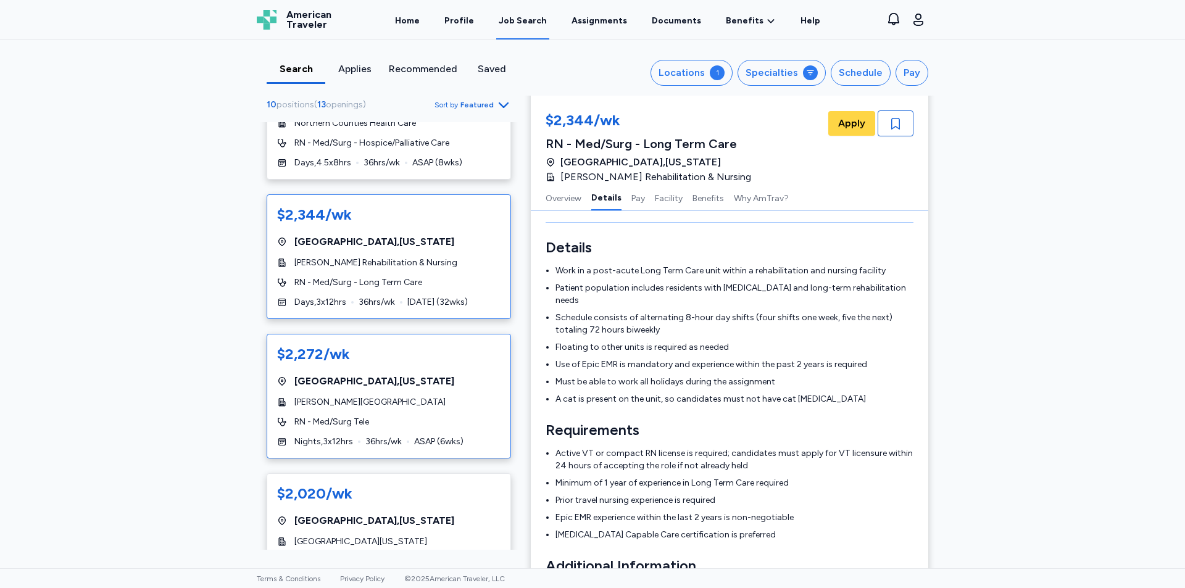
scroll to position [926, 0]
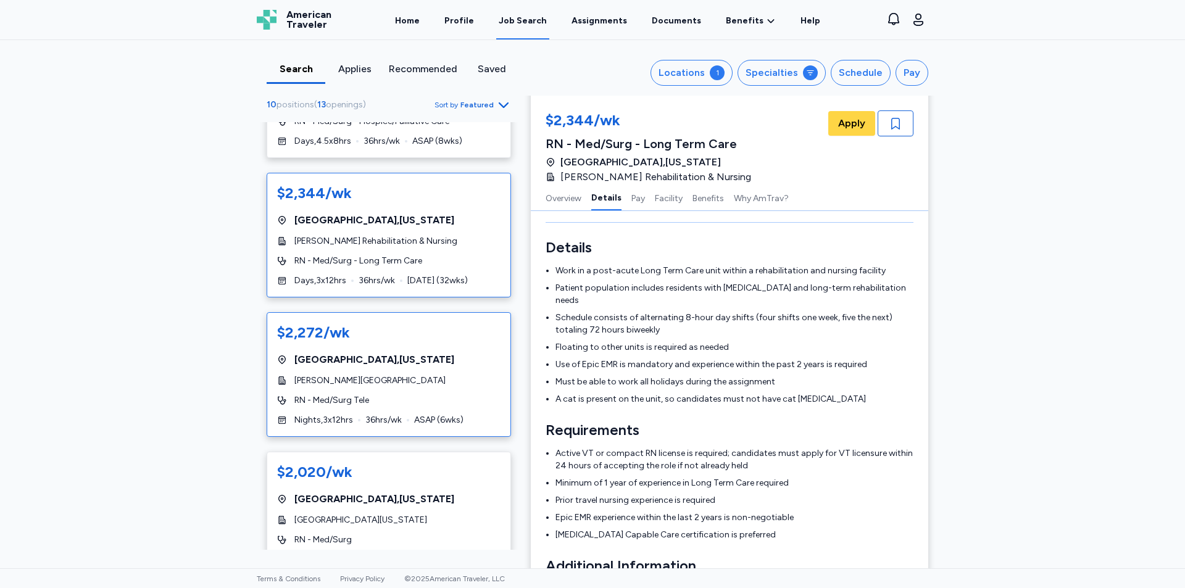
click at [413, 395] on div "RN - Med/Surg Tele" at bounding box center [388, 400] width 223 height 12
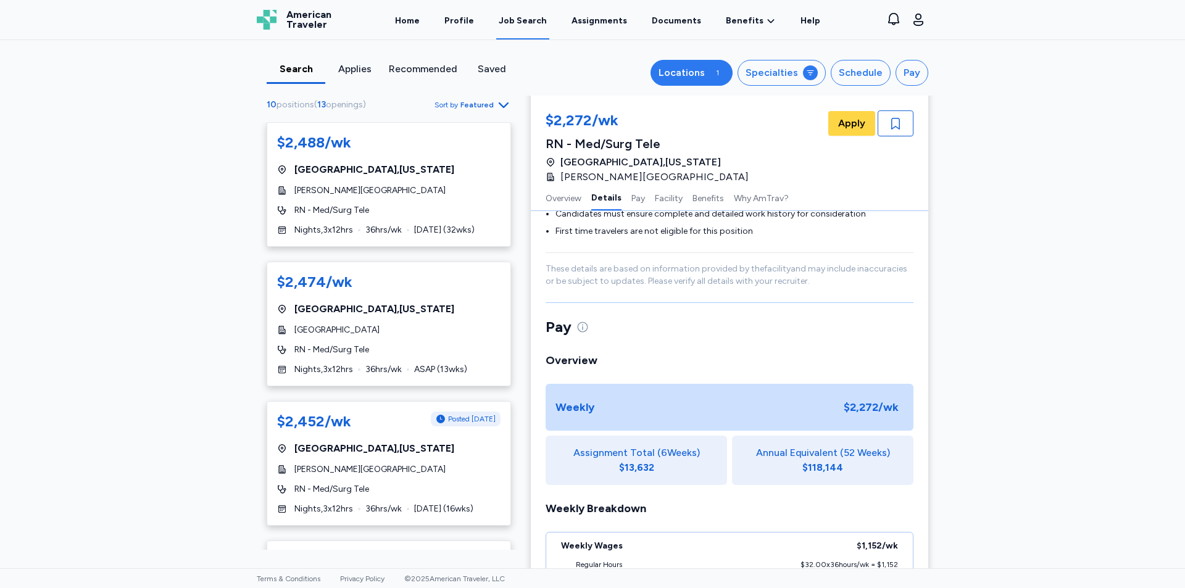
click at [676, 66] on div "Locations" at bounding box center [681, 72] width 46 height 15
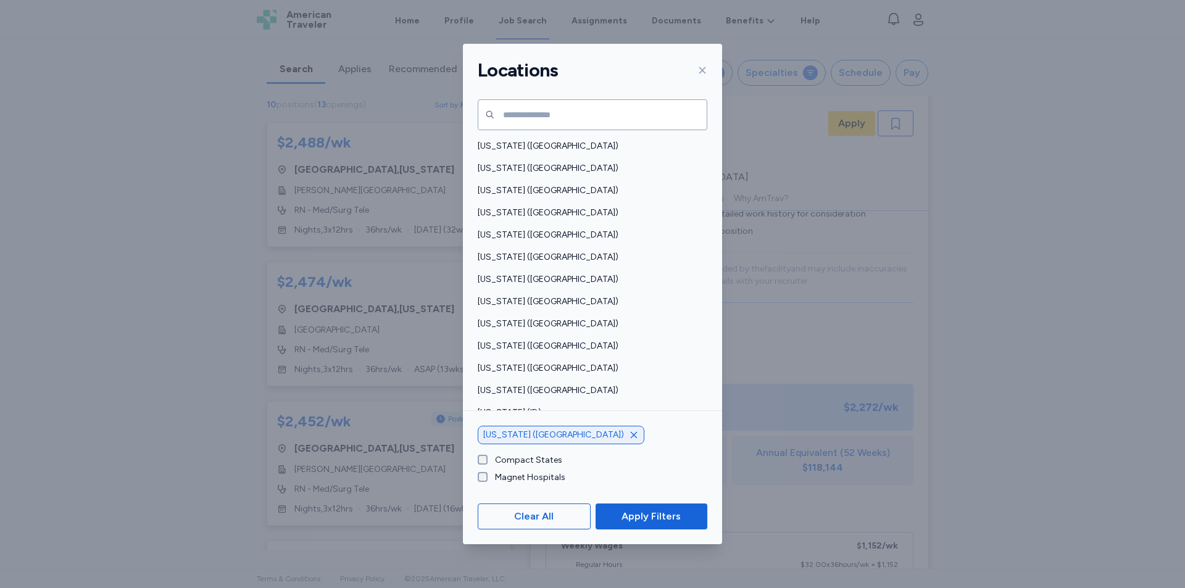
click at [629, 434] on icon "button" at bounding box center [634, 435] width 10 height 10
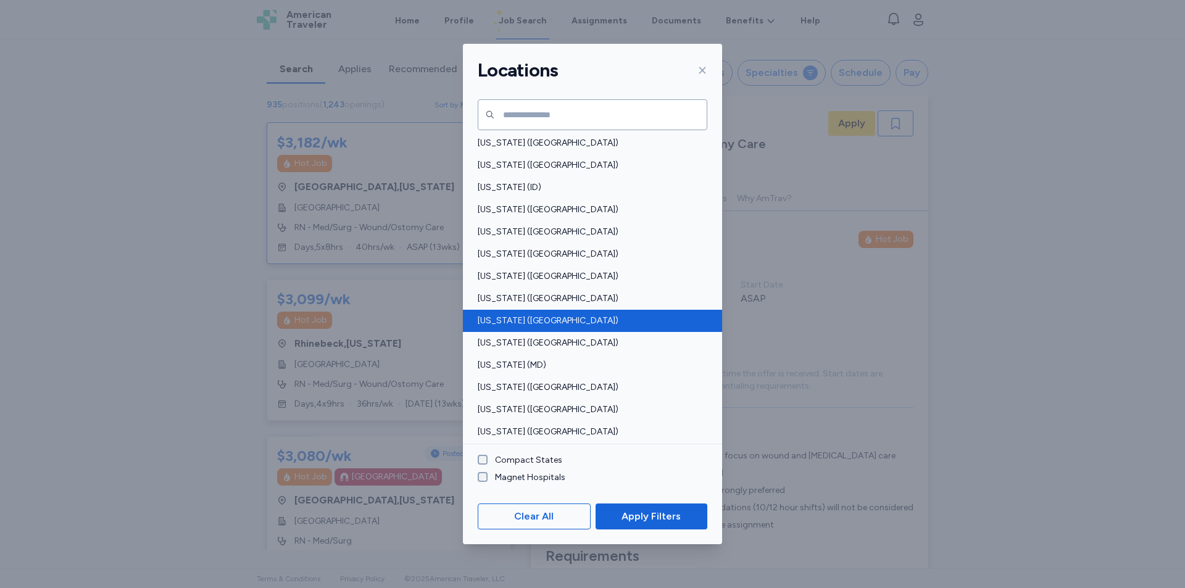
scroll to position [247, 0]
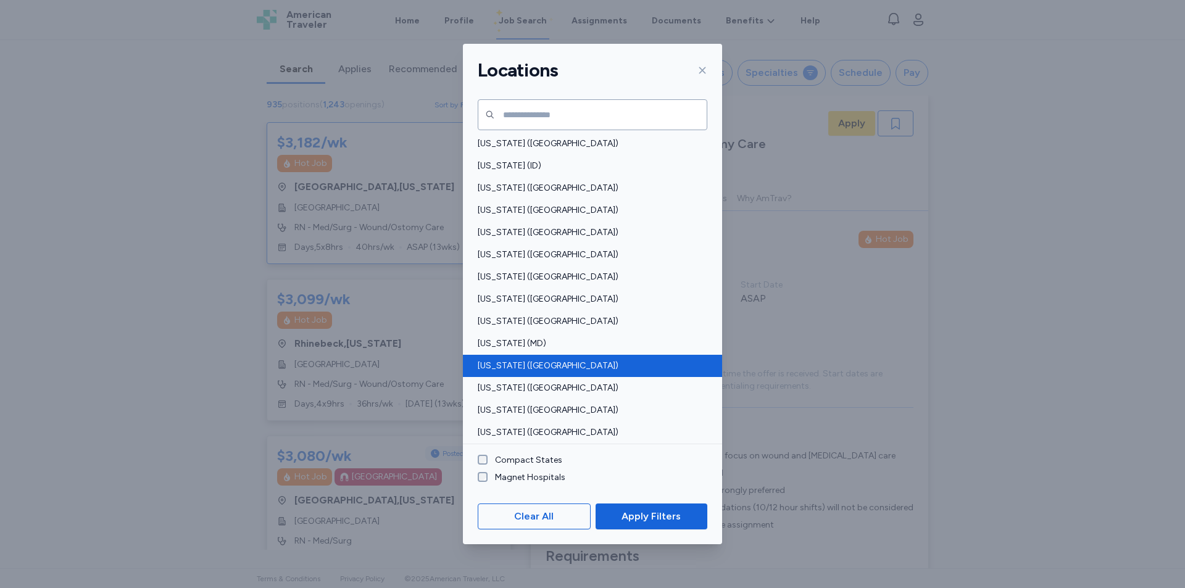
click at [570, 359] on div "Massachusetts (MA)" at bounding box center [592, 366] width 259 height 22
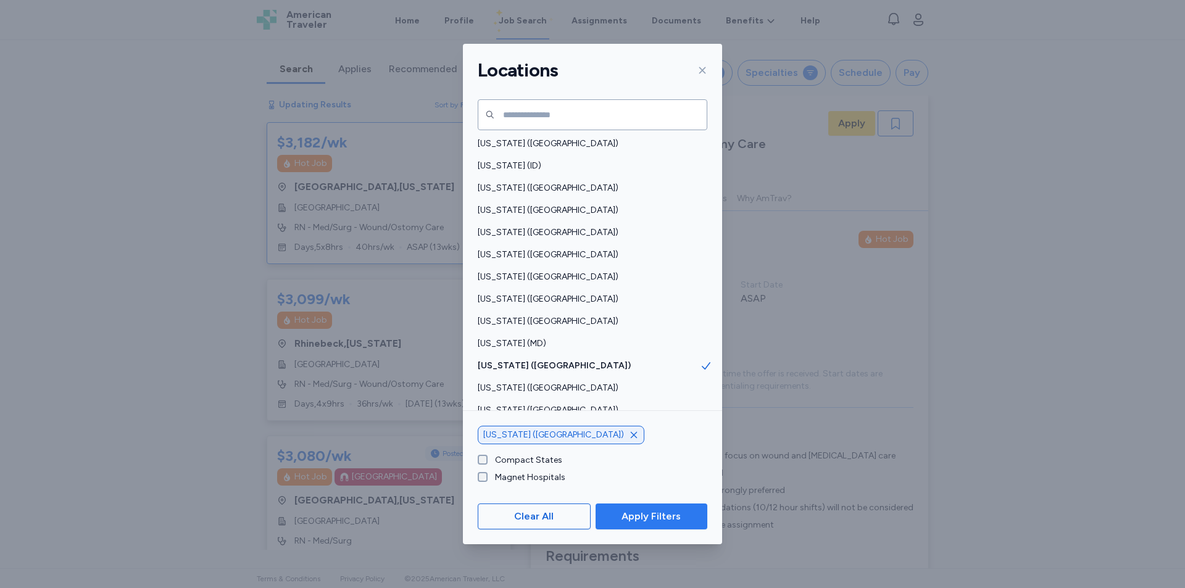
click at [632, 518] on span "Apply Filters" at bounding box center [650, 516] width 59 height 15
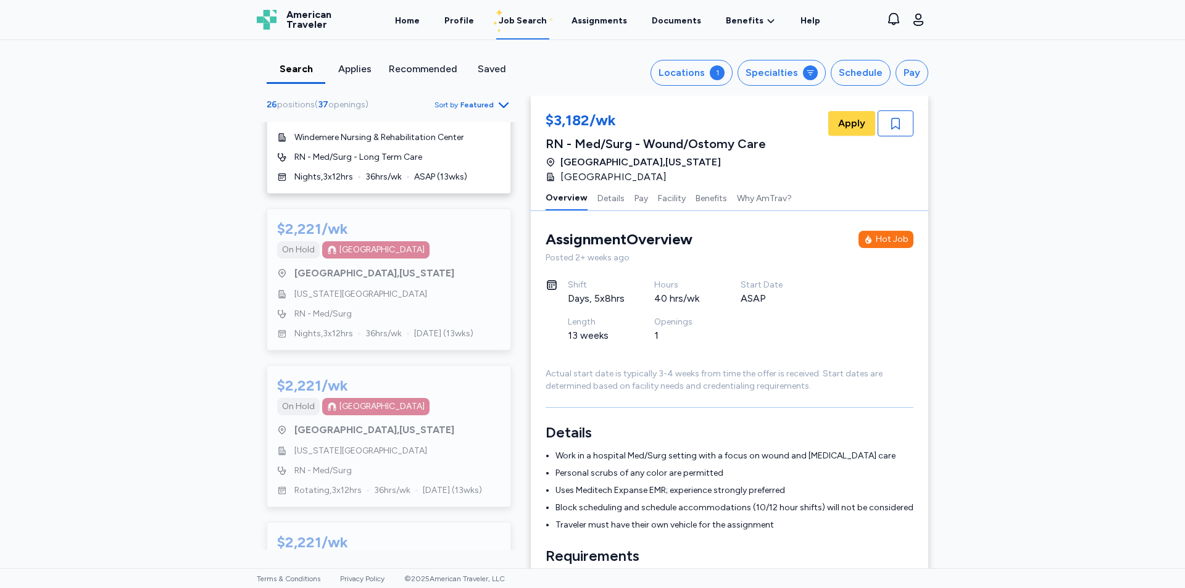
scroll to position [3456, 0]
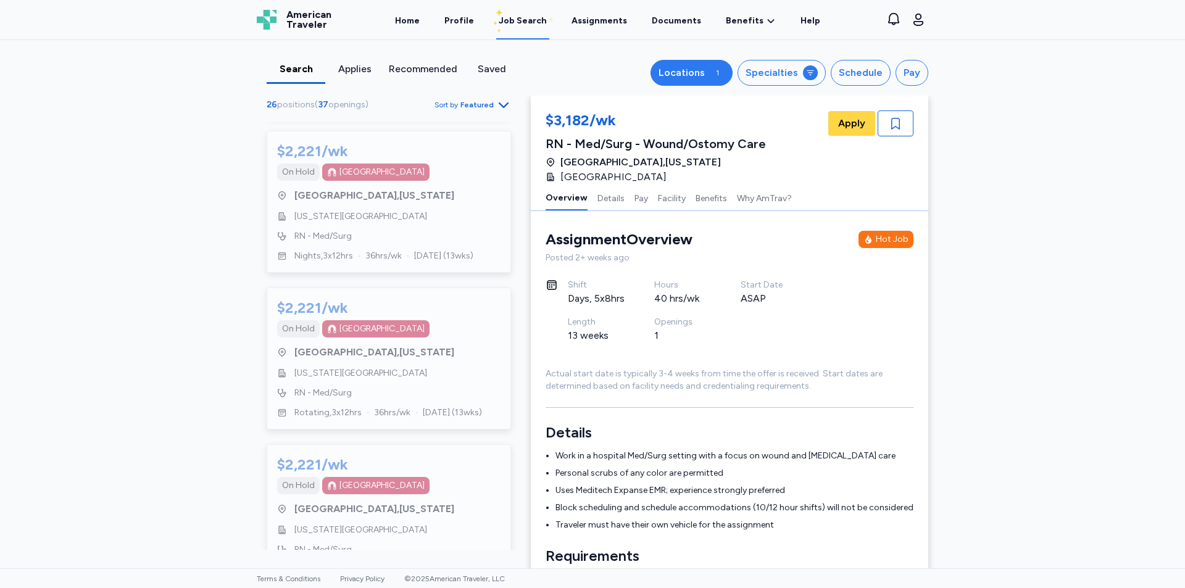
click at [703, 84] on button "Locations 1" at bounding box center [691, 73] width 82 height 26
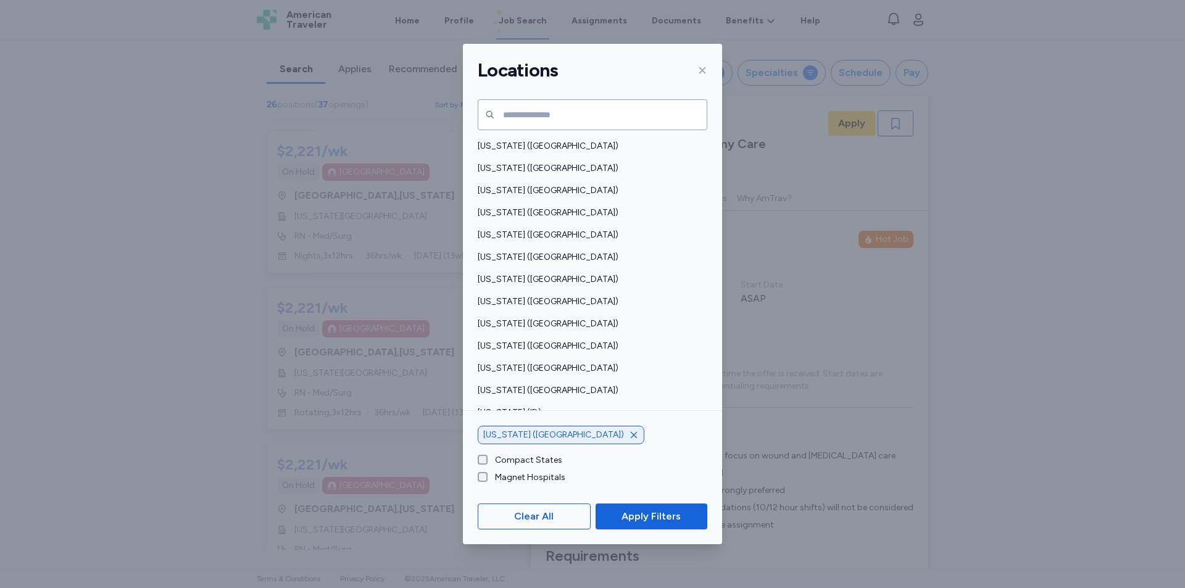
click at [629, 433] on icon "button" at bounding box center [634, 435] width 10 height 10
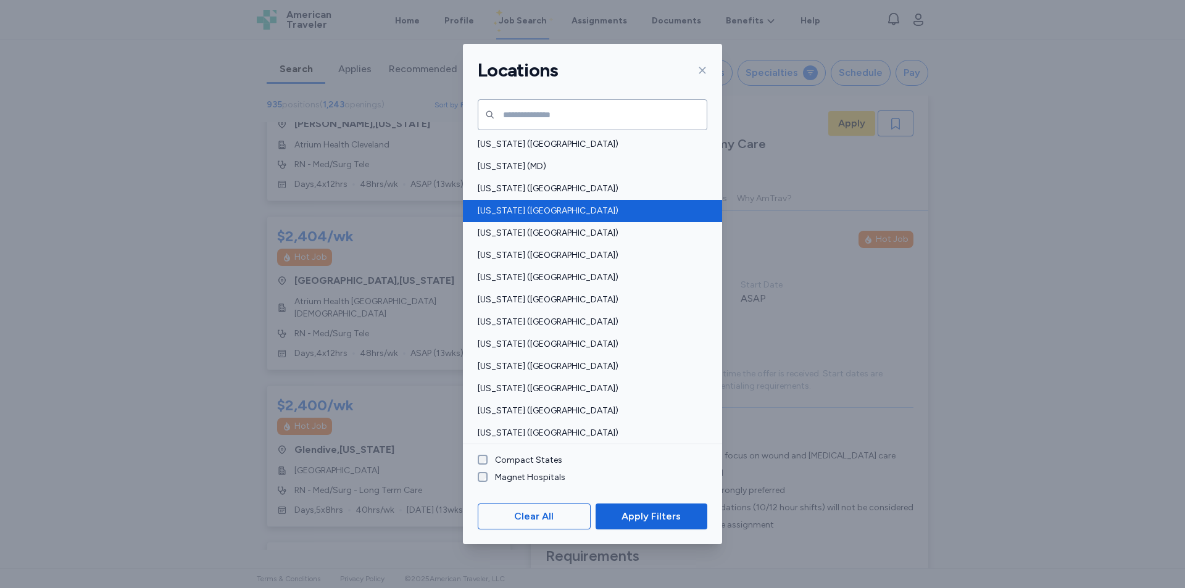
scroll to position [432, 0]
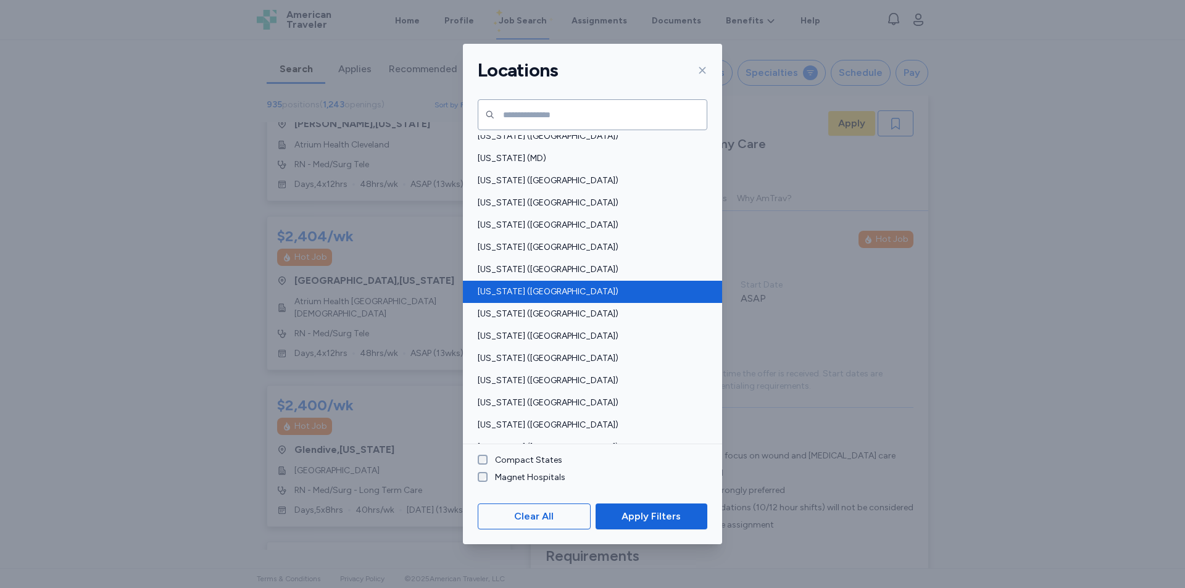
click at [504, 297] on span "Montana (MT)" at bounding box center [589, 292] width 222 height 12
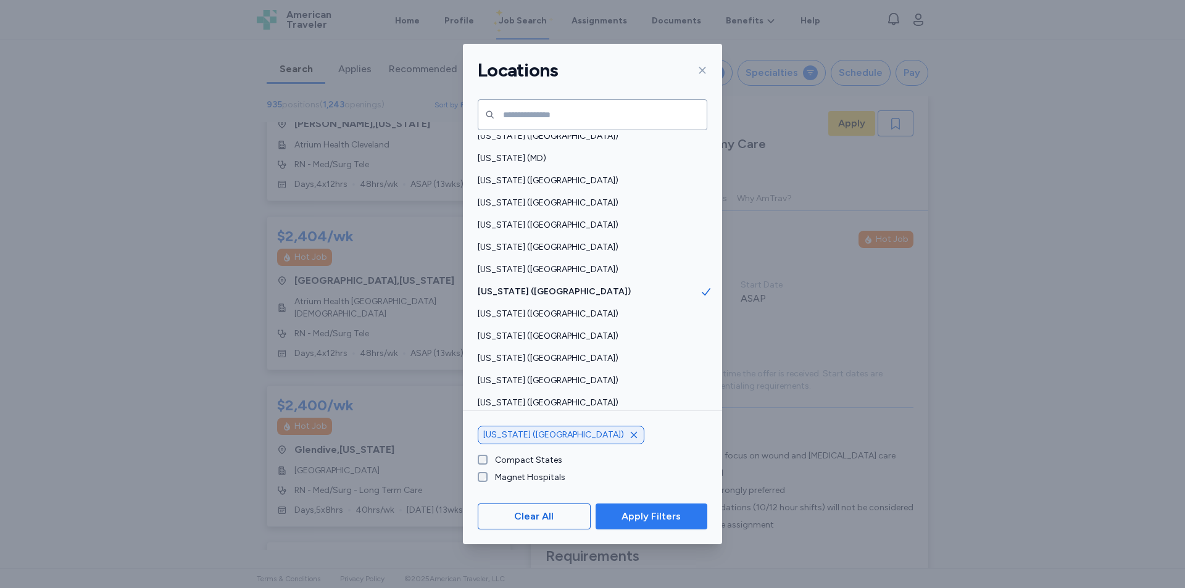
click at [620, 507] on button "Apply Filters" at bounding box center [651, 517] width 112 height 26
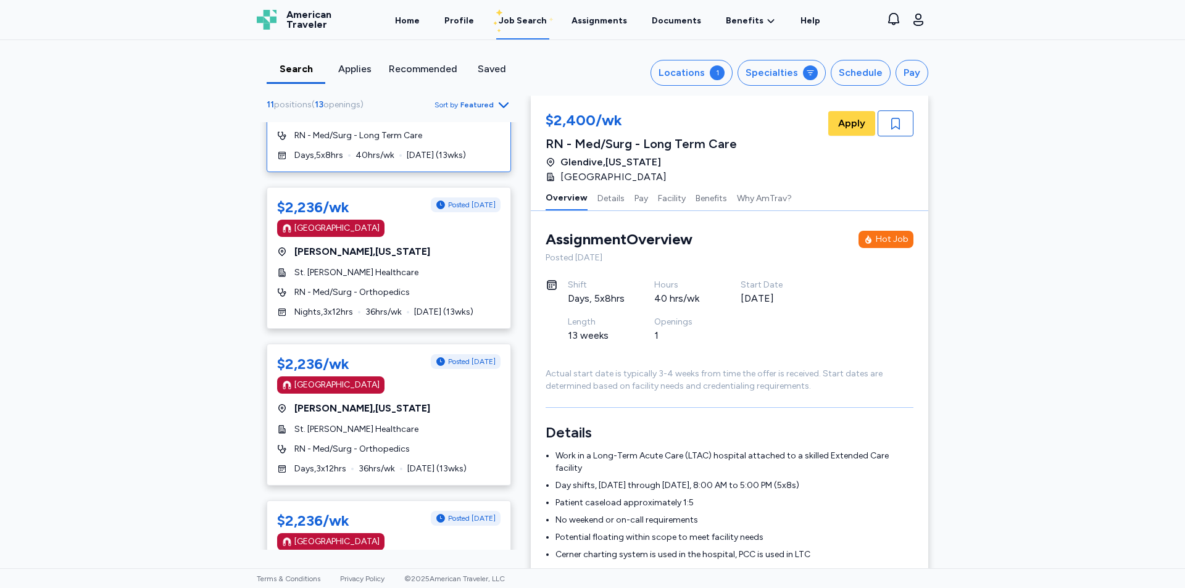
scroll to position [123, 0]
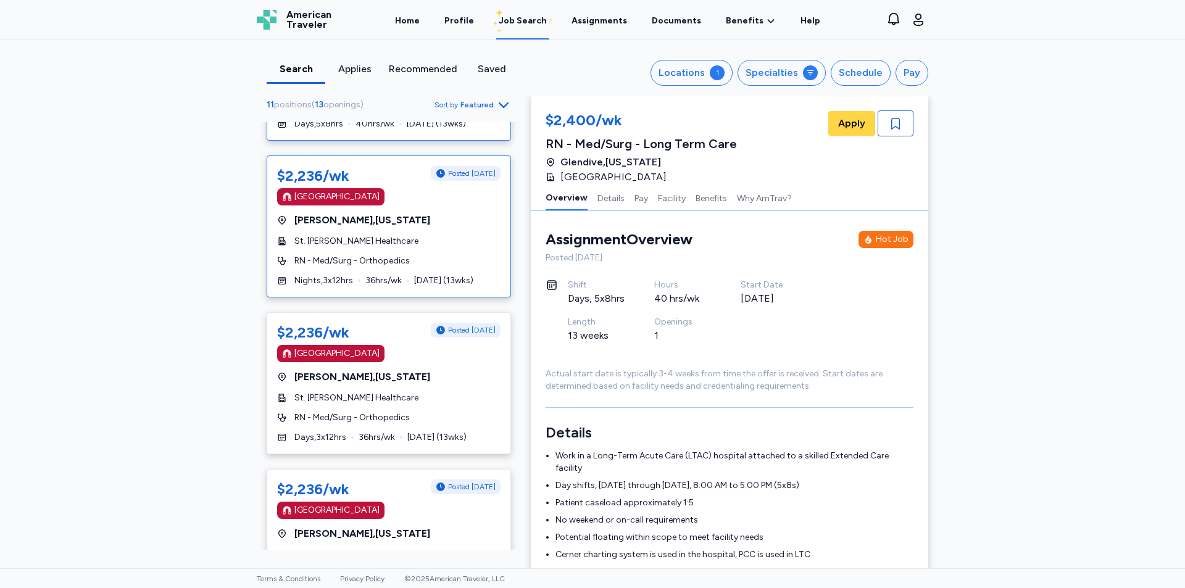
click at [413, 218] on div "Billings , Montana" at bounding box center [388, 220] width 223 height 15
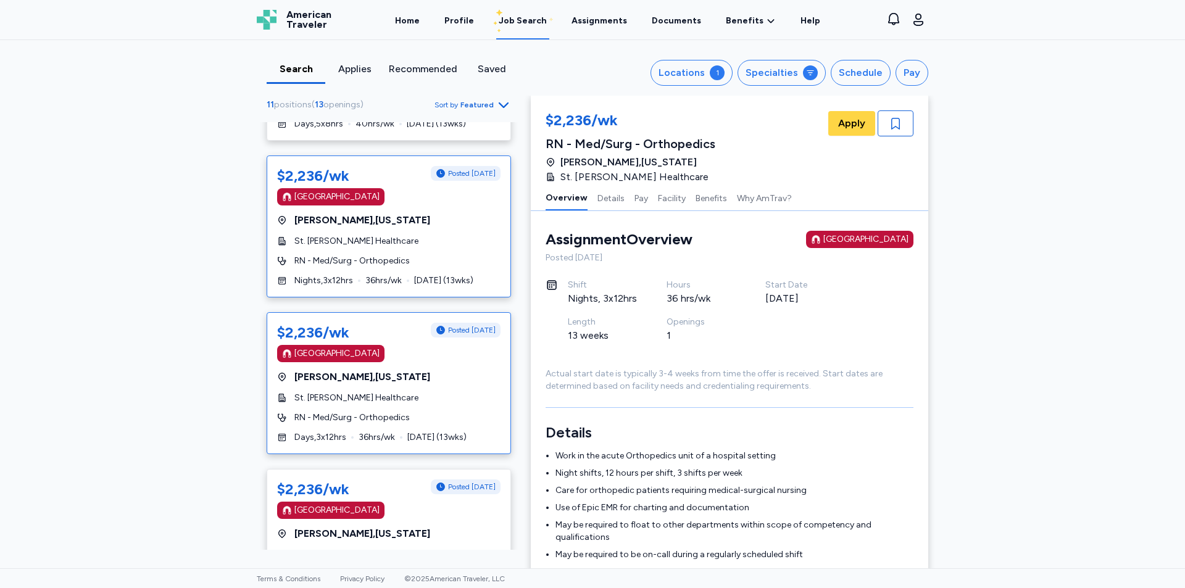
click at [404, 369] on div "$2,236/wk Posted 1 day ago Magnet Hospital Billings , Montana St. Vincent Healt…" at bounding box center [389, 383] width 244 height 142
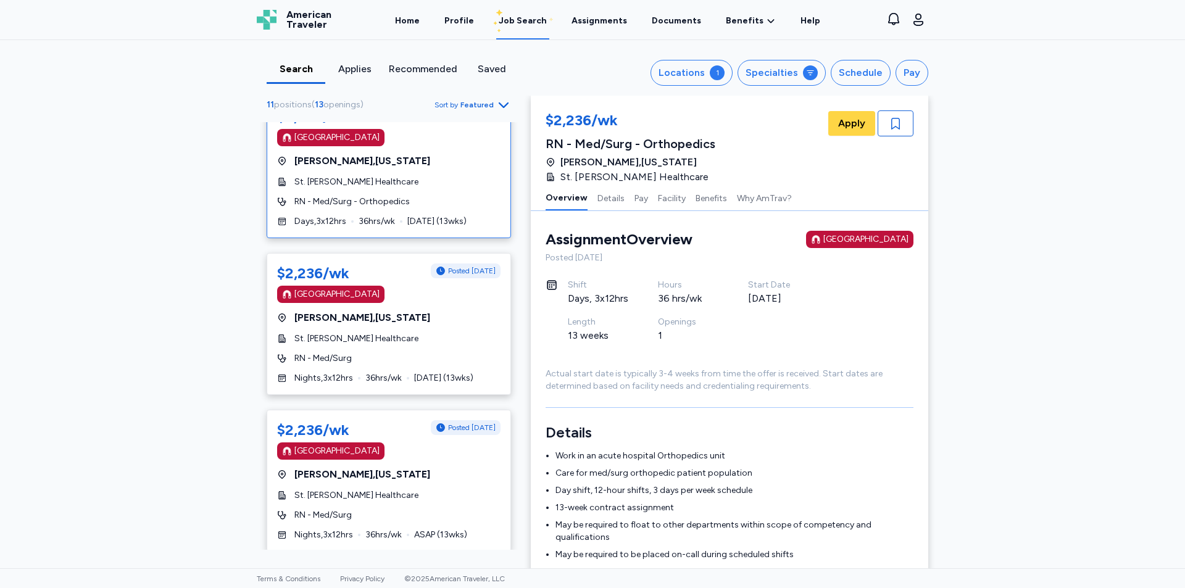
scroll to position [370, 0]
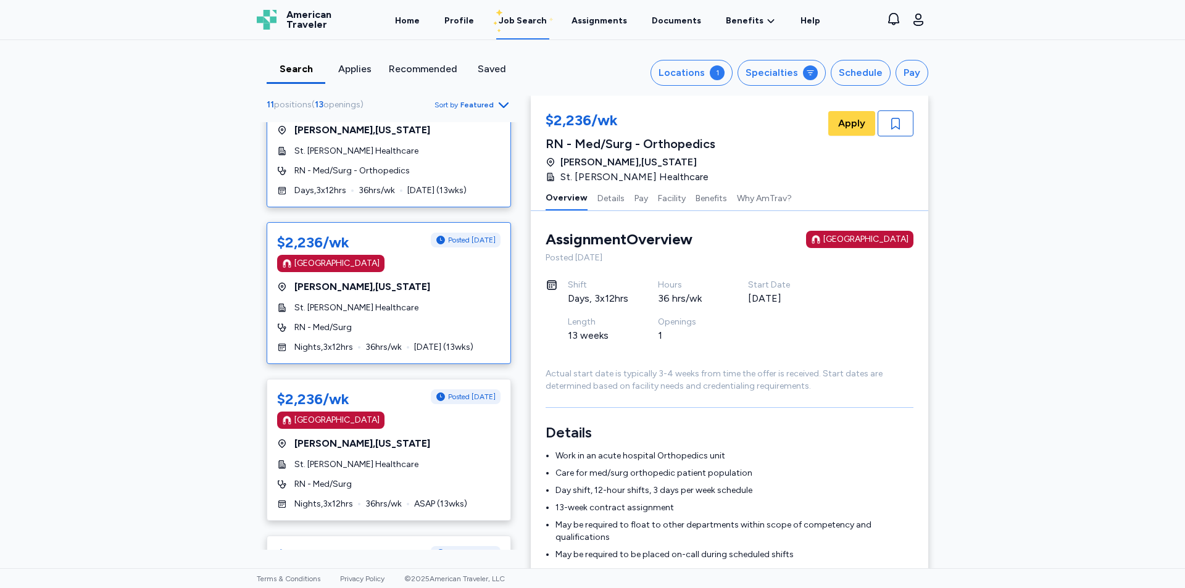
click at [397, 290] on div "Billings , Montana" at bounding box center [388, 287] width 223 height 15
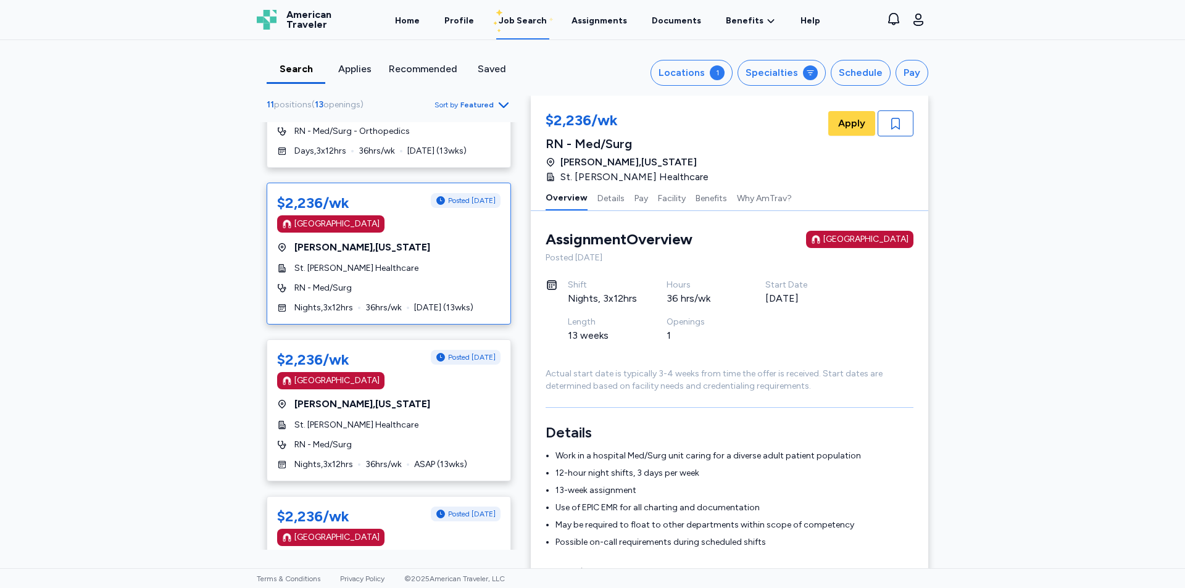
scroll to position [432, 0]
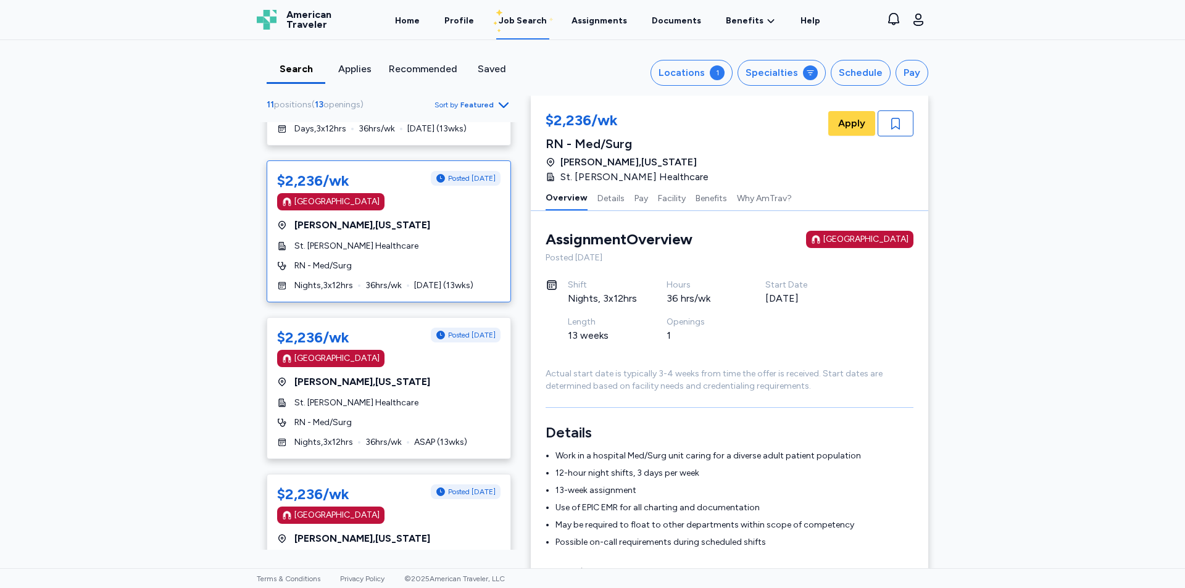
click at [399, 237] on div "$2,236/wk Posted 1 day ago Magnet Hospital Billings , Montana St. Vincent Healt…" at bounding box center [389, 231] width 244 height 142
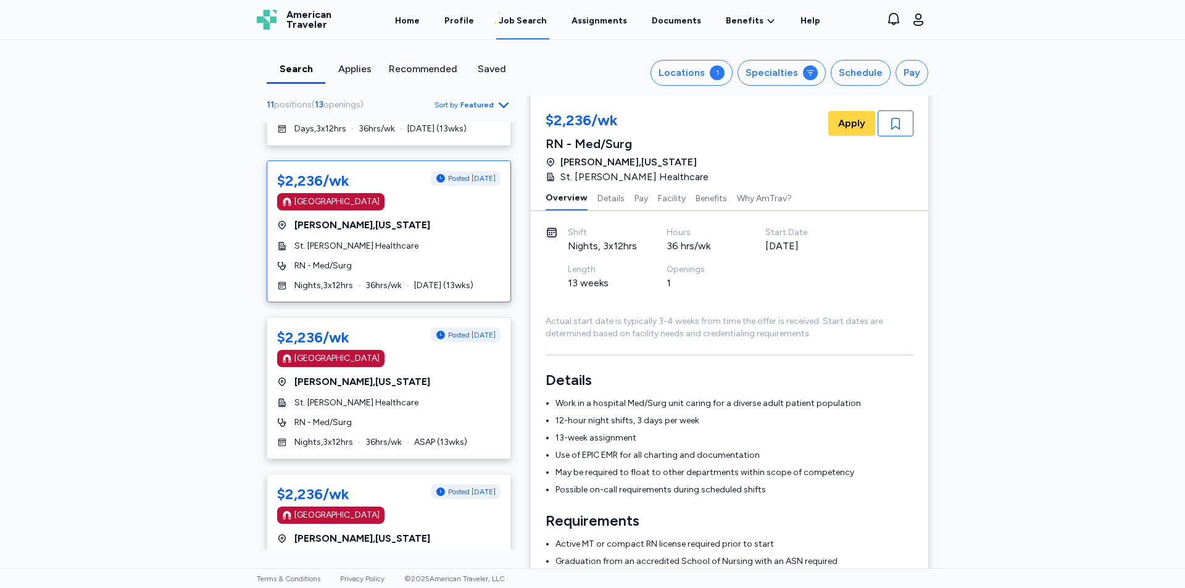
scroll to position [0, 0]
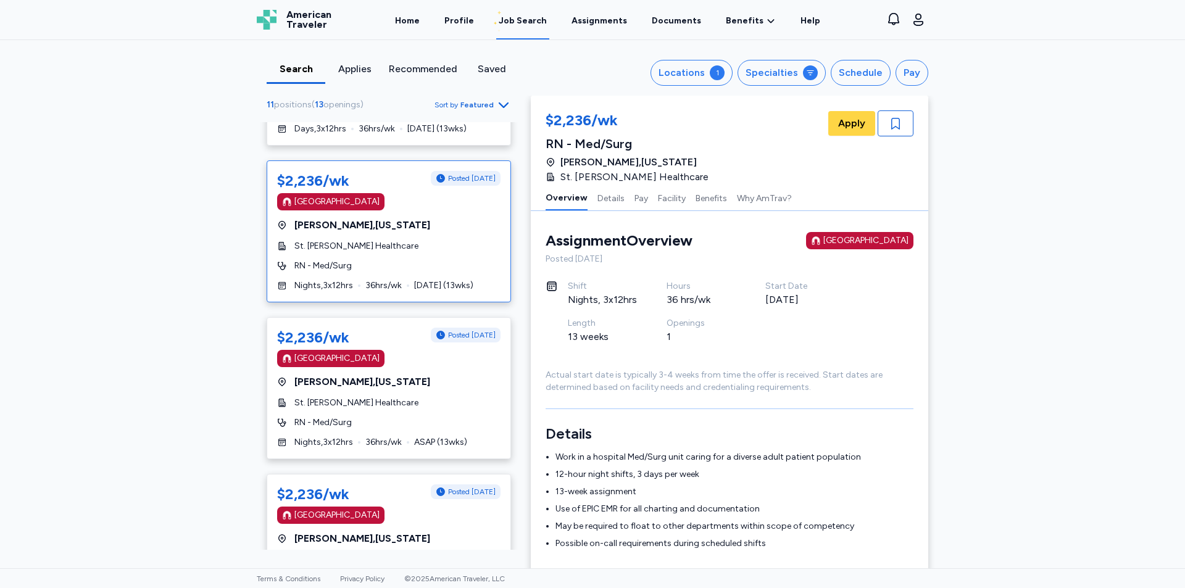
click at [455, 223] on div "Billings , Montana" at bounding box center [388, 225] width 223 height 15
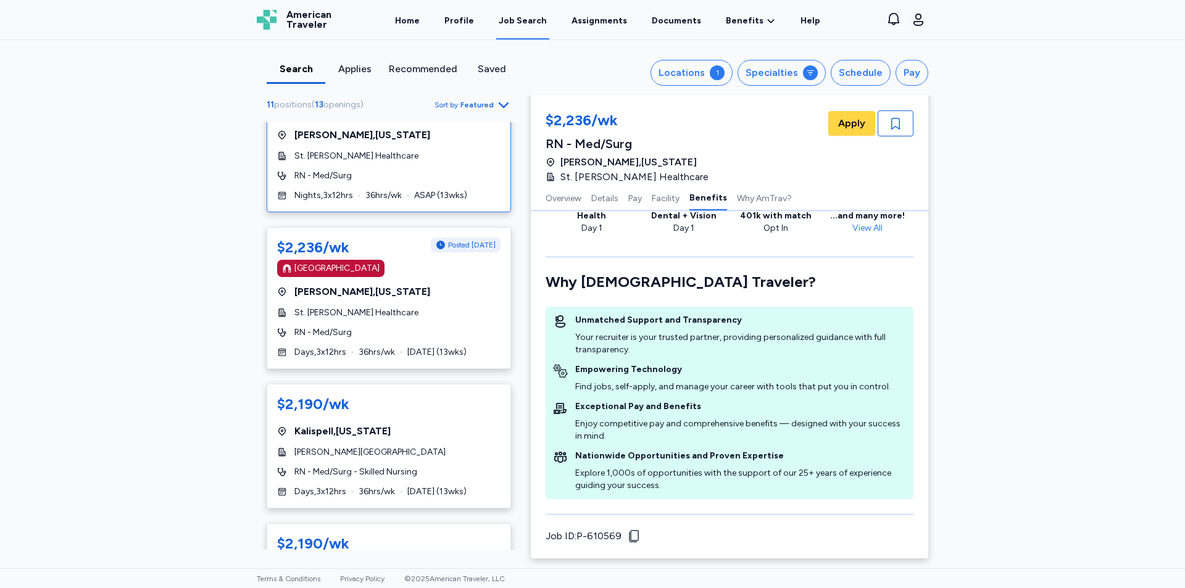
scroll to position [740, 0]
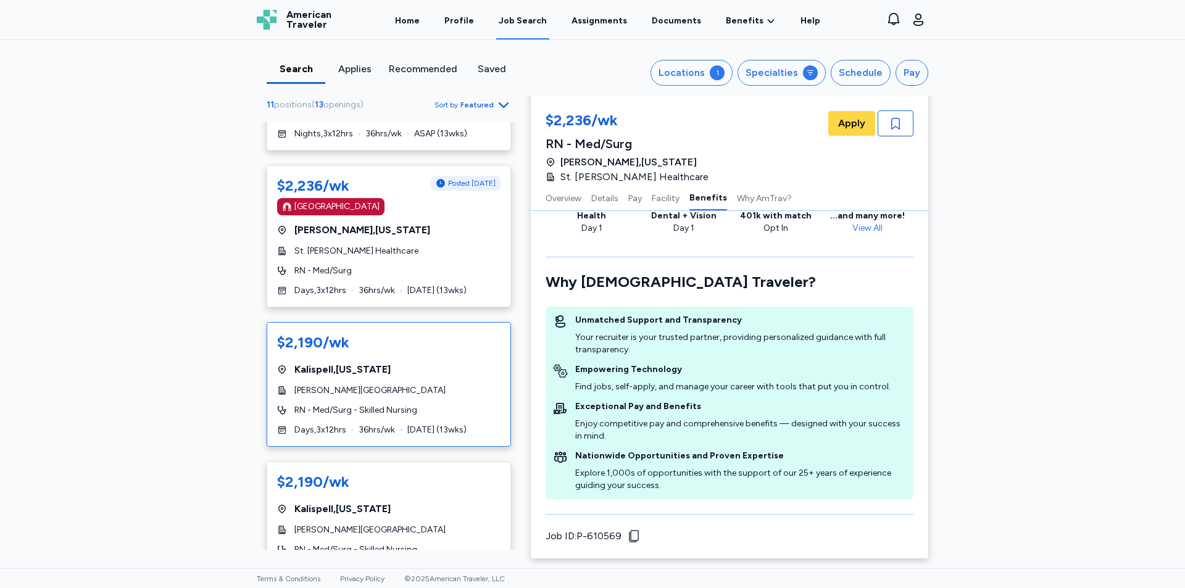
click at [376, 349] on div "$2,190/wk" at bounding box center [388, 343] width 223 height 20
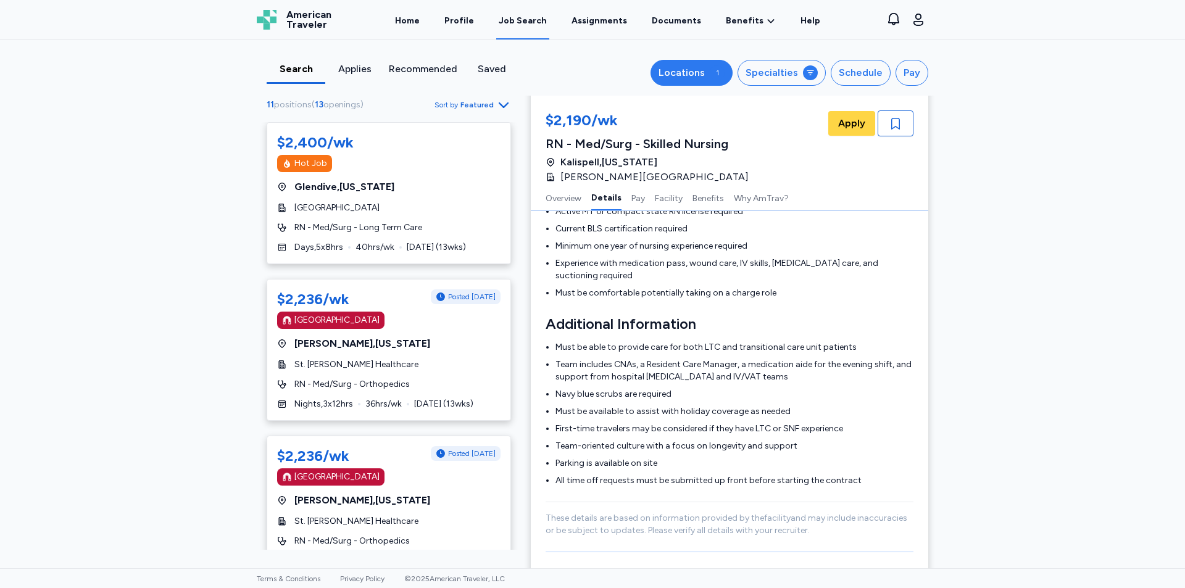
click at [705, 81] on button "Locations 1" at bounding box center [691, 73] width 82 height 26
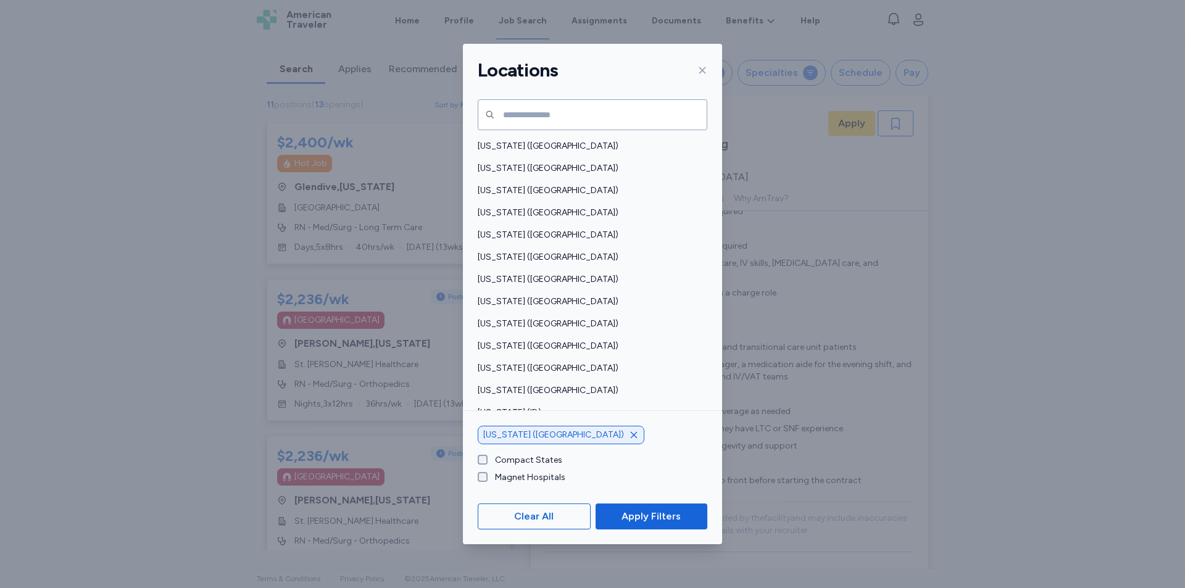
click at [631, 436] on icon "button" at bounding box center [634, 434] width 6 height 6
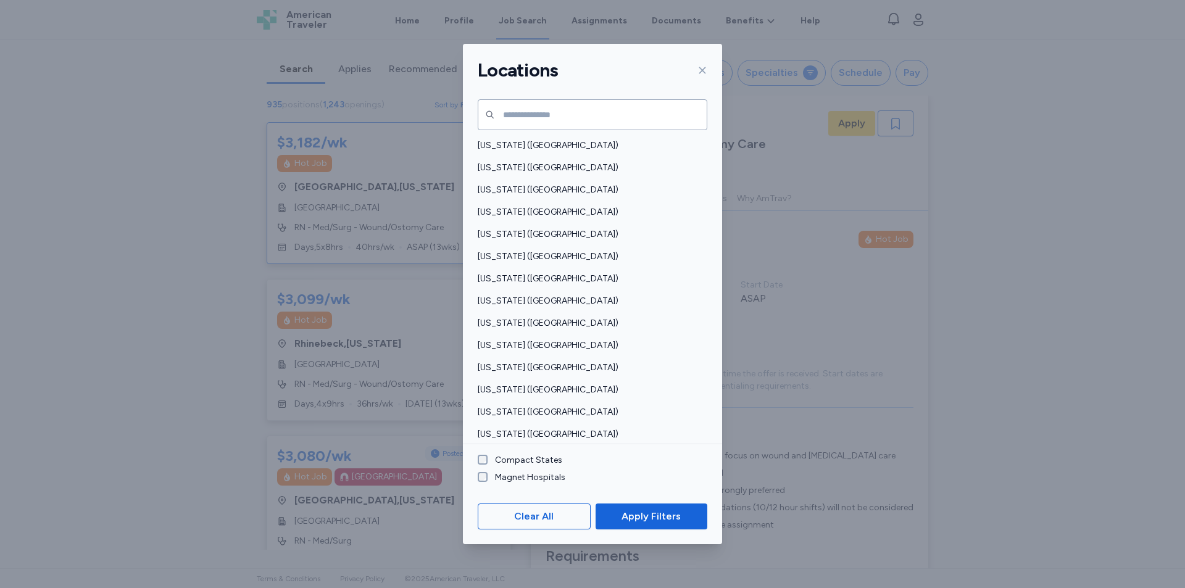
scroll to position [555, 0]
click at [563, 309] on div "New York (NY)" at bounding box center [592, 302] width 259 height 22
click at [631, 509] on span "Apply Filters" at bounding box center [650, 516] width 59 height 15
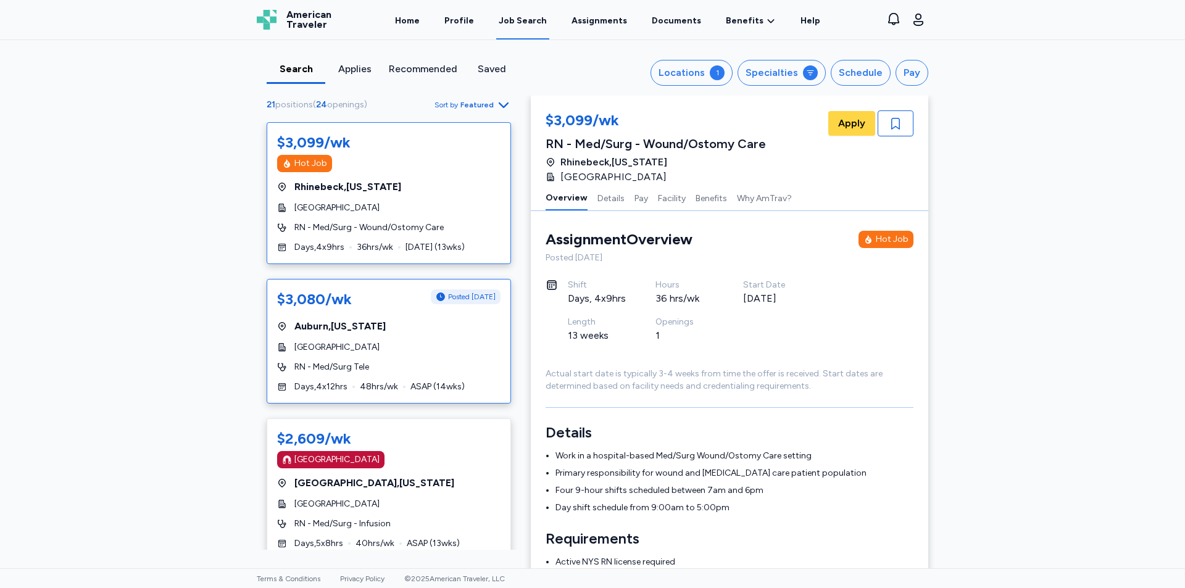
scroll to position [62, 0]
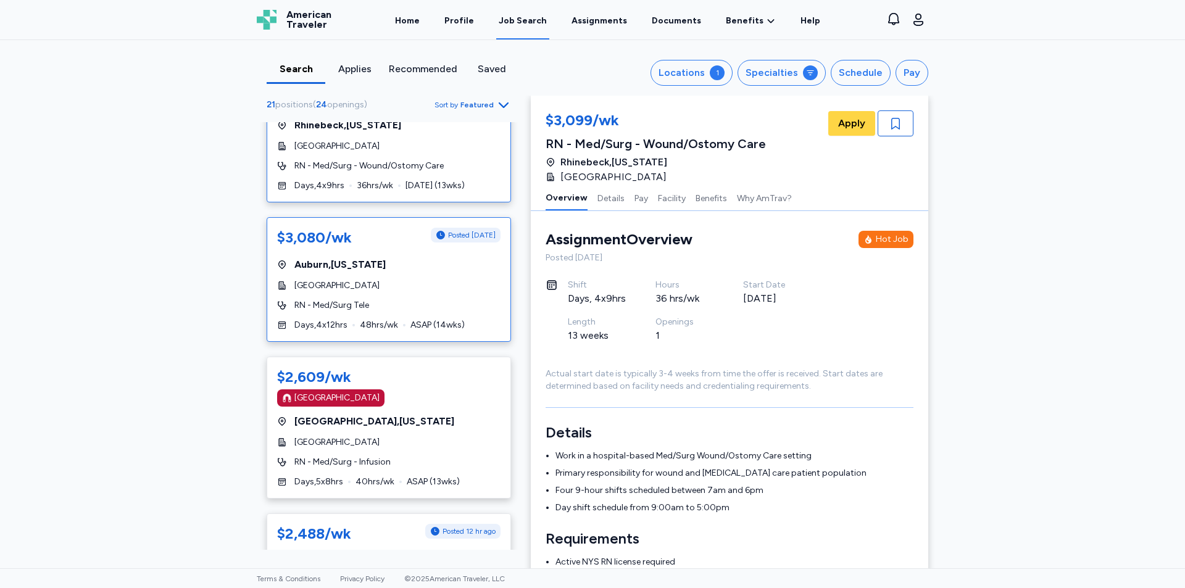
click at [363, 272] on span "Auburn , New York" at bounding box center [339, 264] width 91 height 15
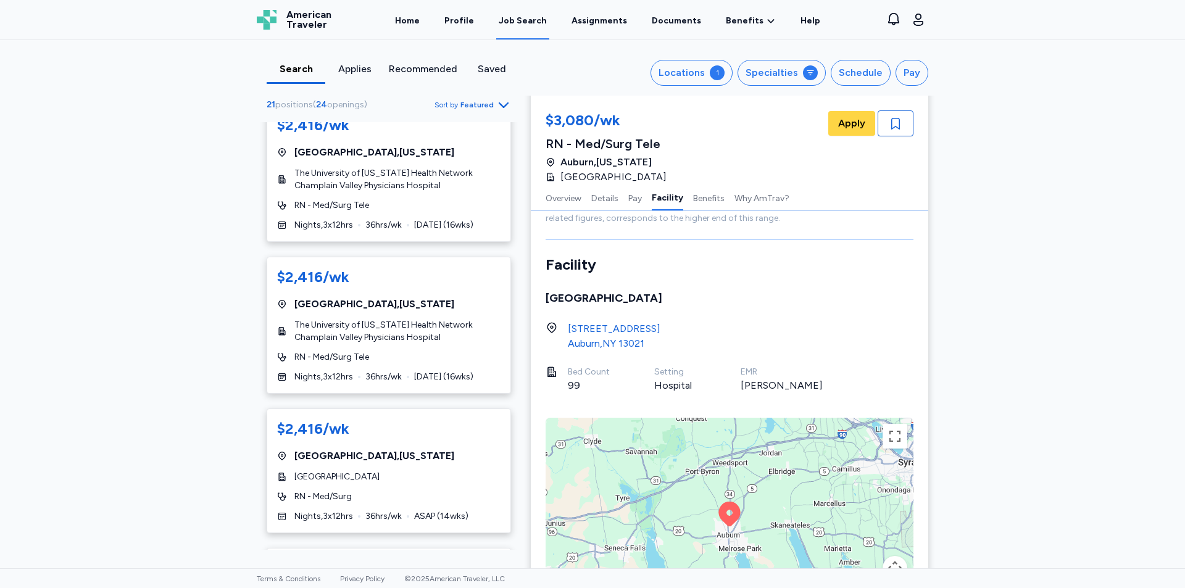
scroll to position [987, 0]
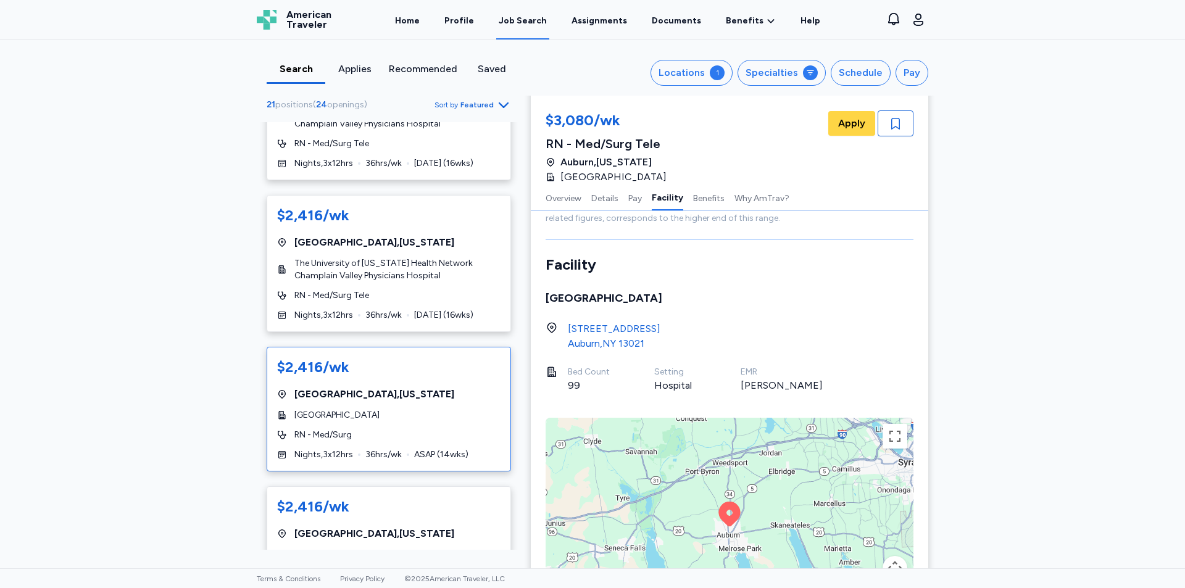
click at [421, 412] on div "Samaritan Medical Center" at bounding box center [388, 415] width 223 height 12
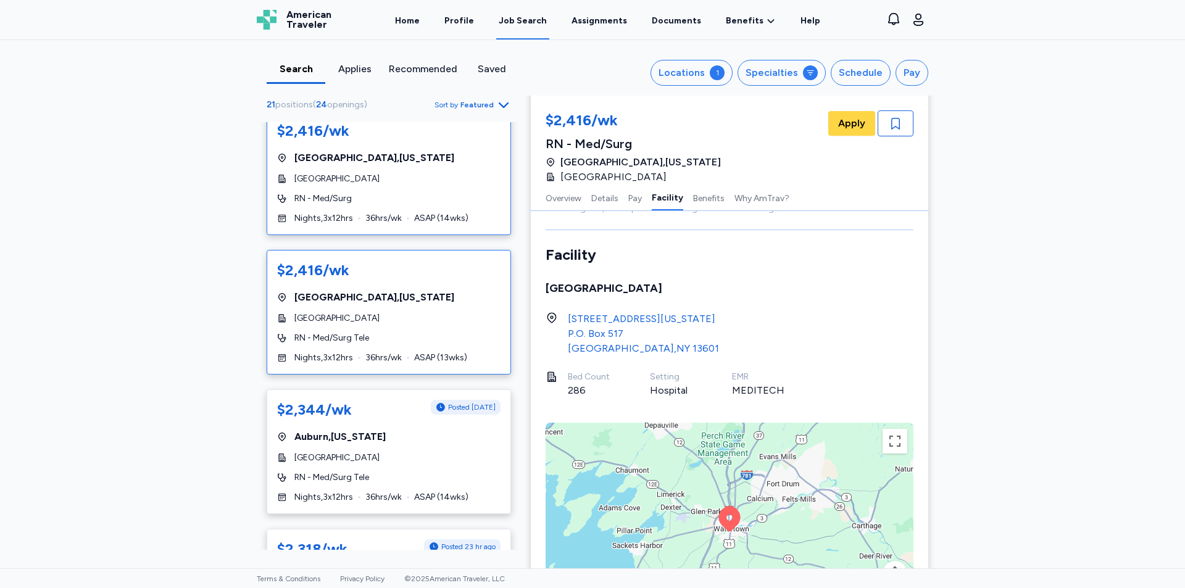
scroll to position [1234, 0]
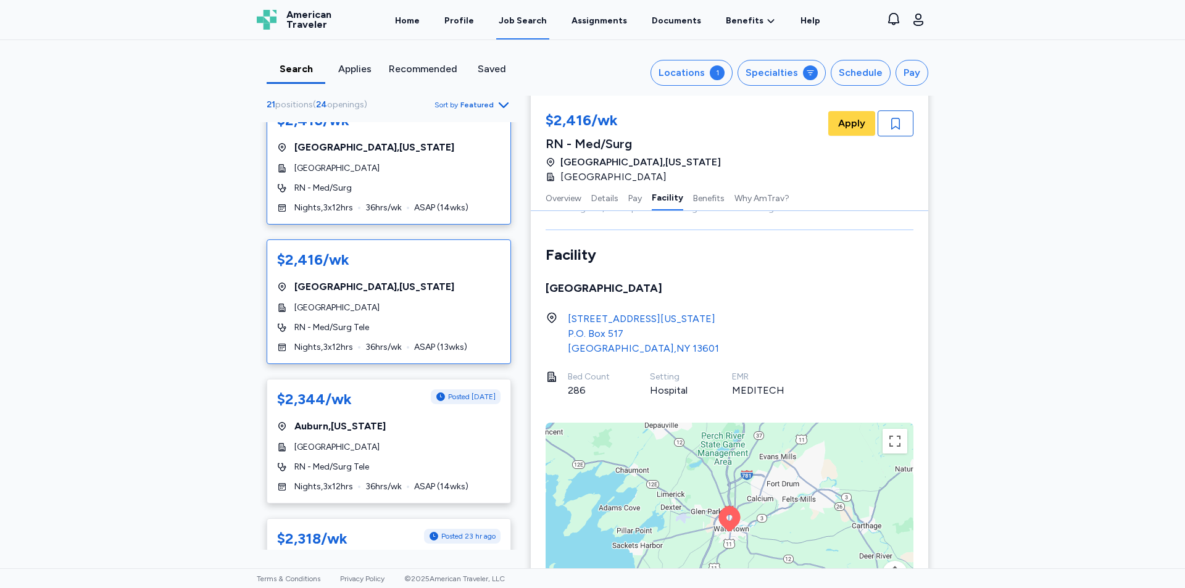
click at [380, 310] on span "Canton-Potsdam Hospital" at bounding box center [336, 308] width 85 height 12
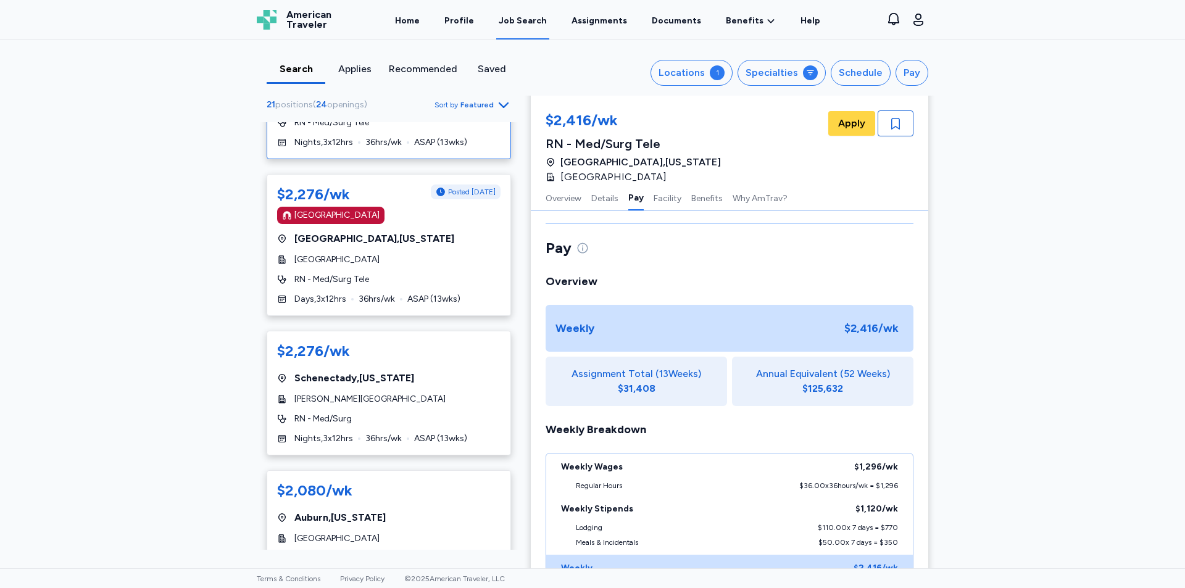
scroll to position [2407, 0]
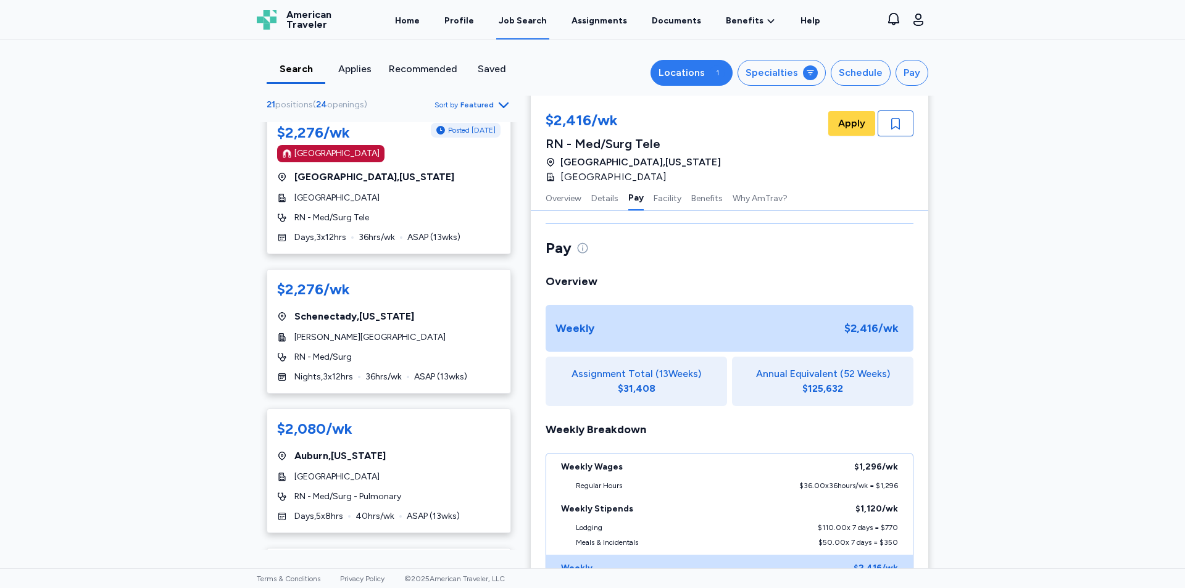
click at [663, 77] on div "Locations" at bounding box center [681, 72] width 46 height 15
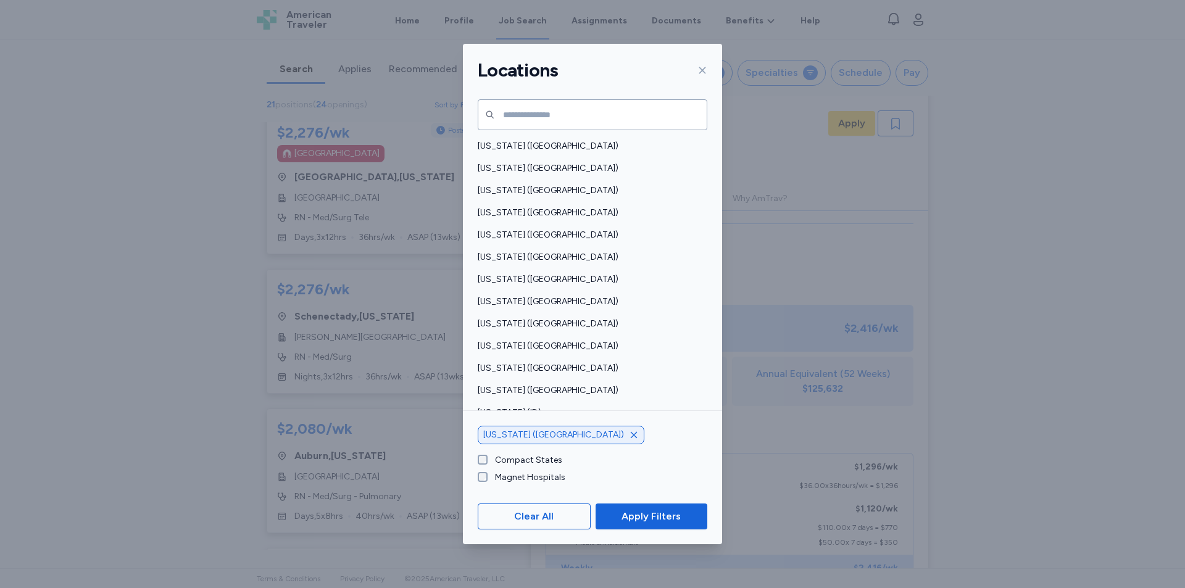
click at [629, 434] on icon "button" at bounding box center [634, 435] width 10 height 10
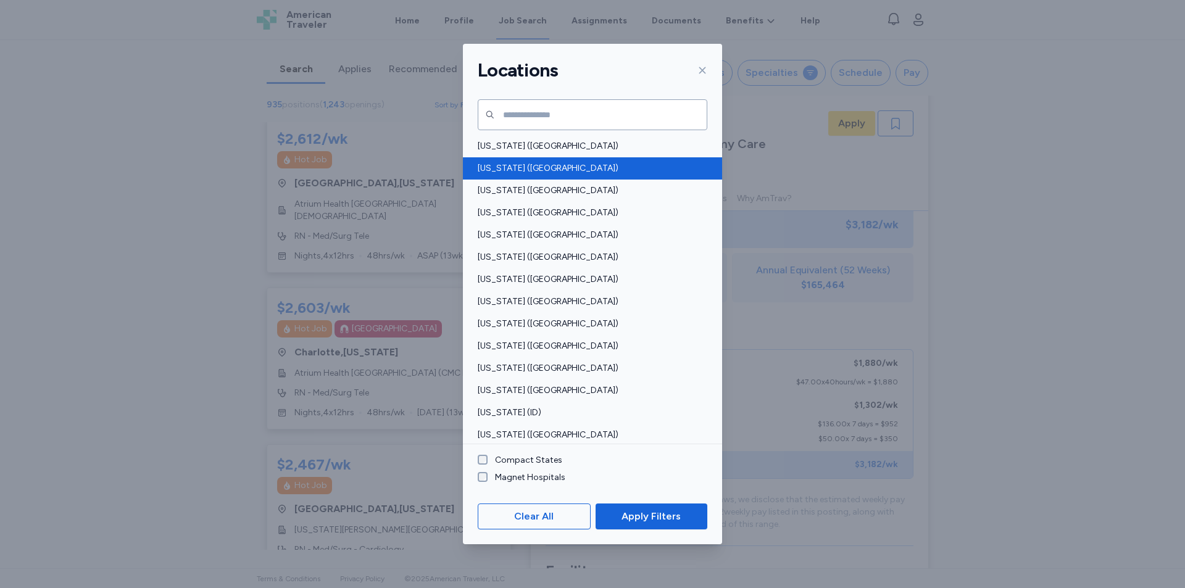
scroll to position [1, 0]
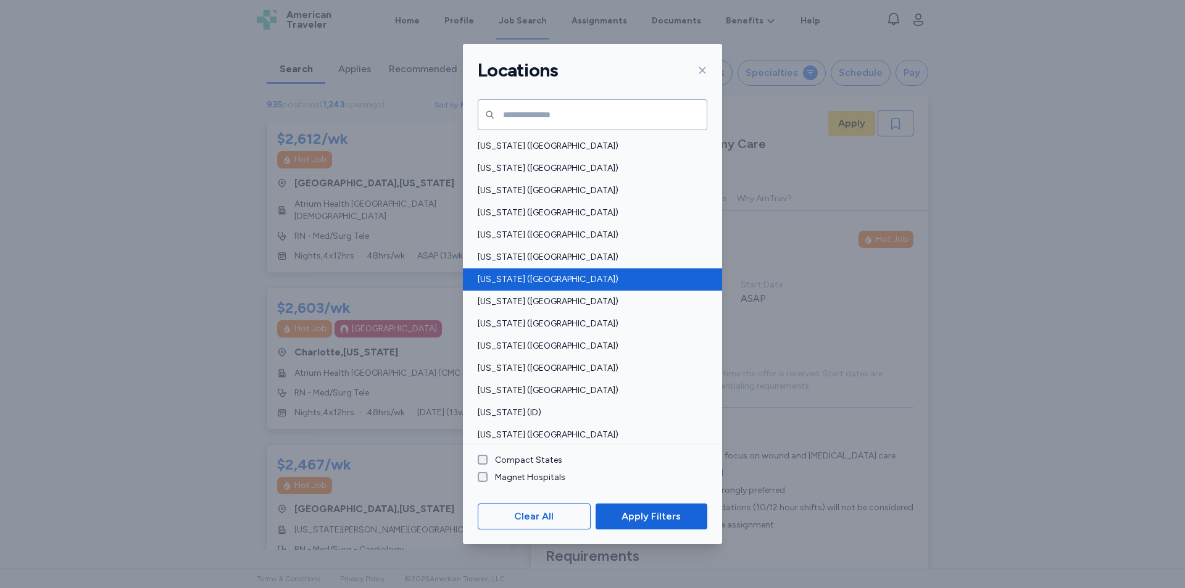
click at [574, 278] on span "Connecticut (CT)" at bounding box center [589, 279] width 222 height 12
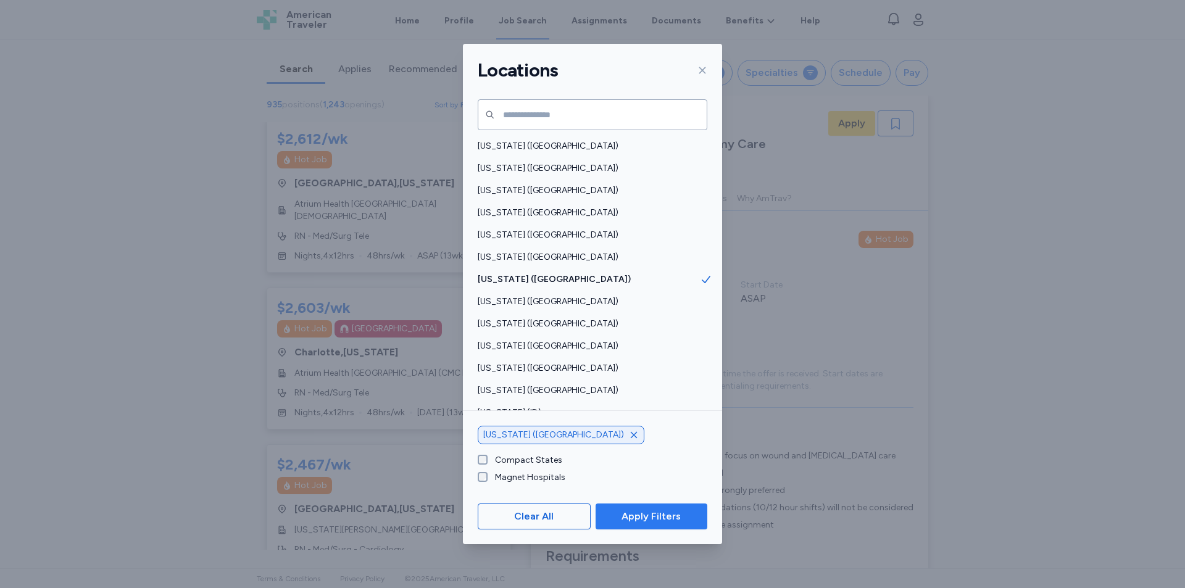
click at [637, 523] on span "Apply Filters" at bounding box center [650, 516] width 59 height 15
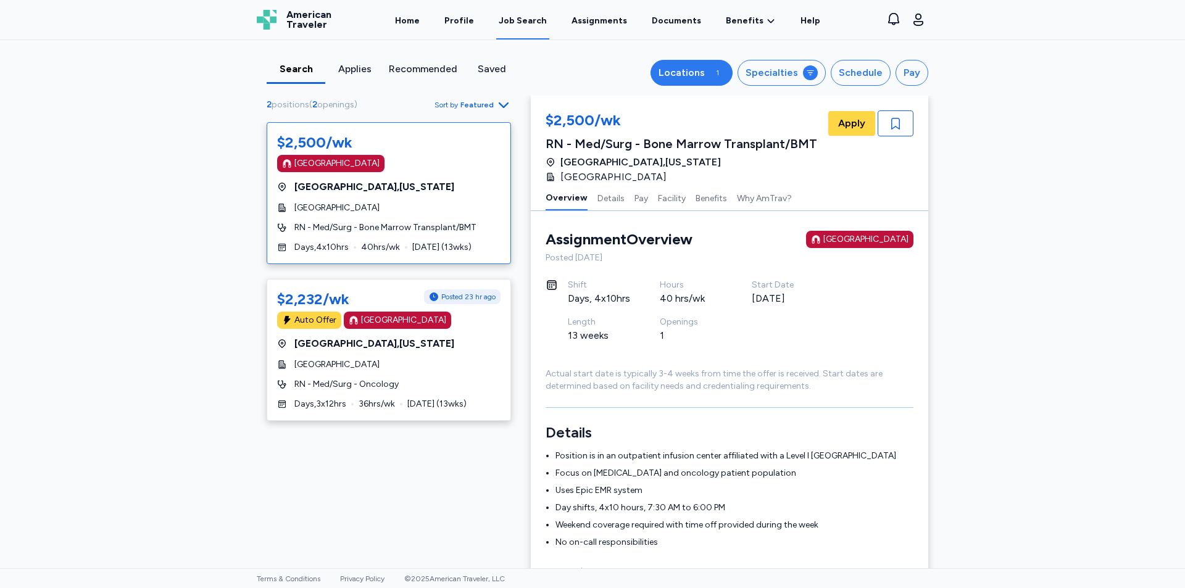
click at [700, 74] on div "Locations" at bounding box center [681, 72] width 46 height 15
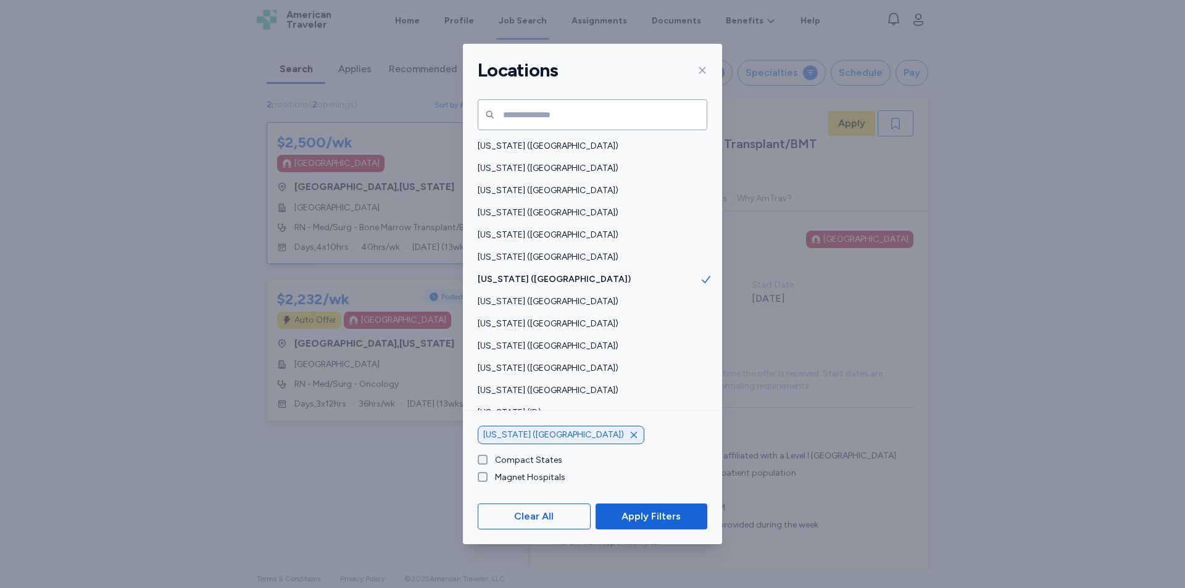
click at [629, 436] on icon "button" at bounding box center [634, 435] width 10 height 10
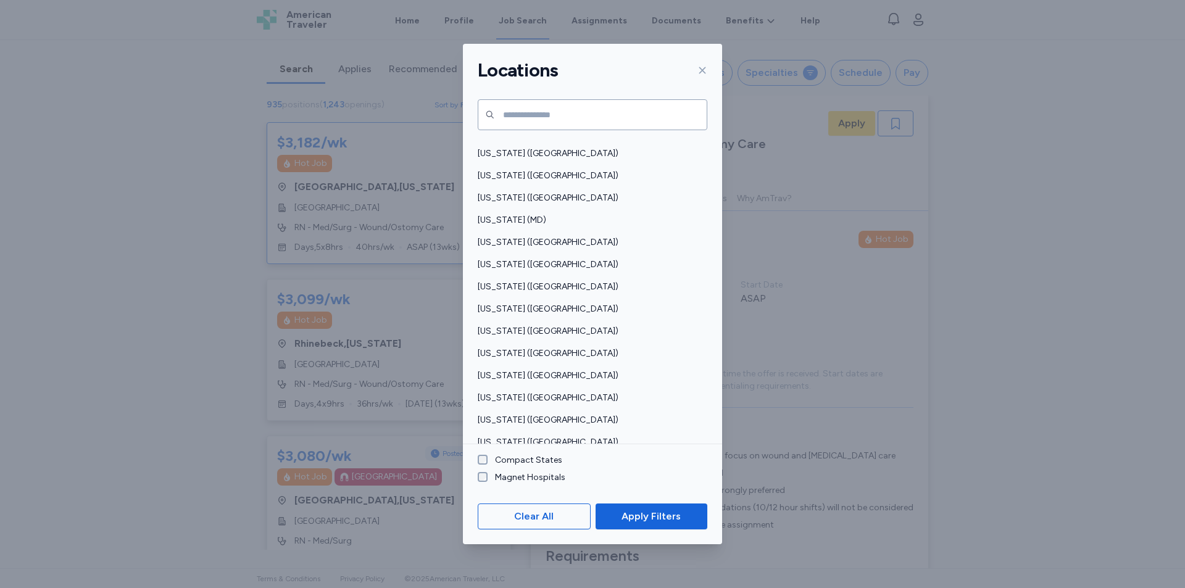
scroll to position [432, 0]
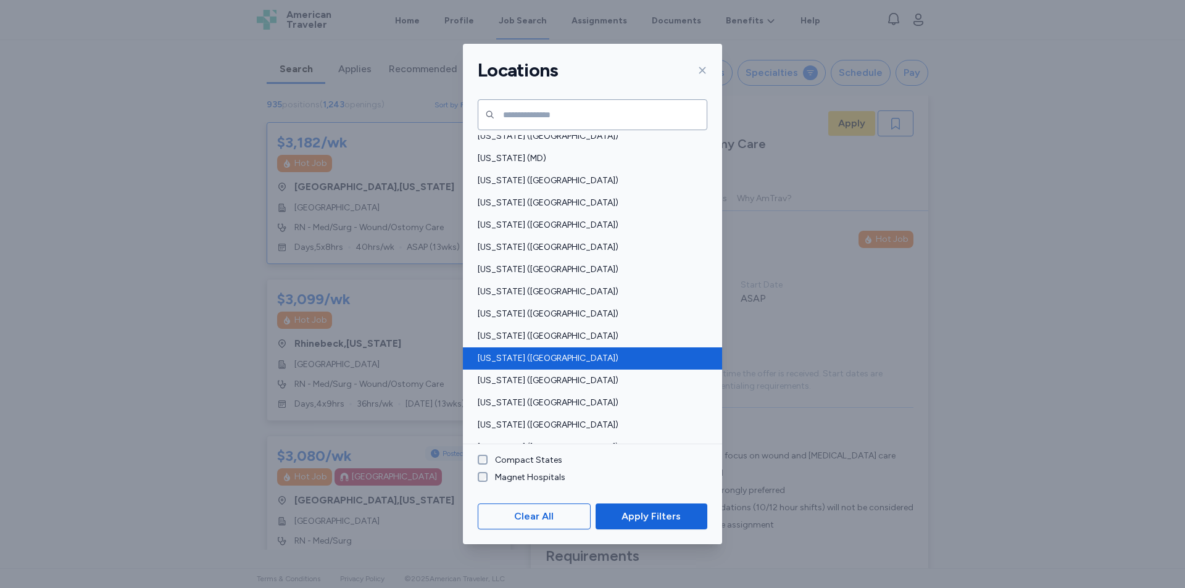
click at [542, 352] on span "New Hampshire (NH)" at bounding box center [589, 358] width 222 height 12
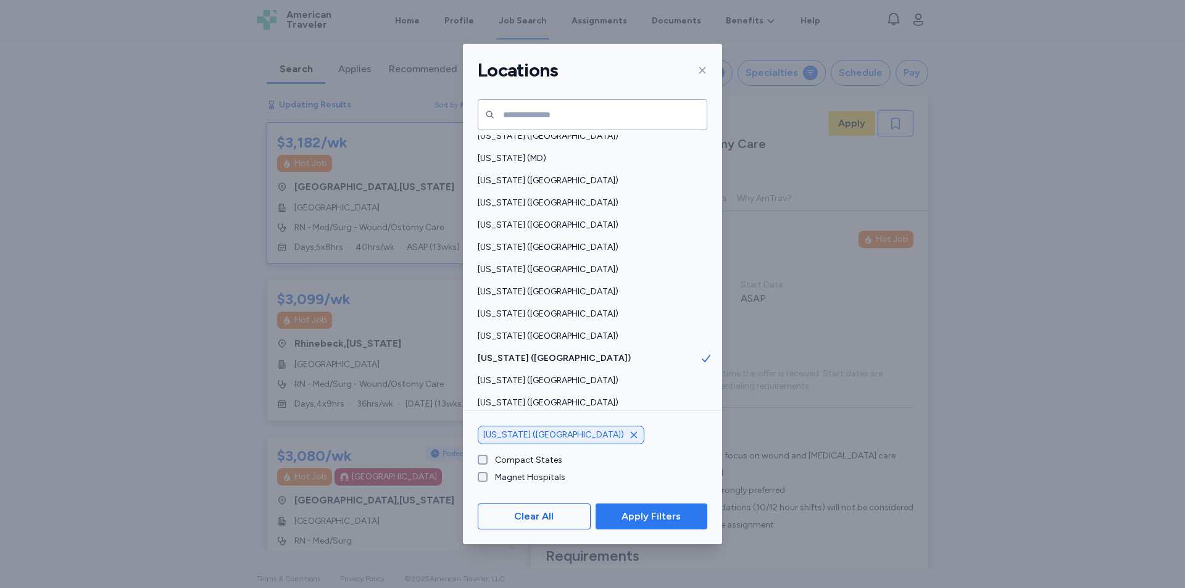
drag, startPoint x: 670, startPoint y: 516, endPoint x: 599, endPoint y: 481, distance: 79.8
click at [671, 516] on span "Apply Filters" at bounding box center [650, 516] width 59 height 15
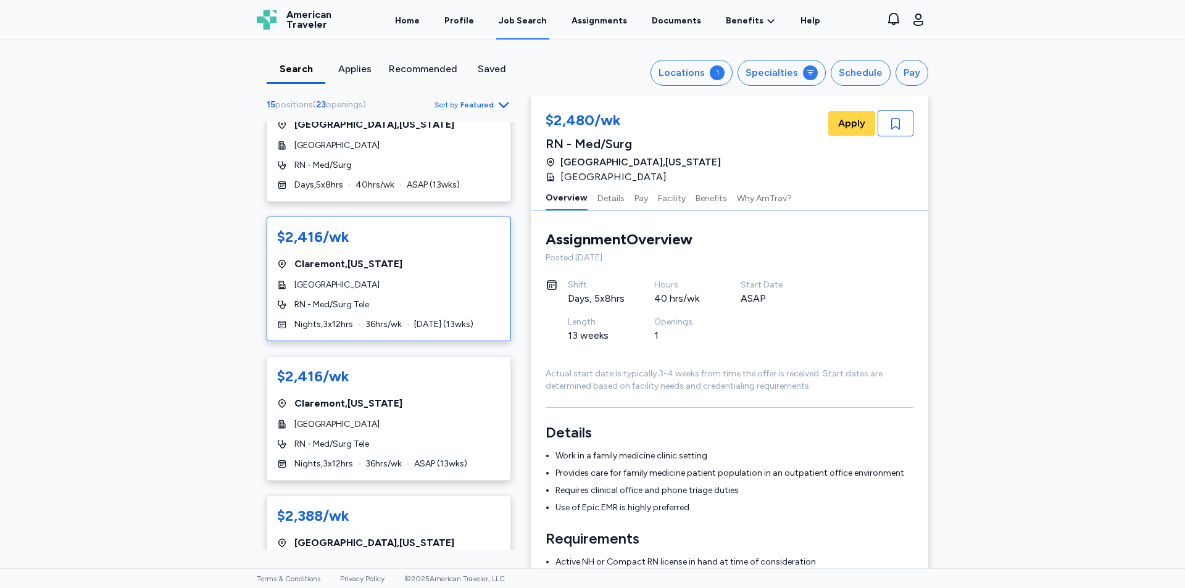
scroll to position [185, 0]
click at [409, 305] on div "RN - Med/Surg Tele" at bounding box center [388, 304] width 223 height 12
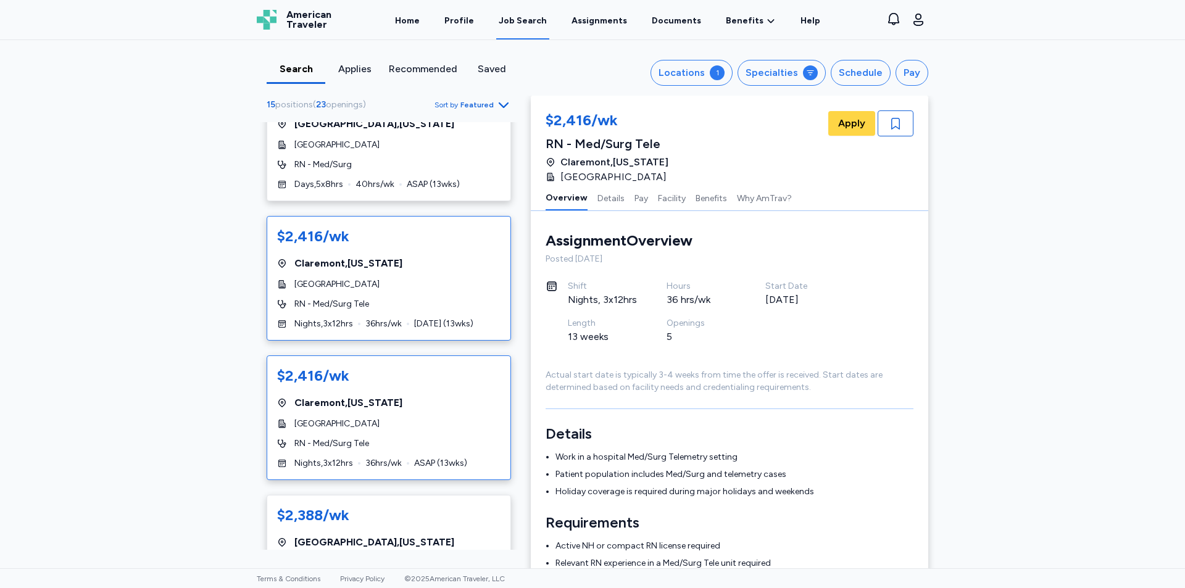
click at [375, 411] on div "$2,416/wk Claremont , New Hampshire Valley Regional Hospital RN - Med/Surg Tele…" at bounding box center [389, 417] width 244 height 125
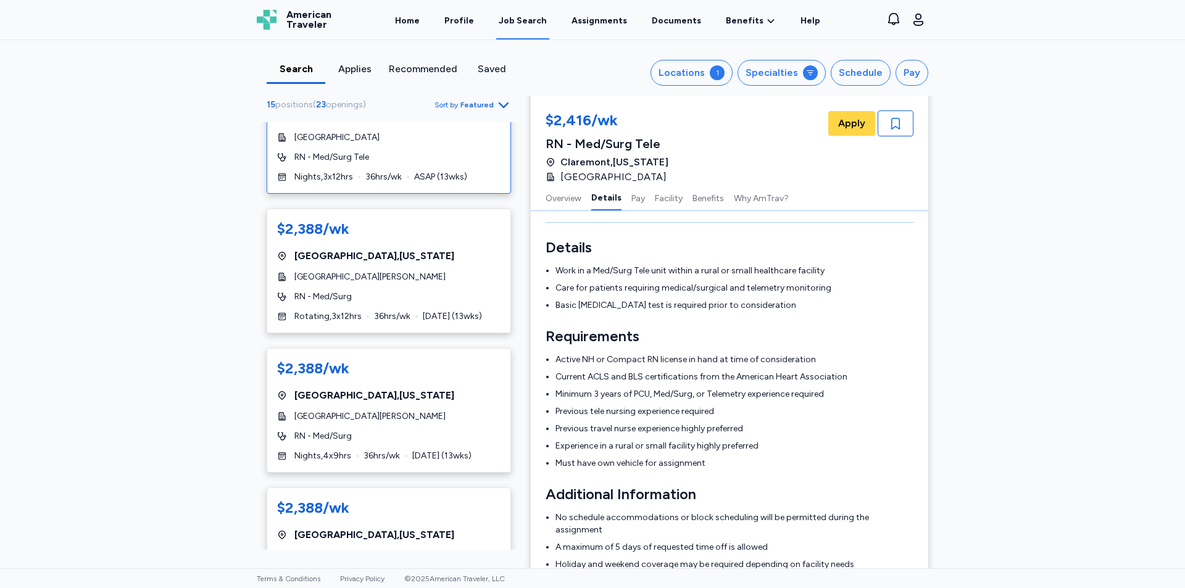
scroll to position [494, 0]
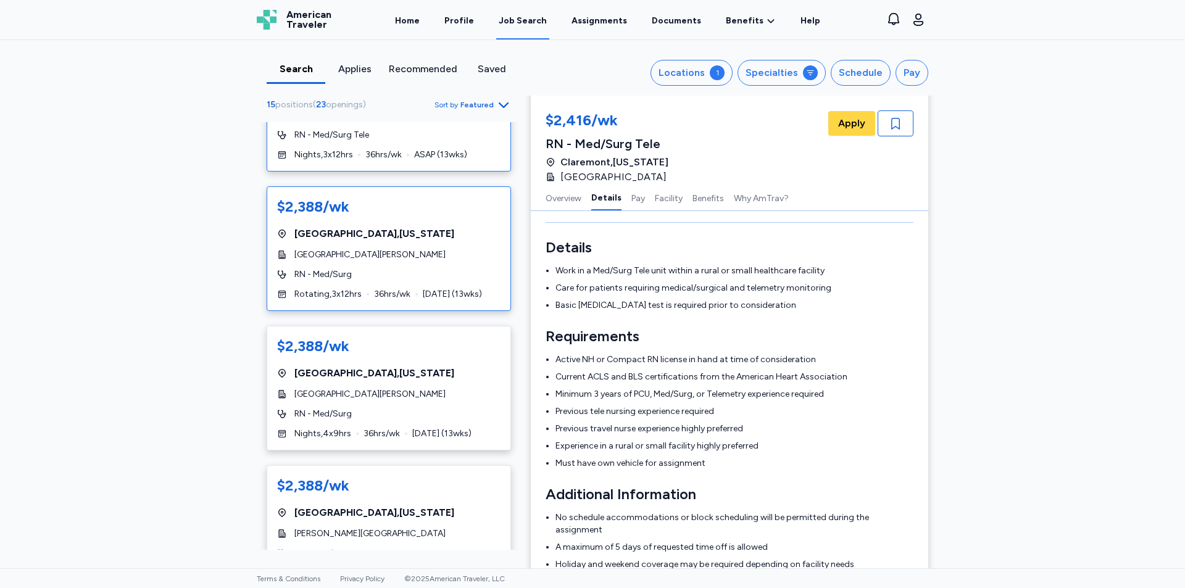
click at [393, 254] on span "[GEOGRAPHIC_DATA][PERSON_NAME]" at bounding box center [369, 255] width 151 height 12
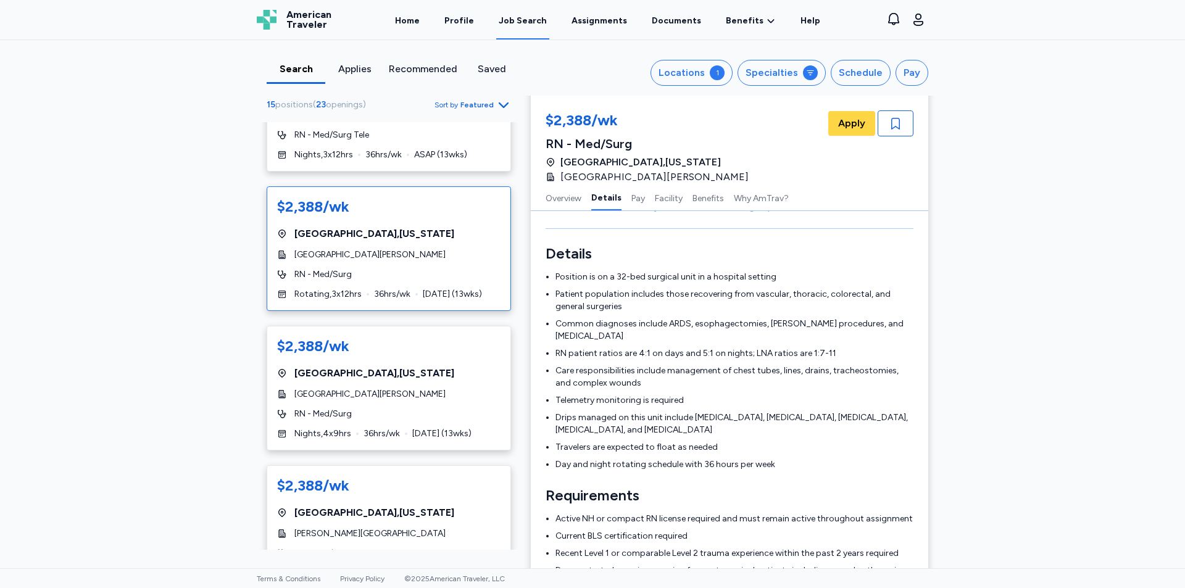
scroll to position [186, 0]
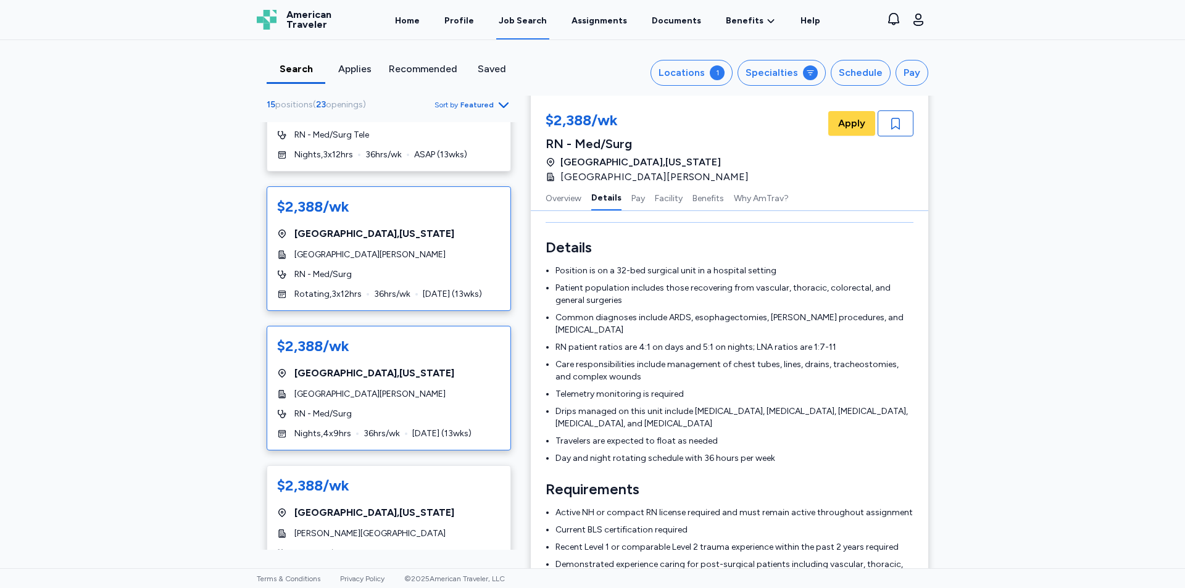
click at [374, 369] on span "Lebanon , New Hampshire" at bounding box center [374, 373] width 160 height 15
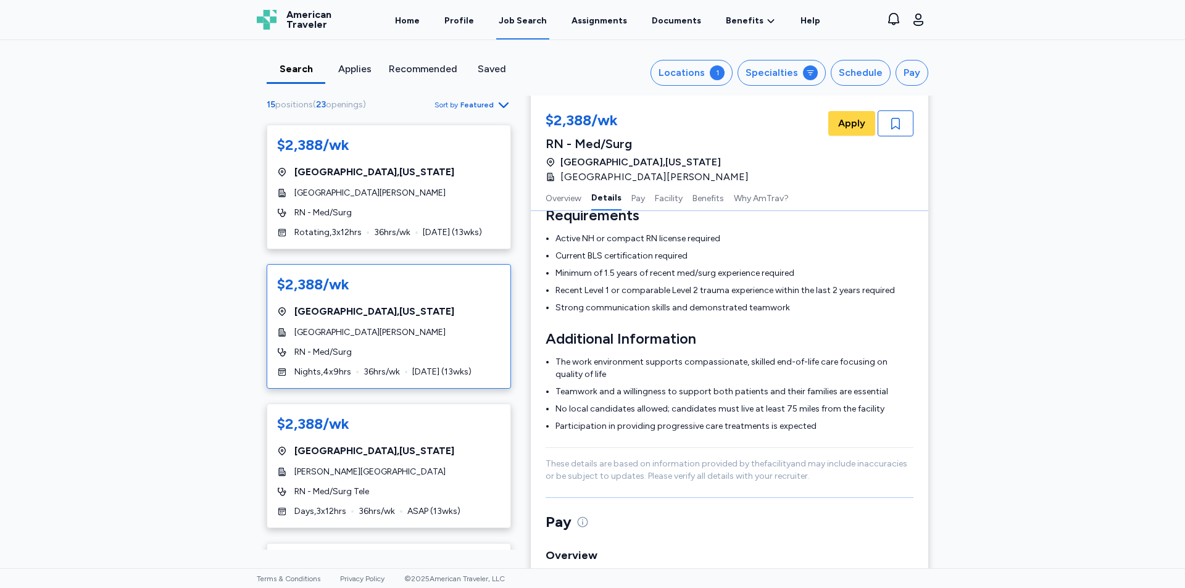
scroll to position [617, 0]
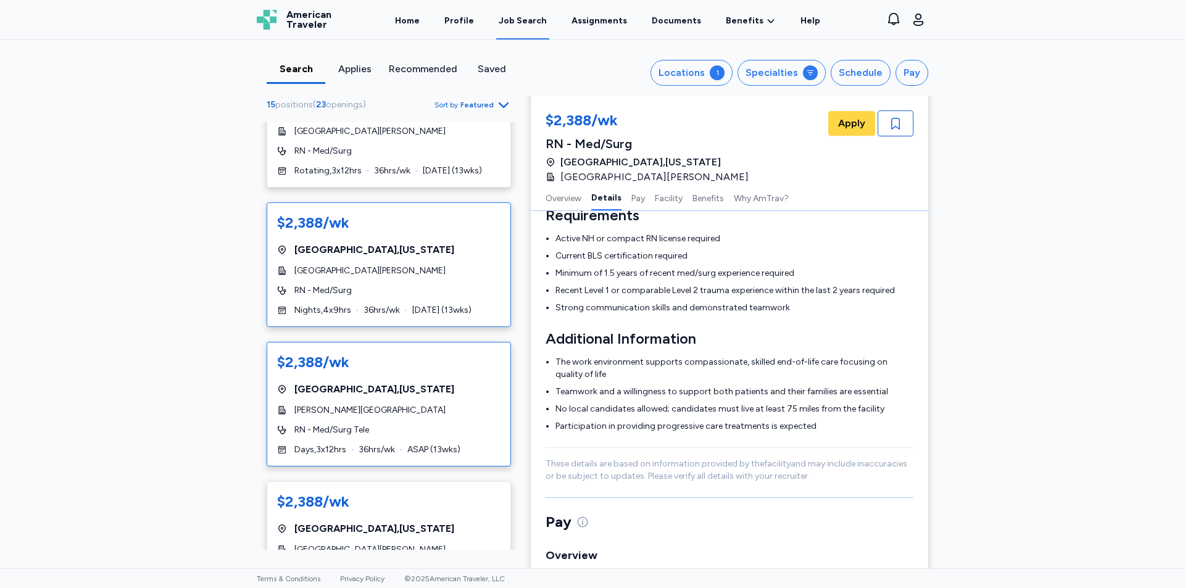
click at [399, 365] on div "$2,388/wk" at bounding box center [388, 362] width 223 height 20
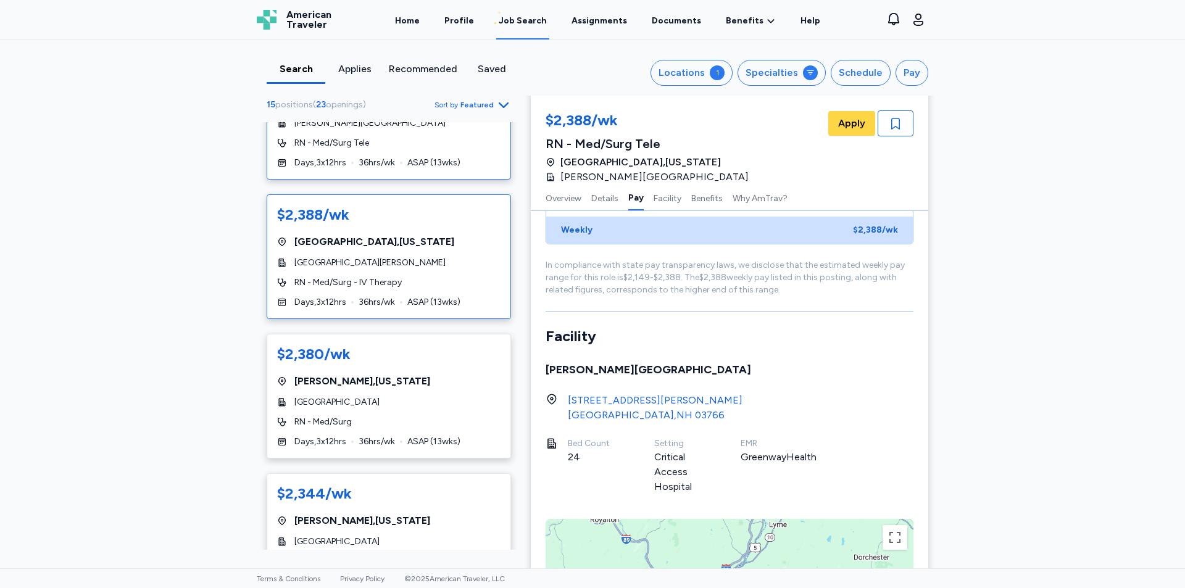
scroll to position [926, 0]
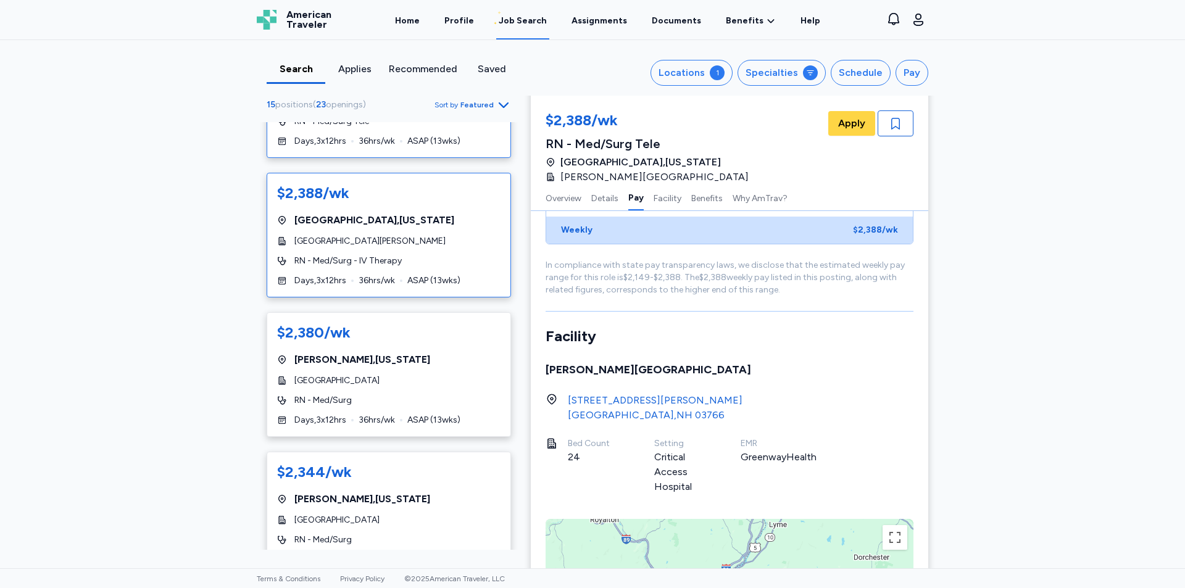
click at [368, 236] on span "[GEOGRAPHIC_DATA][PERSON_NAME]" at bounding box center [369, 241] width 151 height 12
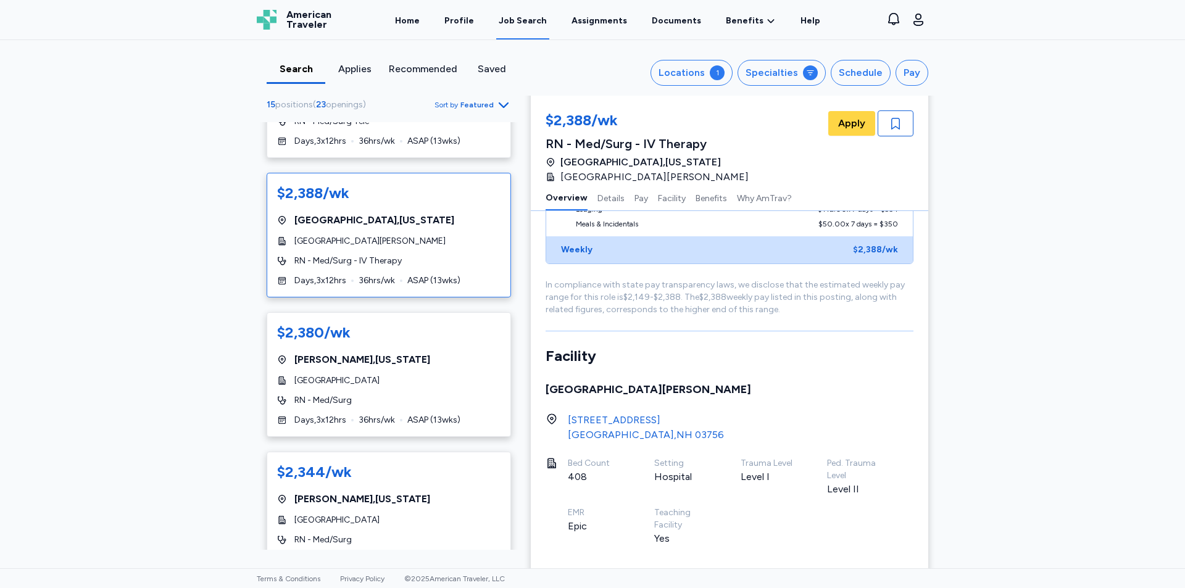
scroll to position [1, 0]
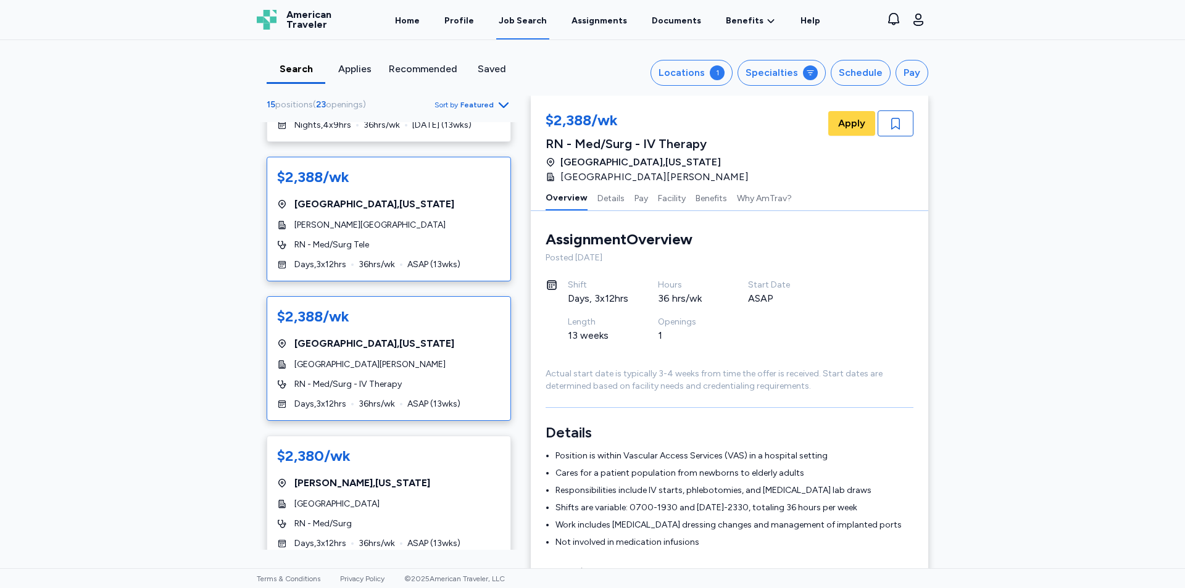
click at [371, 242] on div "RN - Med/Surg Tele" at bounding box center [388, 245] width 223 height 12
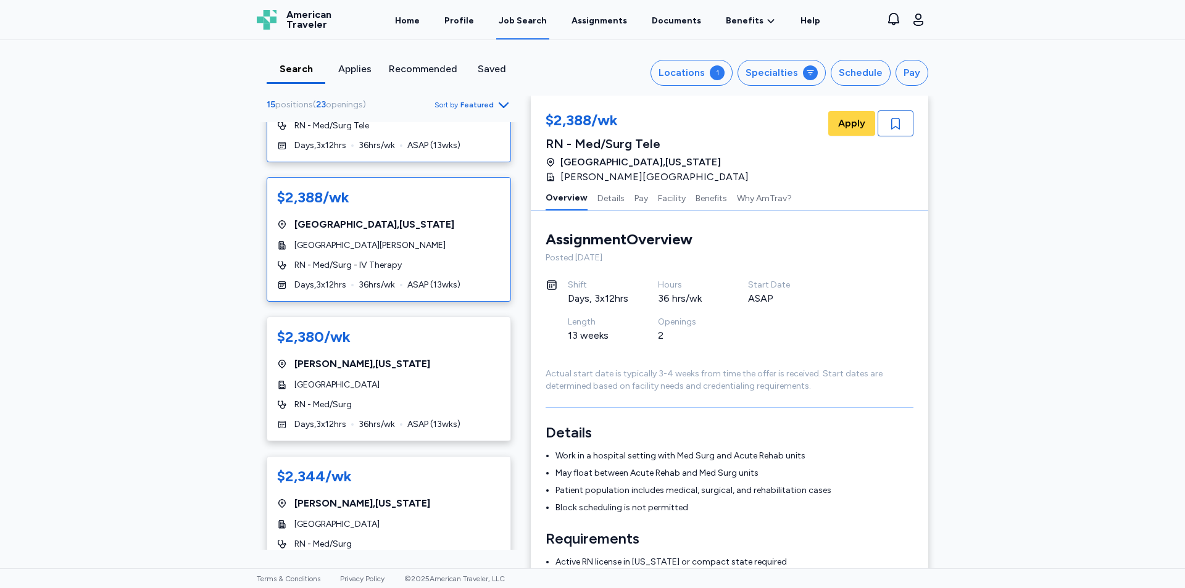
scroll to position [926, 0]
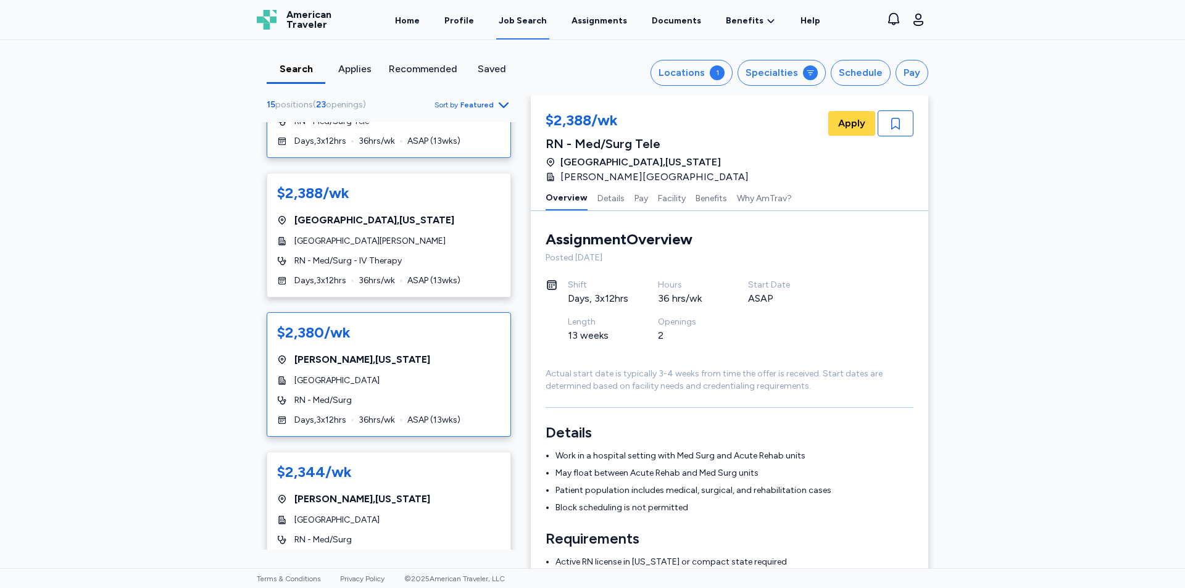
click at [362, 351] on div "$2,380/wk Keene , New Hampshire Cheshire Medical Center RN - Med/Surg Days , 3 …" at bounding box center [389, 374] width 244 height 125
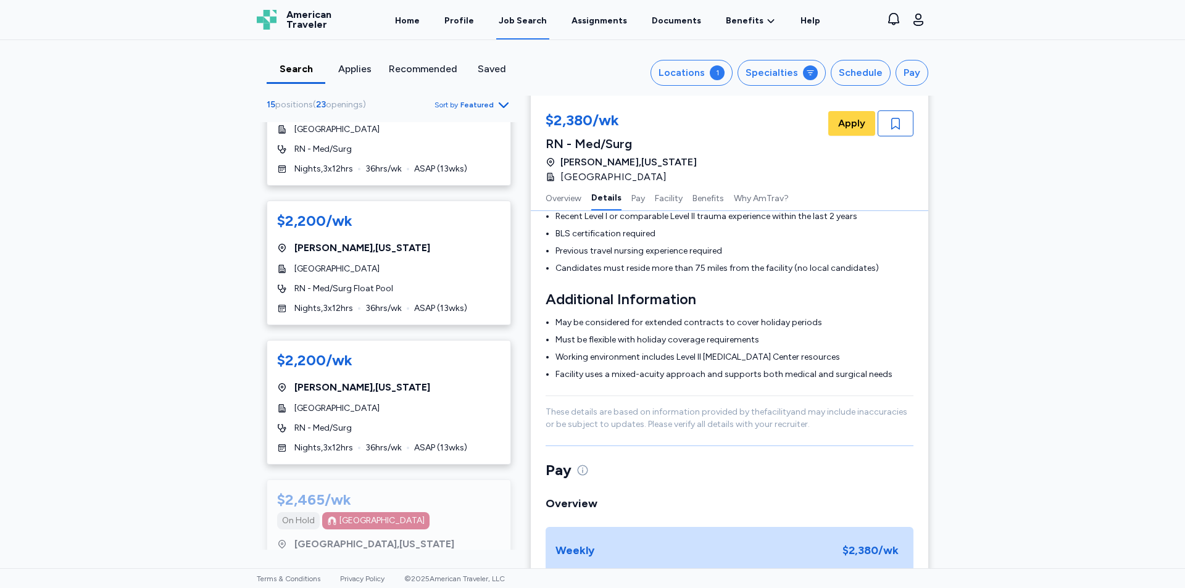
scroll to position [1390, 0]
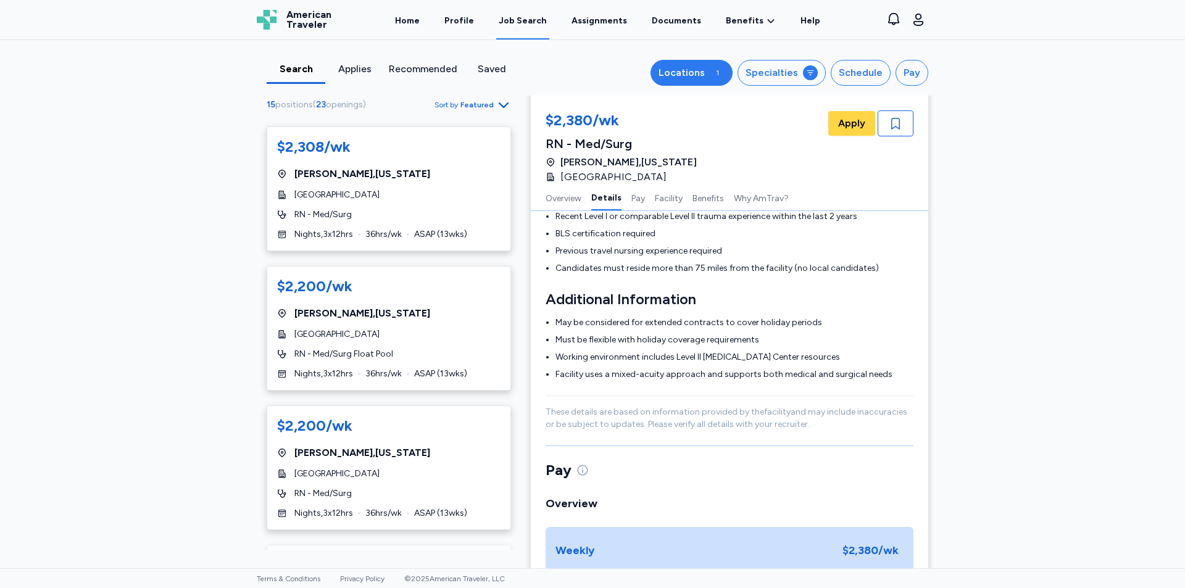
click at [690, 69] on div "Locations" at bounding box center [681, 72] width 46 height 15
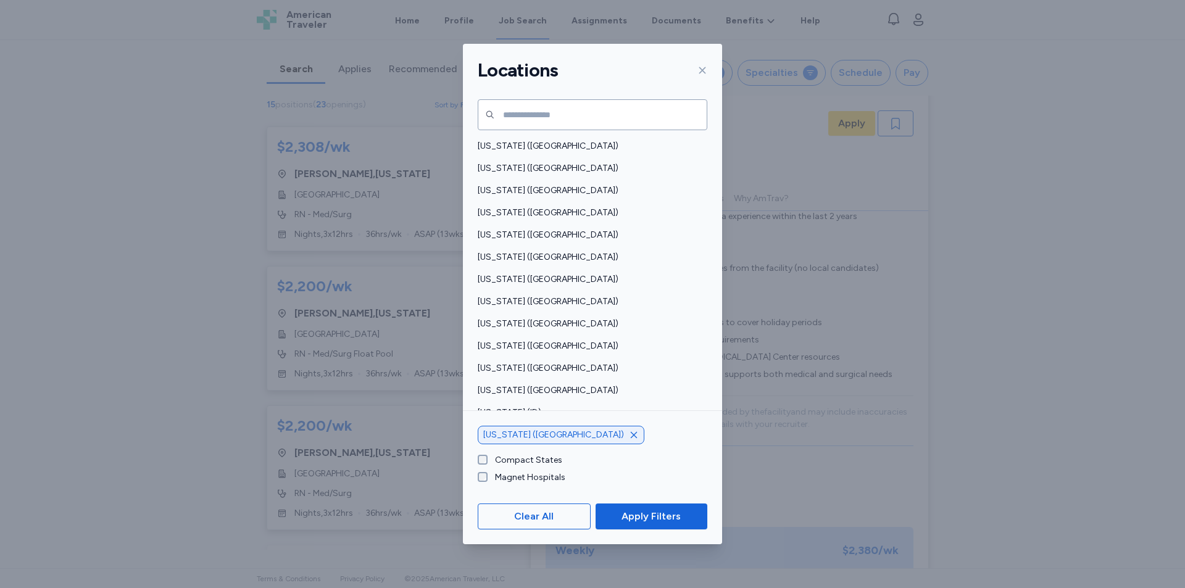
click at [629, 434] on icon "button" at bounding box center [634, 435] width 10 height 10
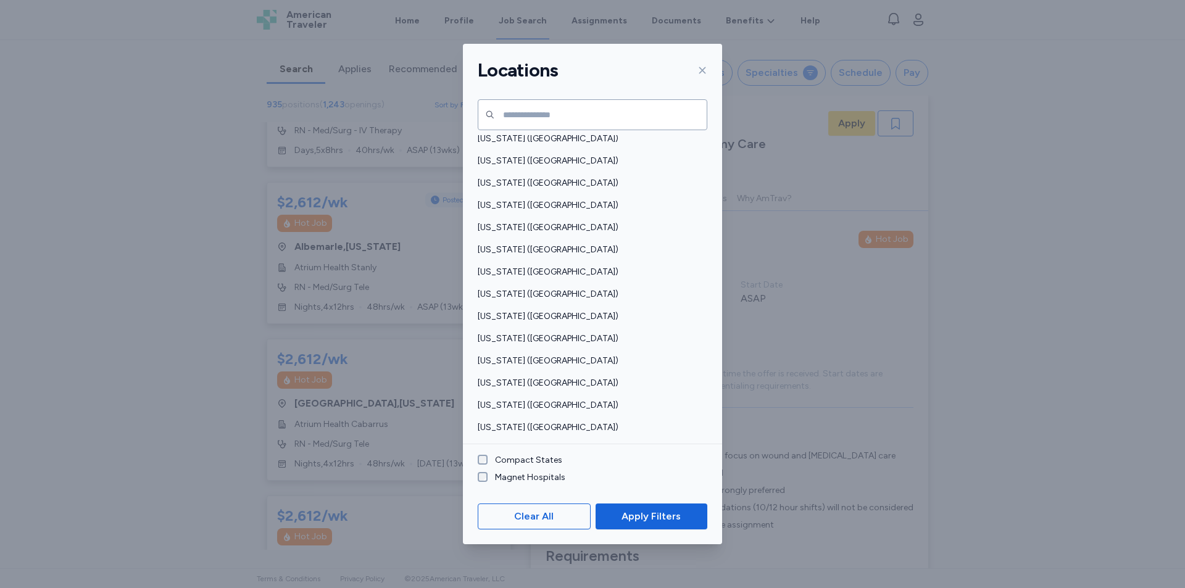
scroll to position [824, 0]
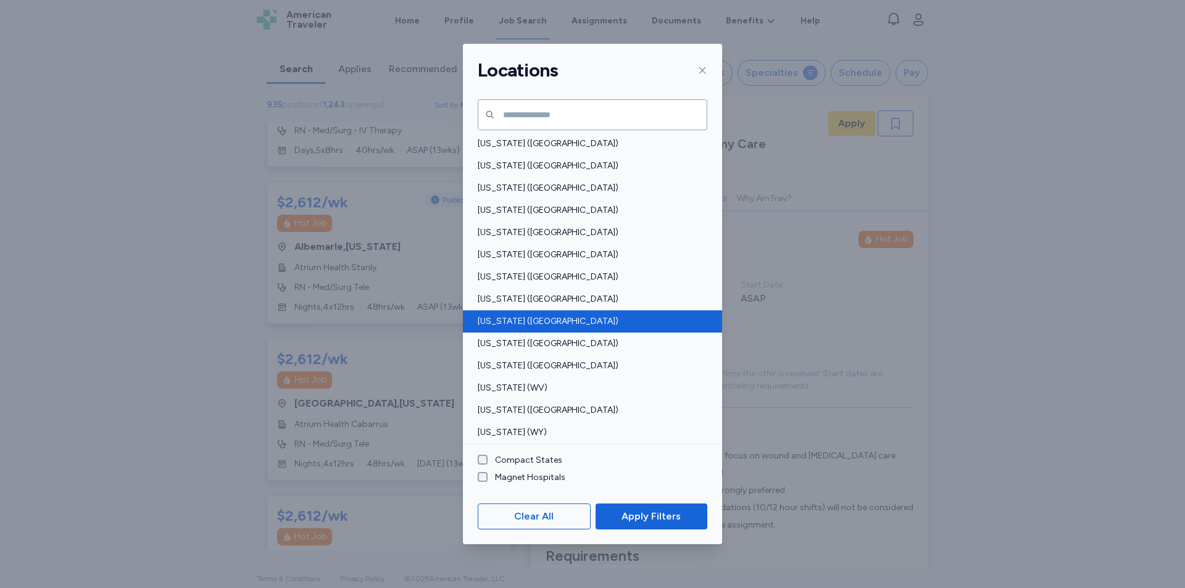
click at [533, 330] on div "Vermont (VT)" at bounding box center [592, 321] width 259 height 22
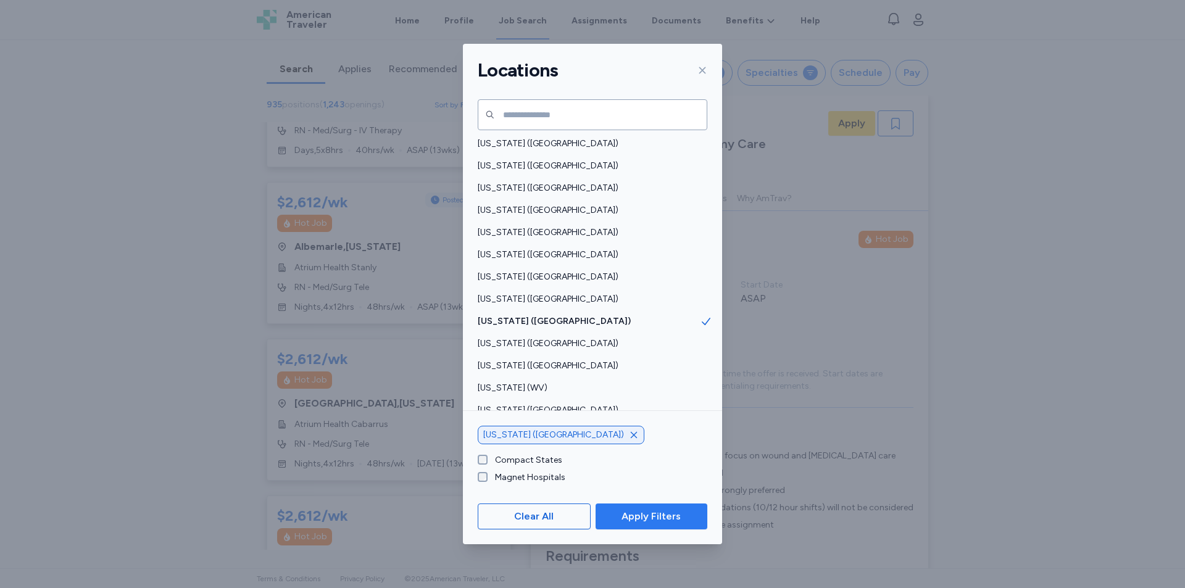
click at [635, 516] on span "Apply Filters" at bounding box center [650, 516] width 59 height 15
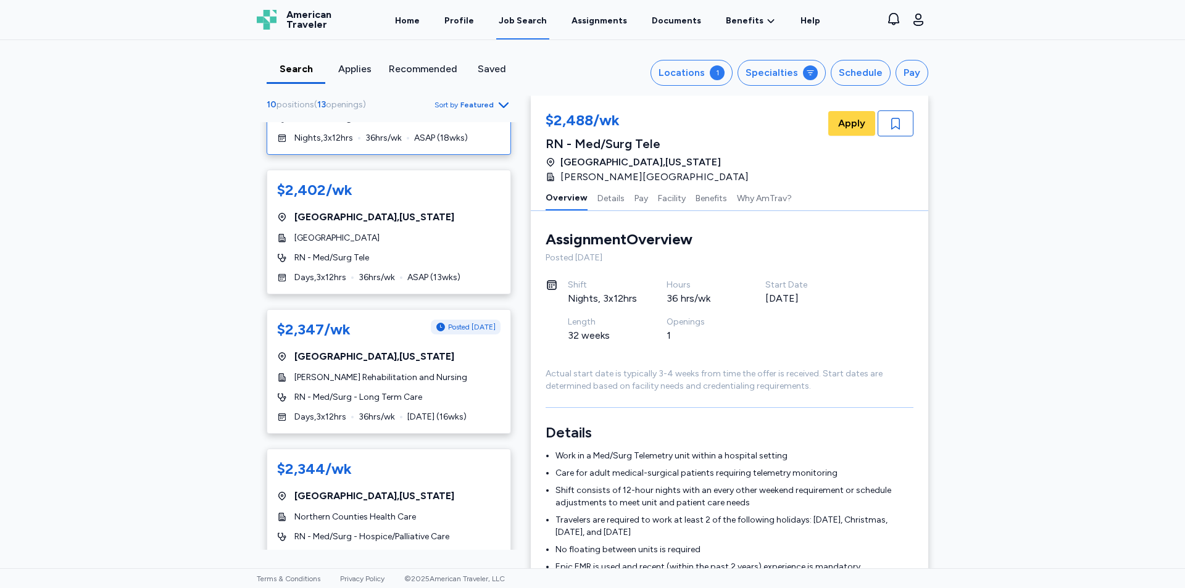
scroll to position [617, 0]
